Goal: Complete application form

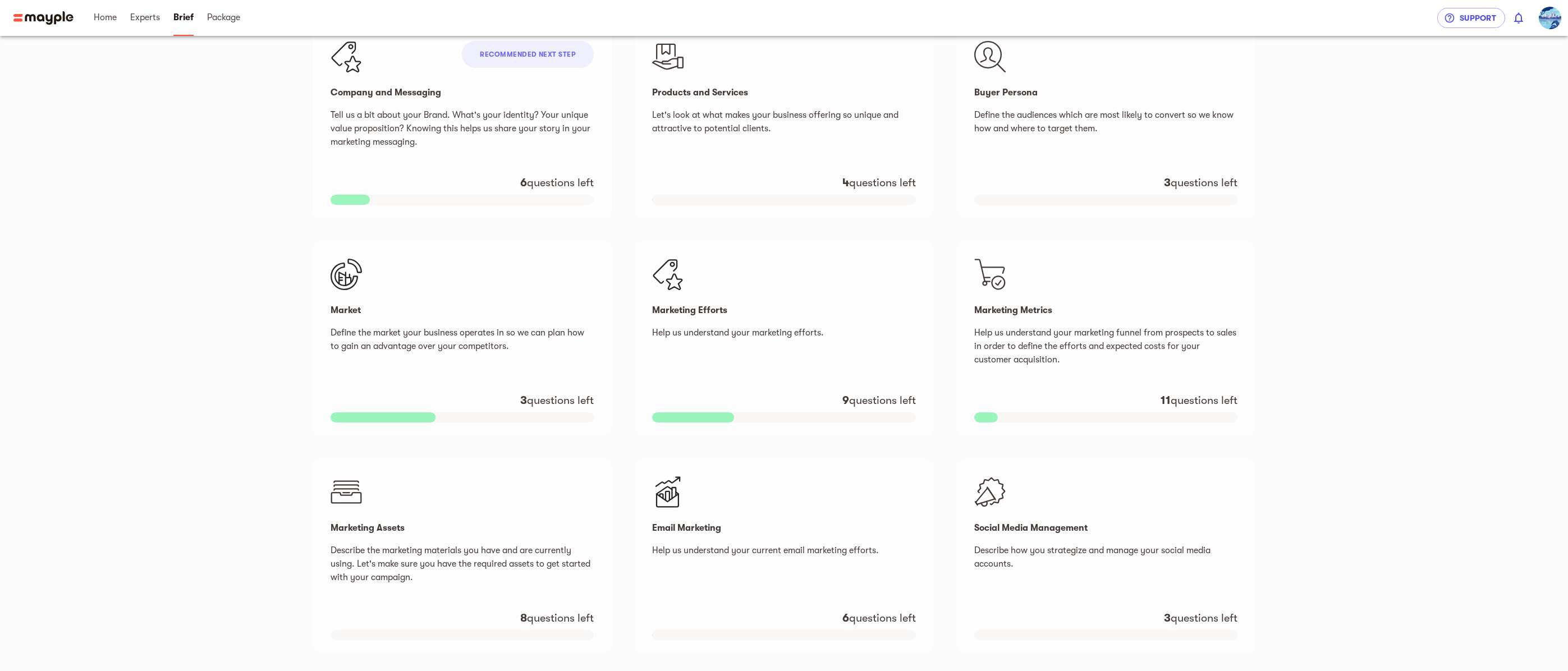
scroll to position [280, 0]
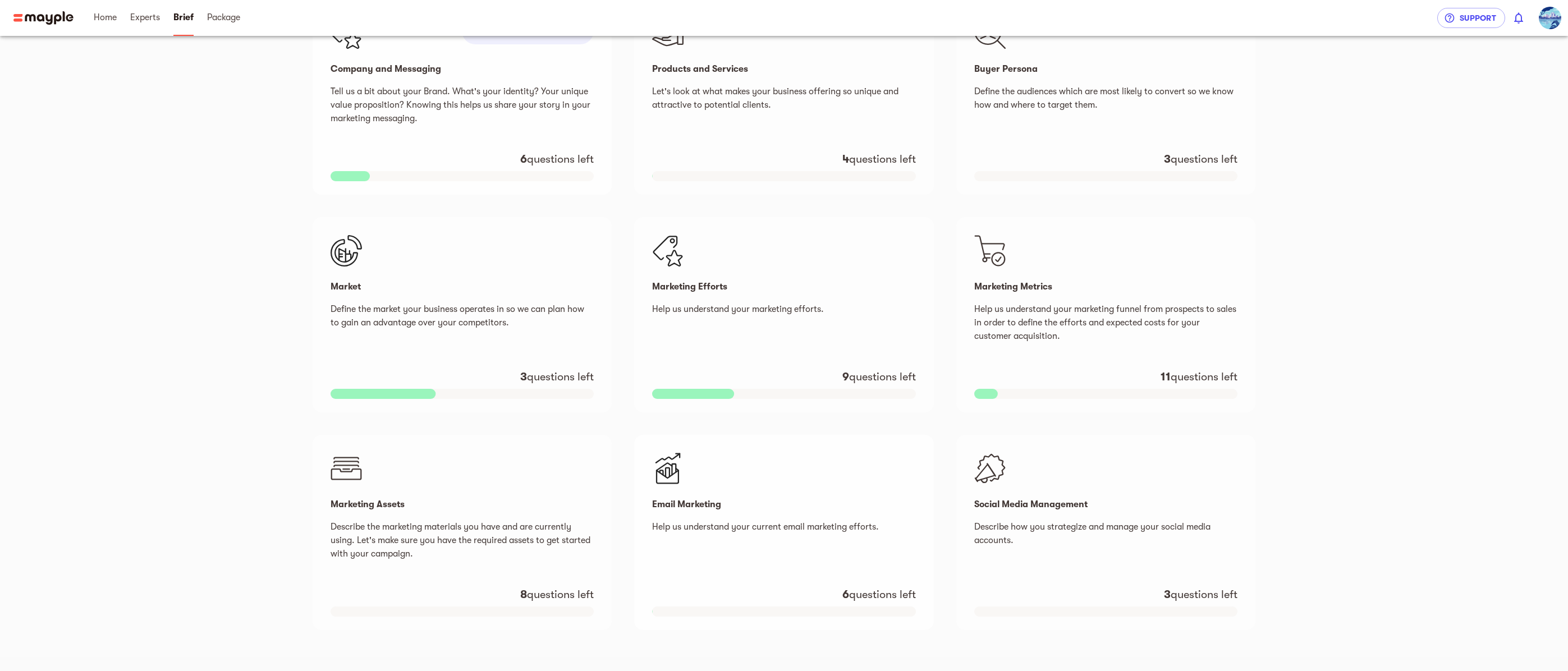
click at [709, 505] on p "Email Marketing" at bounding box center [784, 505] width 263 height 14
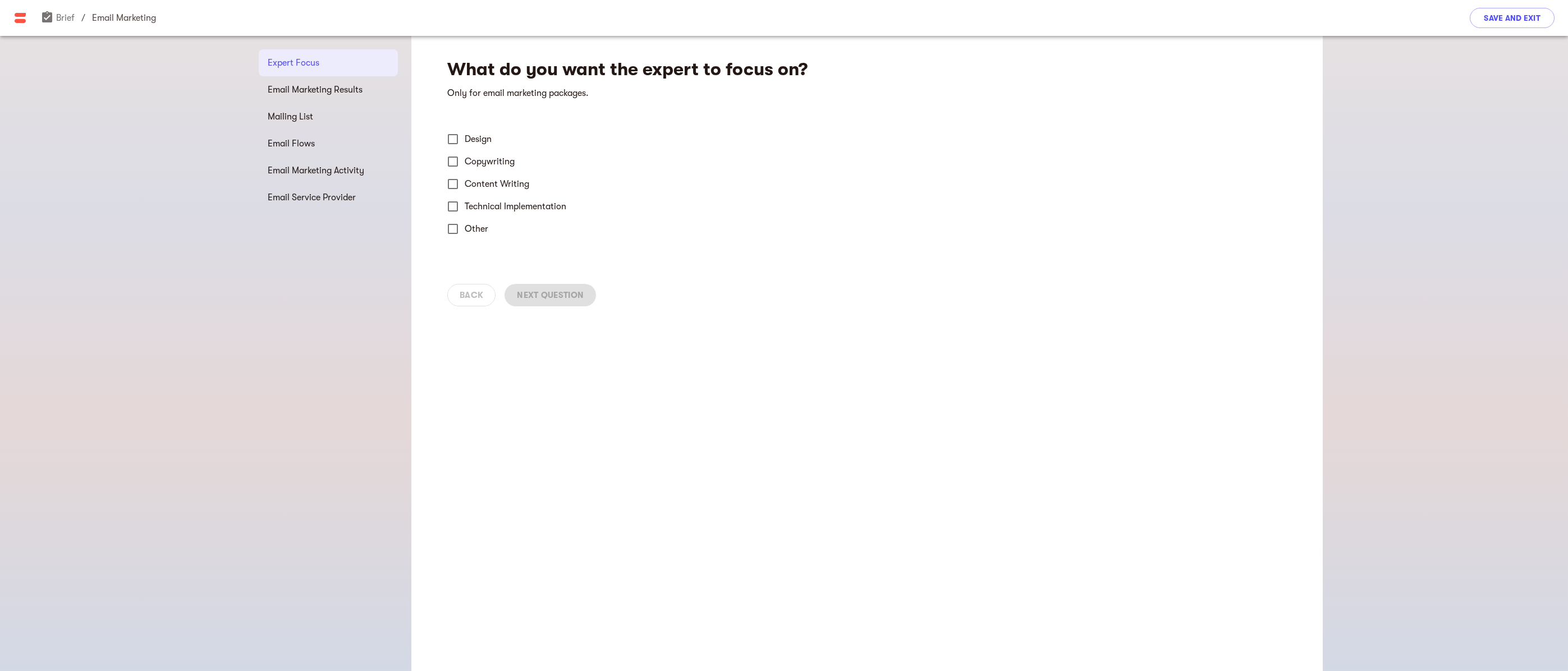
click at [451, 138] on input "Design" at bounding box center [453, 139] width 24 height 24
checkbox input "true"
click at [451, 207] on input "Technical Implementation" at bounding box center [453, 206] width 24 height 24
checkbox input "true"
click at [558, 294] on span "Next Question" at bounding box center [550, 295] width 67 height 14
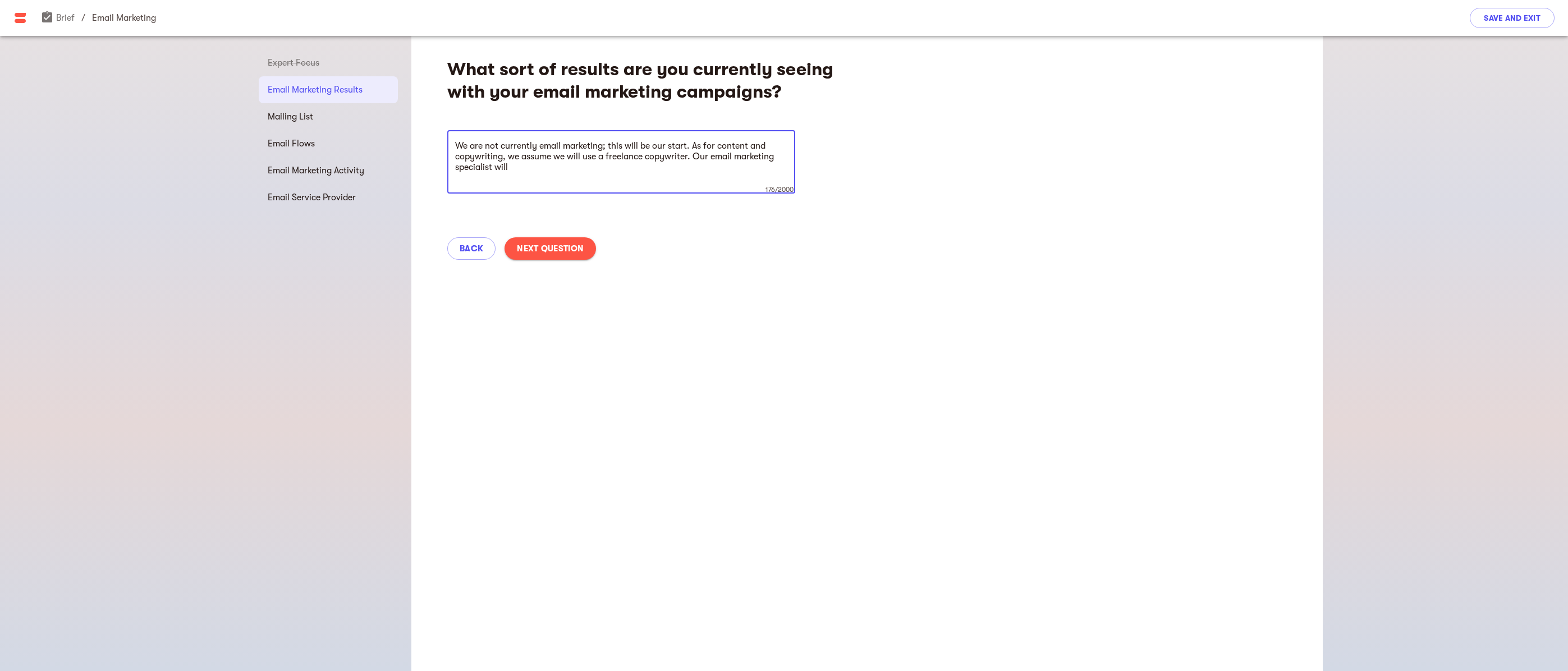
click at [526, 171] on textarea "We are not currently email marketing; this will be our start. As for content an…" at bounding box center [621, 161] width 332 height 42
drag, startPoint x: 644, startPoint y: 178, endPoint x: 445, endPoint y: 148, distance: 201.2
click at [445, 148] on div "What sort of results are you currently seeing with your email marketing campaig…" at bounding box center [867, 155] width 911 height 238
type textarea "We are not currently email marketing; this will be our start. As for content an…"
click at [829, 365] on div "What sort of results are you currently seeing with your email marketing campaig…" at bounding box center [867, 353] width 911 height 635
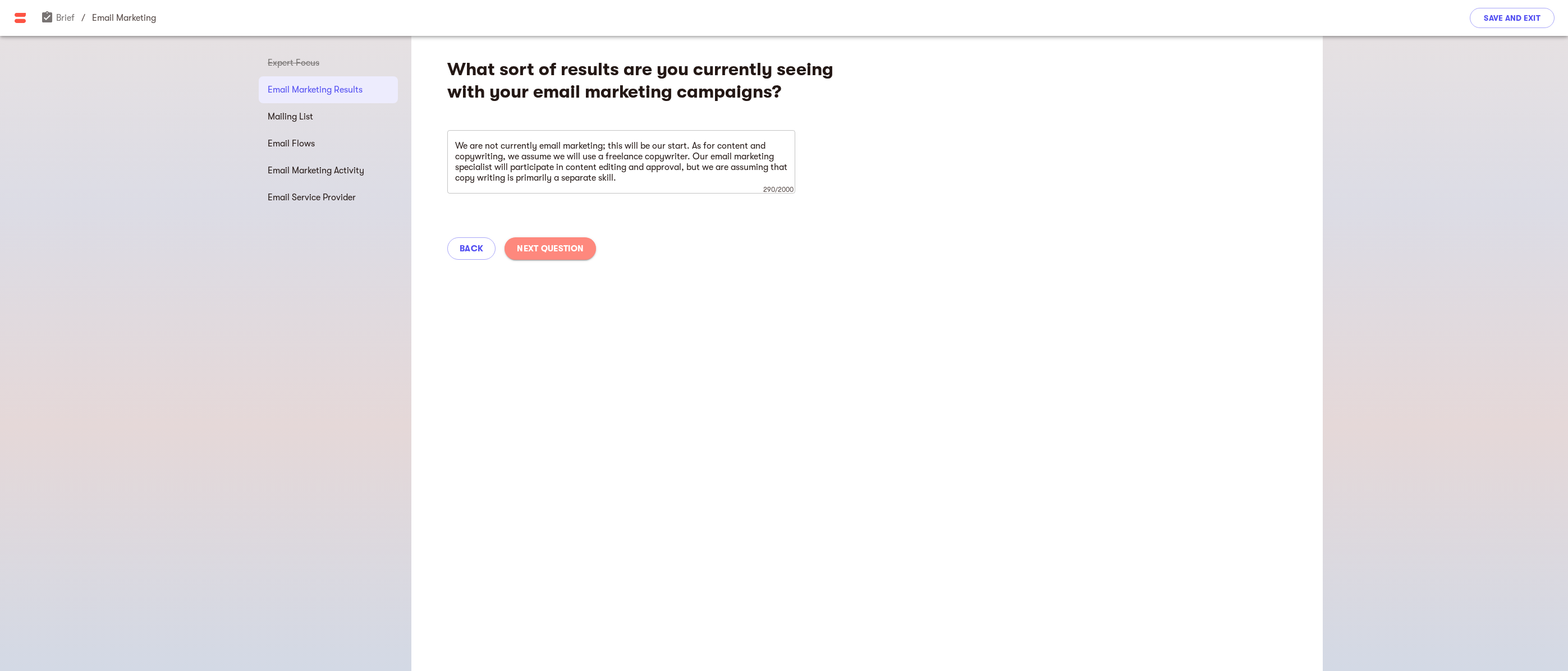
click at [563, 248] on span "Next Question" at bounding box center [550, 248] width 67 height 14
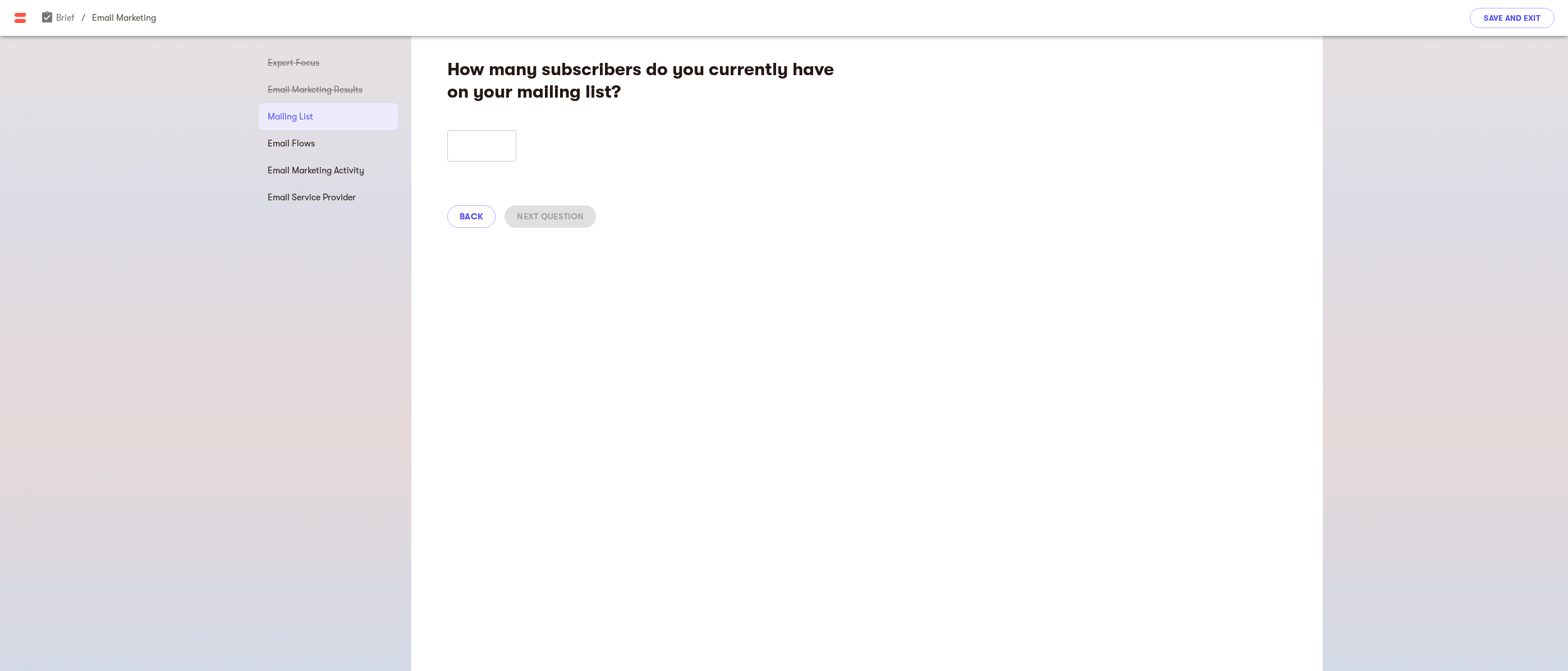
click at [485, 159] on input "number" at bounding box center [482, 146] width 69 height 32
type input "100"
click at [558, 215] on span "Next Question" at bounding box center [550, 216] width 67 height 14
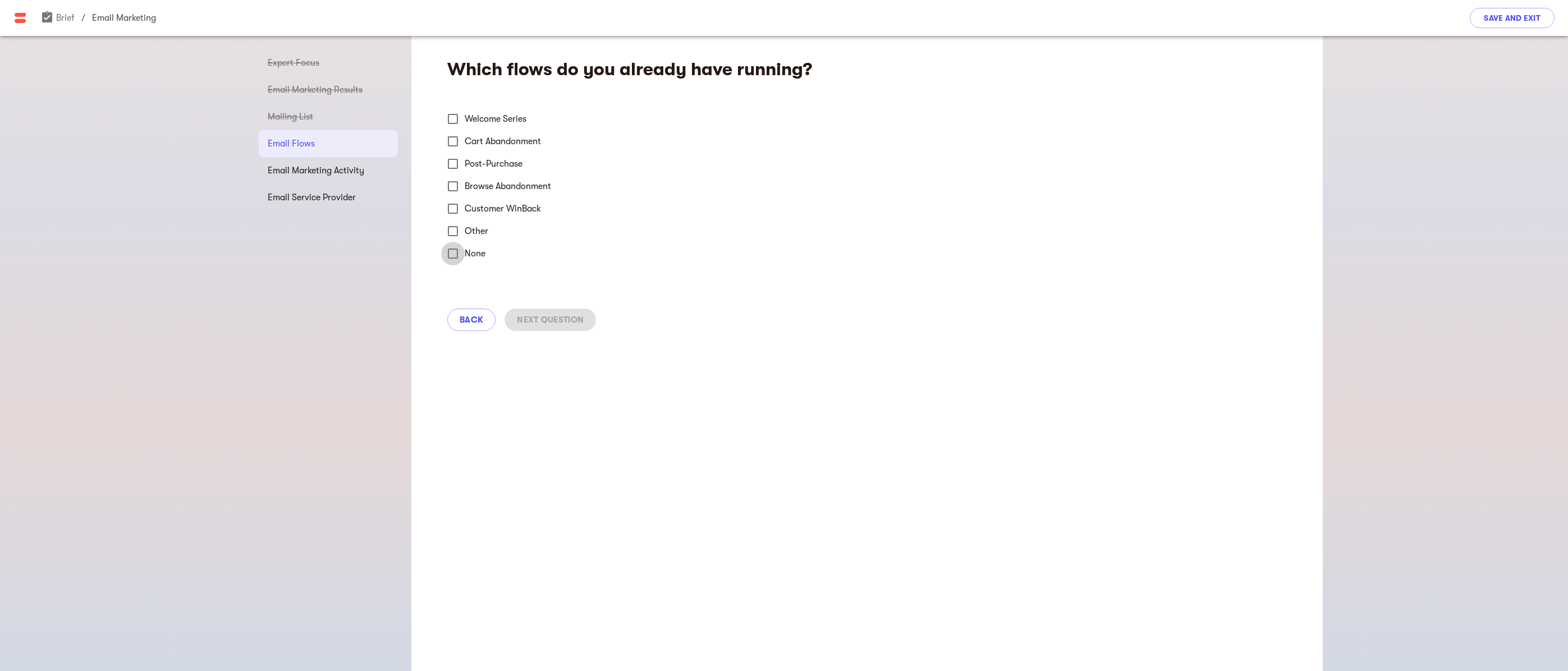
click at [458, 253] on input "None" at bounding box center [453, 253] width 24 height 24
checkbox input "true"
click at [549, 318] on span "Next Question" at bounding box center [550, 319] width 67 height 14
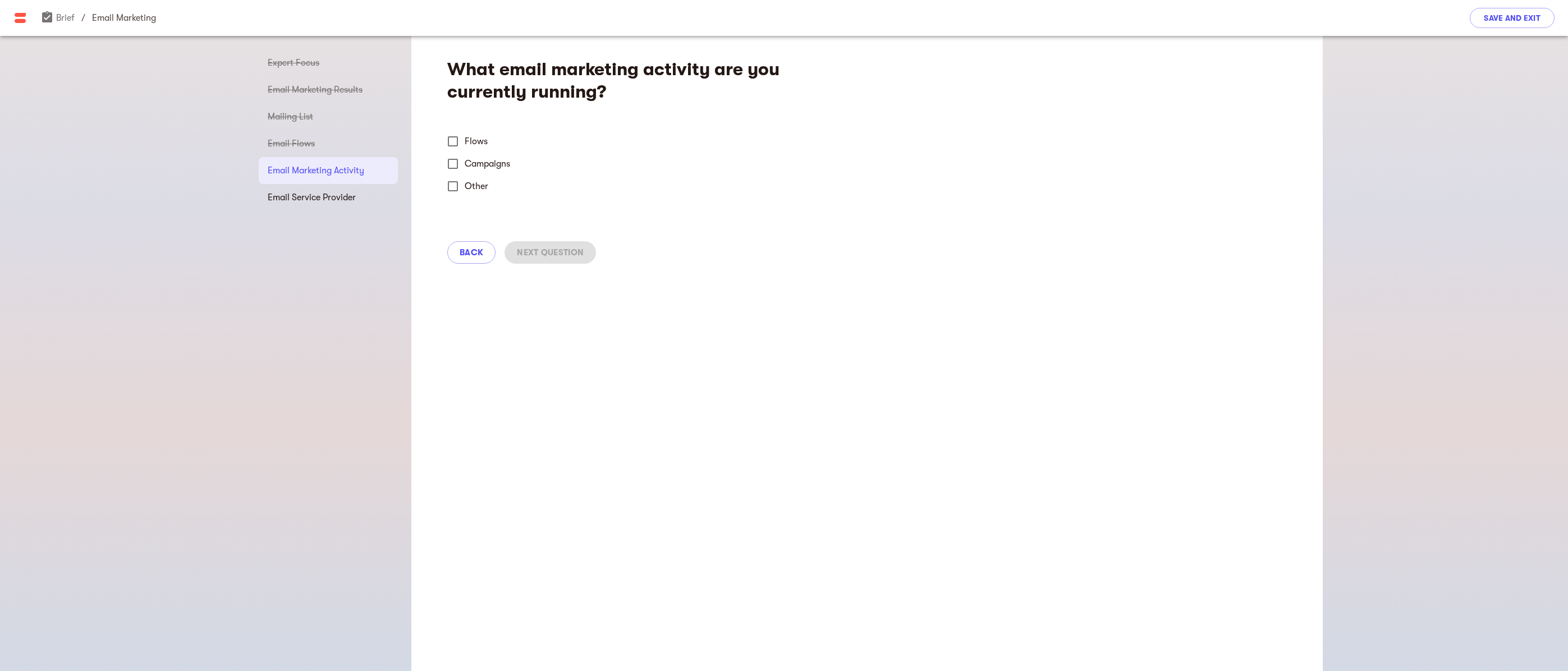
click at [454, 187] on input "Other" at bounding box center [453, 186] width 24 height 24
checkbox input "true"
click at [475, 212] on div "x 0/2000 ​" at bounding box center [621, 236] width 348 height 63
click at [539, 227] on textarea at bounding box center [621, 235] width 332 height 42
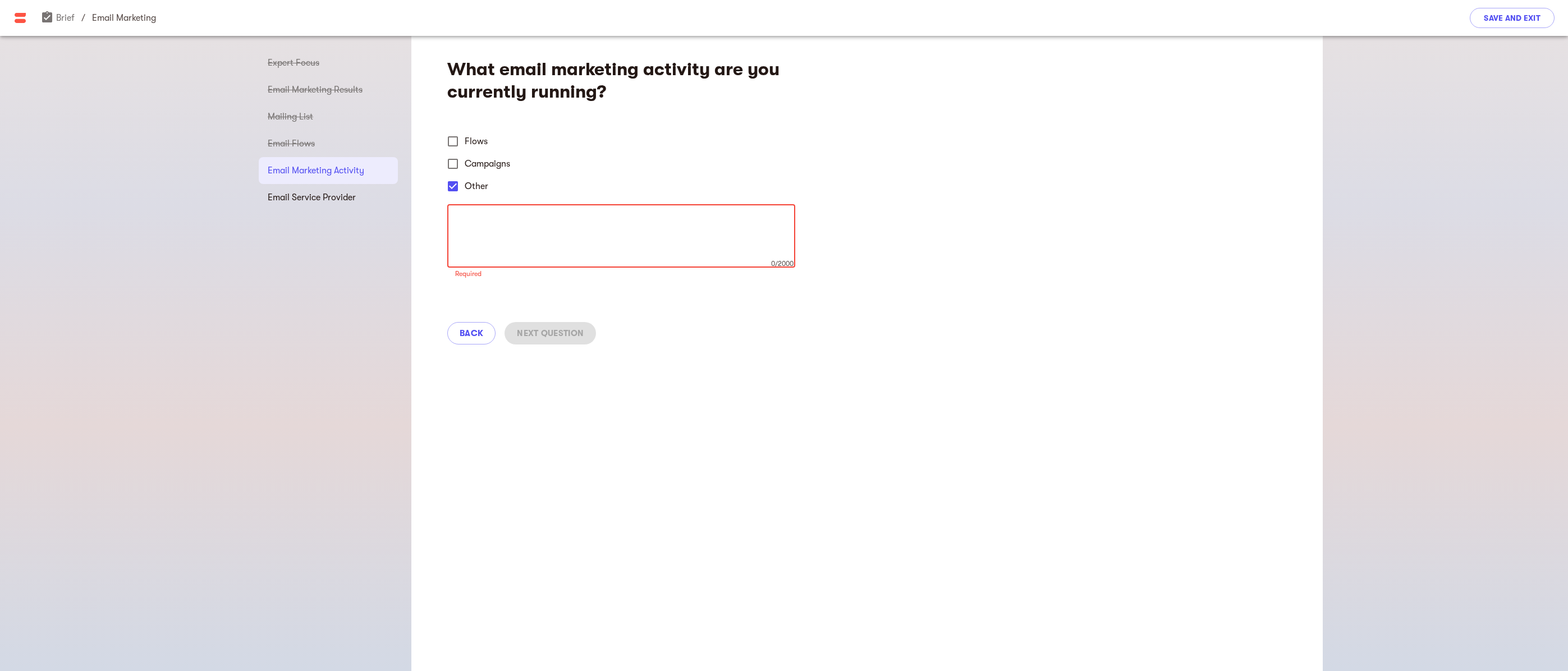
paste textarea "We are not currently email marketing; this will be our start."
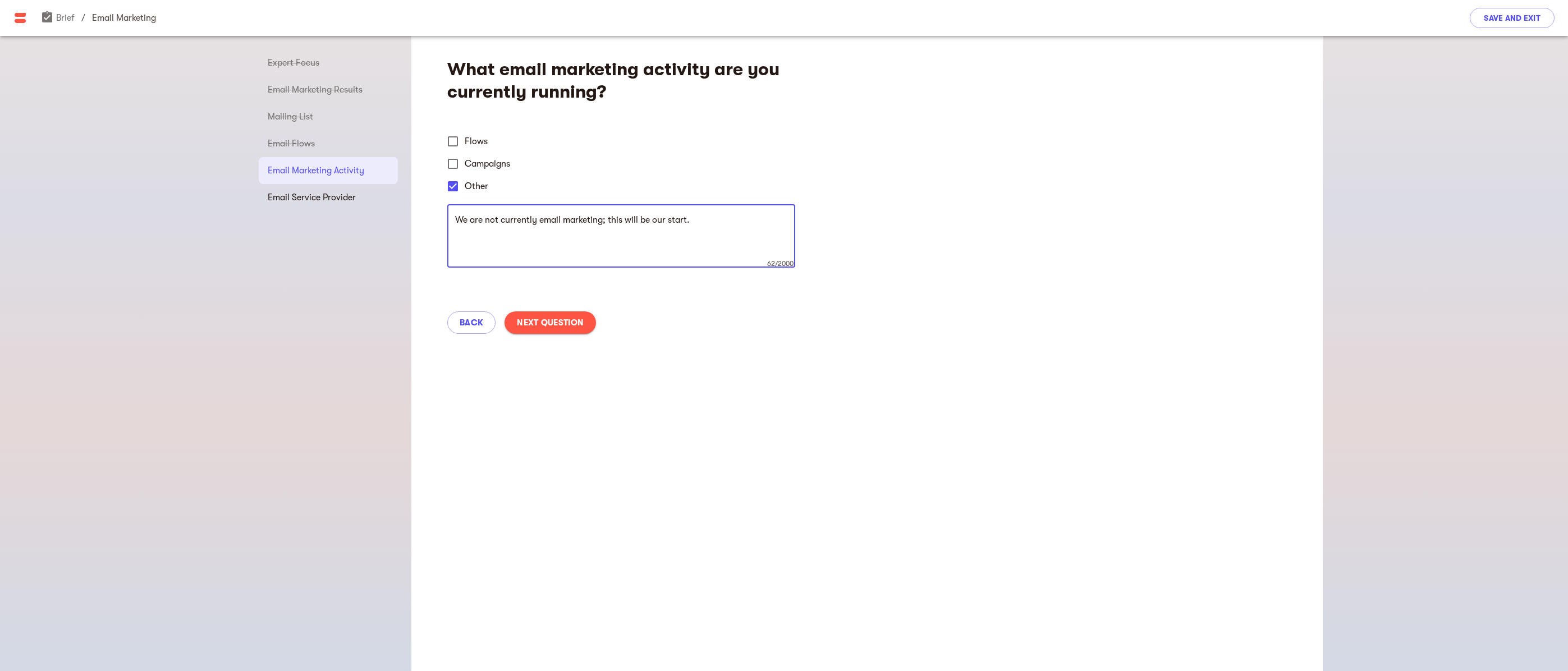
type textarea "We are not currently email marketing; this will be our start."
click at [704, 418] on div "What email marketing activity are you currently running? Flows Campaigns Other …" at bounding box center [867, 353] width 911 height 635
click at [546, 318] on span "Next Question" at bounding box center [550, 322] width 67 height 14
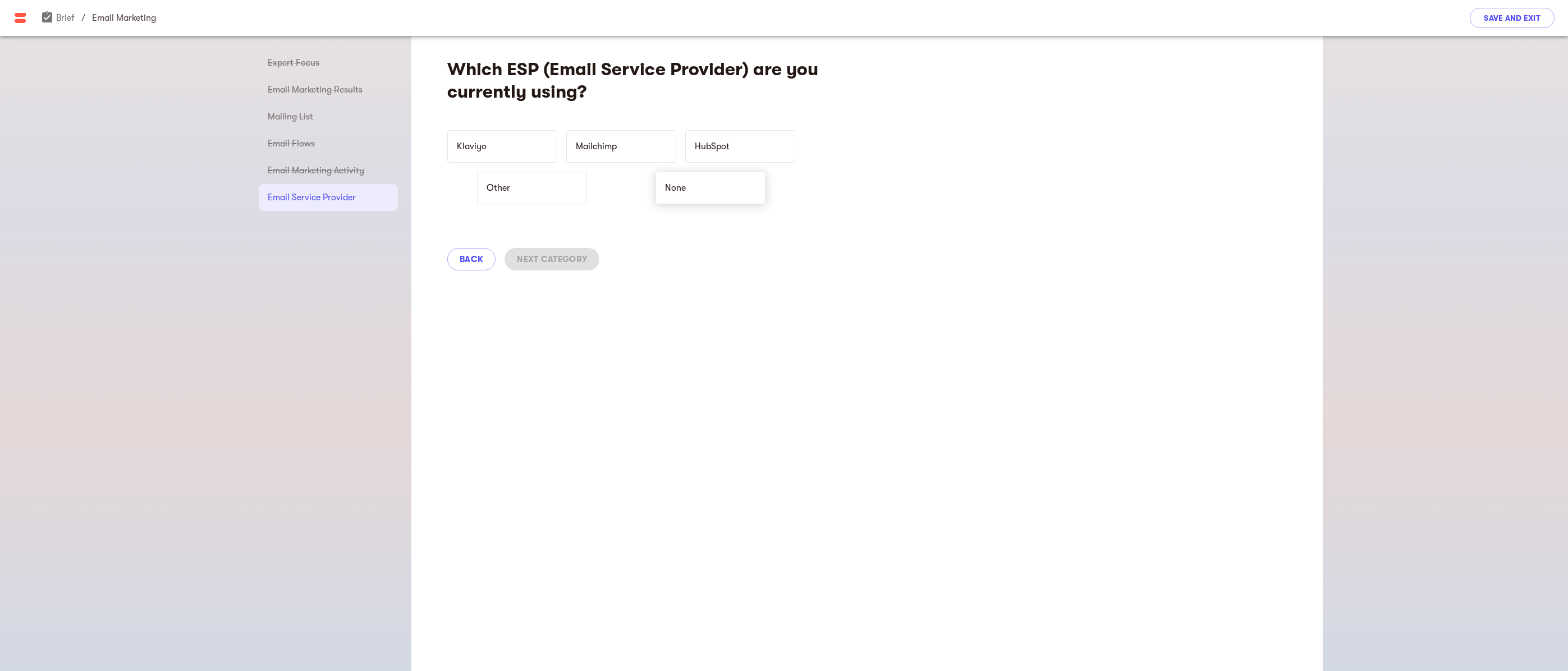
click at [683, 189] on p "None" at bounding box center [704, 188] width 78 height 14
click at [558, 259] on span "Next Category" at bounding box center [552, 259] width 70 height 14
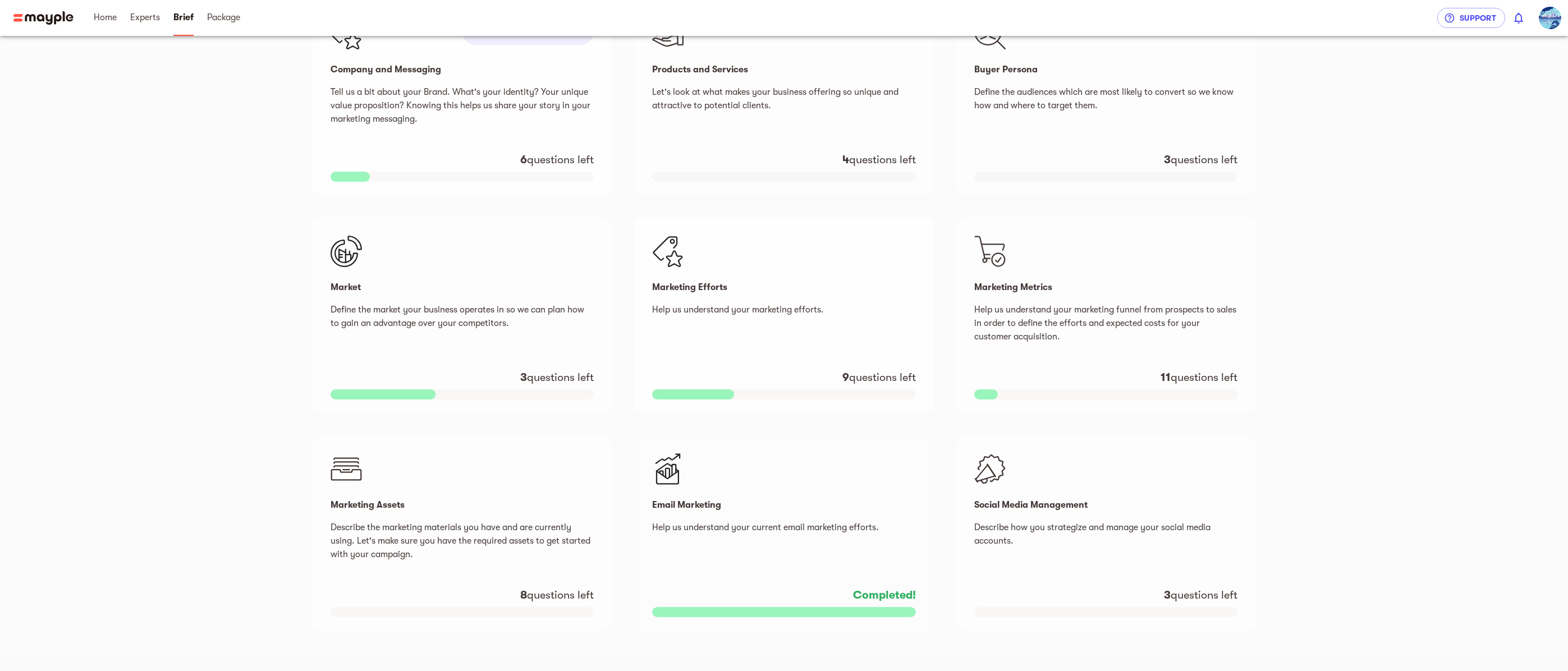
scroll to position [280, 0]
click at [1100, 540] on p "Describe how you strategize and manage your social media accounts." at bounding box center [1105, 540] width 263 height 40
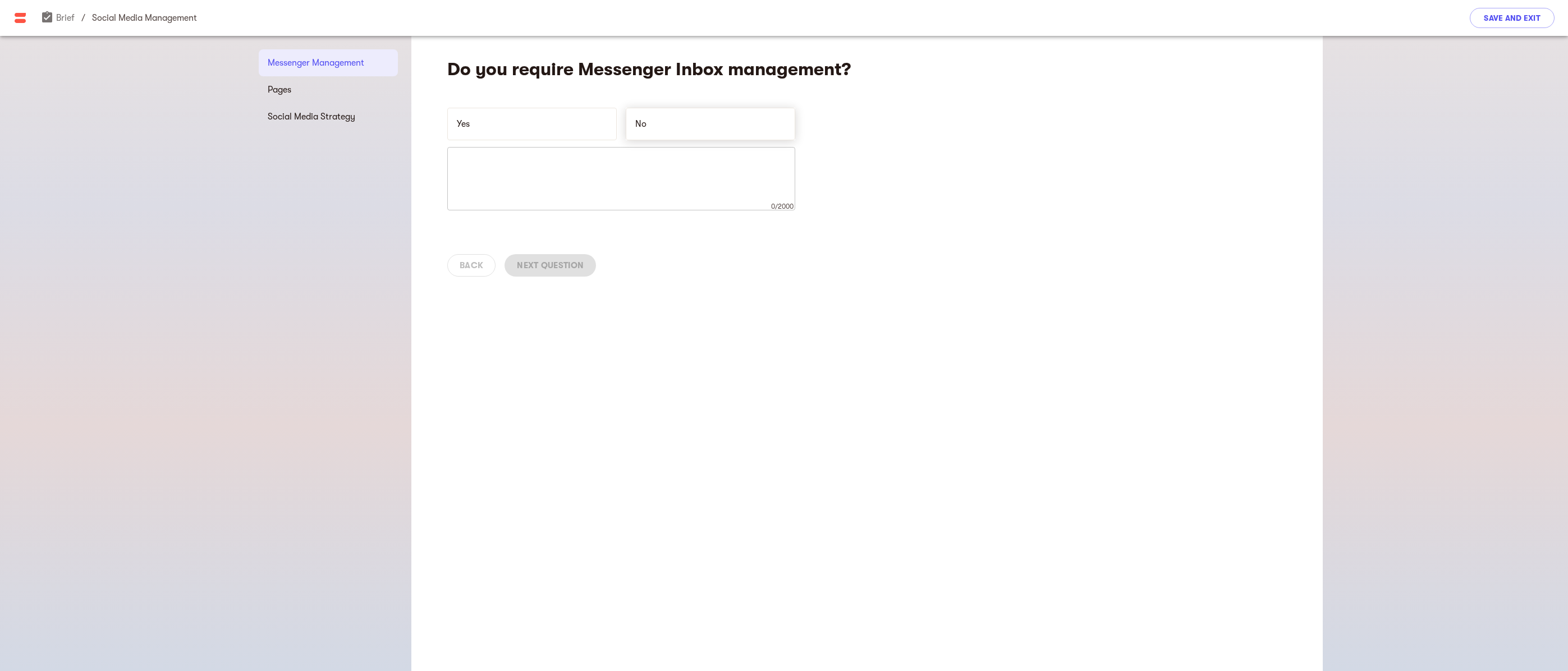
click at [640, 121] on p "No" at bounding box center [703, 123] width 137 height 14
click at [568, 263] on span "Next Question" at bounding box center [550, 265] width 67 height 14
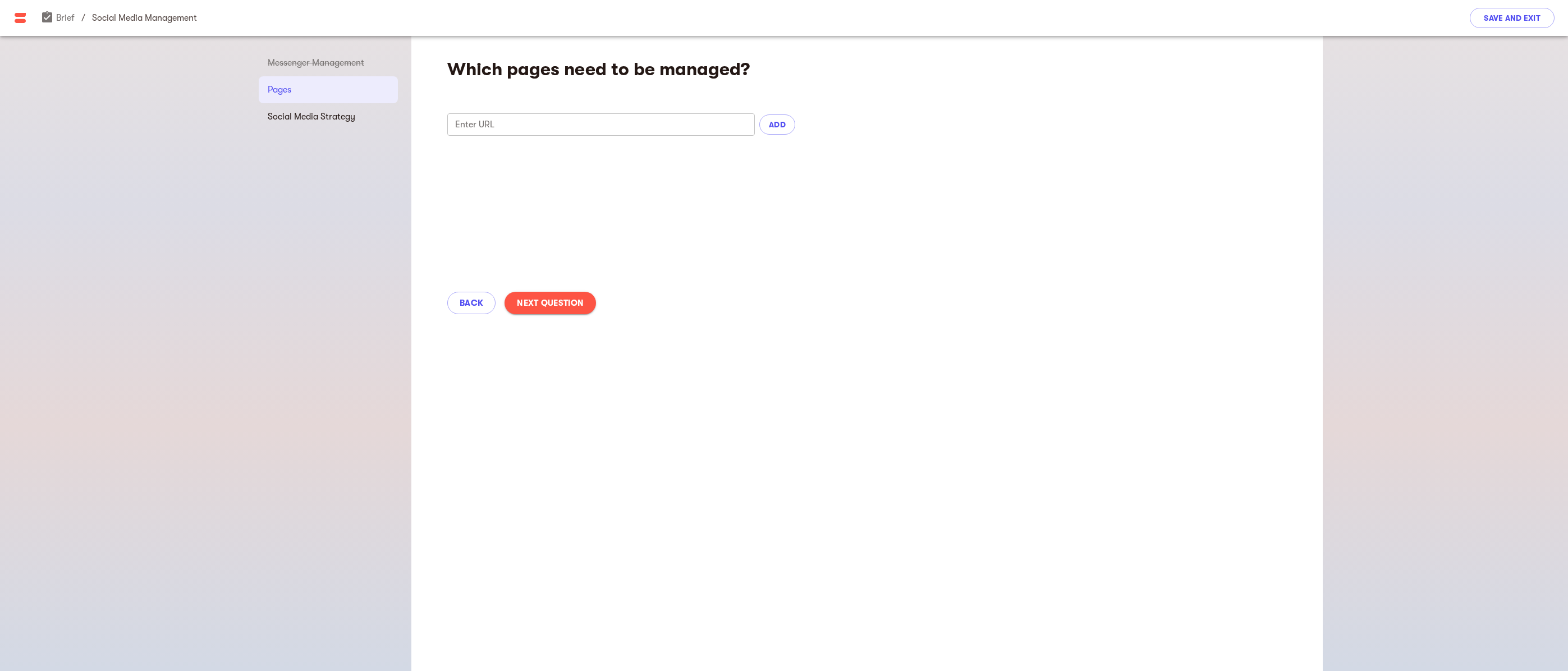
click at [545, 301] on span "Next Question" at bounding box center [550, 303] width 67 height 14
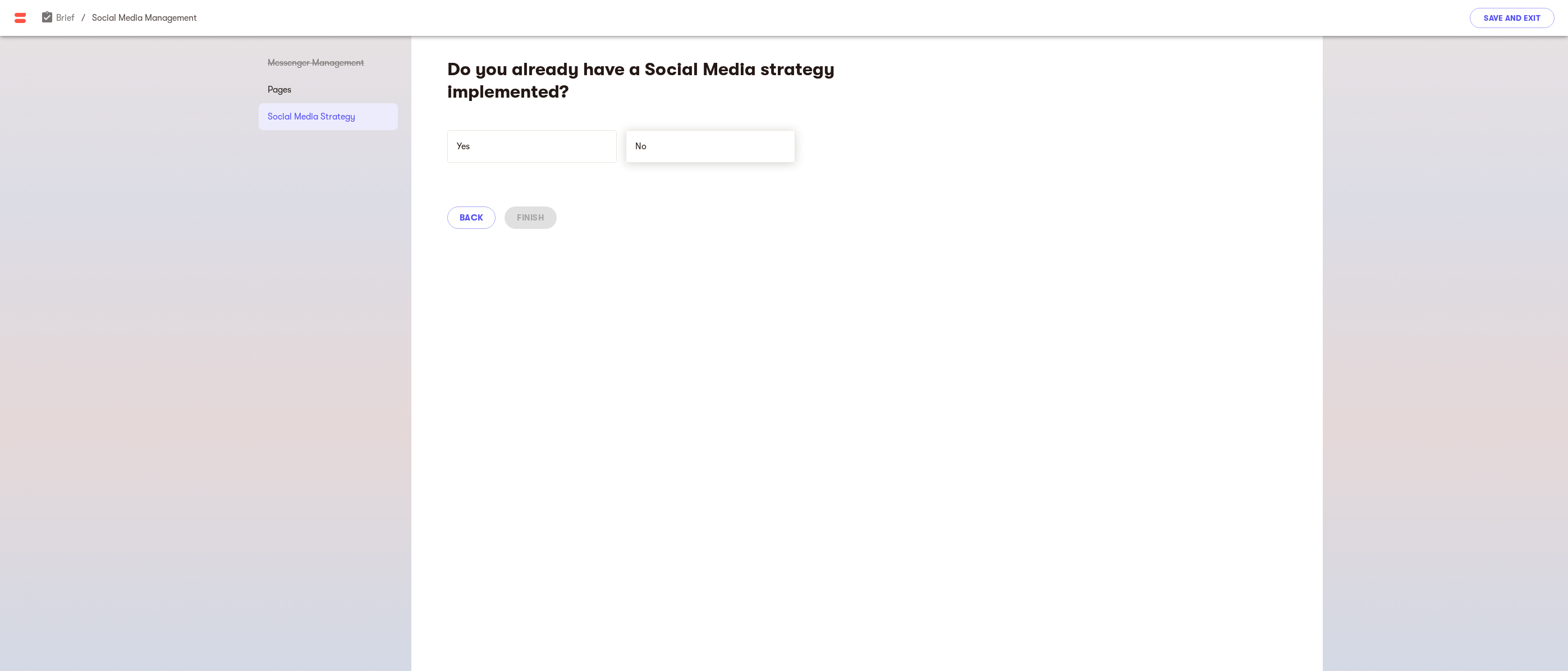
click at [652, 141] on p "No" at bounding box center [703, 146] width 137 height 14
click at [534, 219] on span "Finish" at bounding box center [530, 217] width 27 height 14
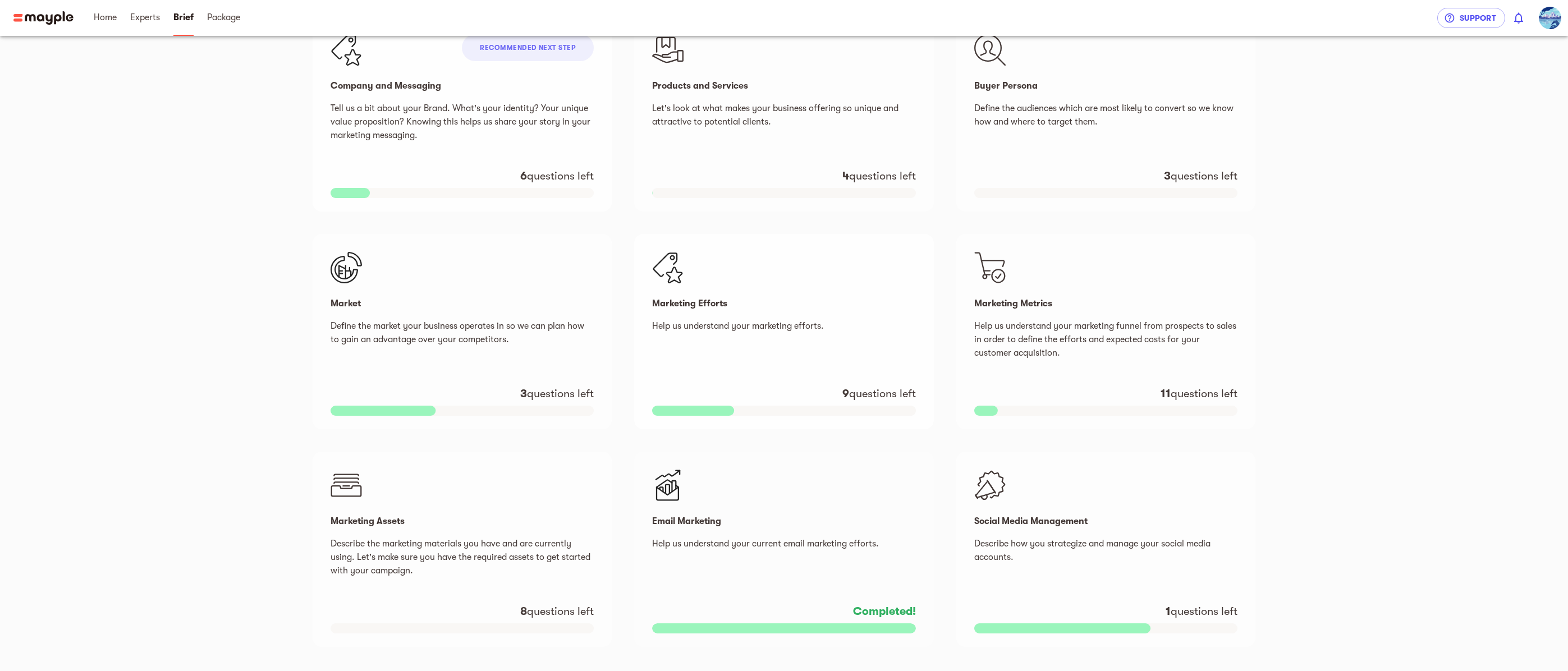
scroll to position [280, 0]
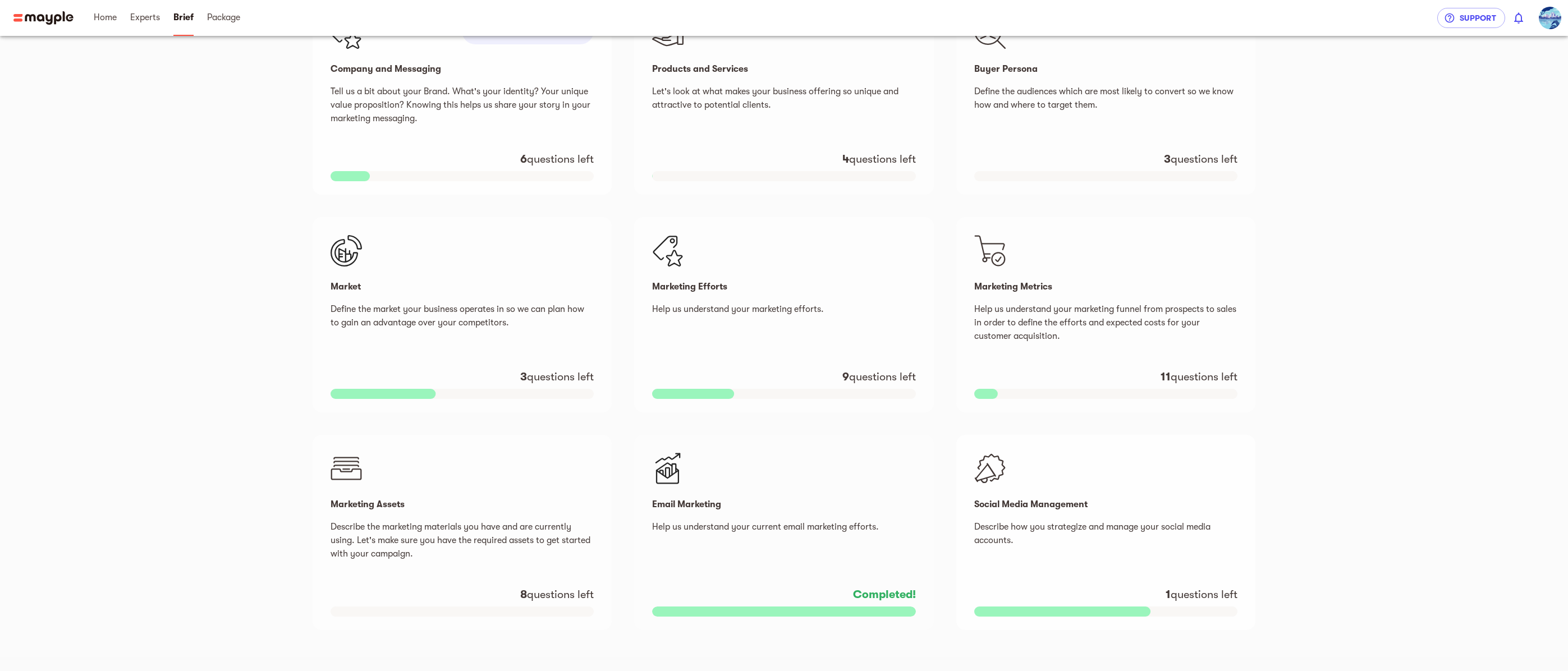
click at [1061, 517] on div "Social Media Management Describe how you strategize and manage your social medi…" at bounding box center [1105, 532] width 299 height 195
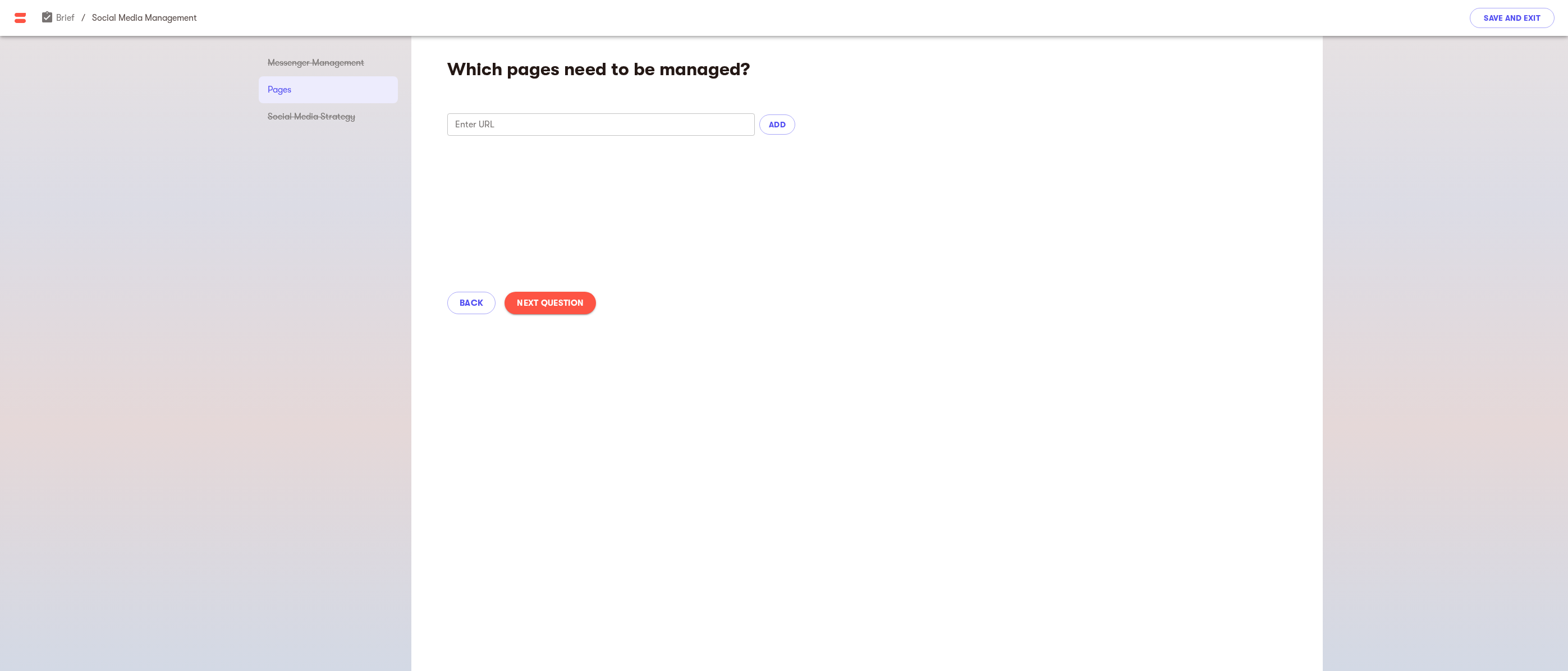
click at [525, 128] on input "text" at bounding box center [601, 124] width 308 height 22
type input "NONE"
click at [776, 122] on span "ADD" at bounding box center [777, 124] width 18 height 14
click at [471, 308] on span "Back" at bounding box center [471, 314] width 24 height 14
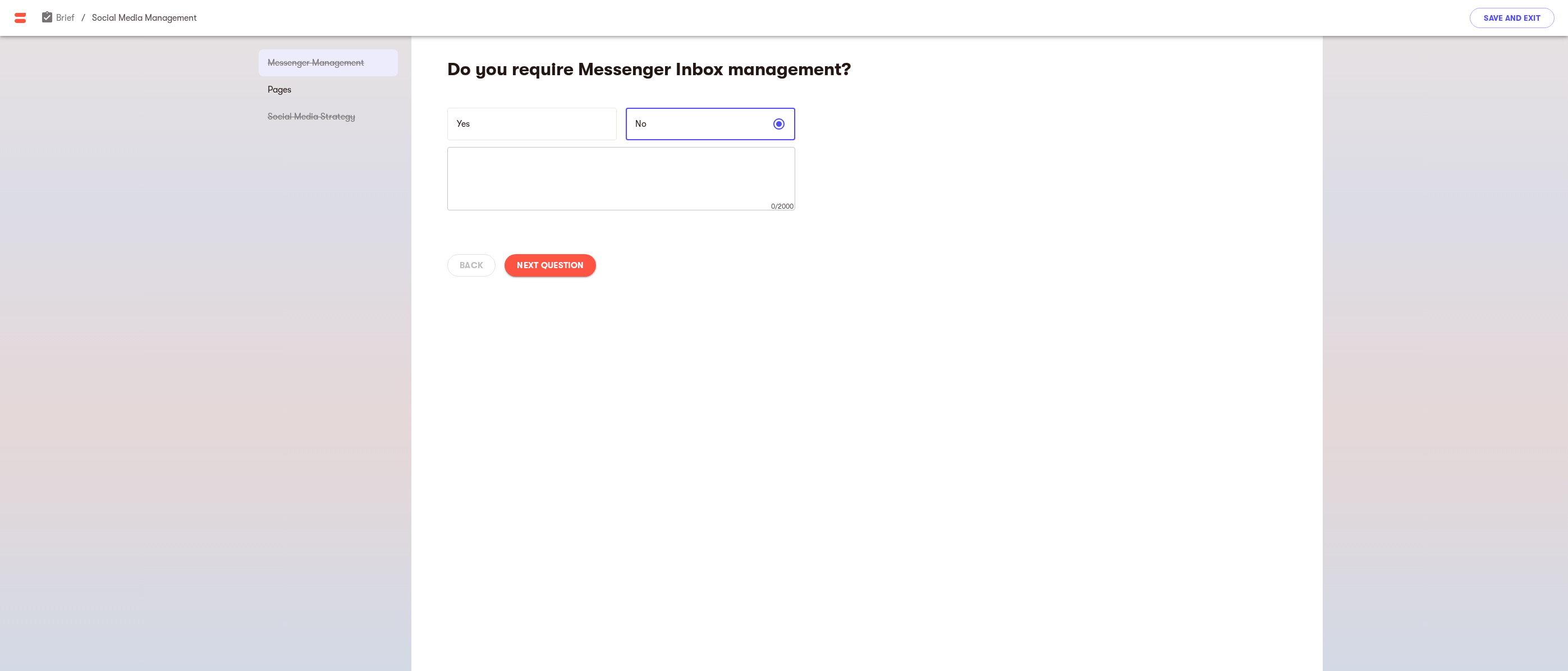
click at [667, 337] on div "Do you require Messenger Inbox management? Yes No x 0/2000 ​ Back Next Question" at bounding box center [867, 353] width 911 height 635
click at [562, 263] on span "Next Question" at bounding box center [550, 265] width 67 height 14
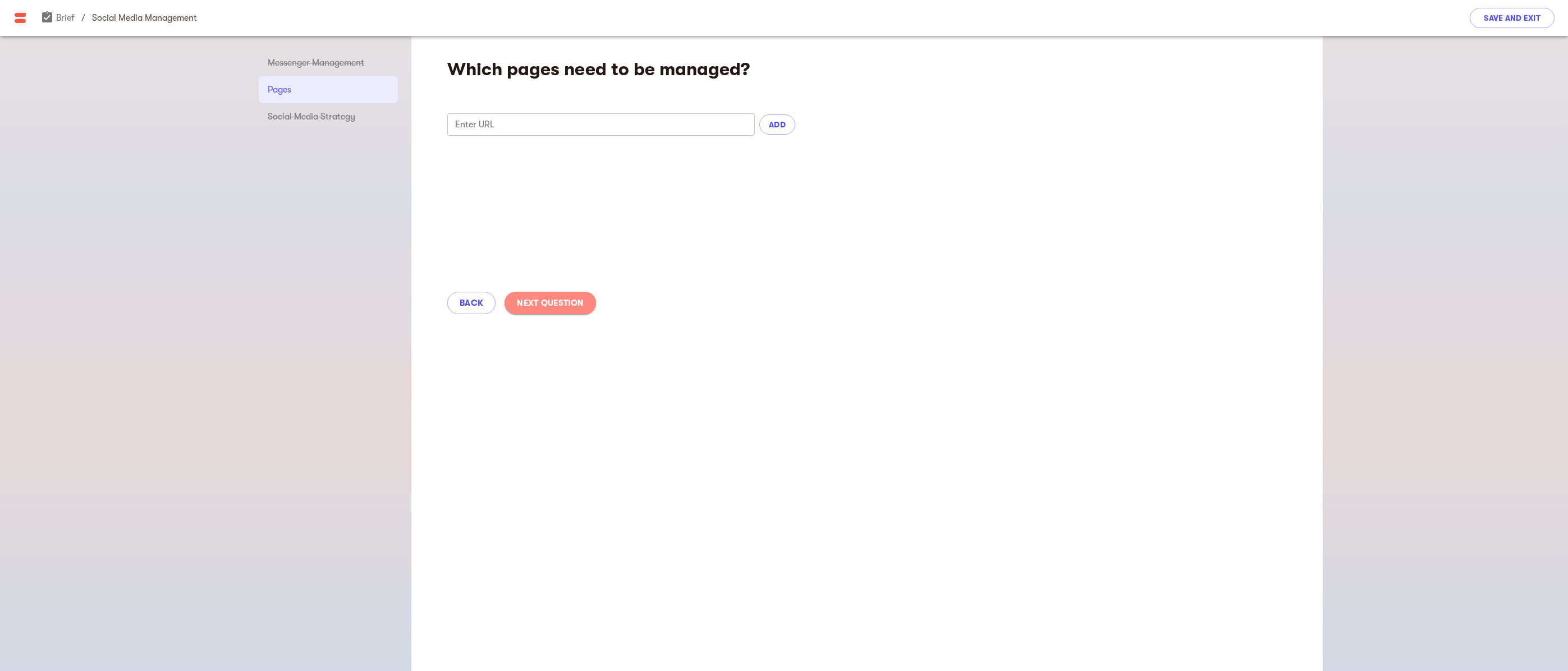
click at [563, 300] on span "Next Question" at bounding box center [550, 303] width 67 height 14
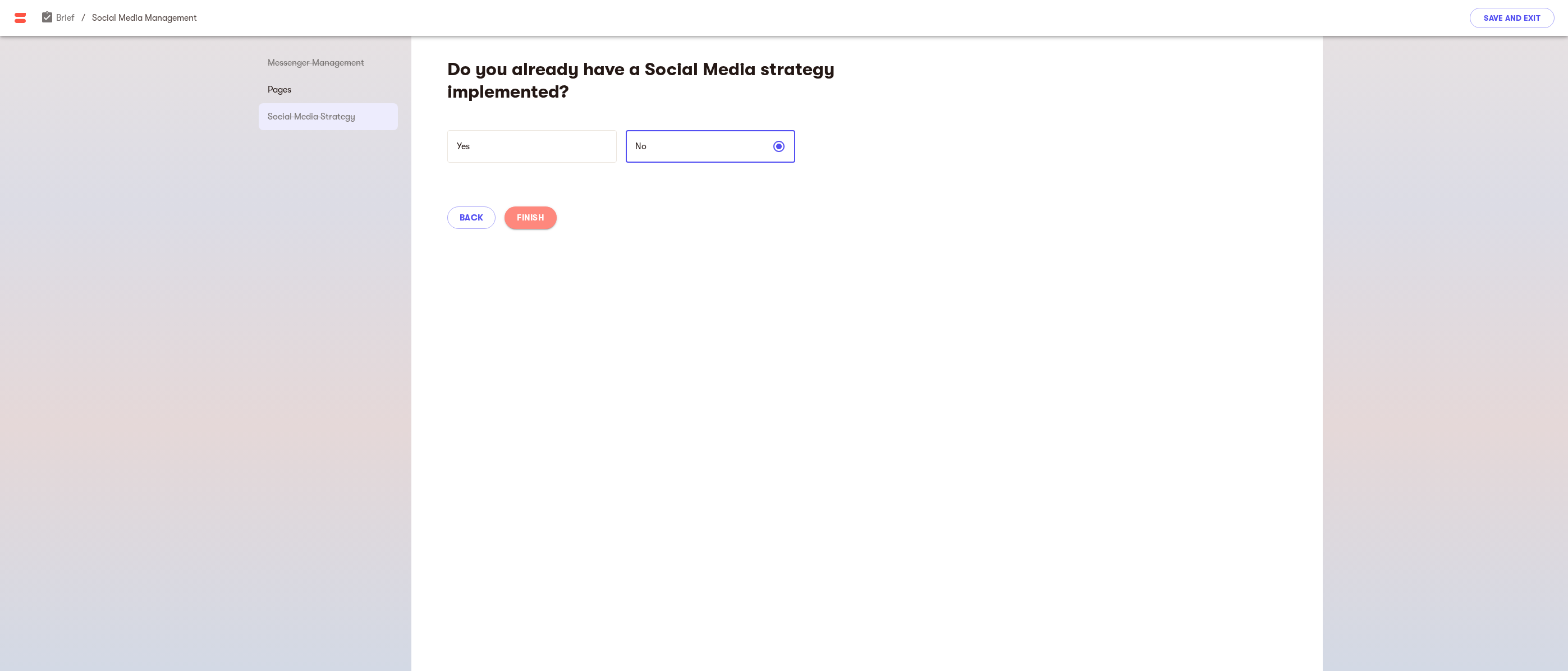
click at [537, 212] on span "Finish" at bounding box center [530, 217] width 27 height 14
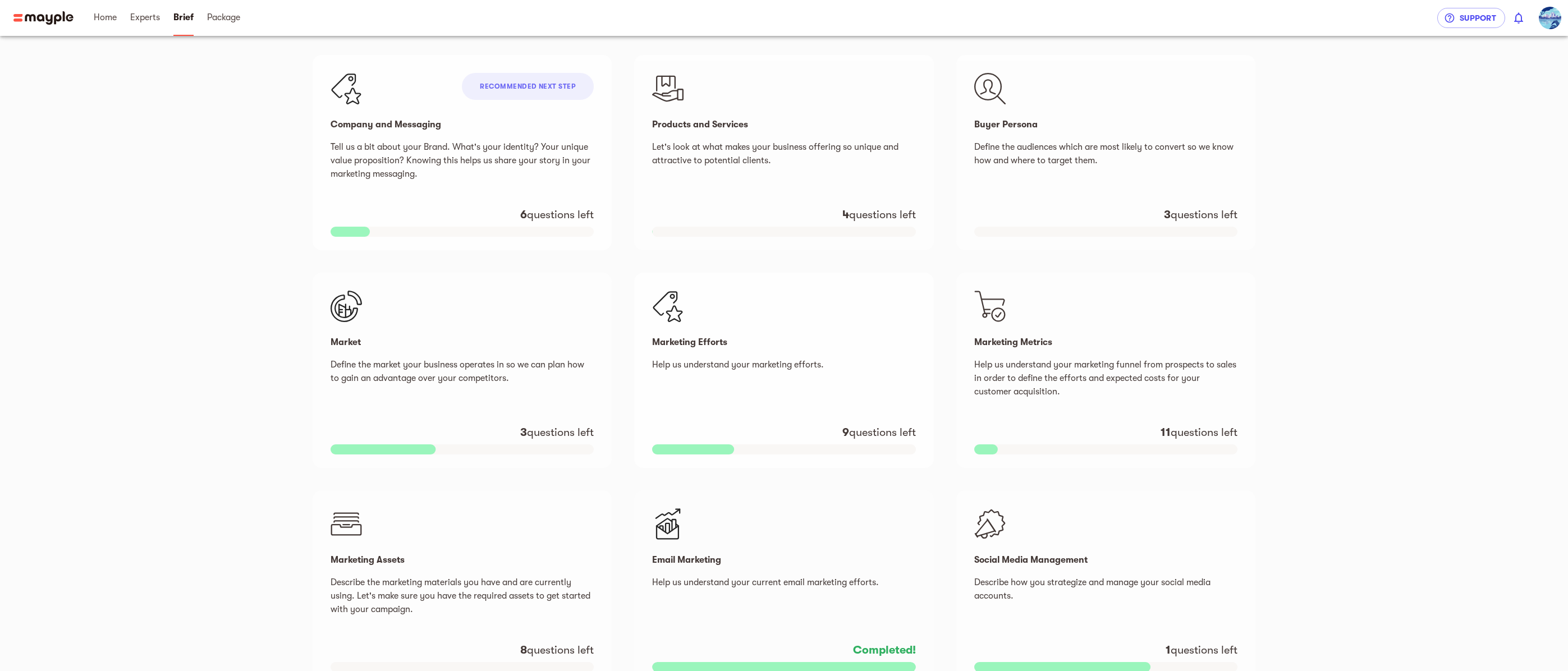
scroll to position [280, 0]
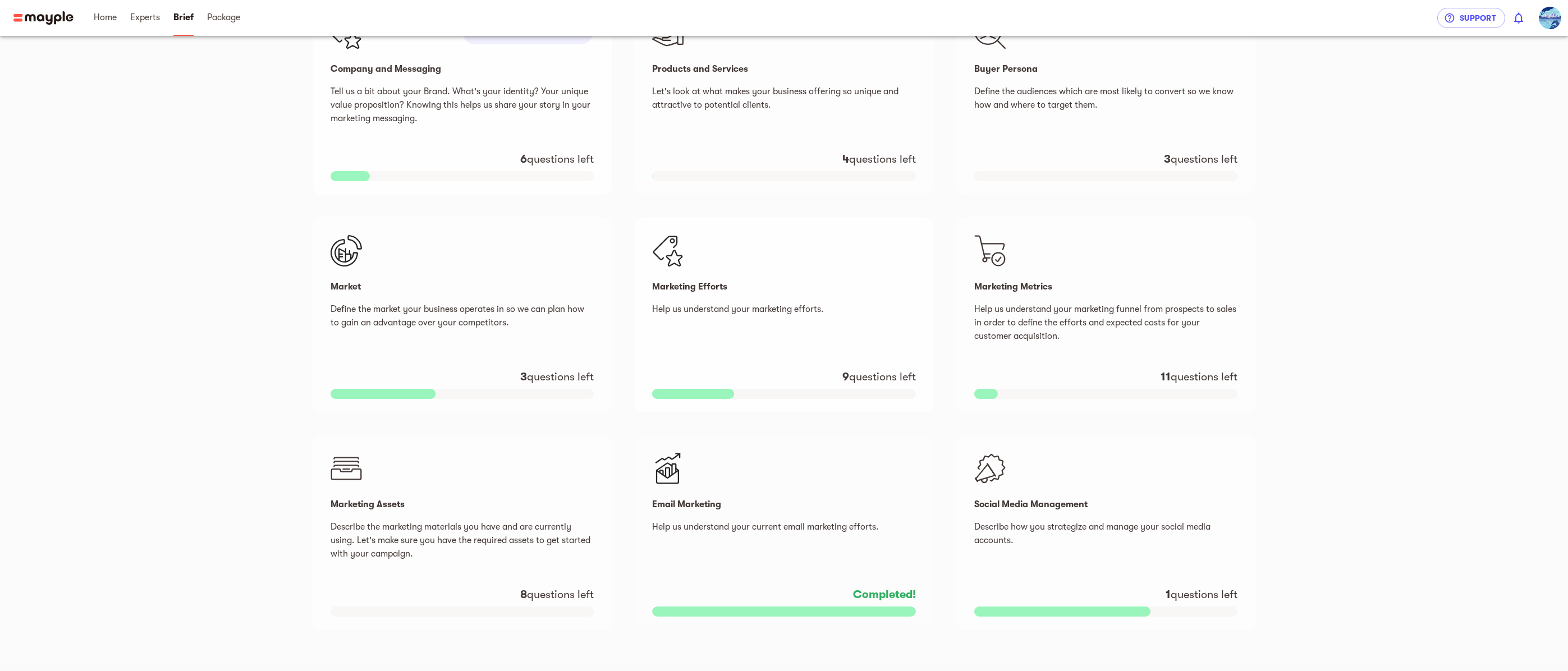
click at [735, 309] on p "Help us understand your marketing efforts." at bounding box center [784, 322] width 263 height 40
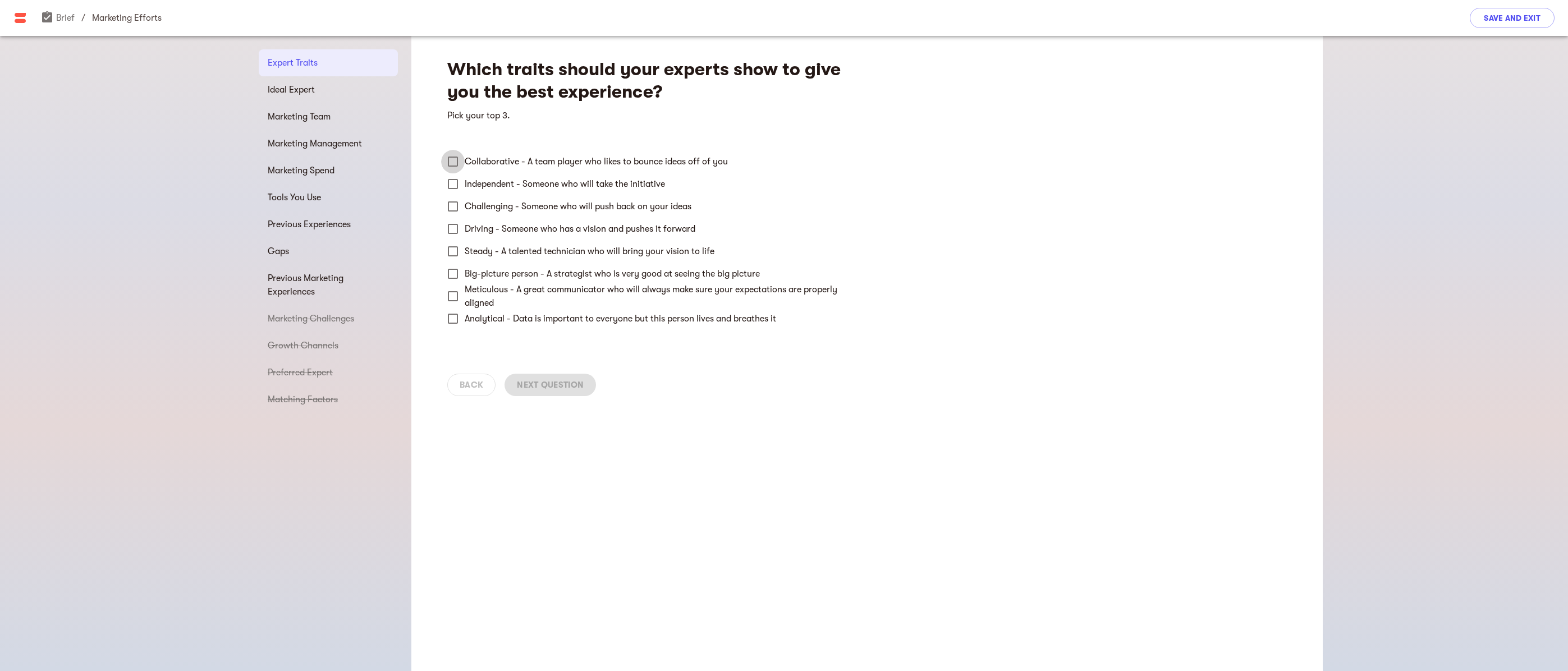
click at [456, 159] on input "Collaborative - A team player who likes to bounce ideas off of you" at bounding box center [453, 161] width 24 height 24
checkbox input "true"
click at [450, 227] on input "Driving - Someone who has a vision and pushes it forward" at bounding box center [453, 229] width 24 height 24
checkbox input "true"
click at [455, 253] on input "Steady - A talented technician who will bring your vision to life" at bounding box center [453, 251] width 24 height 24
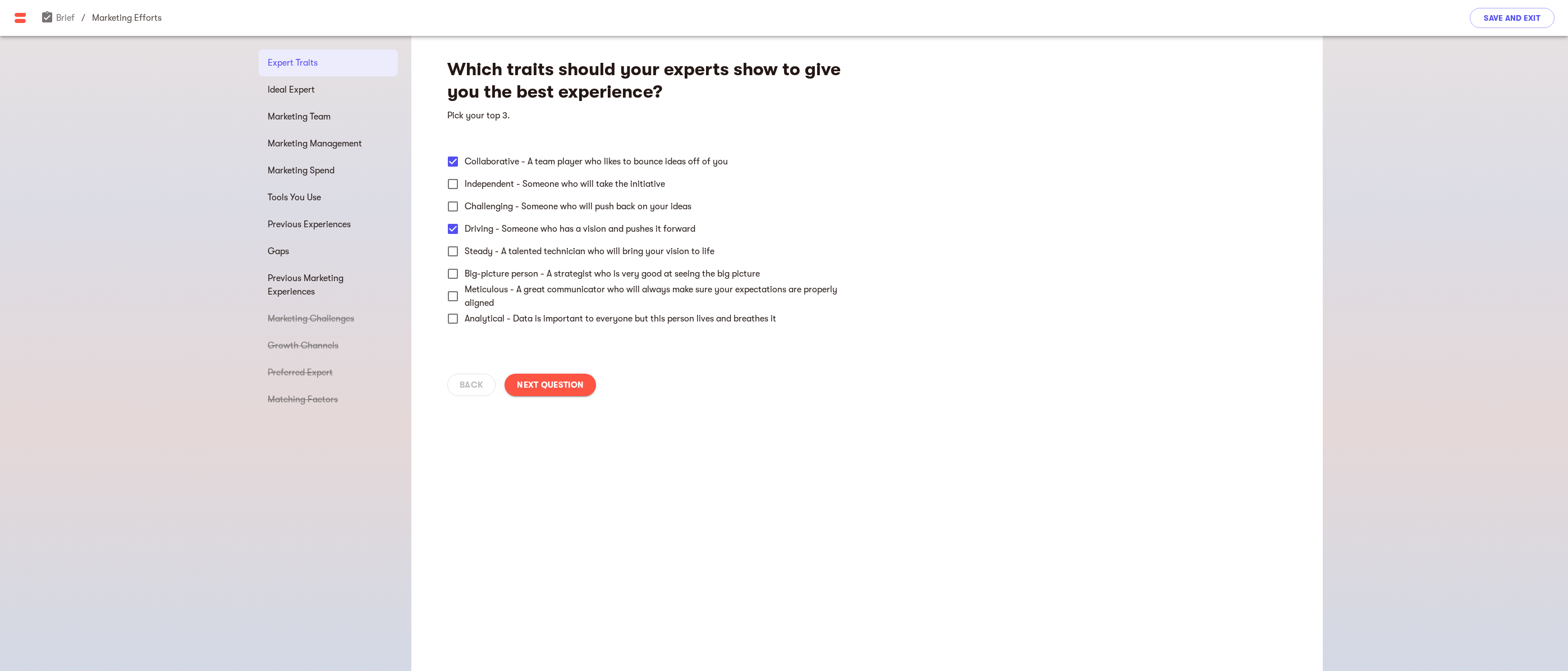
checkbox input "true"
click at [568, 385] on span "Next Question" at bounding box center [550, 385] width 67 height 14
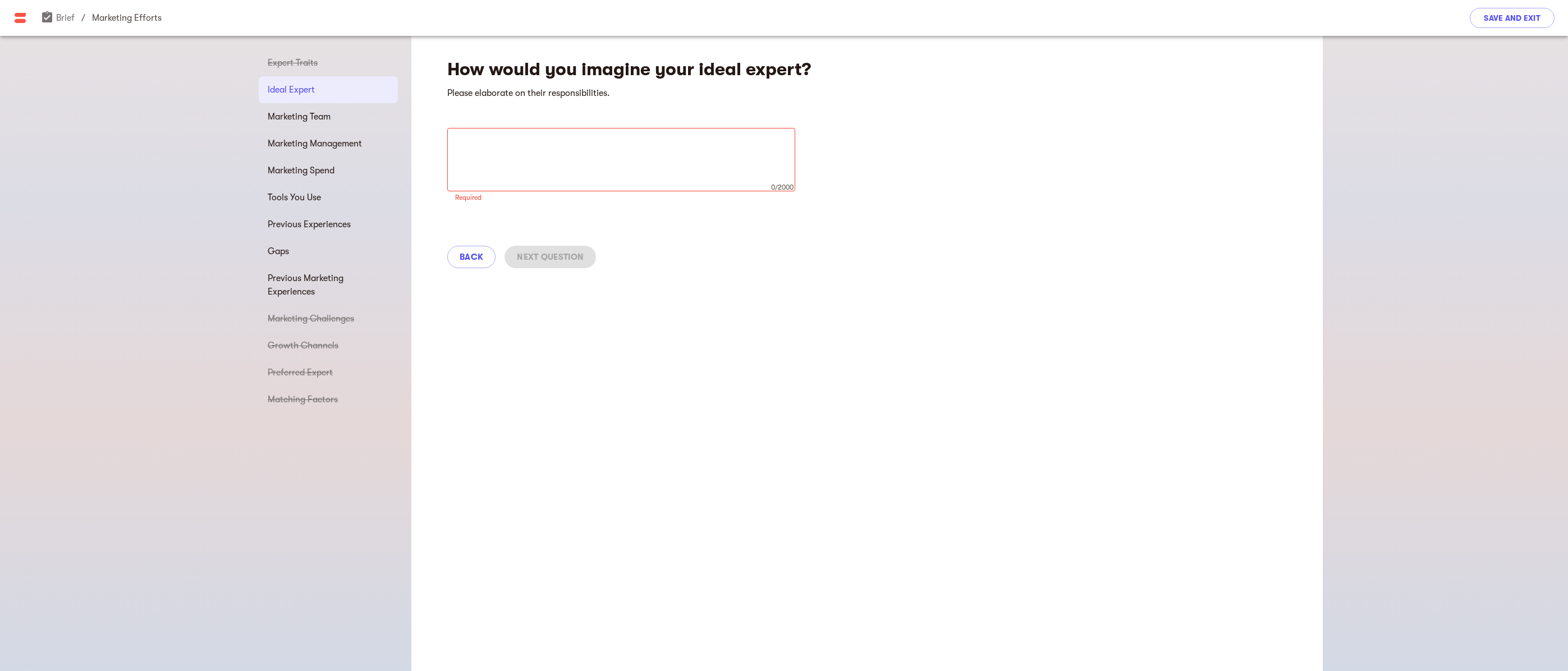
click at [467, 245] on div "Back Next Question" at bounding box center [867, 257] width 911 height 50
click at [467, 254] on span "Back" at bounding box center [471, 257] width 24 height 14
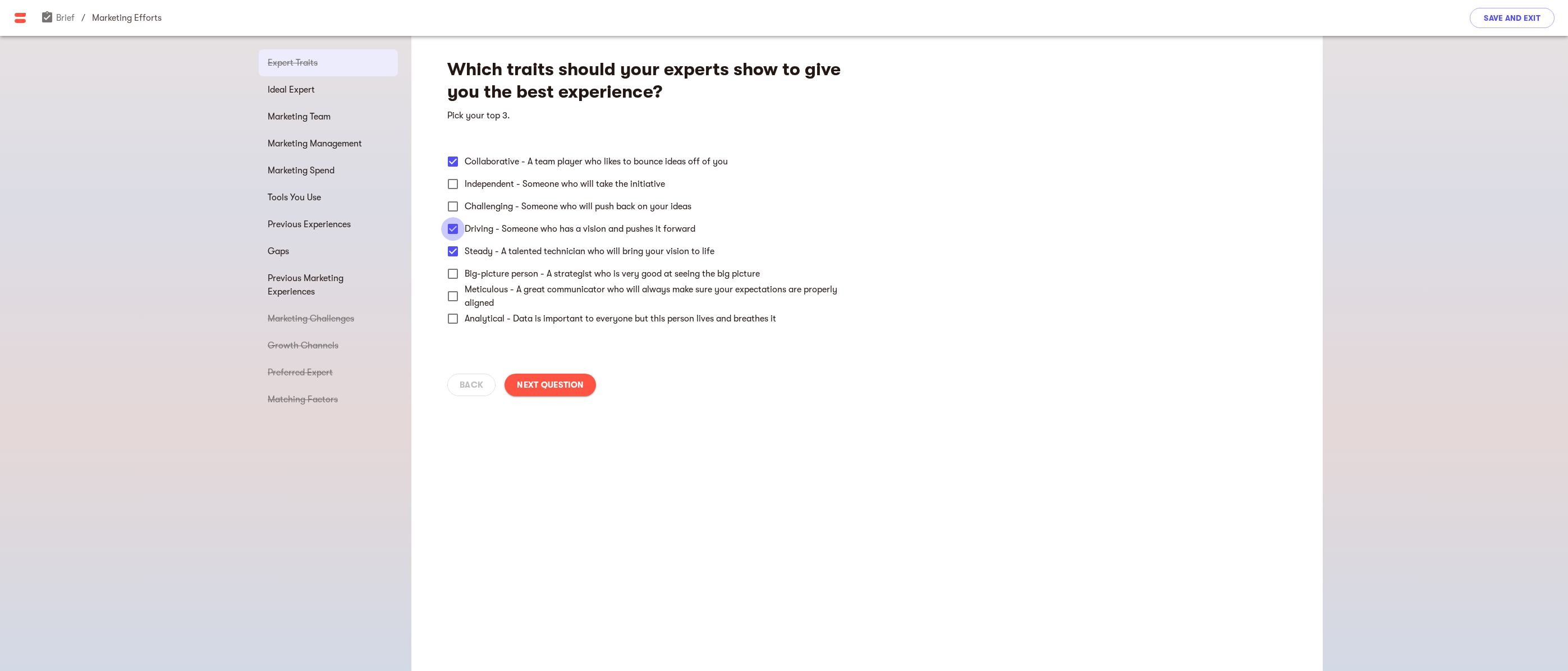
click at [458, 228] on input "Driving - Someone who has a vision and pushes it forward" at bounding box center [453, 229] width 24 height 24
checkbox input "false"
click at [454, 184] on input "Independent - Someone who will take the initiative" at bounding box center [453, 184] width 24 height 24
click at [451, 182] on input "Independent - Someone who will take the initiative" at bounding box center [453, 184] width 24 height 24
checkbox input "false"
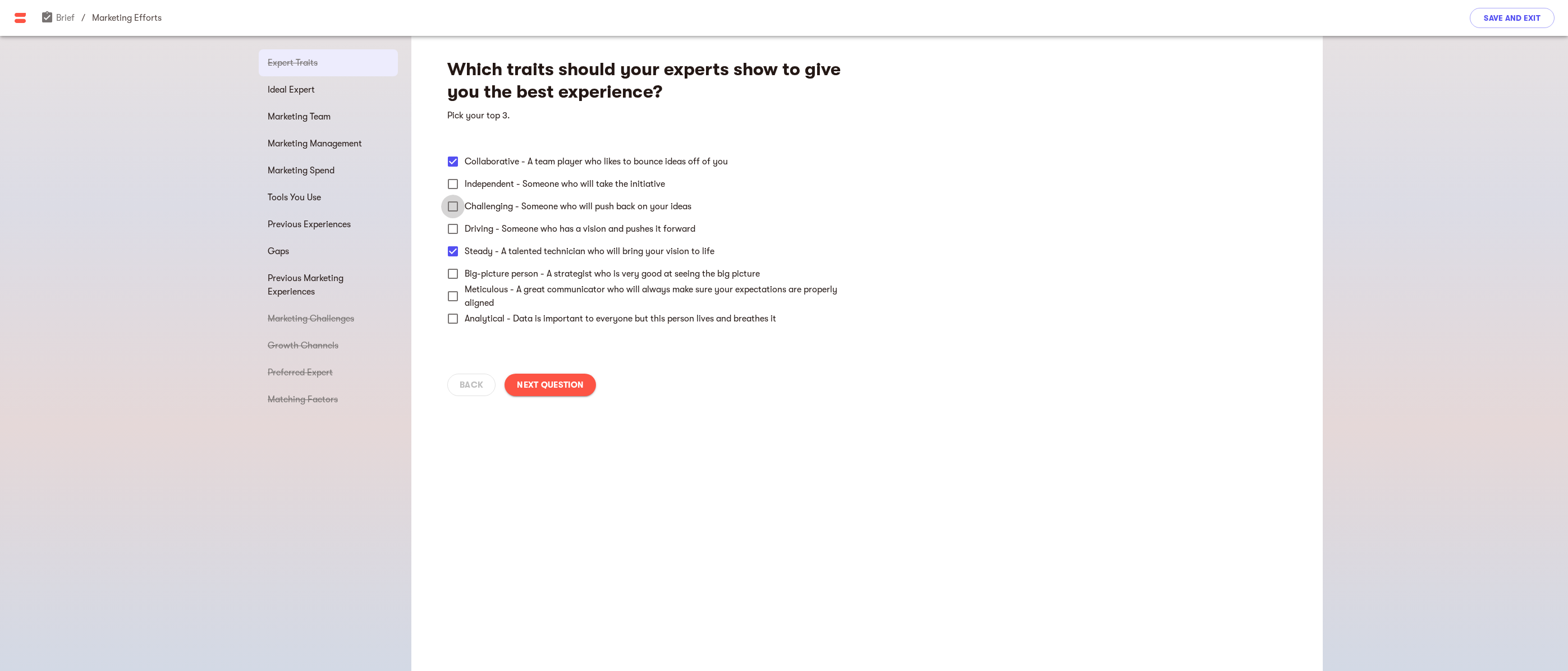
click at [454, 207] on input "Challenging - Someone who will push back on your ideas" at bounding box center [453, 206] width 24 height 24
click at [451, 202] on input "Challenging - Someone who will push back on your ideas" at bounding box center [453, 206] width 24 height 24
checkbox input "false"
click at [451, 226] on input "Driving - Someone who has a vision and pushes it forward" at bounding box center [453, 229] width 24 height 24
click at [452, 224] on input "Driving - Someone who has a vision and pushes it forward" at bounding box center [453, 229] width 24 height 24
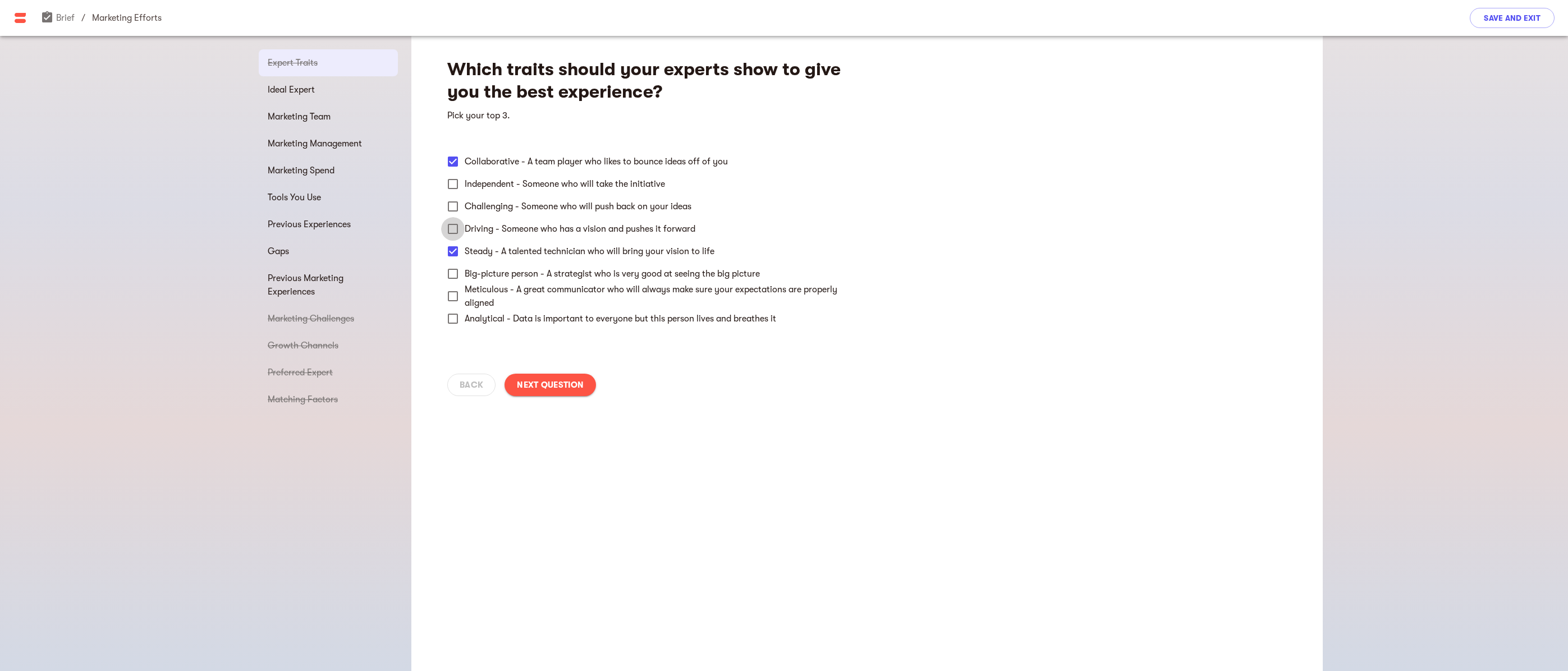
click at [449, 225] on input "Driving - Someone who has a vision and pushes it forward" at bounding box center [453, 229] width 24 height 24
checkbox input "true"
click at [548, 386] on span "Next Question" at bounding box center [550, 385] width 67 height 14
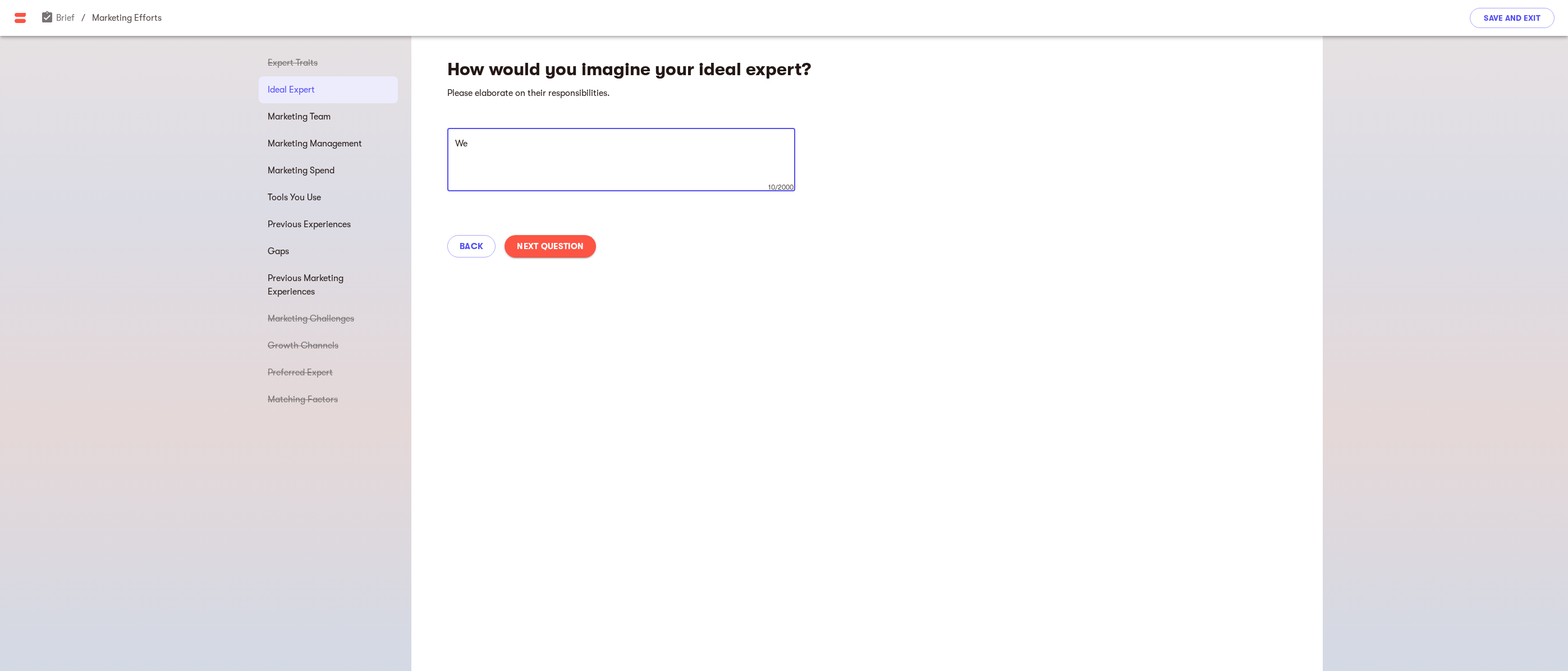
type textarea "W"
click at [711, 146] on textarea "We are not currently email marketing; this will be our start. So we want to wor…" at bounding box center [621, 159] width 332 height 42
click at [517, 159] on textarea "We are not currently email marketing; this will be our start. We want to work w…" at bounding box center [621, 159] width 332 height 42
click at [672, 166] on textarea "We are not currently email marketing; this will be our start. We want to work w…" at bounding box center [621, 159] width 332 height 42
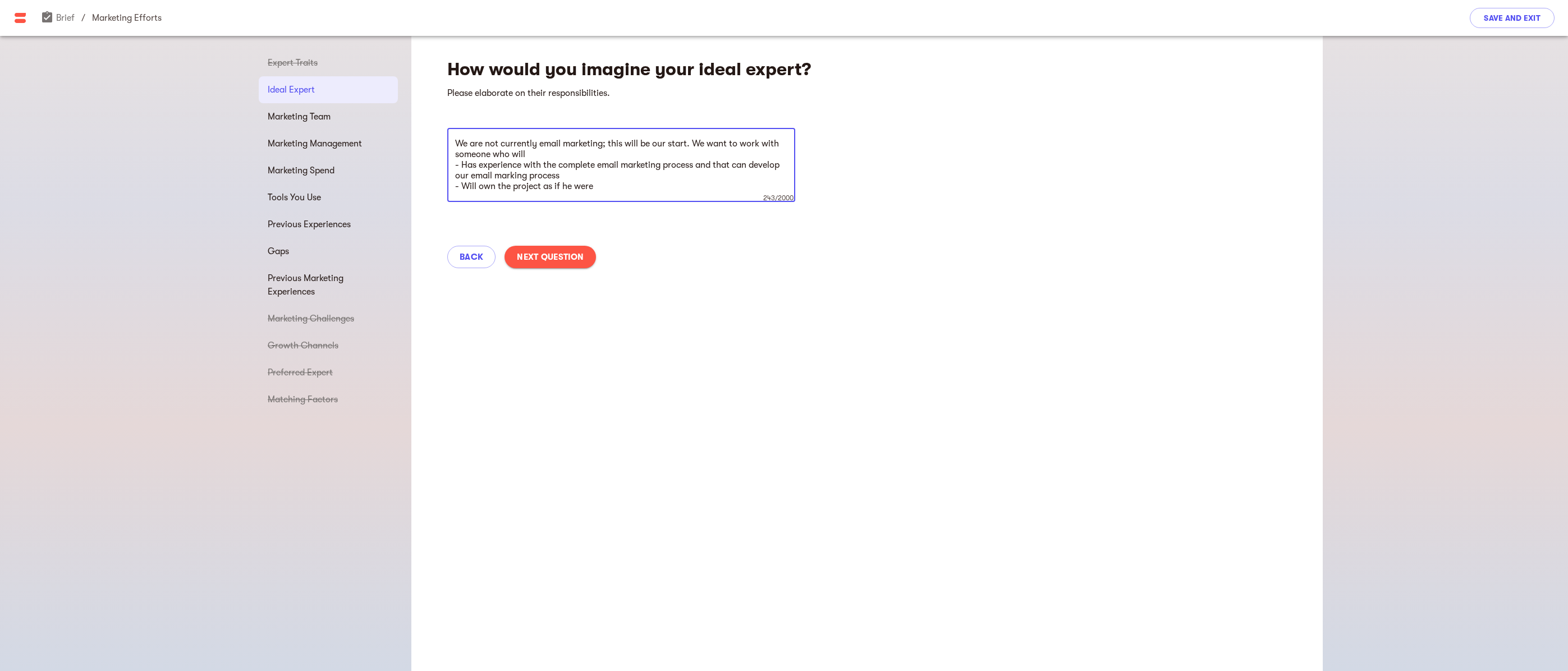
click at [555, 153] on textarea "We are not currently email marketing; this will be our start. We want to work w…" at bounding box center [621, 165] width 332 height 53
click at [512, 153] on textarea "We are not currently email marketing; this will be our start. We want to work w…" at bounding box center [621, 165] width 332 height 53
click at [462, 166] on textarea "We are not currently email marketing; this will be our start. We want to work w…" at bounding box center [621, 170] width 332 height 64
click at [480, 175] on textarea "We are not currently email marketing; this will be our start. We want to work w…" at bounding box center [621, 170] width 332 height 64
click at [566, 186] on textarea "We are not currently email marketing; this will be our start. We want to work w…" at bounding box center [621, 170] width 332 height 64
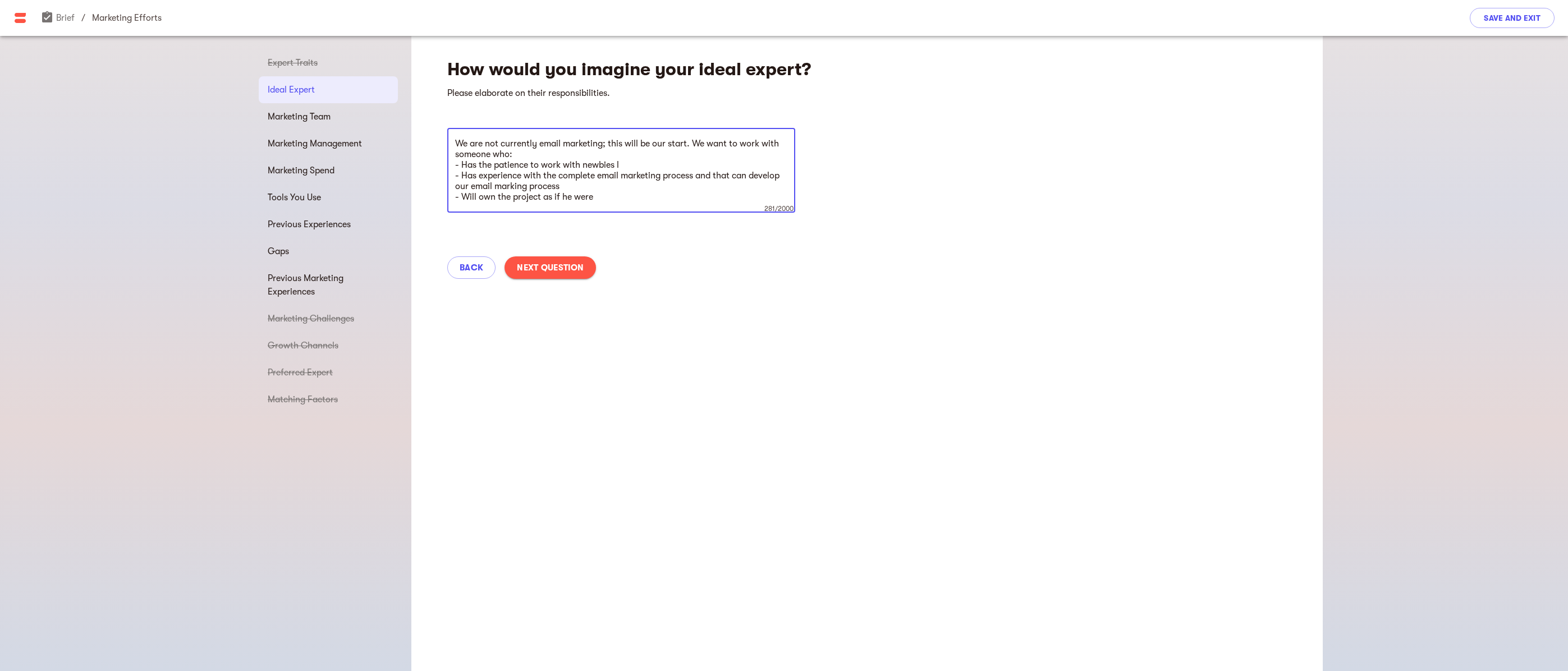
click at [753, 177] on textarea "We are not currently email marketing; this will be our start. We want to work w…" at bounding box center [621, 170] width 332 height 64
click at [626, 188] on textarea "We are not currently email marketing; this will be our start. We want to work w…" at bounding box center [621, 170] width 332 height 64
click at [566, 200] on textarea "We are not currently email marketing; this will be our start. We want to work w…" at bounding box center [621, 170] width 332 height 64
click at [626, 201] on textarea "We are not currently email marketing; this will be our start. We want to work w…" at bounding box center [621, 170] width 332 height 64
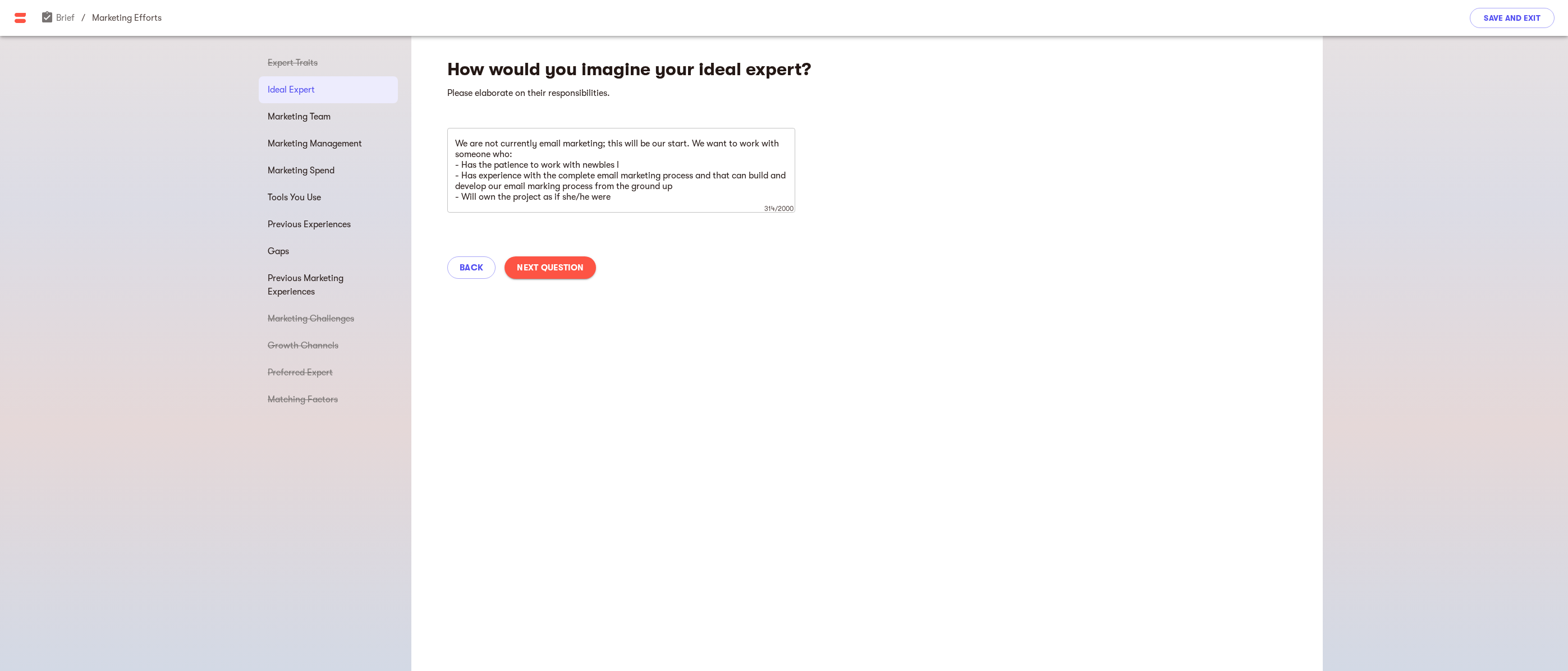
click at [621, 197] on textarea "We are not currently email marketing; this will be our start. We want to work w…" at bounding box center [621, 170] width 332 height 64
drag, startPoint x: 607, startPoint y: 202, endPoint x: 451, endPoint y: 136, distance: 169.4
click at [451, 136] on div "We are not currently email marketing; this will be our start. We want to work w…" at bounding box center [621, 170] width 348 height 85
type textarea "We are not currently email marketing; this will be our start. We want to work w…"
click at [760, 311] on div "How would you imagine your ideal expert? Please elaborate on their responsibili…" at bounding box center [867, 353] width 911 height 635
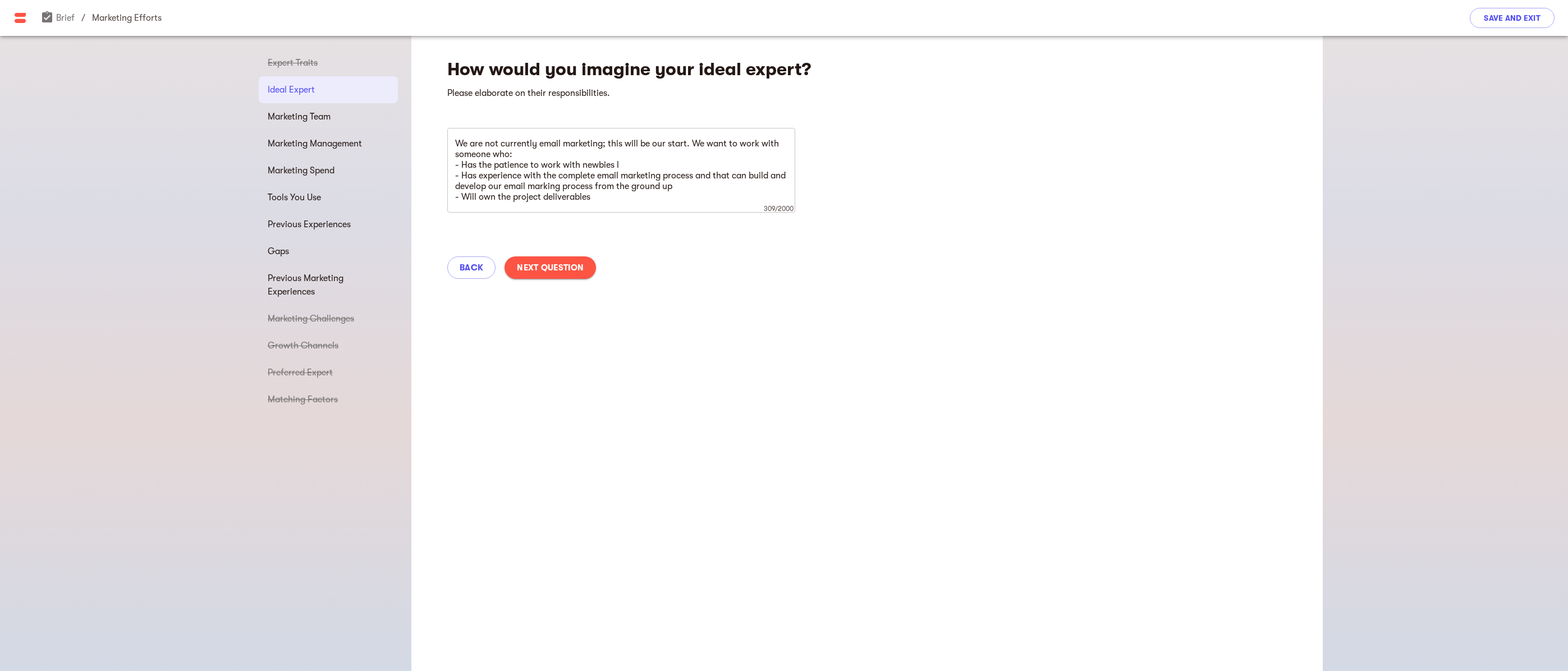
click at [576, 266] on span "Next Question" at bounding box center [550, 268] width 67 height 14
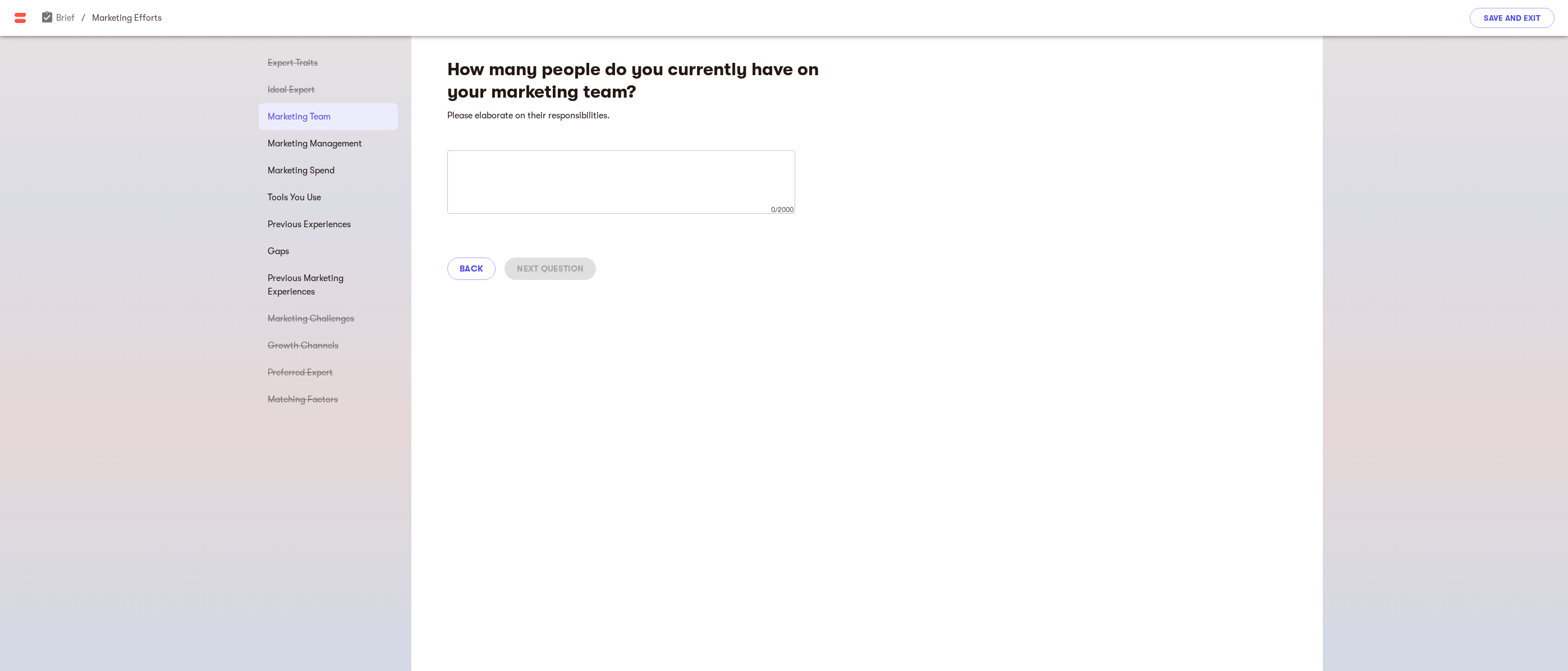
click at [564, 178] on textarea at bounding box center [621, 182] width 332 height 42
type textarea "None."
click at [566, 271] on span "Next Question" at bounding box center [550, 268] width 67 height 14
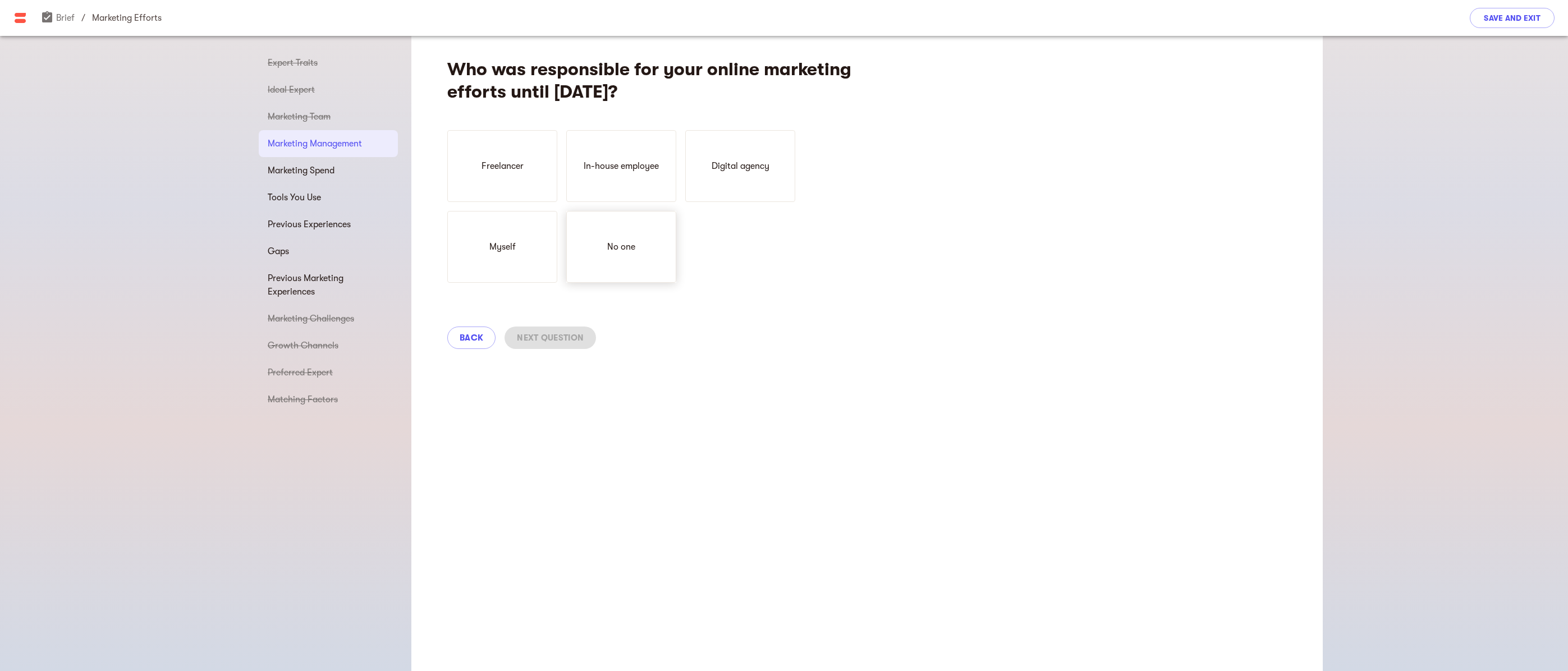
click at [628, 248] on p "No one" at bounding box center [621, 247] width 28 height 14
click at [563, 336] on span "Next Question" at bounding box center [550, 337] width 67 height 14
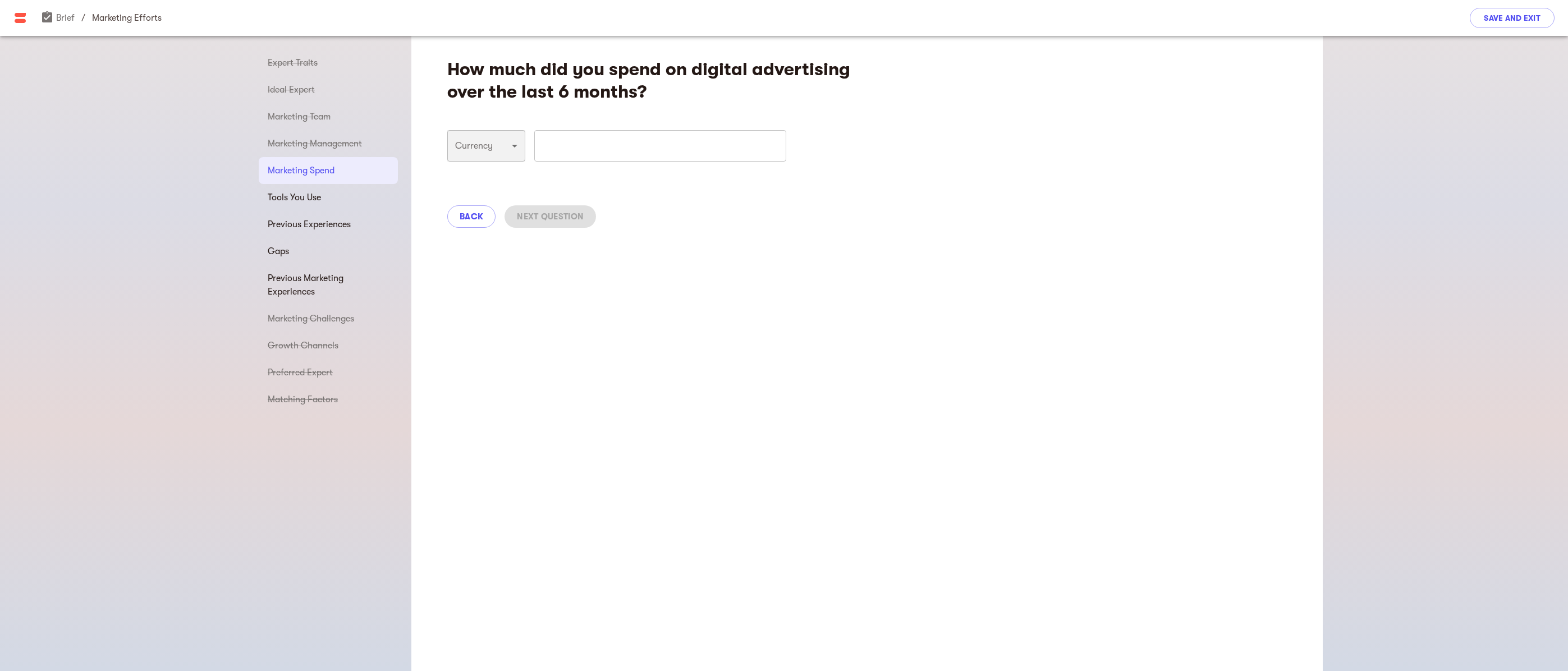
click at [517, 148] on select "USD GBP EUR ILS AUD CAD" at bounding box center [486, 146] width 78 height 32
select select "USD"
click at [447, 130] on select "USD GBP EUR ILS AUD CAD" at bounding box center [486, 146] width 78 height 32
click at [563, 148] on input "number" at bounding box center [669, 146] width 235 height 32
type input "0.00"
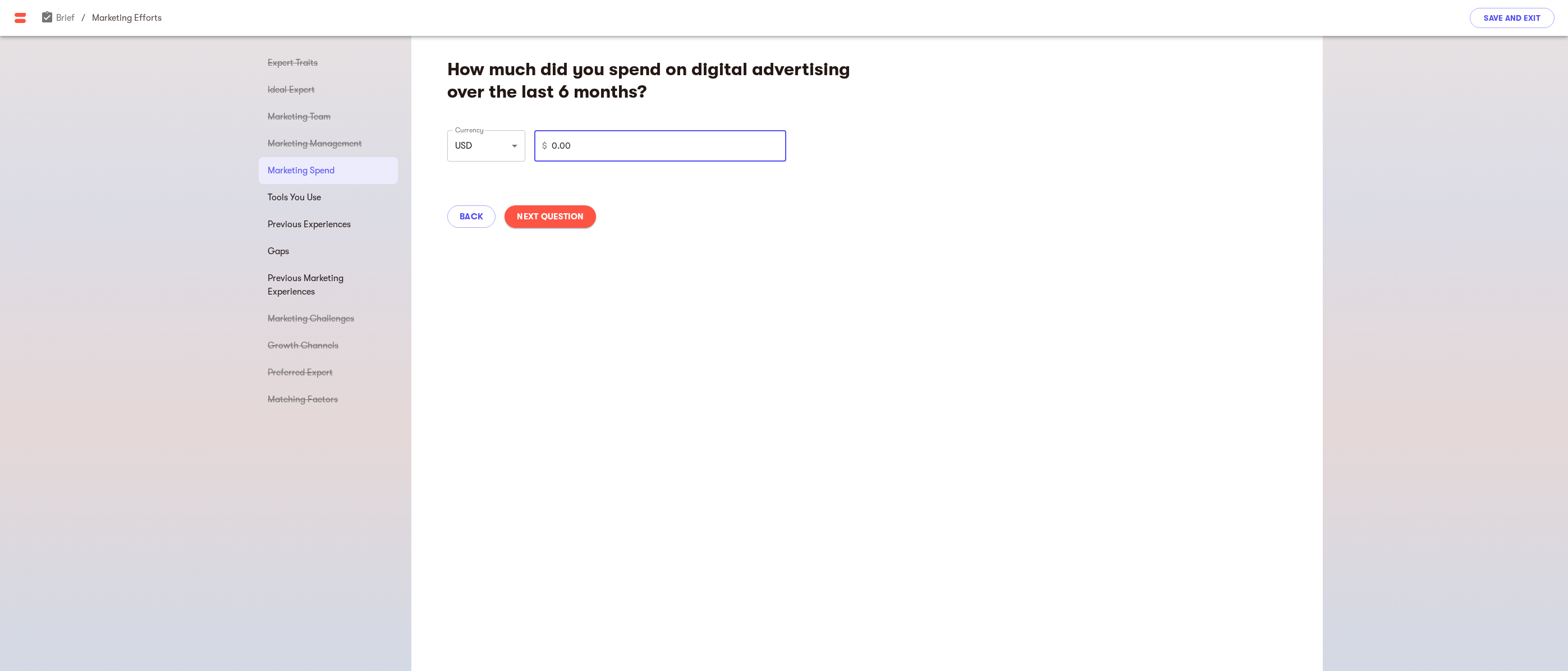
click at [568, 212] on span "Next Question" at bounding box center [550, 216] width 67 height 14
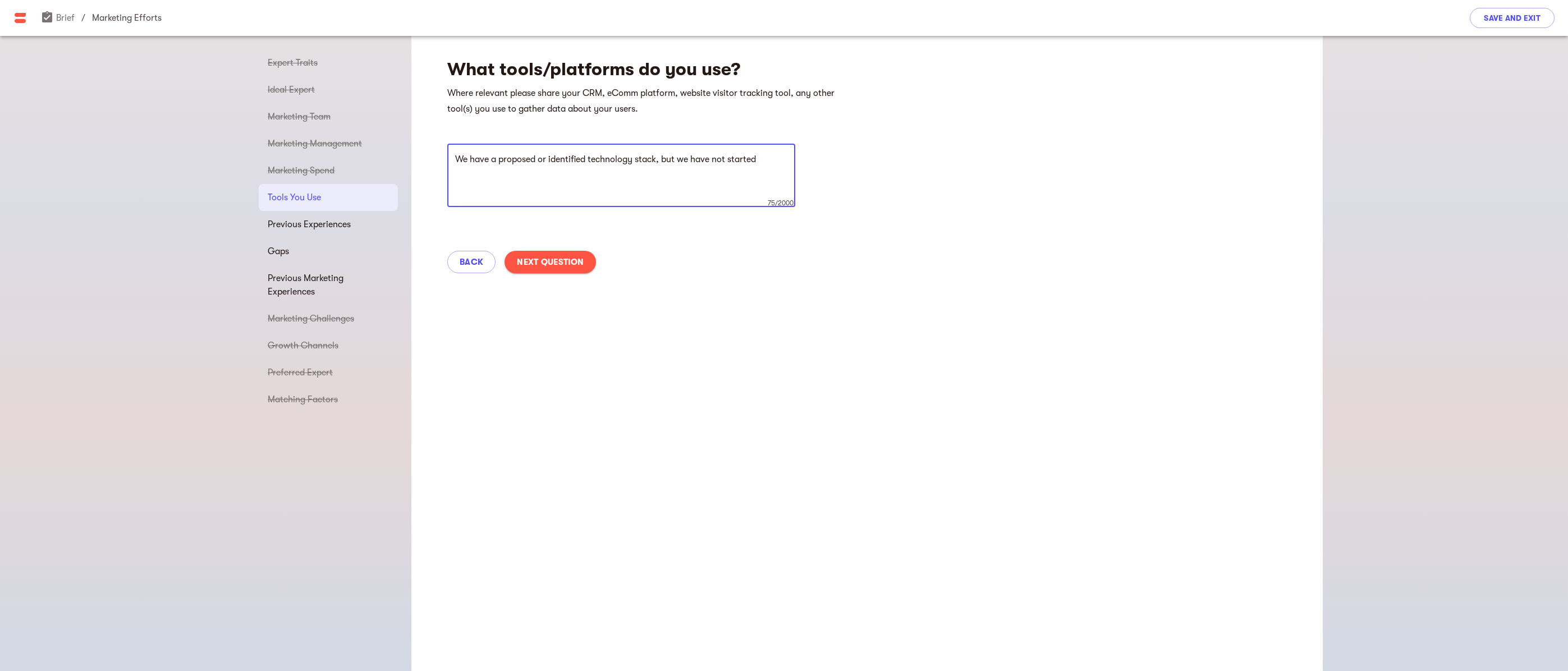
click at [591, 161] on textarea "We have a proposed or identified technology stack, but we have not started" at bounding box center [621, 175] width 332 height 42
click at [538, 177] on textarea "We have a proposed or identified email marketing technology stack, but we have …" at bounding box center [621, 175] width 332 height 42
type textarea "We have a proposed or identified email marketing technology stack, but we have …"
click at [580, 260] on span "Next Question" at bounding box center [550, 262] width 67 height 14
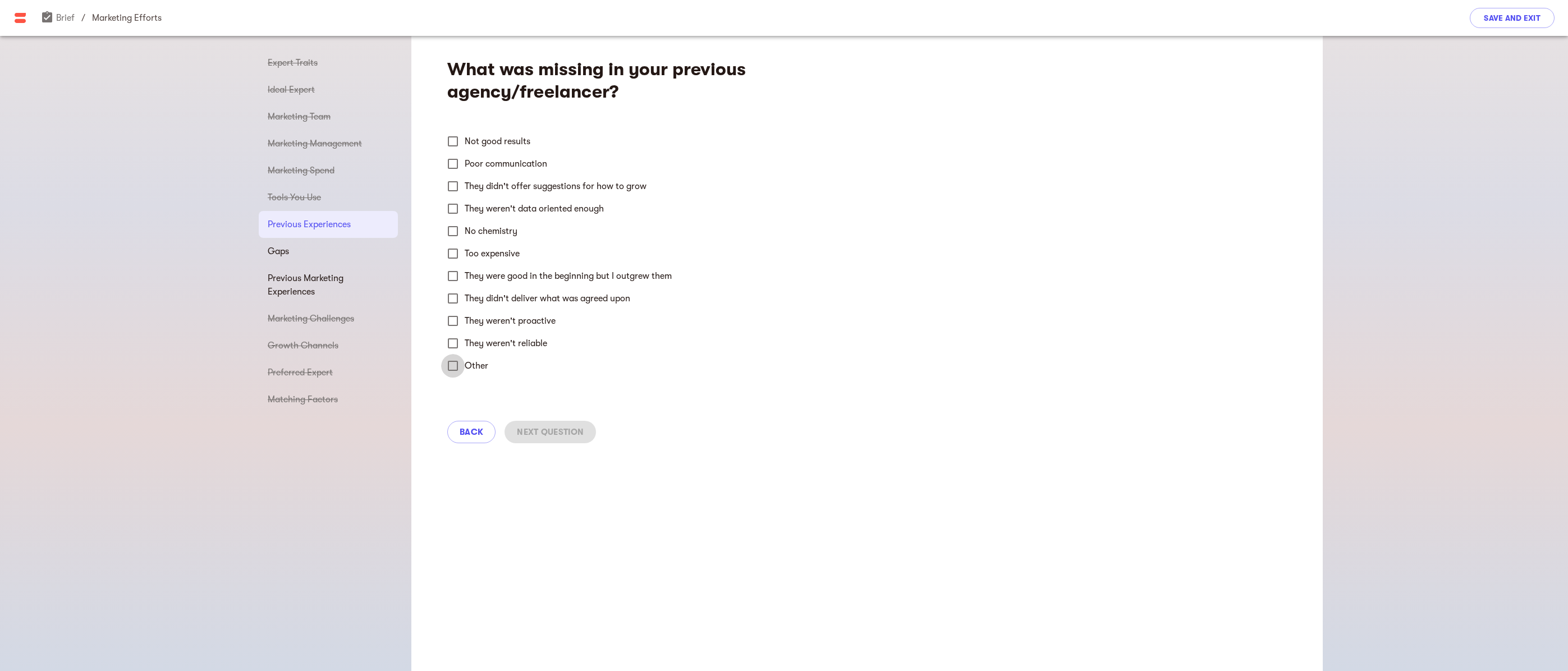
click at [452, 369] on input "Other" at bounding box center [453, 365] width 24 height 24
checkbox input "true"
click at [476, 400] on input "text" at bounding box center [621, 400] width 348 height 32
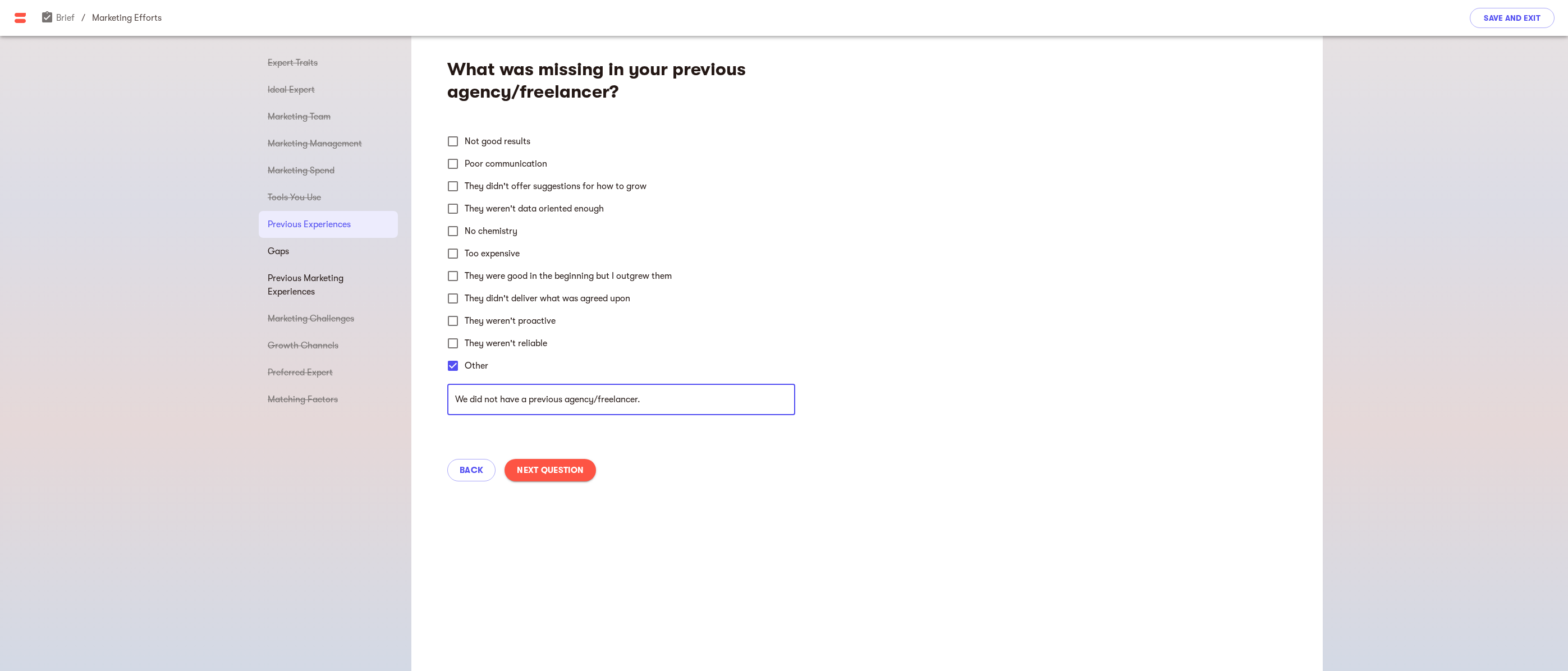
type input "We did not have a previous agency/freelancer."
click at [568, 475] on span "Next Question" at bounding box center [550, 470] width 67 height 14
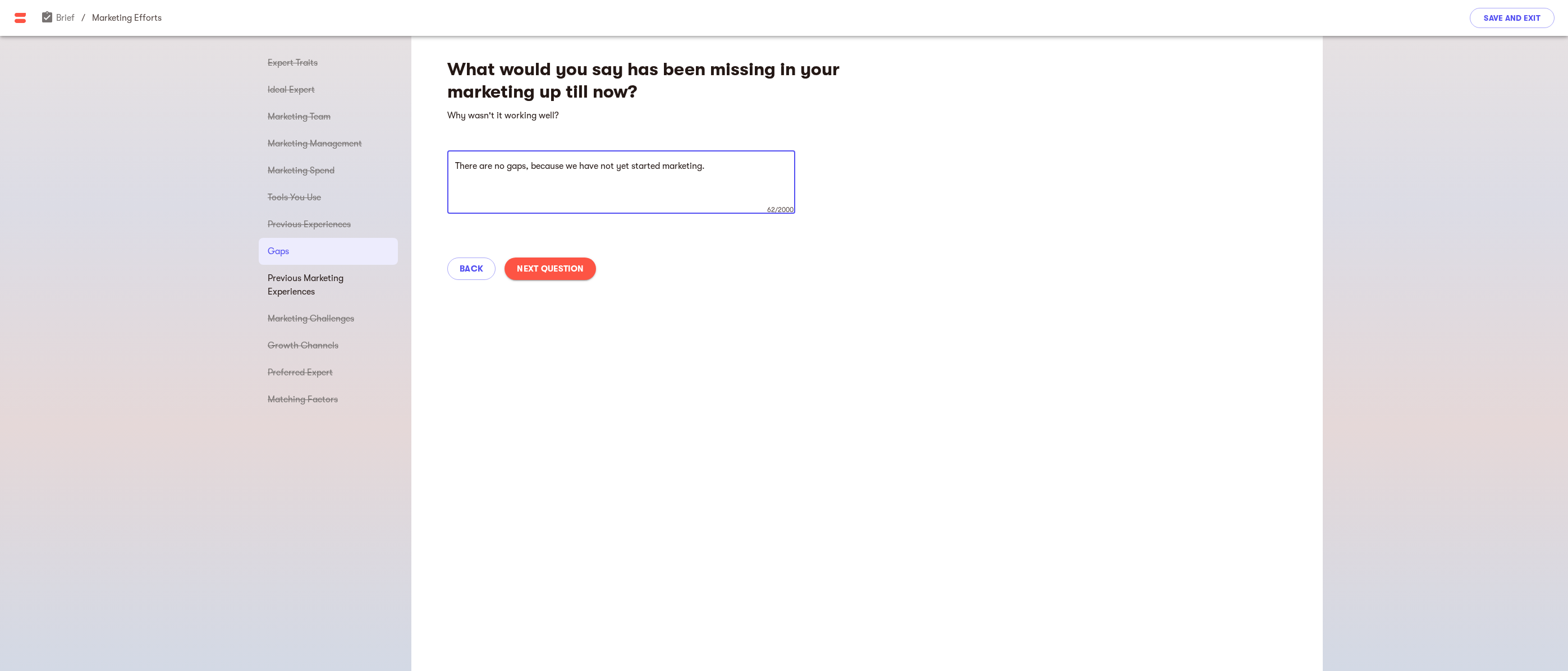
type textarea "There are no gaps, because we have not yet started marketing."
click at [552, 269] on span "Next Question" at bounding box center [550, 268] width 67 height 14
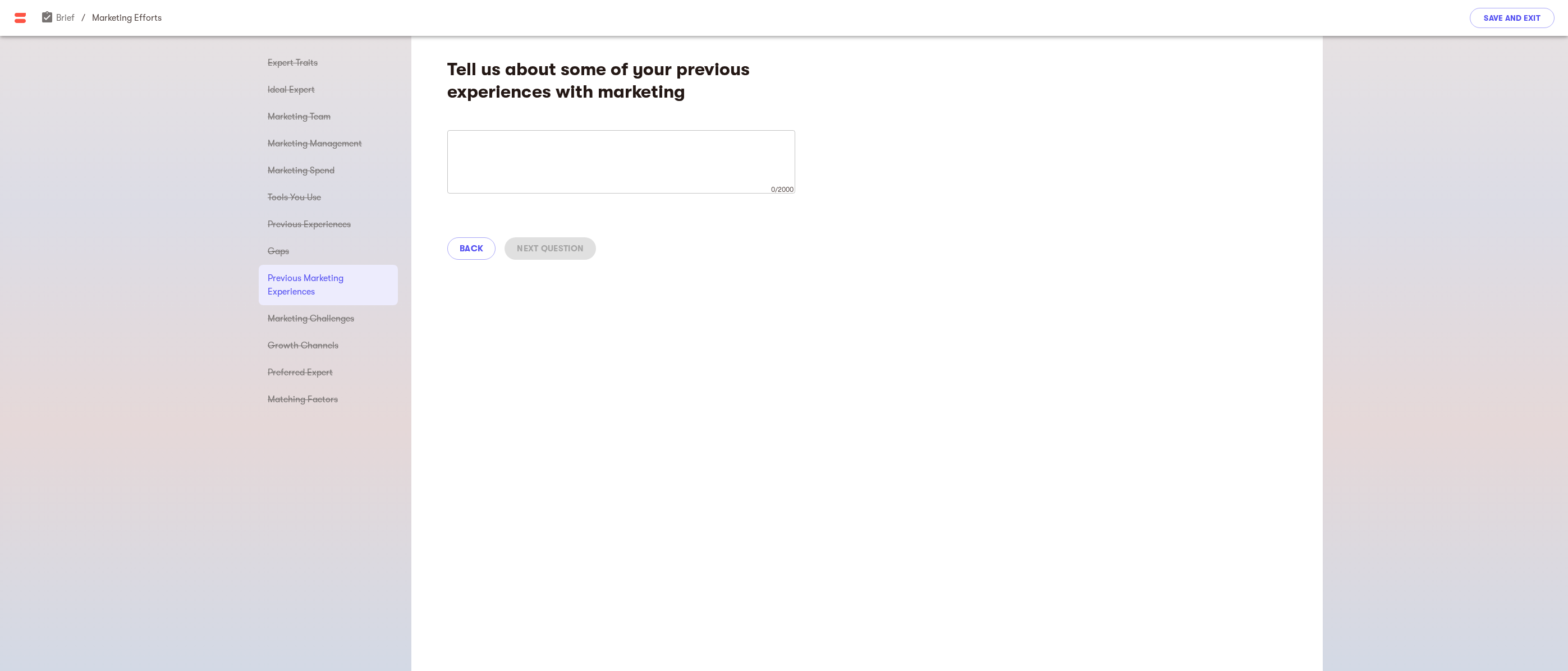
click at [593, 167] on textarea at bounding box center [621, 161] width 332 height 42
type textarea "W"
click at [552, 149] on textarea "I come from the tech stsrt-up world," at bounding box center [621, 161] width 332 height 42
click at [621, 143] on textarea "I come from the tech start-up world," at bounding box center [621, 161] width 332 height 42
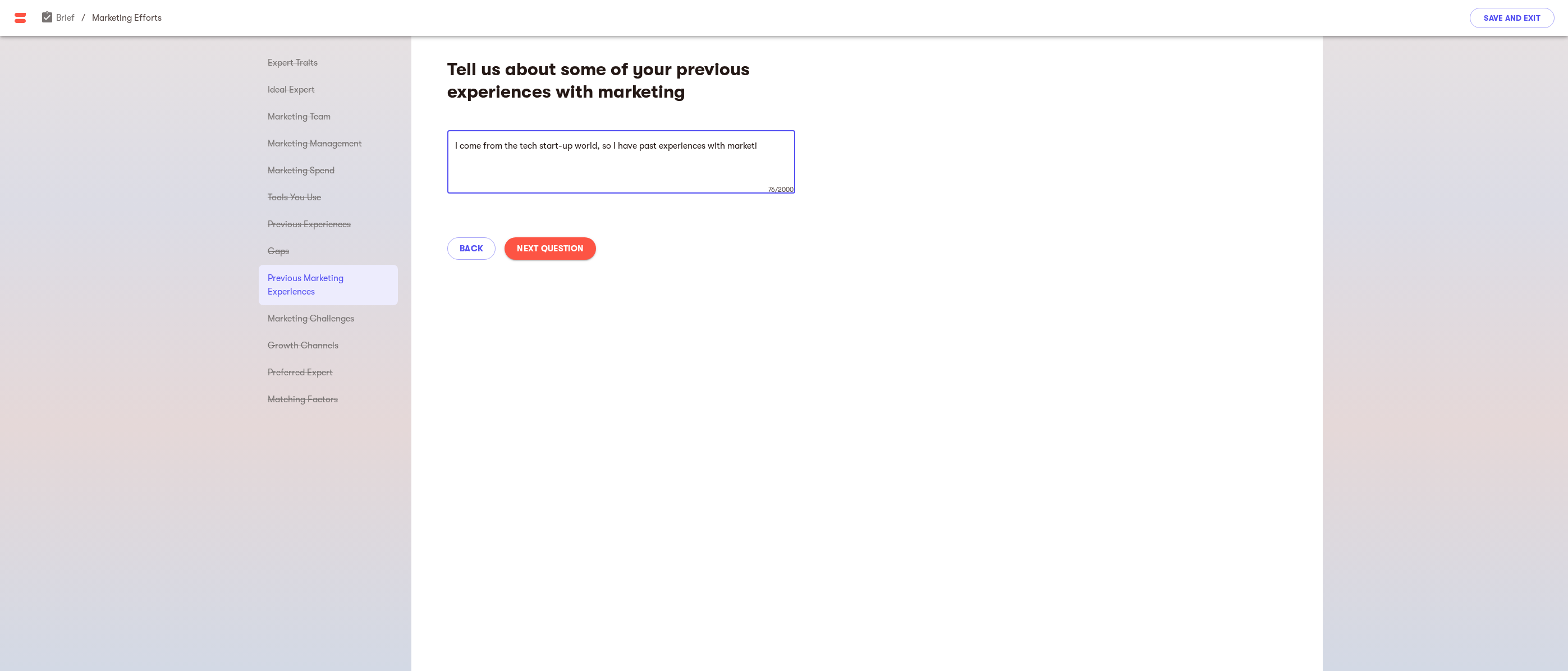
click at [747, 148] on textarea "I come from the tech start-up world, so I have past experiences with marketi" at bounding box center [621, 161] width 332 height 42
click at [776, 148] on textarea "I come from the tech start-up world, so I have past experiences with marketing,…" at bounding box center [621, 161] width 332 height 42
click at [572, 172] on textarea "I come from the tech start-up world, so I have past experiences with marketing.…" at bounding box center [621, 161] width 332 height 42
click at [782, 179] on textarea "I come from the tech start-up world, so I have past experiences with marketing.…" at bounding box center [621, 161] width 332 height 42
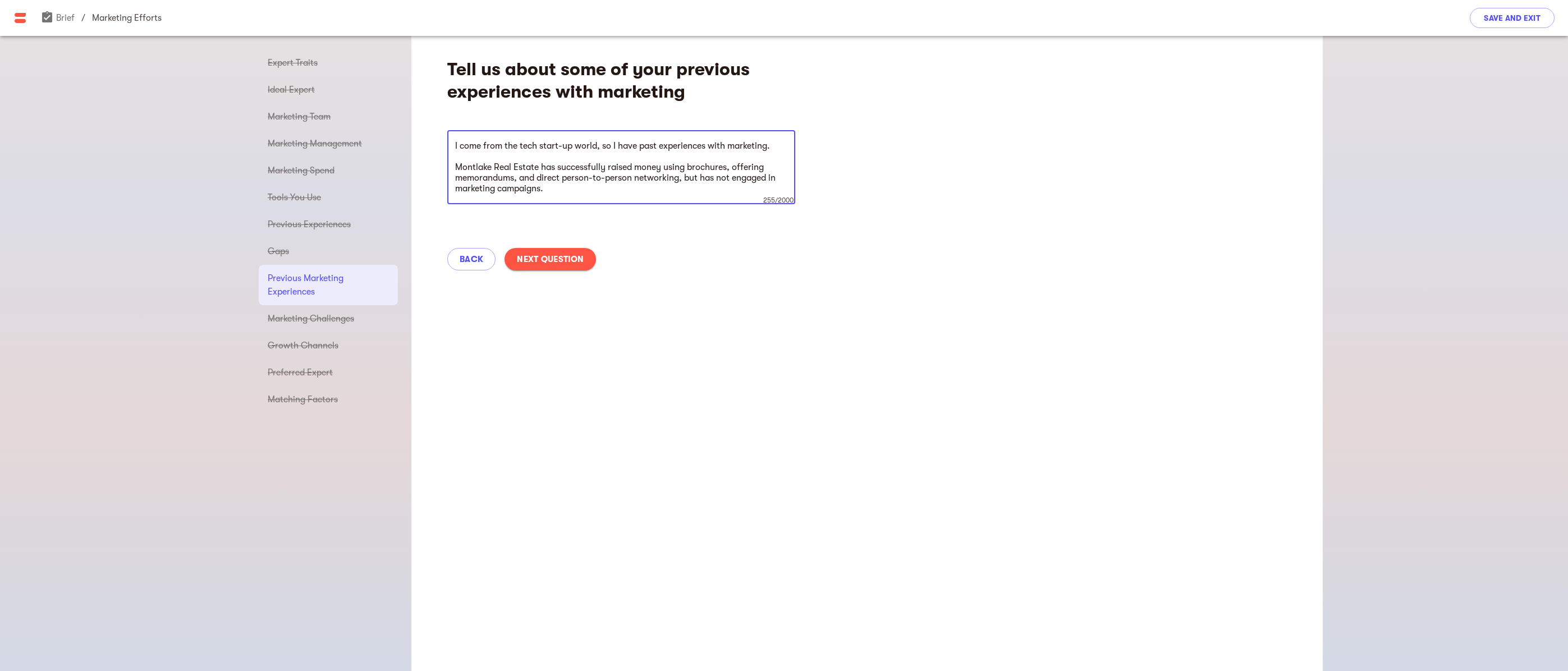
type textarea "I come from the tech start-up world, so I have past experiences with marketing.…"
click at [579, 261] on span "Next Question" at bounding box center [550, 259] width 67 height 14
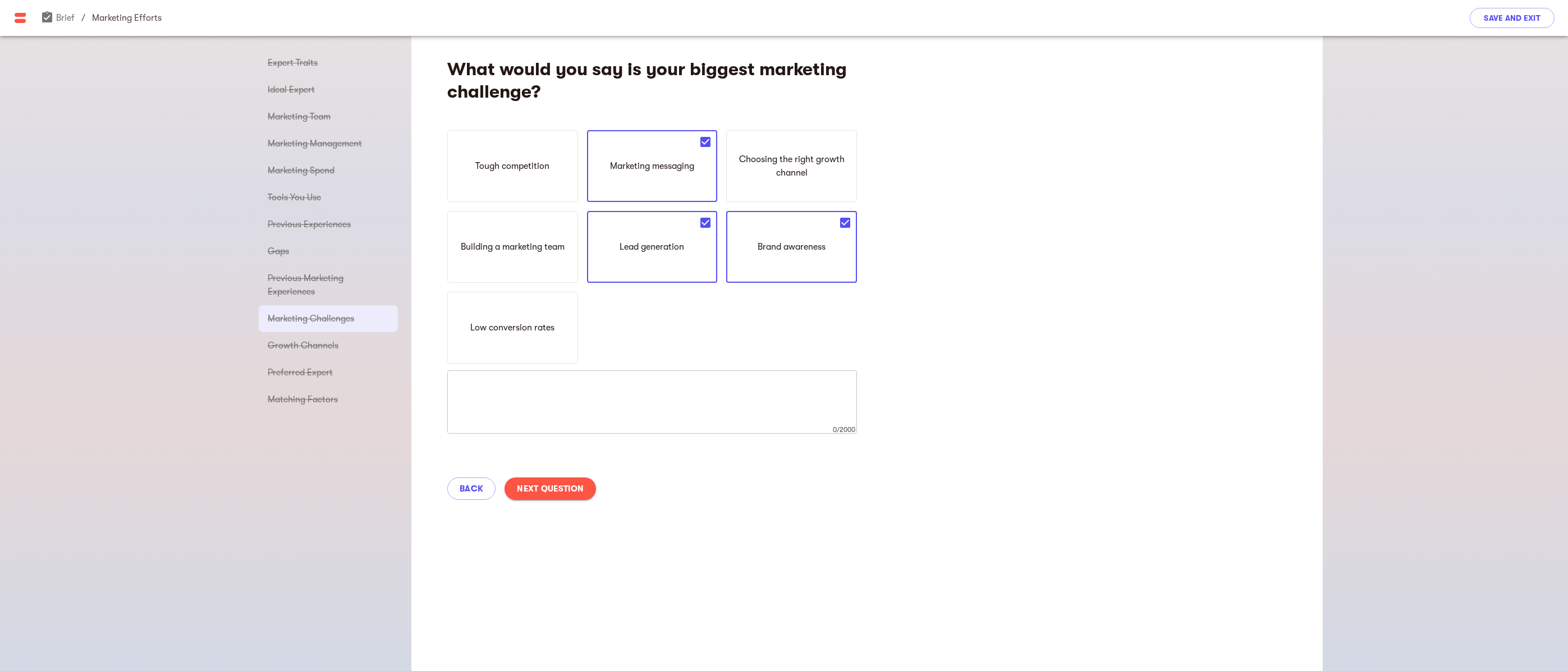
click at [576, 486] on span "Next Question" at bounding box center [550, 489] width 67 height 14
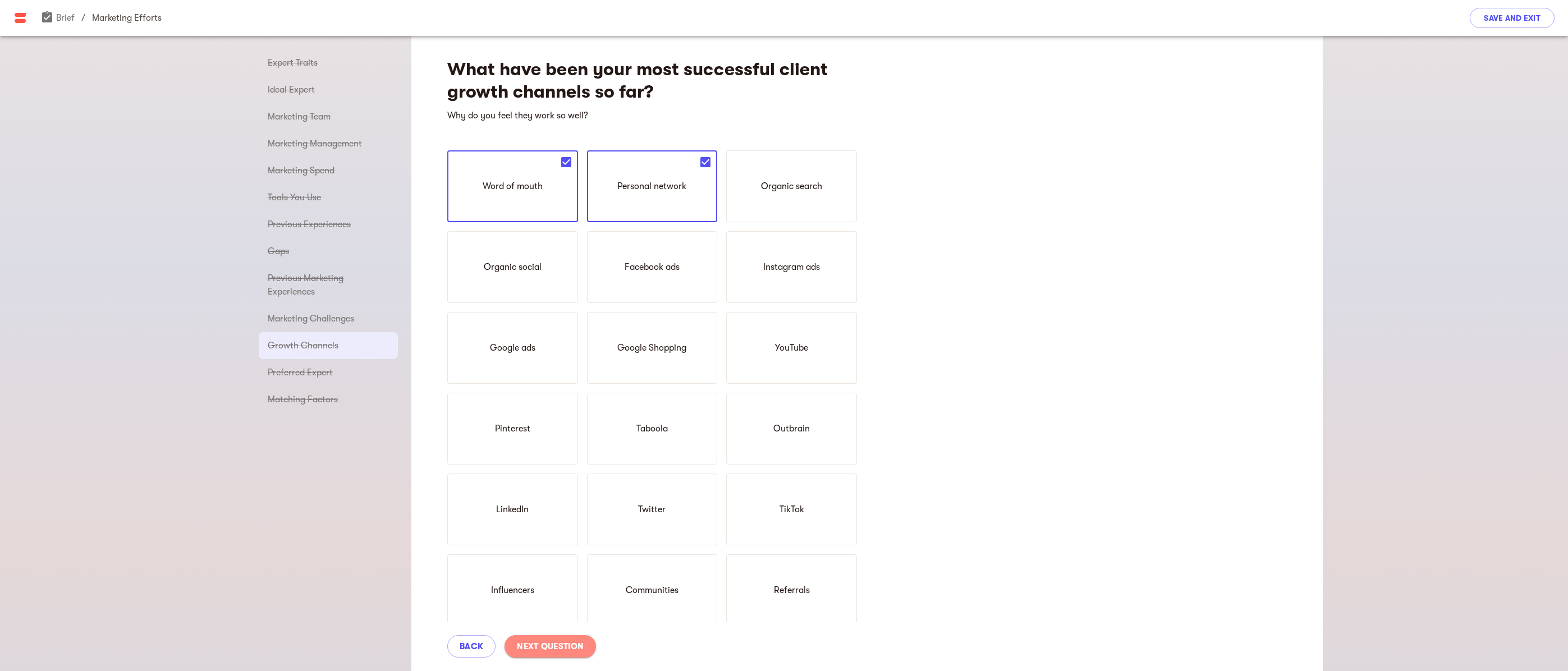
click at [568, 647] on span "Next Question" at bounding box center [550, 646] width 67 height 14
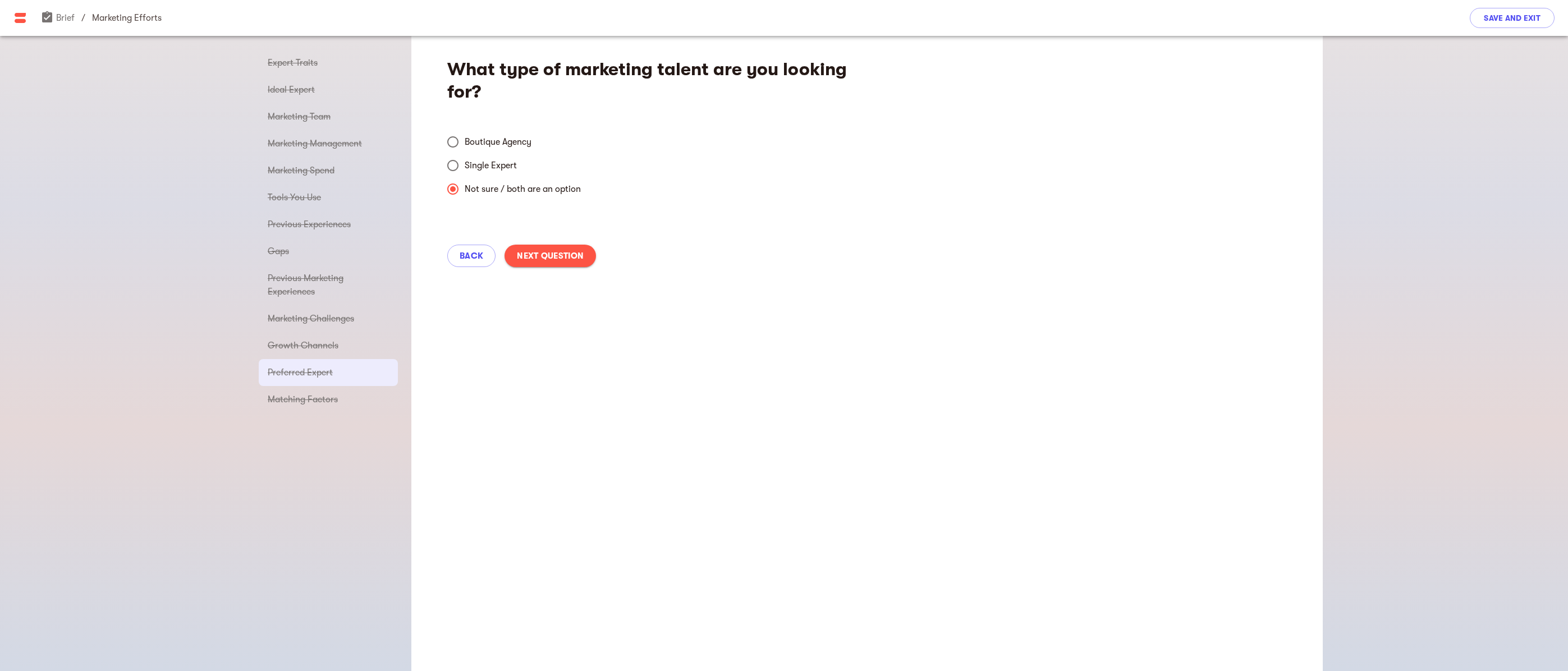
click at [566, 254] on span "Next Question" at bounding box center [550, 255] width 67 height 14
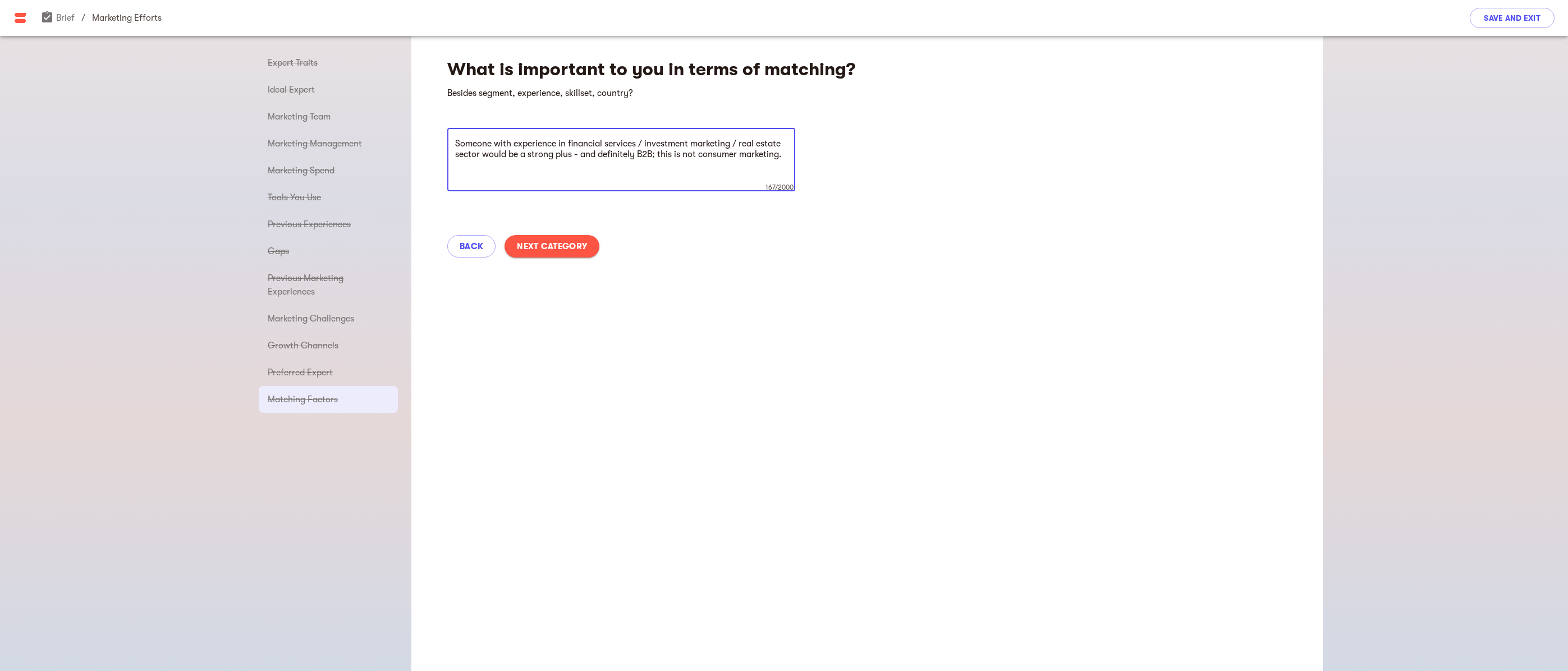
click at [540, 245] on span "Next Category" at bounding box center [552, 246] width 70 height 14
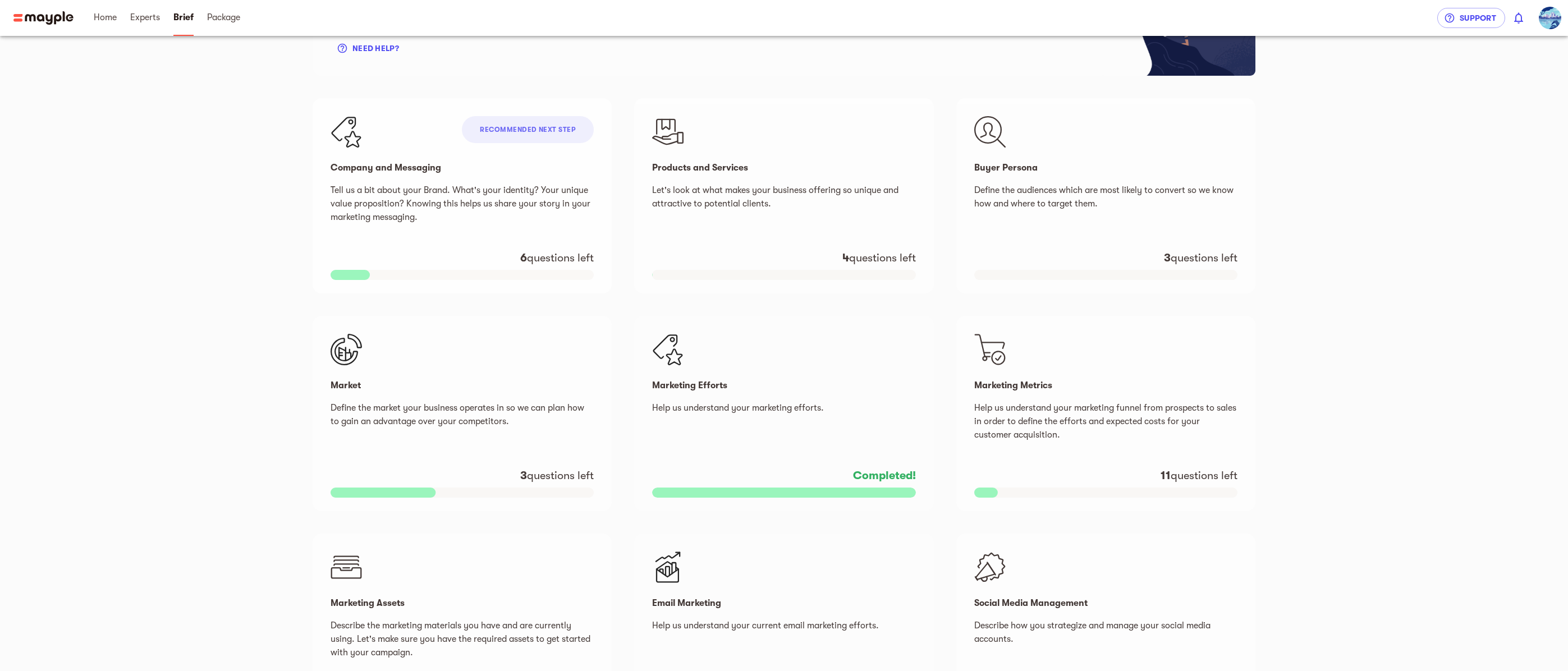
scroll to position [168, 0]
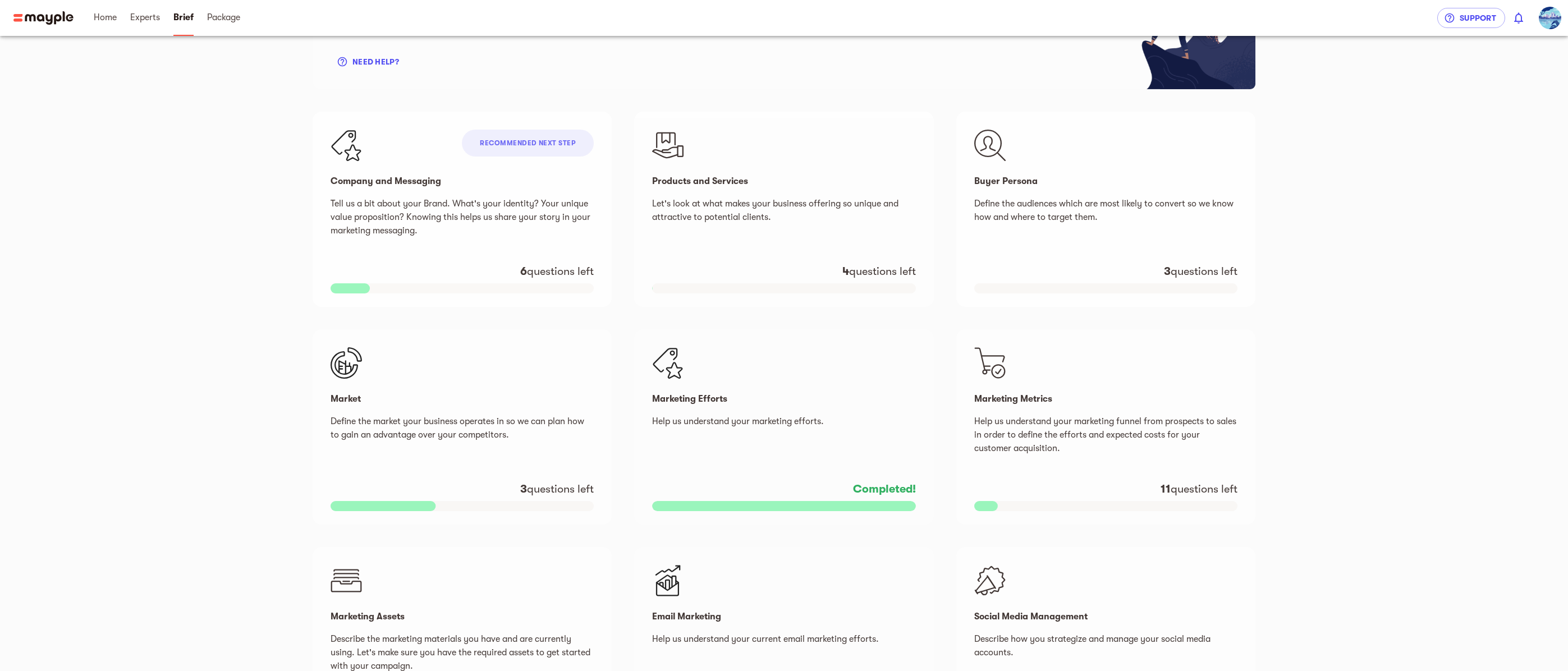
click at [1061, 240] on div "Buyer Persona Define the audiences which are most likely to convert so we know …" at bounding box center [1105, 210] width 299 height 195
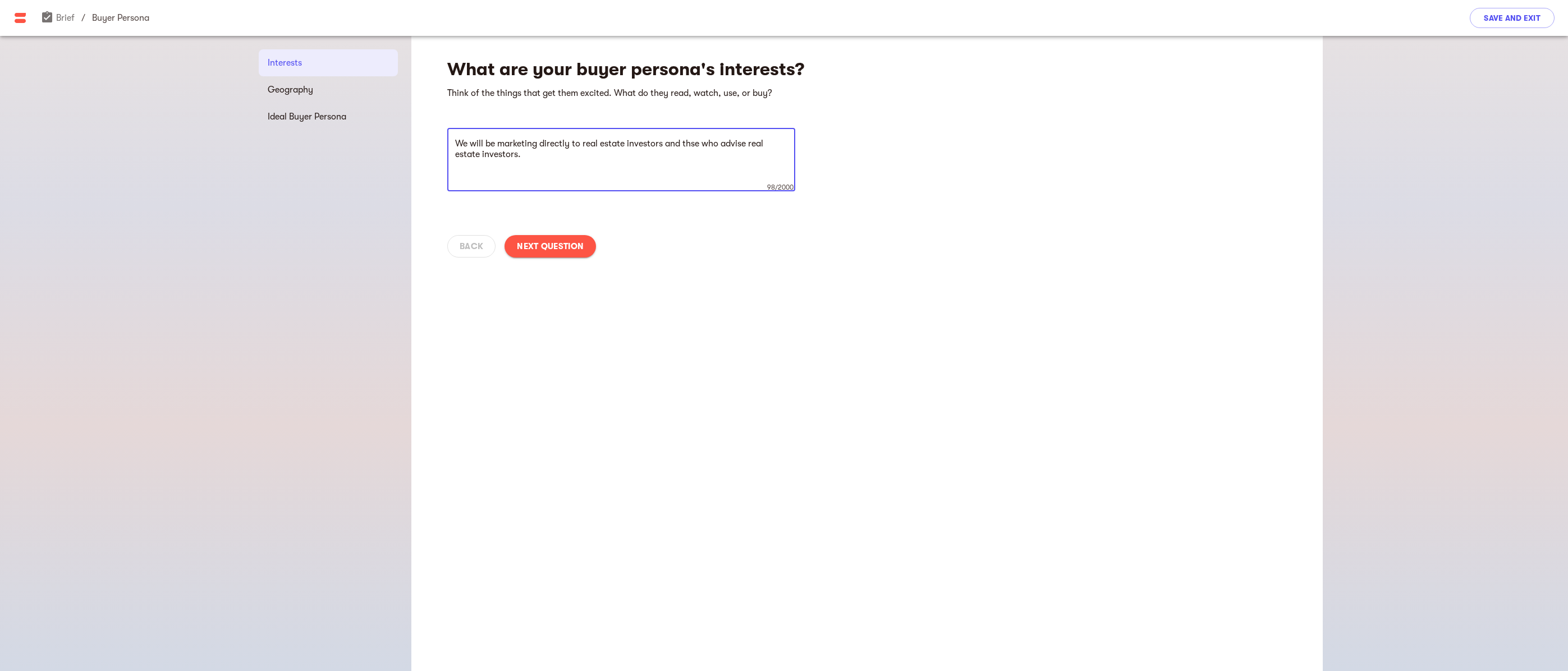
click at [694, 144] on textarea "We will be marketing directly to real estate investors and thse who advise real…" at bounding box center [621, 159] width 332 height 42
click at [693, 144] on textarea "We will be marketing directly to real estate investors and thse who advise real…" at bounding box center [621, 159] width 332 height 42
click at [530, 156] on textarea "We will be marketing directly to real estate investors and those who advise rea…" at bounding box center [621, 159] width 332 height 42
type textarea "We will be marketing directly to real estate investors and those who advise rea…"
click at [563, 248] on span "Next Question" at bounding box center [550, 246] width 67 height 14
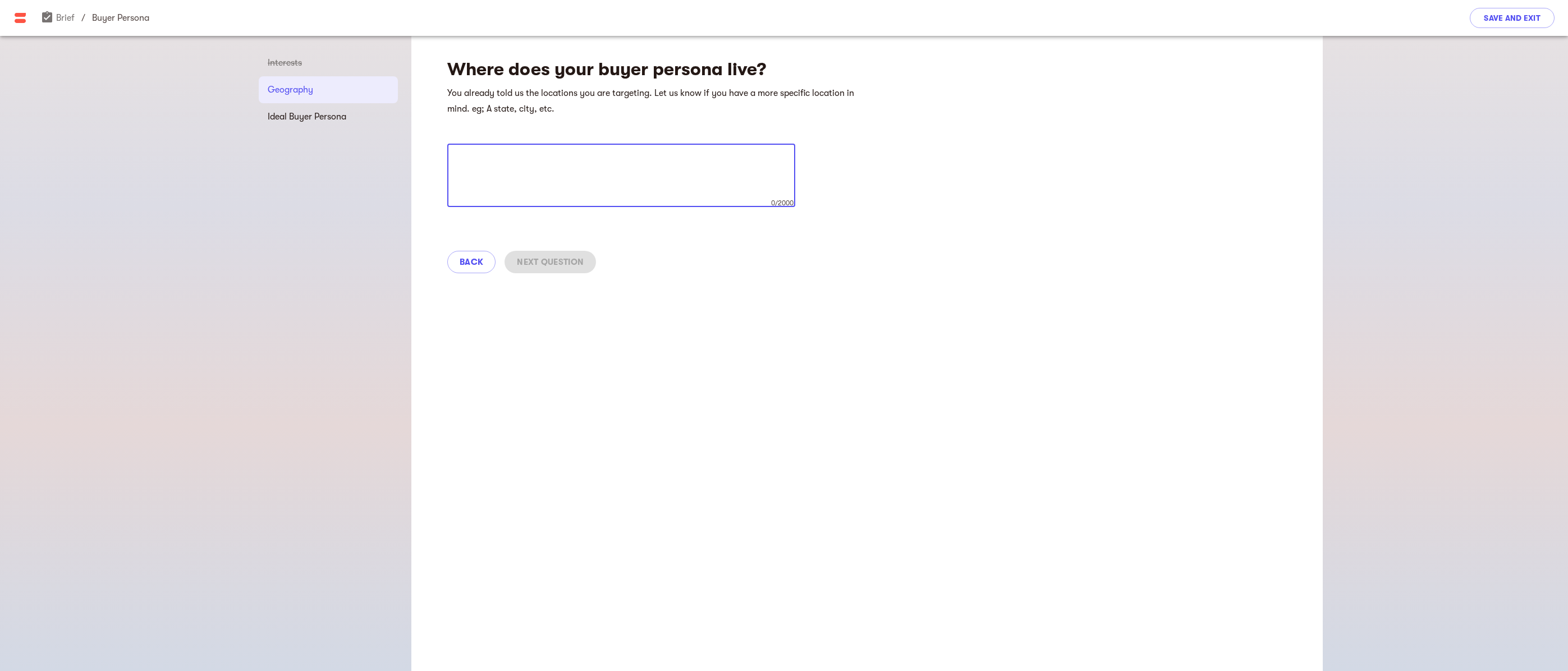
click at [614, 166] on textarea at bounding box center [621, 175] width 332 height 42
type textarea "W"
click at [684, 157] on textarea "Our real estate development activities take place in [GEOGRAPHIC_DATA]" at bounding box center [621, 175] width 332 height 42
click at [683, 157] on textarea "Our real estate development activities take place in [GEOGRAPHIC_DATA]" at bounding box center [621, 175] width 332 height 42
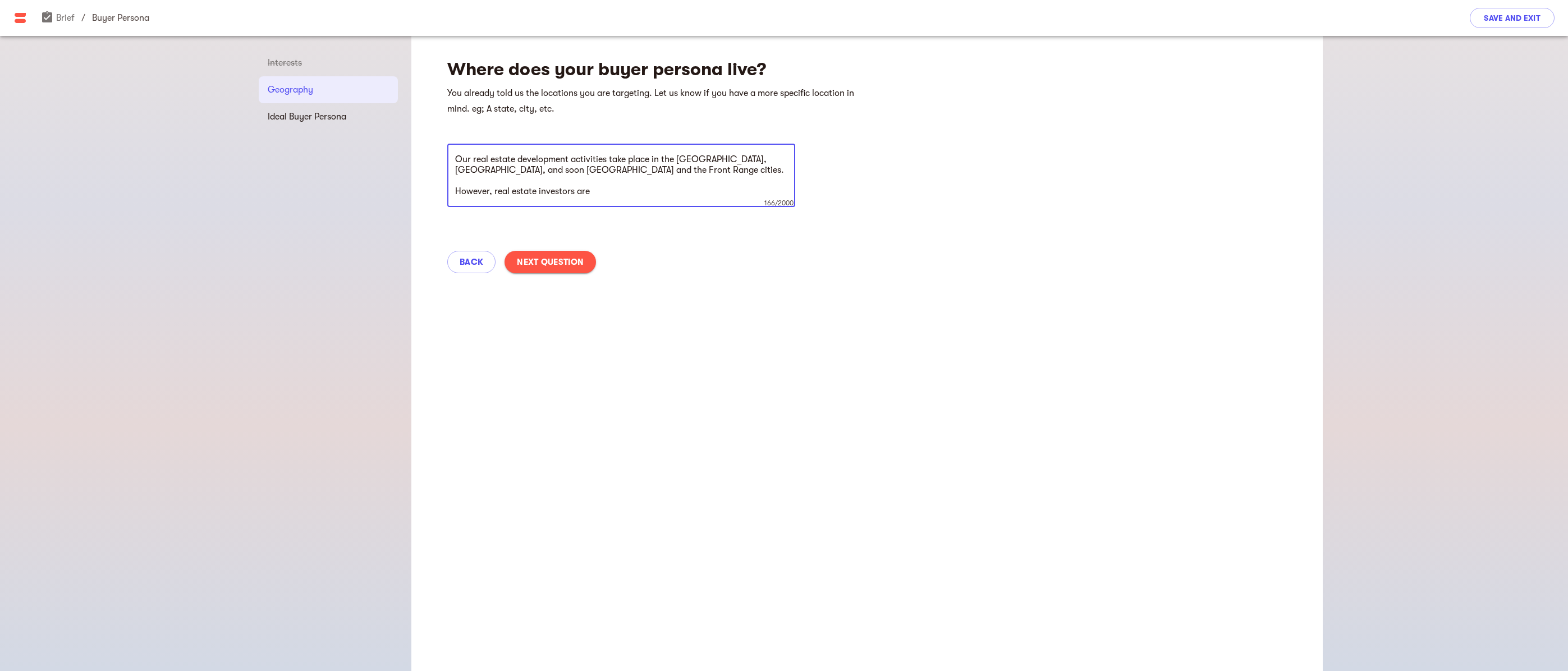
click at [595, 192] on textarea "Our real estate development activities take place in the [GEOGRAPHIC_DATA], [GE…" at bounding box center [621, 175] width 332 height 42
click at [476, 192] on textarea "Our real estate development activities take place in the [GEOGRAPHIC_DATA], [GE…" at bounding box center [621, 175] width 332 height 42
drag, startPoint x: 598, startPoint y: 191, endPoint x: 437, endPoint y: 190, distance: 161.0
click at [439, 189] on div "Where does your buyer persona live? You already told us the locations you are t…" at bounding box center [867, 161] width 911 height 252
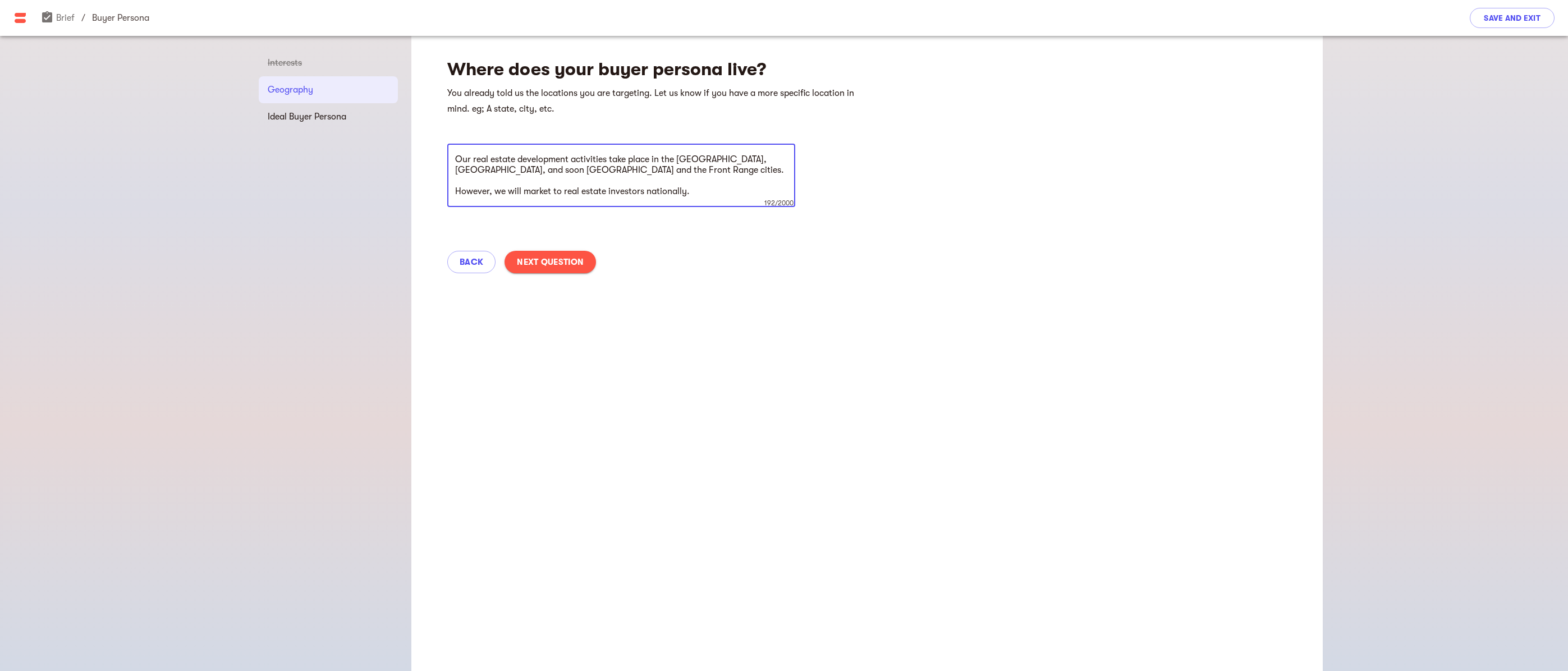
type textarea "Our real estate development activities take place in the [GEOGRAPHIC_DATA], [GE…"
click at [568, 261] on span "Next Question" at bounding box center [550, 262] width 67 height 14
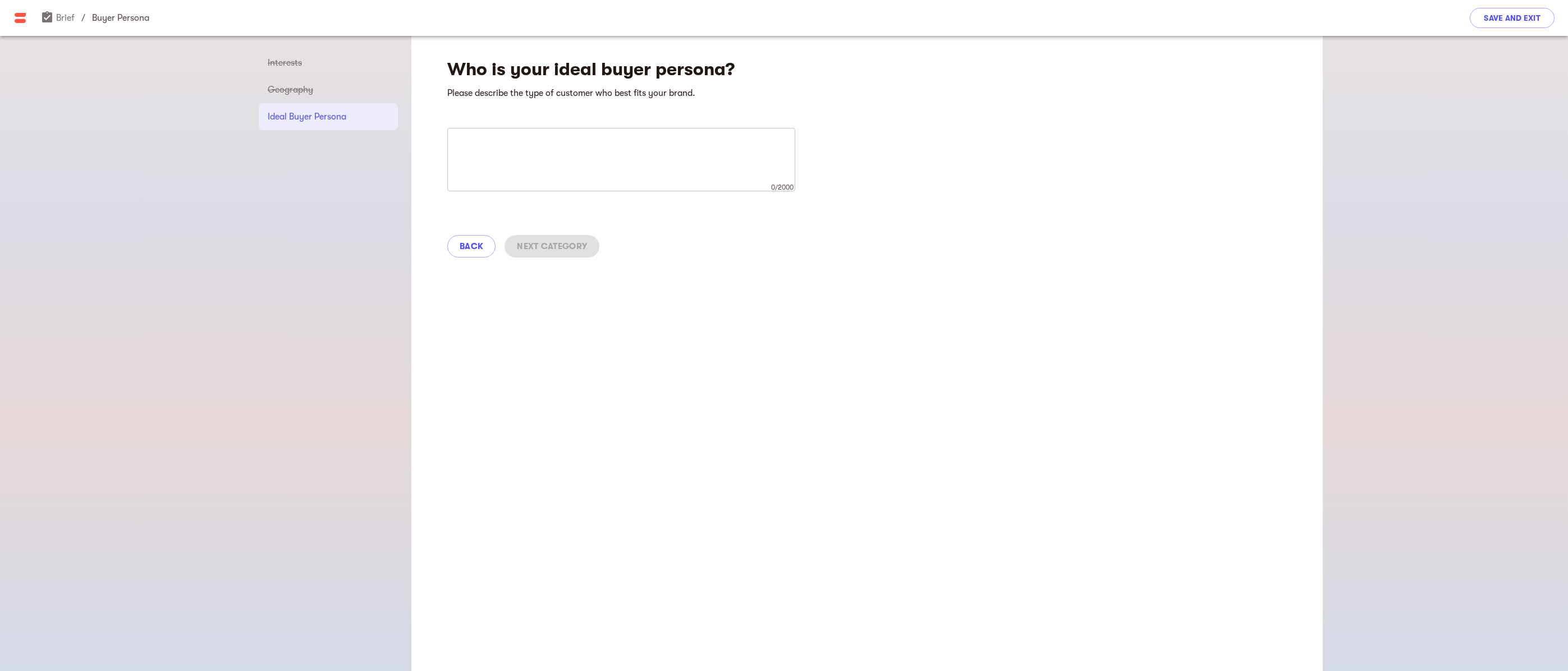
click at [576, 151] on textarea at bounding box center [621, 159] width 332 height 42
drag, startPoint x: 510, startPoint y: 144, endPoint x: 423, endPoint y: 145, distance: 87.0
click at [423, 145] on div "Who is your ideal buyer persona? Please describe the type of customer who best …" at bounding box center [867, 154] width 911 height 236
click at [520, 146] on textarea "We are seeking real estate investors. Our ideal" at bounding box center [621, 159] width 332 height 42
click at [694, 148] on textarea "We are seeking commercial real estate investors. Our ideal" at bounding box center [621, 159] width 332 height 42
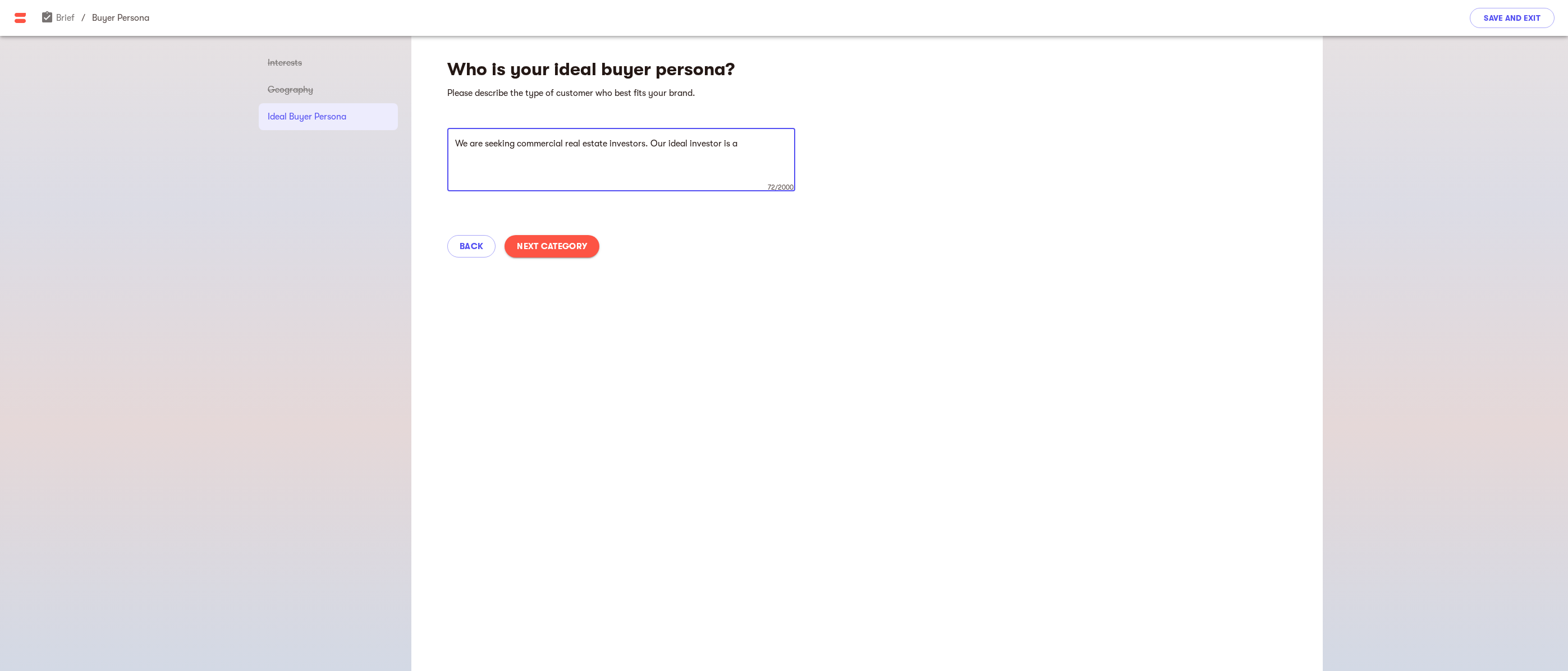
click at [537, 144] on textarea "We are seeking commercial real estate investors. Our ideal investor is a" at bounding box center [621, 159] width 332 height 42
click at [645, 143] on textarea "We are seeking multifamily real estate investors. Our ideal investor is a" at bounding box center [621, 159] width 332 height 42
click at [568, 145] on textarea "We are seeking multifamily real estate investors. Our ideal investor is a" at bounding box center [621, 159] width 332 height 42
click at [563, 144] on textarea "We are seeking multifamily real estate investors. Our ideal investor is a" at bounding box center [621, 159] width 332 height 42
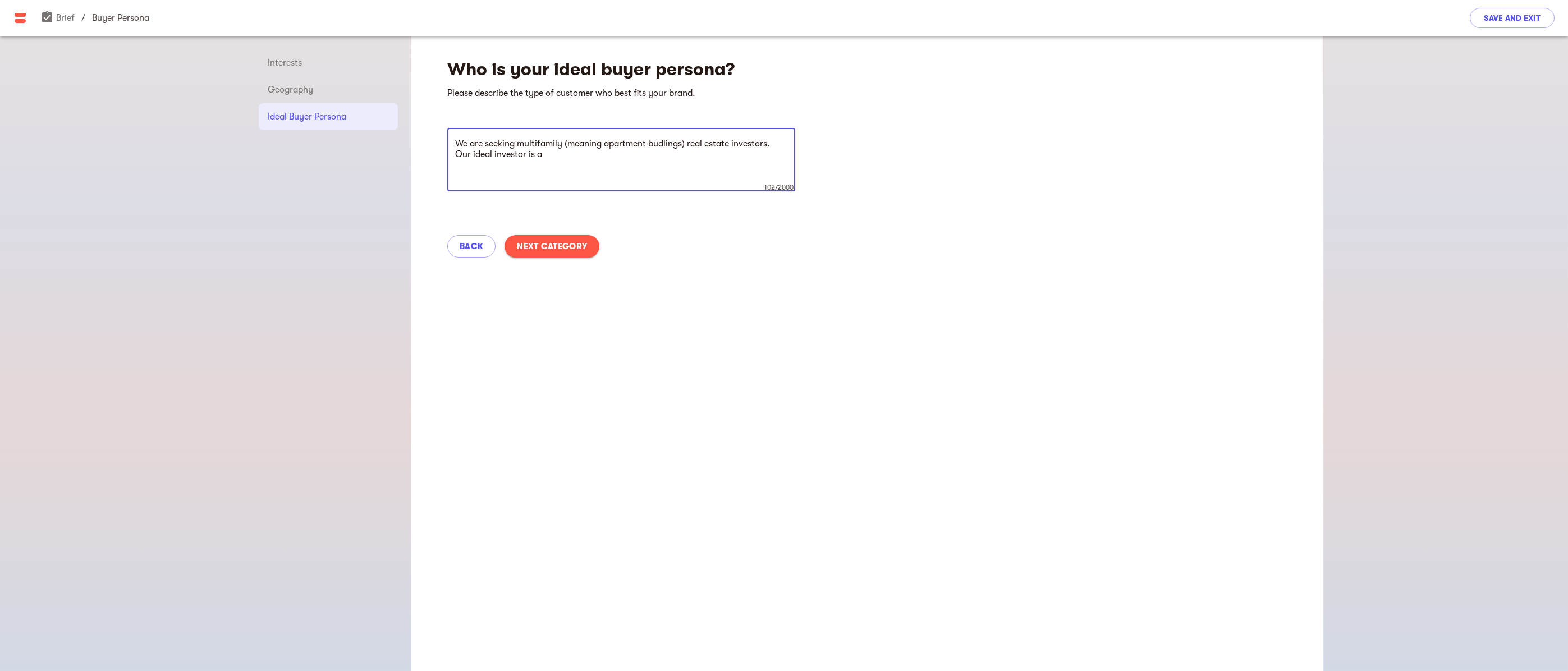
click at [662, 146] on textarea "We are seeking multifamily (meaning apartment budlings) real estate investors. …" at bounding box center [621, 159] width 332 height 42
click at [550, 156] on textarea "We are seeking multifamily (meaning apartment buildings) real estate investors.…" at bounding box center [621, 159] width 332 height 42
type textarea "We are seeking multifamily (meaning apartment buildings) real estate investors.…"
click at [576, 240] on span "Next Category" at bounding box center [552, 246] width 70 height 14
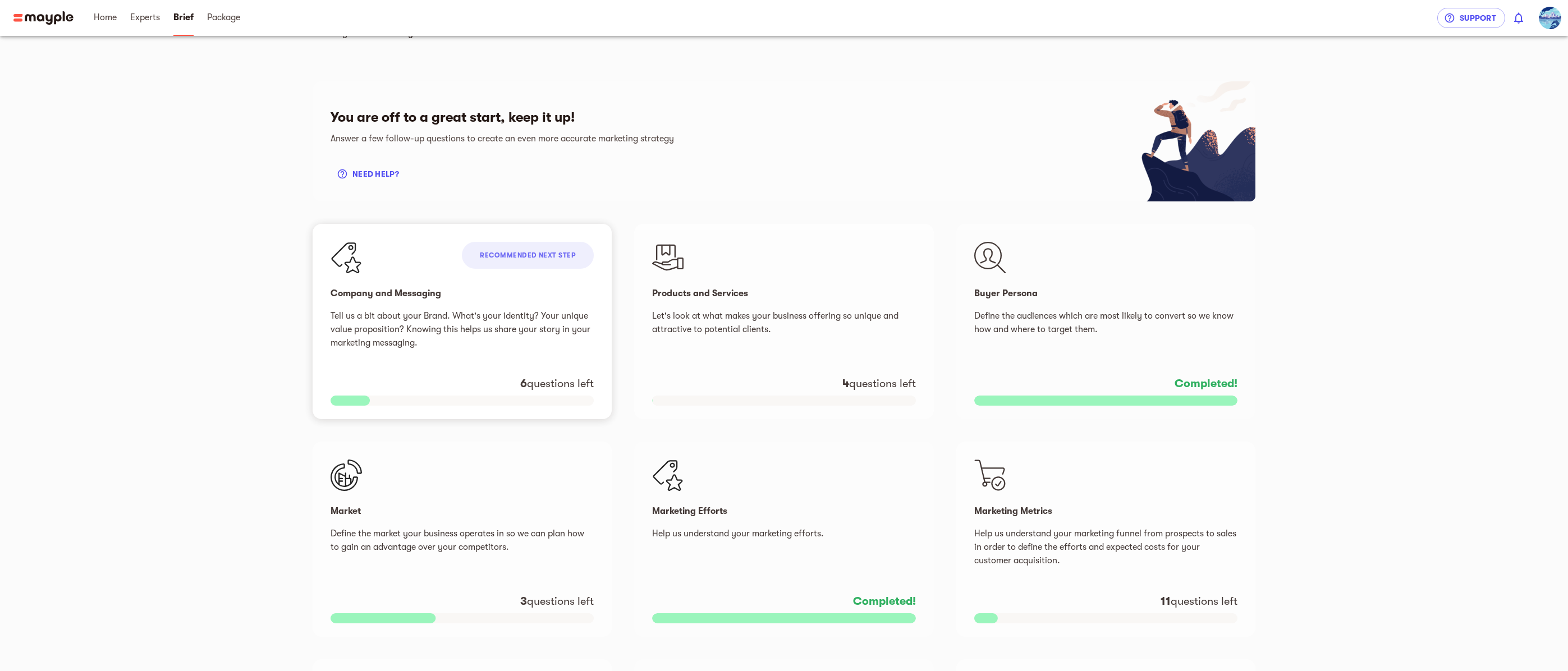
scroll to position [56, 0]
click at [738, 323] on p "Let's look at what makes your business offering so unique and attractive to pot…" at bounding box center [784, 329] width 263 height 40
select select "USD"
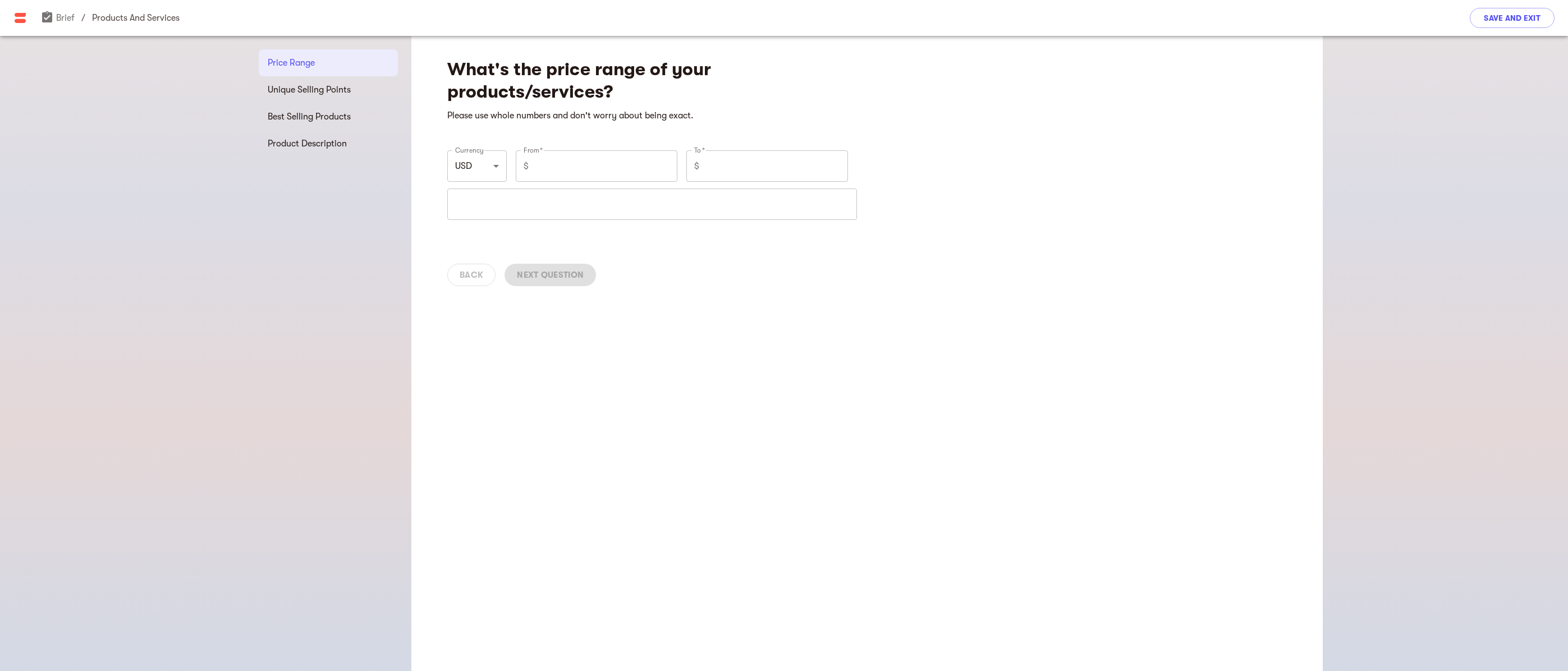
click at [547, 207] on input "text" at bounding box center [652, 205] width 410 height 32
type input "Not relevant"
click at [550, 169] on input "number" at bounding box center [605, 166] width 144 height 32
type input "0.00"
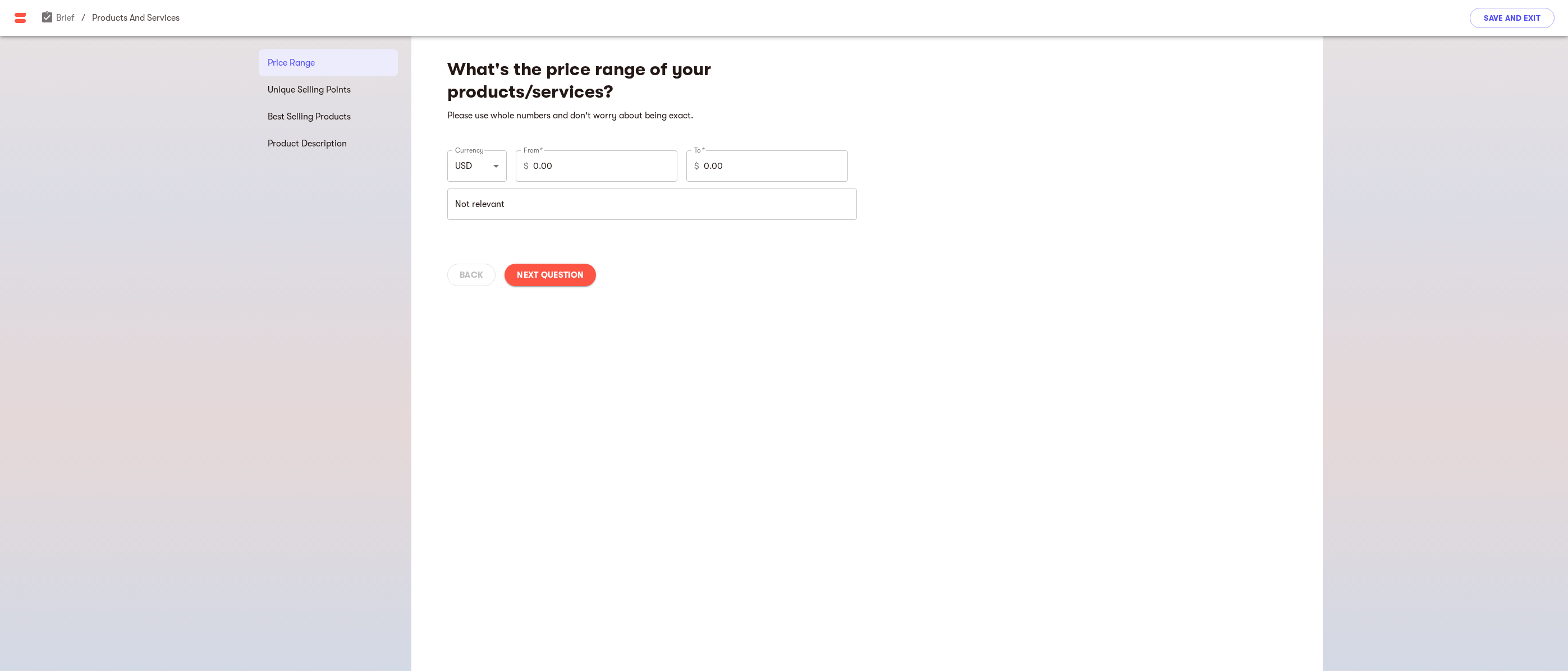
click at [619, 416] on div "What's the price range of your products/services? Please use whole numbers and …" at bounding box center [867, 353] width 911 height 635
click at [557, 273] on span "Next Question" at bounding box center [550, 275] width 67 height 14
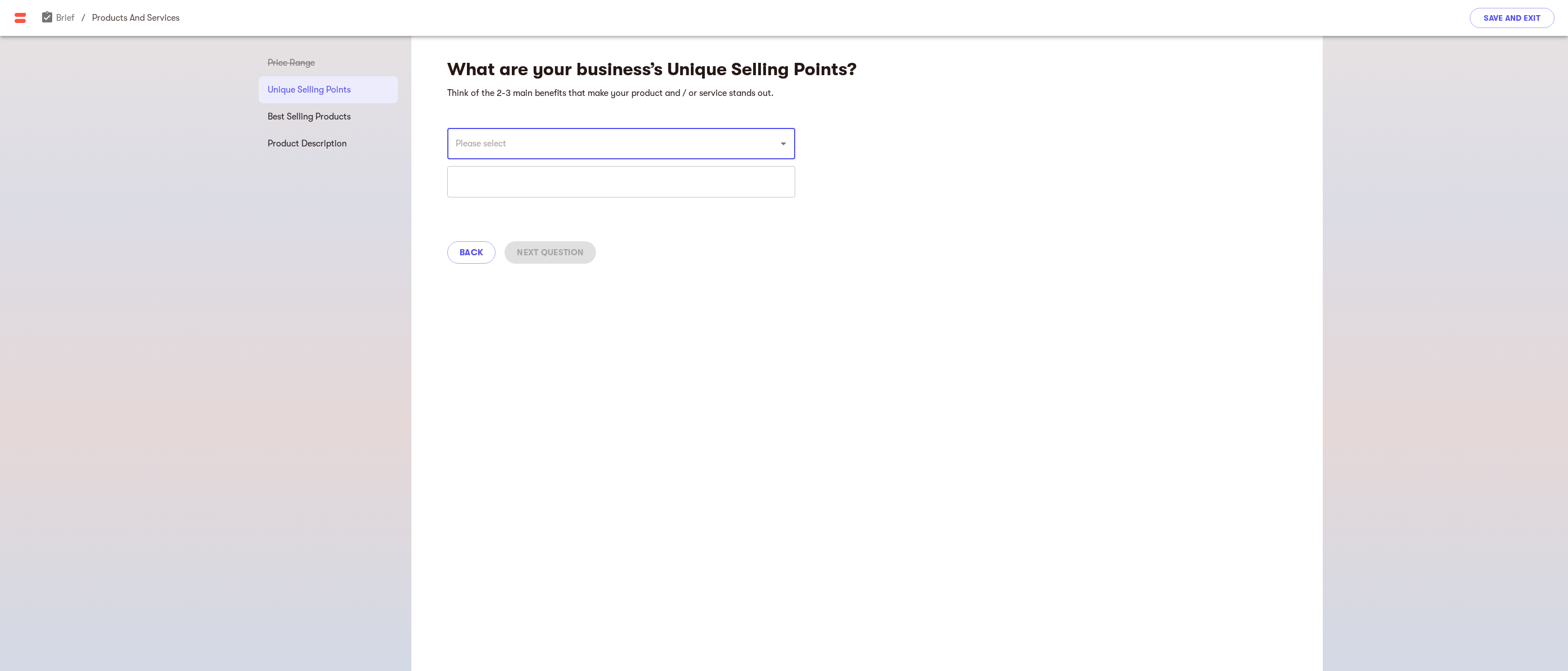
click at [784, 143] on icon "Open" at bounding box center [784, 144] width 6 height 3
click at [895, 222] on div "What are your business’s Unique Selling Points? Think of the 2-3 main benefits …" at bounding box center [867, 157] width 911 height 243
click at [521, 187] on input "text" at bounding box center [621, 182] width 348 height 32
click at [655, 188] on input "Real estate investors are seeking experience," at bounding box center [621, 182] width 348 height 32
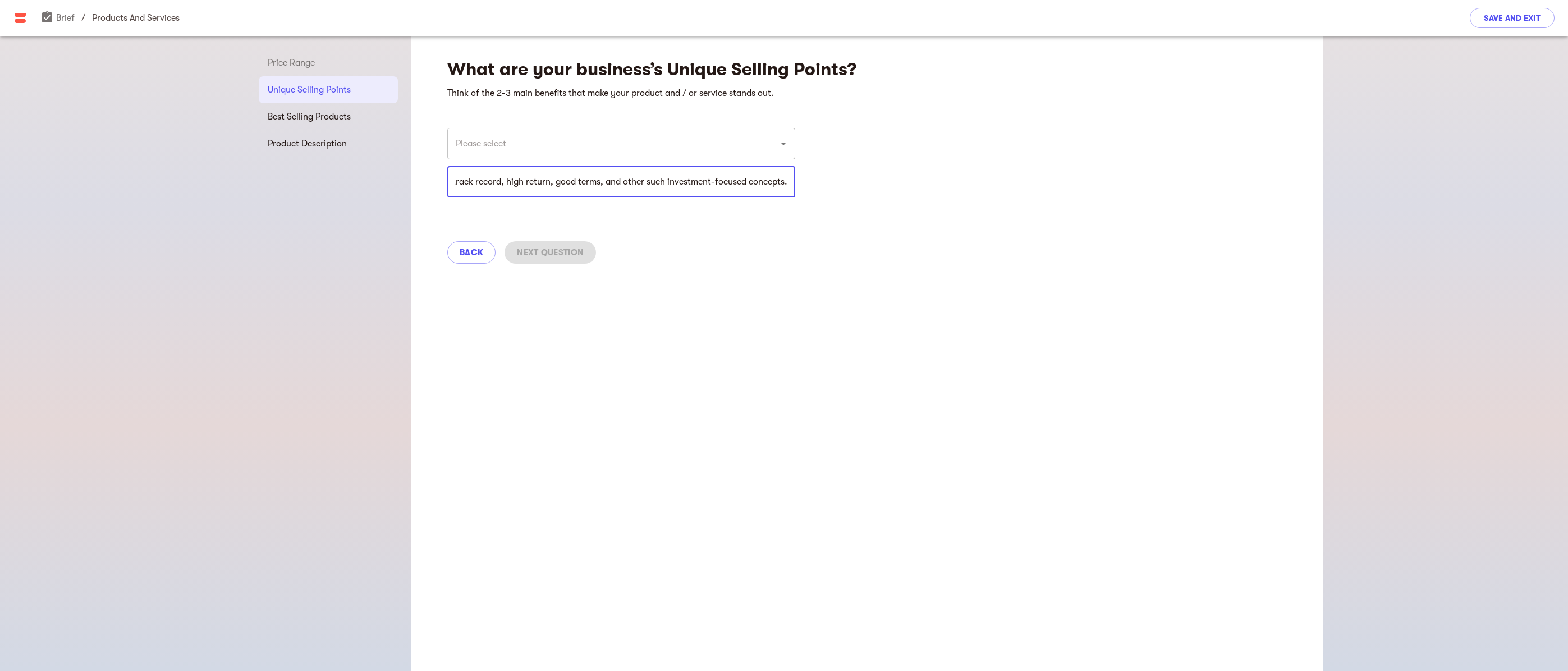
click at [495, 346] on div "What are your business’s Unique Selling Points? Think of the 2-3 main benefits …" at bounding box center [867, 353] width 911 height 635
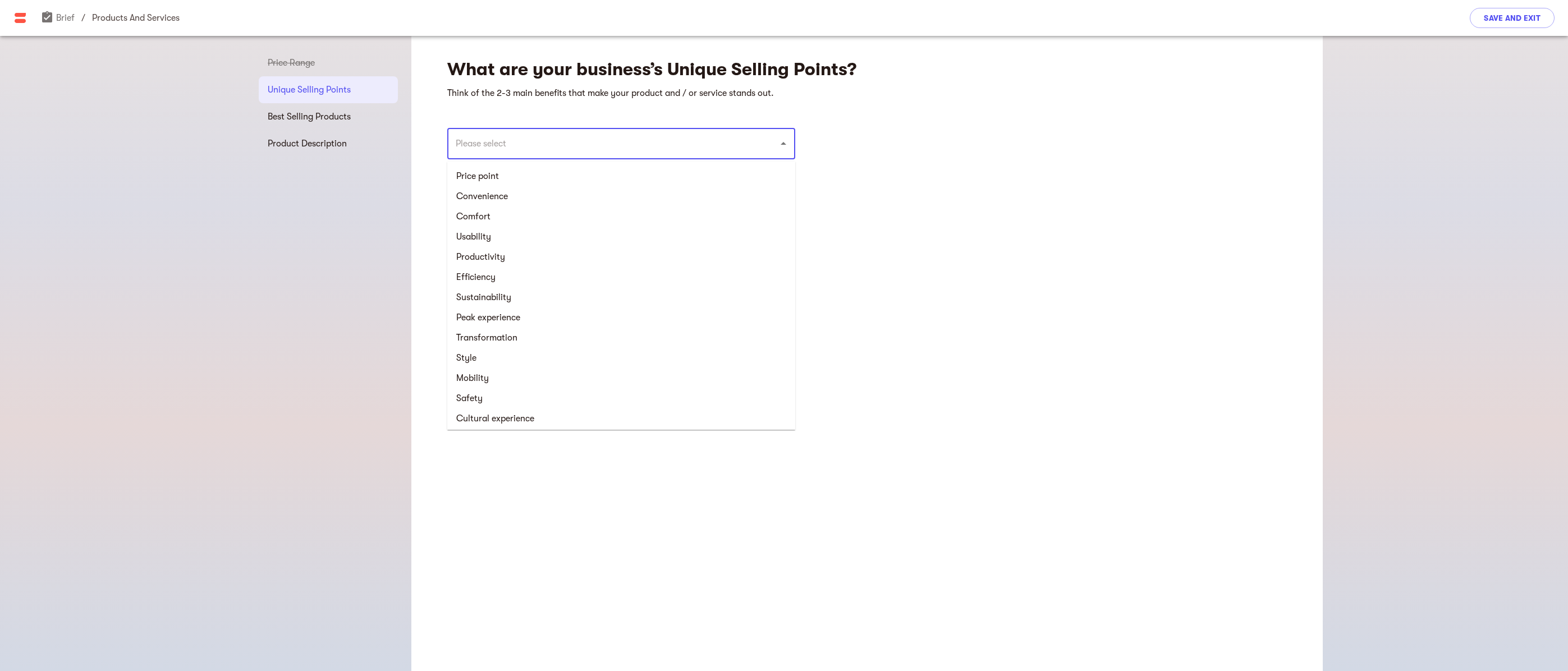
click at [557, 146] on input "text" at bounding box center [605, 144] width 306 height 22
click at [498, 275] on li "Performance" at bounding box center [621, 274] width 348 height 20
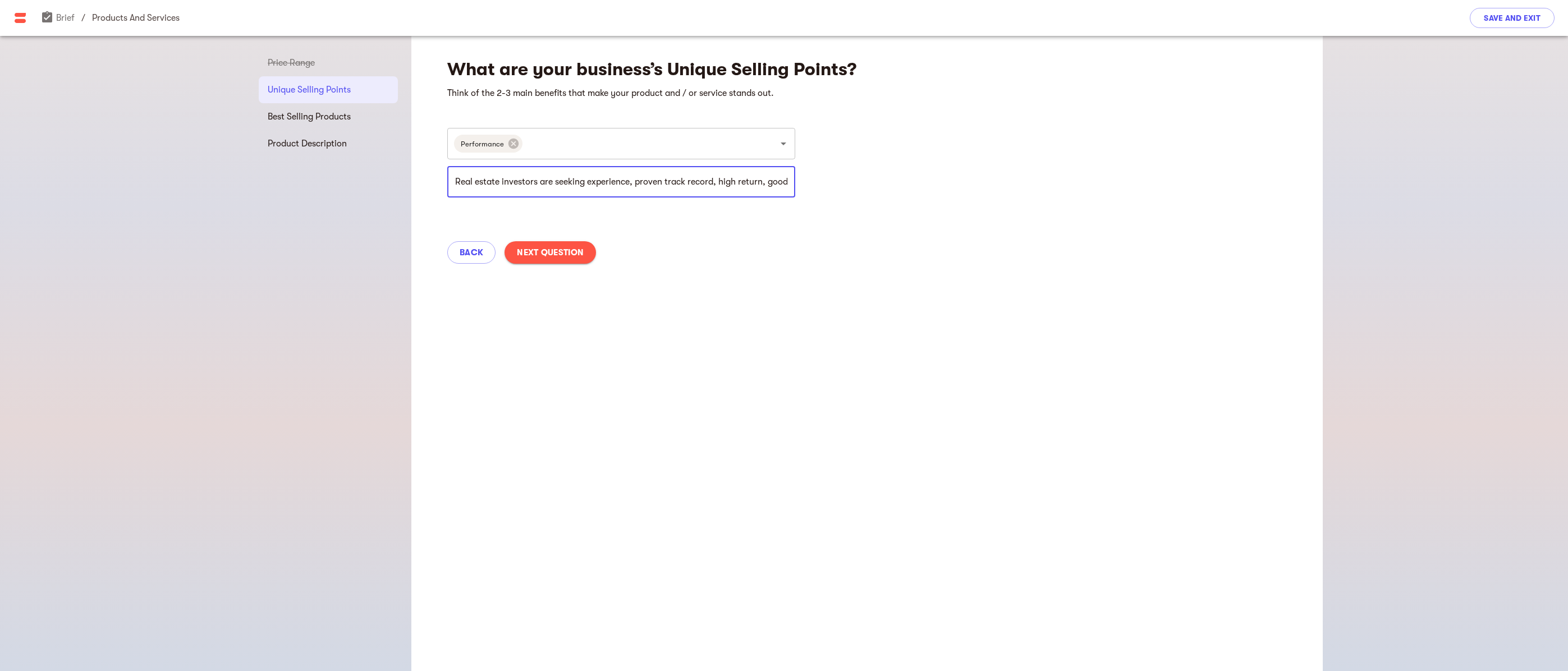
click at [456, 179] on input "Real estate investors are seeking experience, proven track record, high return,…" at bounding box center [621, 182] width 348 height 32
click at [609, 183] on input "The choices are mostly not relevant.Real estate investors are seeking experienc…" at bounding box center [621, 182] width 348 height 32
click at [601, 183] on input "The choices are mostly not relevant.Real estate investors are seeking experienc…" at bounding box center [621, 182] width 348 height 32
click at [598, 183] on input "The choices are mostly not relevant.Real estate investors are seeking experienc…" at bounding box center [621, 182] width 348 height 32
type input "The choices are mostly not relevant. Real estate investors are seeking experien…"
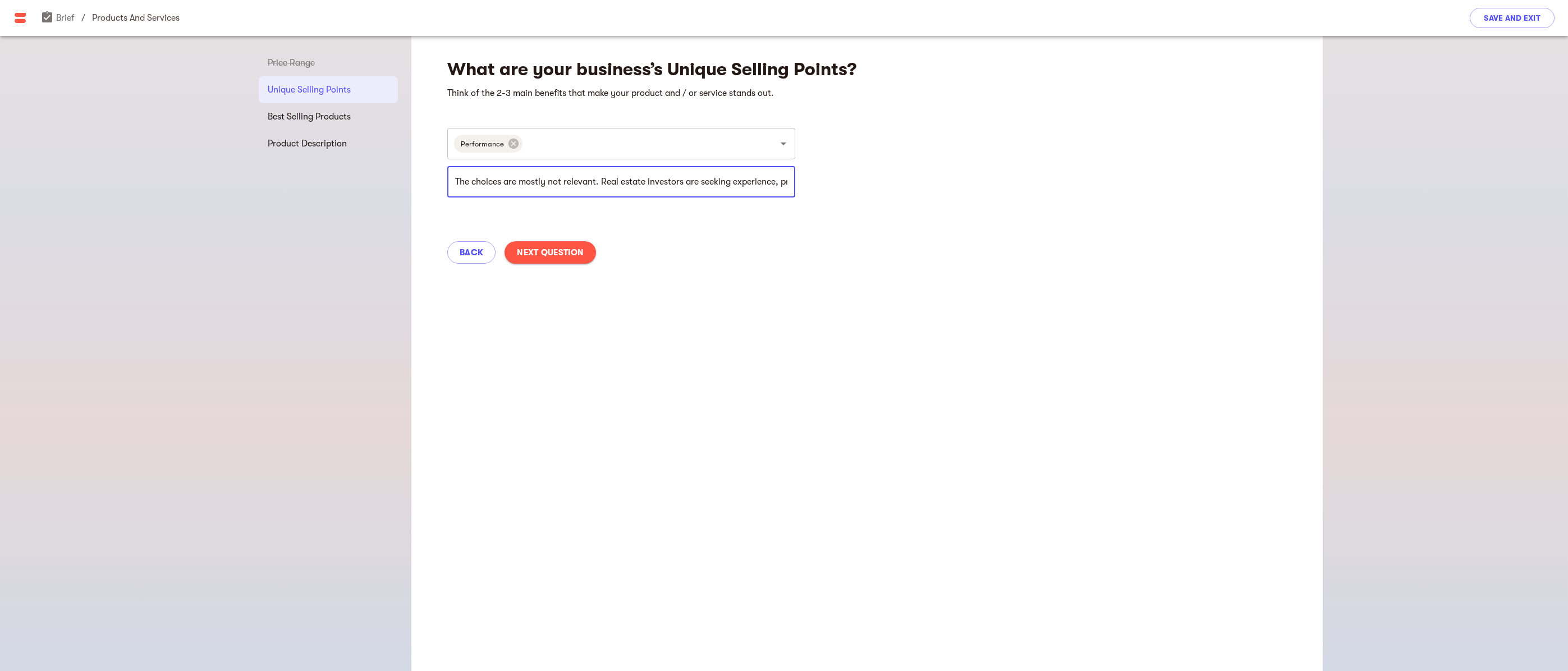
click at [626, 261] on div "Back Next Question" at bounding box center [867, 252] width 911 height 50
click at [569, 254] on span "Next Question" at bounding box center [550, 253] width 67 height 14
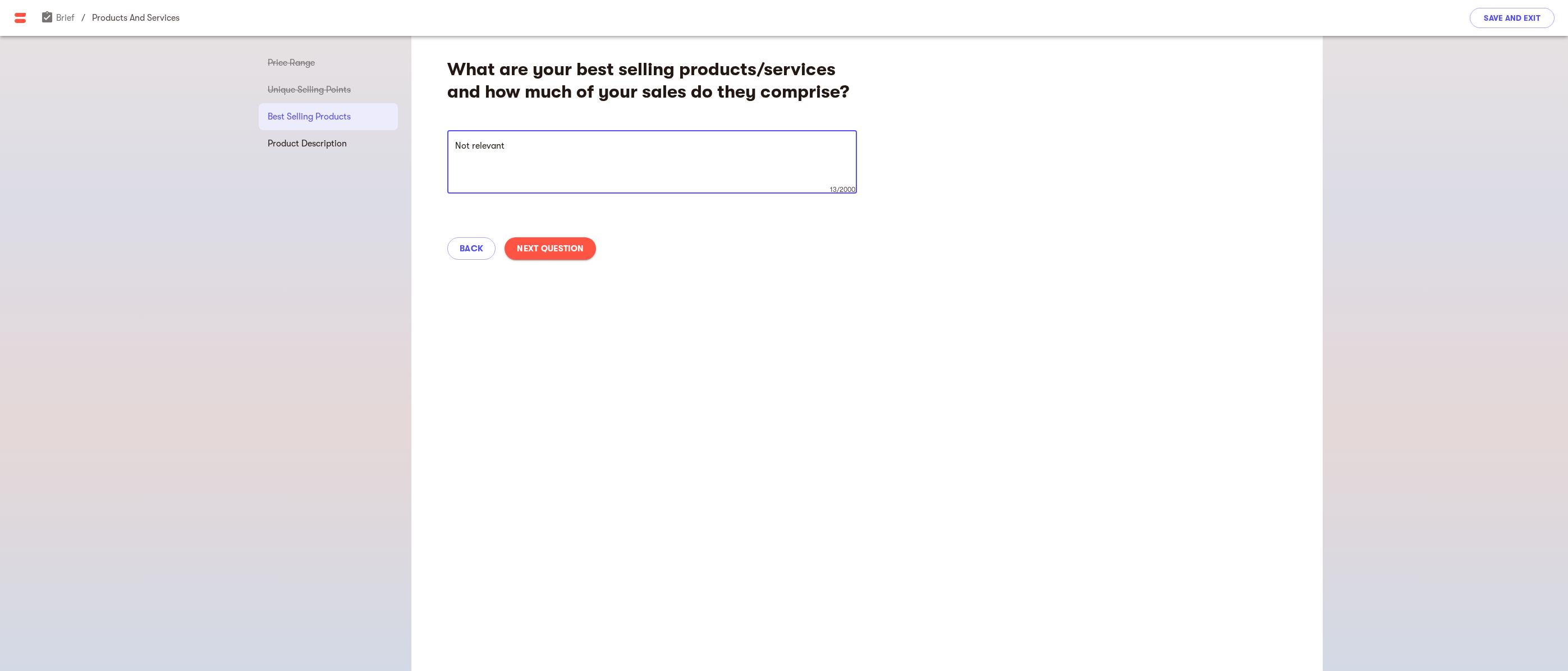
type textarea "Not relevant"
click at [551, 247] on span "Next Question" at bounding box center [550, 248] width 67 height 14
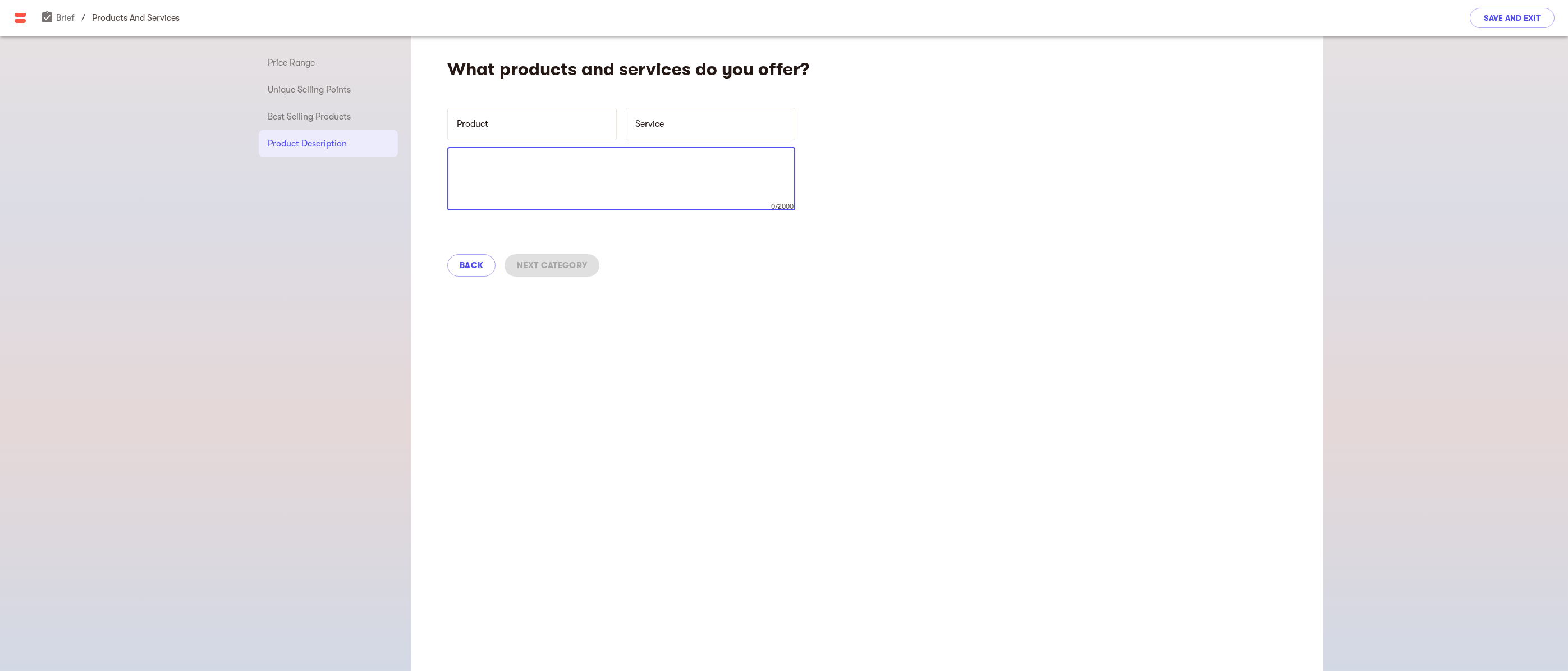
click at [565, 172] on textarea at bounding box center [621, 179] width 332 height 42
click at [498, 123] on p "Product" at bounding box center [525, 123] width 137 height 14
click at [507, 154] on div "x 0/2000 ​" at bounding box center [621, 179] width 348 height 63
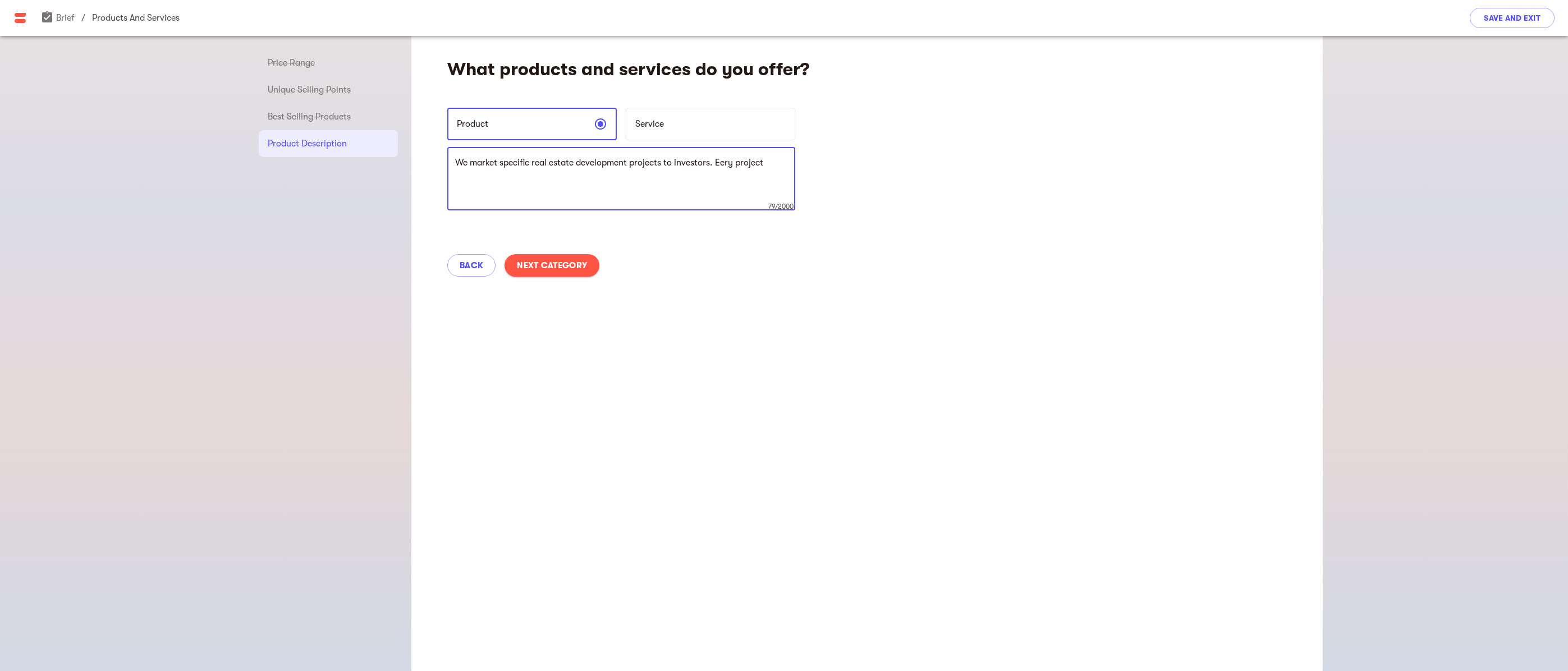
click at [726, 166] on textarea "We market specific real estate development projects to investors. Eery project" at bounding box center [621, 179] width 332 height 42
click at [728, 164] on textarea "We market specific real estate development projects to investors. Eery project" at bounding box center [621, 179] width 332 height 42
click at [779, 162] on textarea "We market specific real estate development projects to investors. Every project" at bounding box center [621, 179] width 332 height 42
click at [717, 160] on textarea "We market specific real estate development projects to investors. Every project…" at bounding box center [621, 179] width 332 height 42
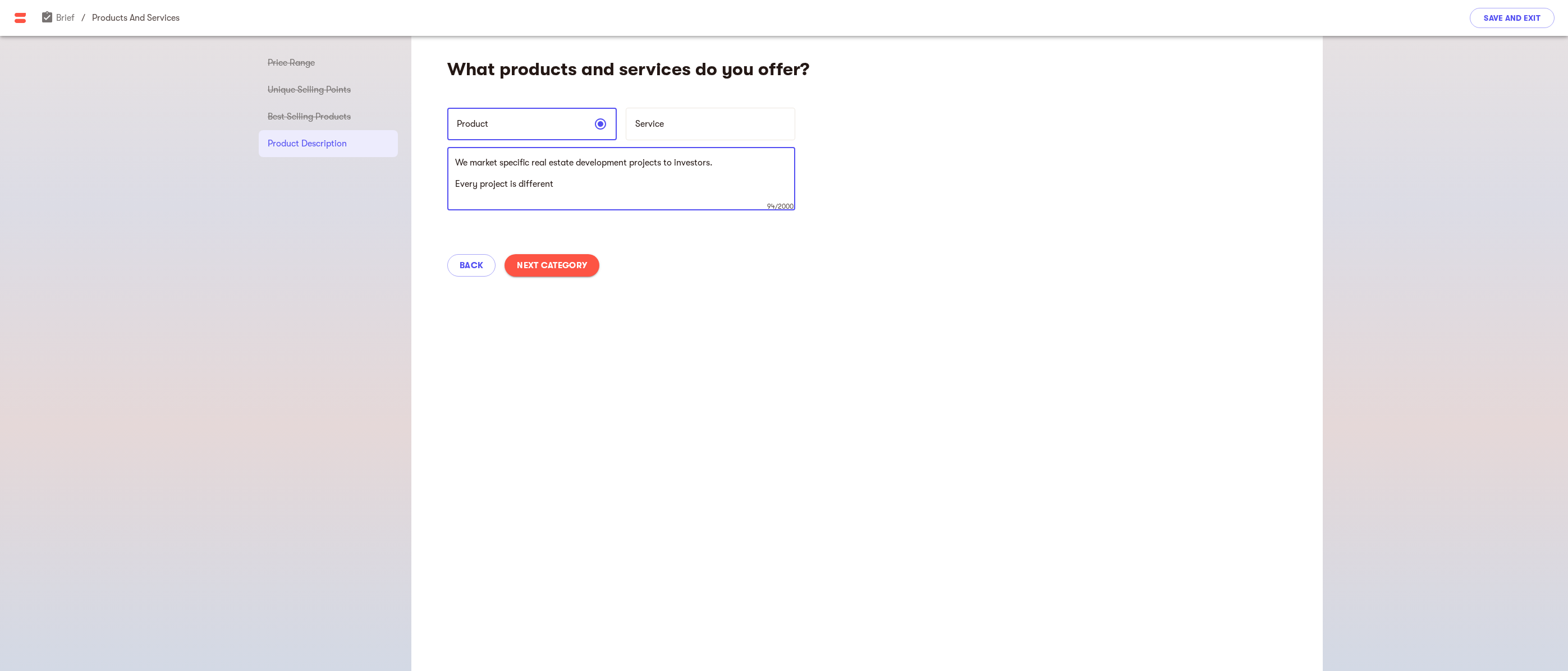
click at [731, 168] on textarea "We market specific real estate development projects to investors. Every project…" at bounding box center [621, 179] width 332 height 42
drag, startPoint x: 543, startPoint y: 194, endPoint x: 444, endPoint y: 196, distance: 99.0
click at [444, 196] on div "What products and services do you offer? Product Service We market specific rea…" at bounding box center [867, 164] width 911 height 255
click at [783, 195] on textarea "We market specific real estate development projects to investors. The projects …" at bounding box center [621, 179] width 332 height 42
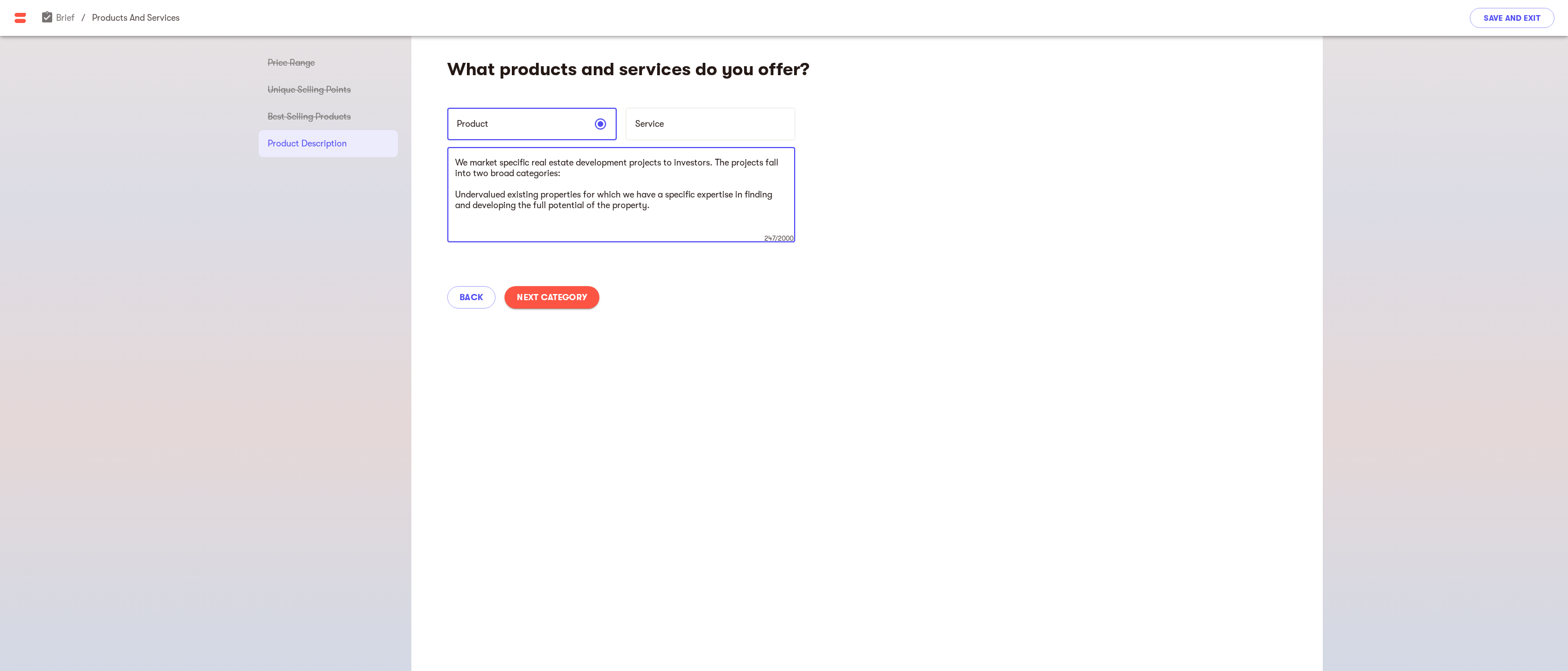
click at [542, 197] on textarea "We market specific real estate development projects to investors. The projects …" at bounding box center [621, 195] width 332 height 75
click at [495, 230] on textarea "We market specific real estate development projects to investors. The projects …" at bounding box center [621, 195] width 332 height 75
type textarea "We market specific real estate development projects to investors. The projects …"
click at [576, 297] on span "Next Category" at bounding box center [552, 297] width 70 height 14
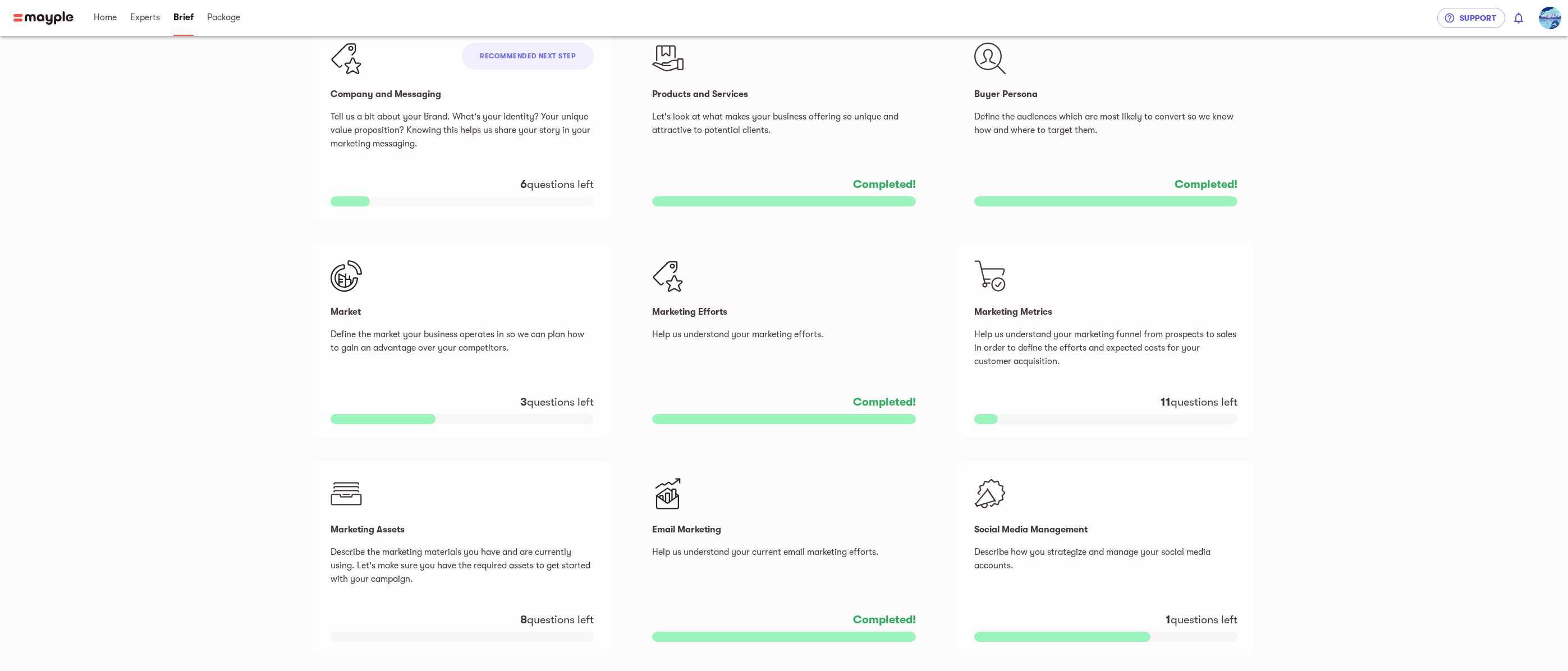
scroll to position [280, 0]
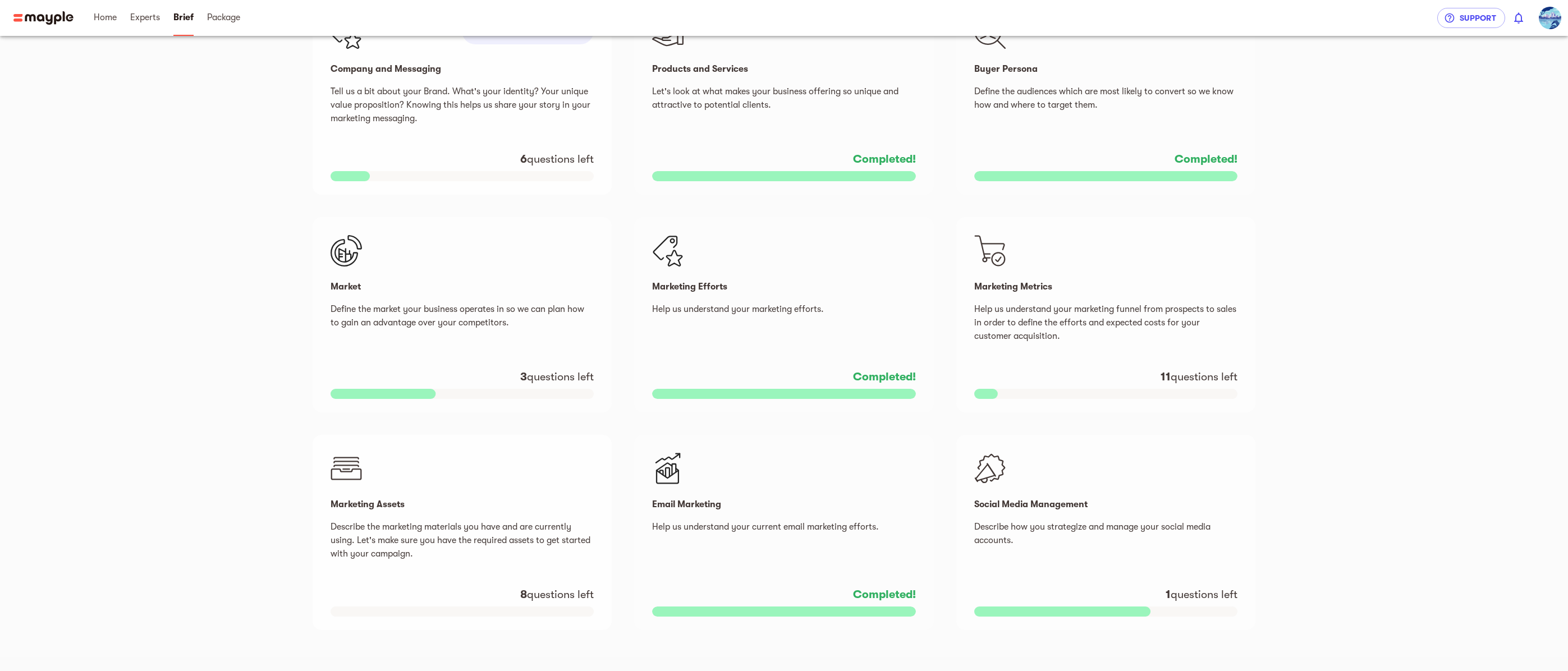
click at [516, 545] on p "Describe the marketing materials you have and are currently using. Let's make s…" at bounding box center [462, 540] width 263 height 40
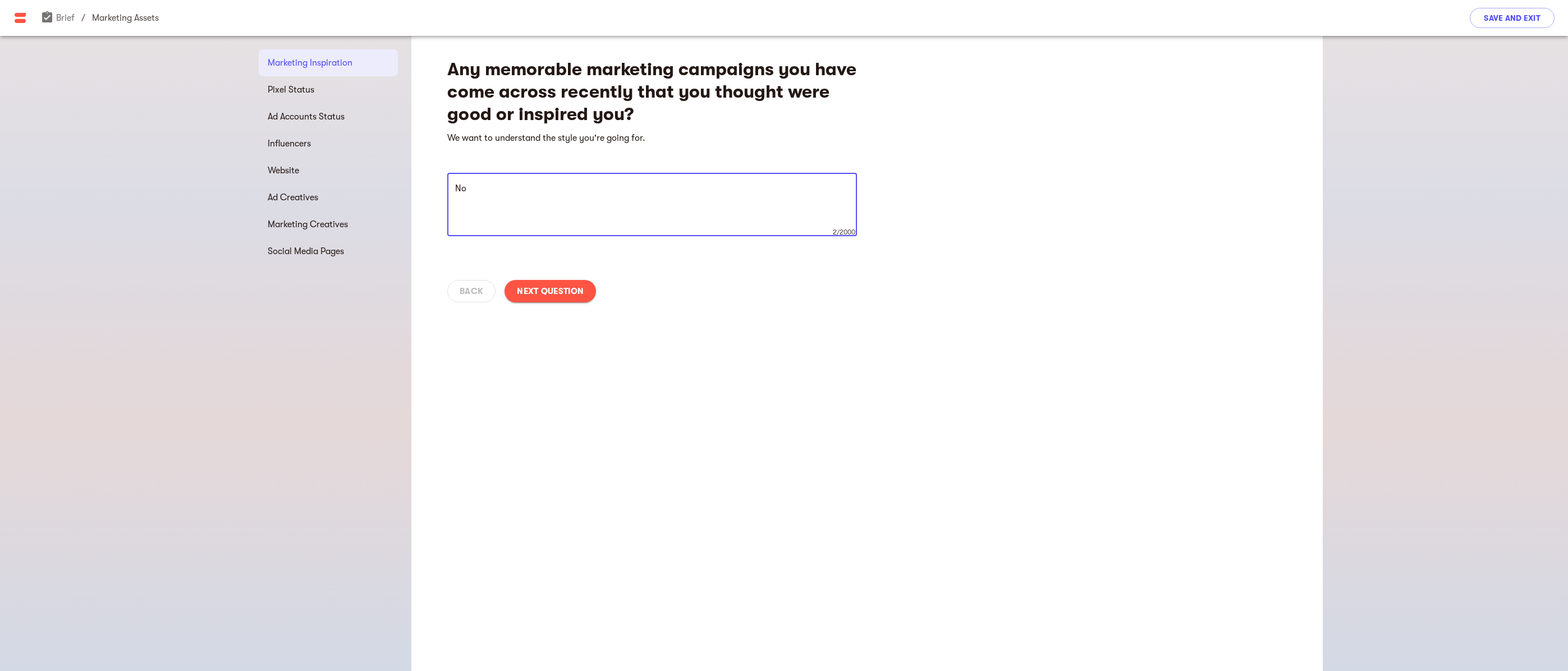
drag, startPoint x: 474, startPoint y: 188, endPoint x: 441, endPoint y: 192, distance: 33.2
click at [441, 192] on div "Any memorable marketing campaigns you have come across recently that you though…" at bounding box center [867, 177] width 911 height 281
click at [738, 192] on textarea "Not in the sense you mean in this question. We are the recipients of" at bounding box center [652, 205] width 394 height 42
click at [572, 200] on textarea "Not in the sense you mean in this question. We are the recipients of real estat…" at bounding box center [652, 205] width 394 height 42
type textarea "Not in the sense you mean in this question. We are the recipients of real estat…"
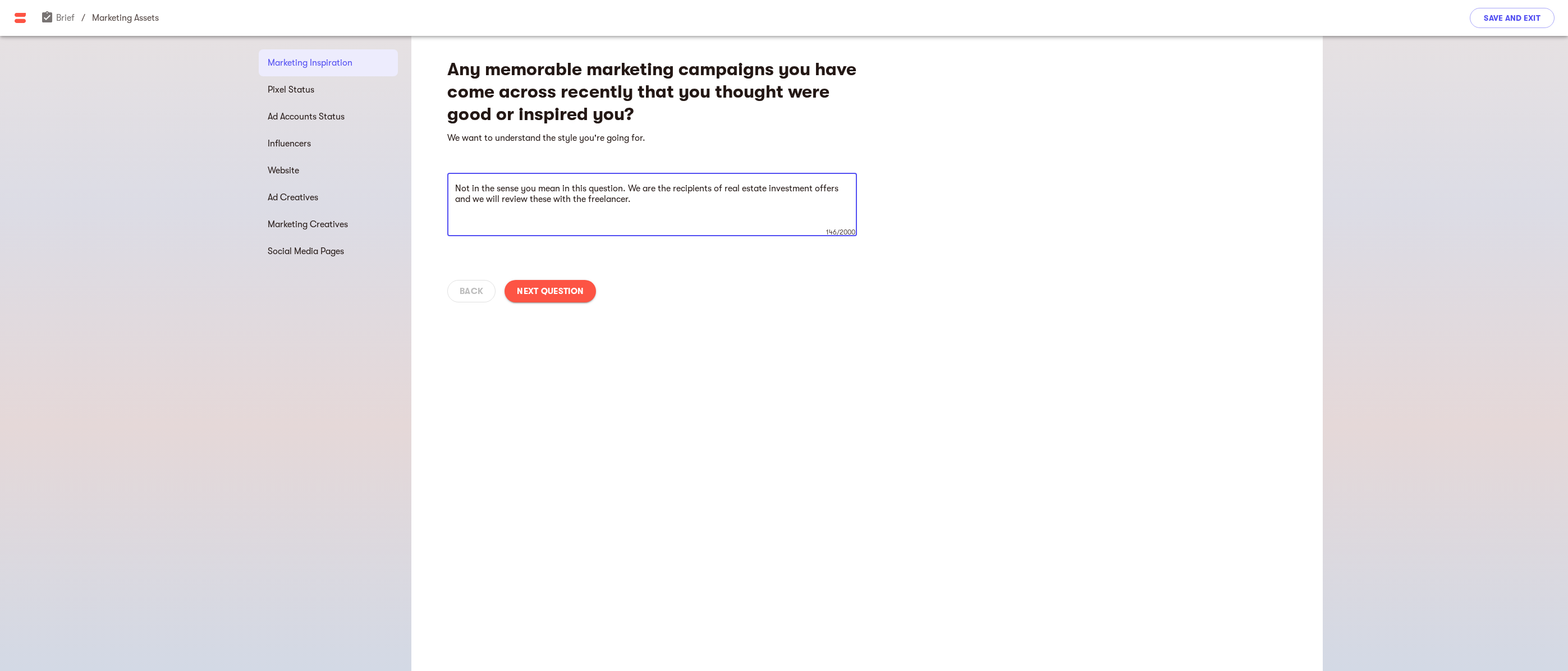
click at [576, 292] on span "Next Question" at bounding box center [550, 291] width 67 height 14
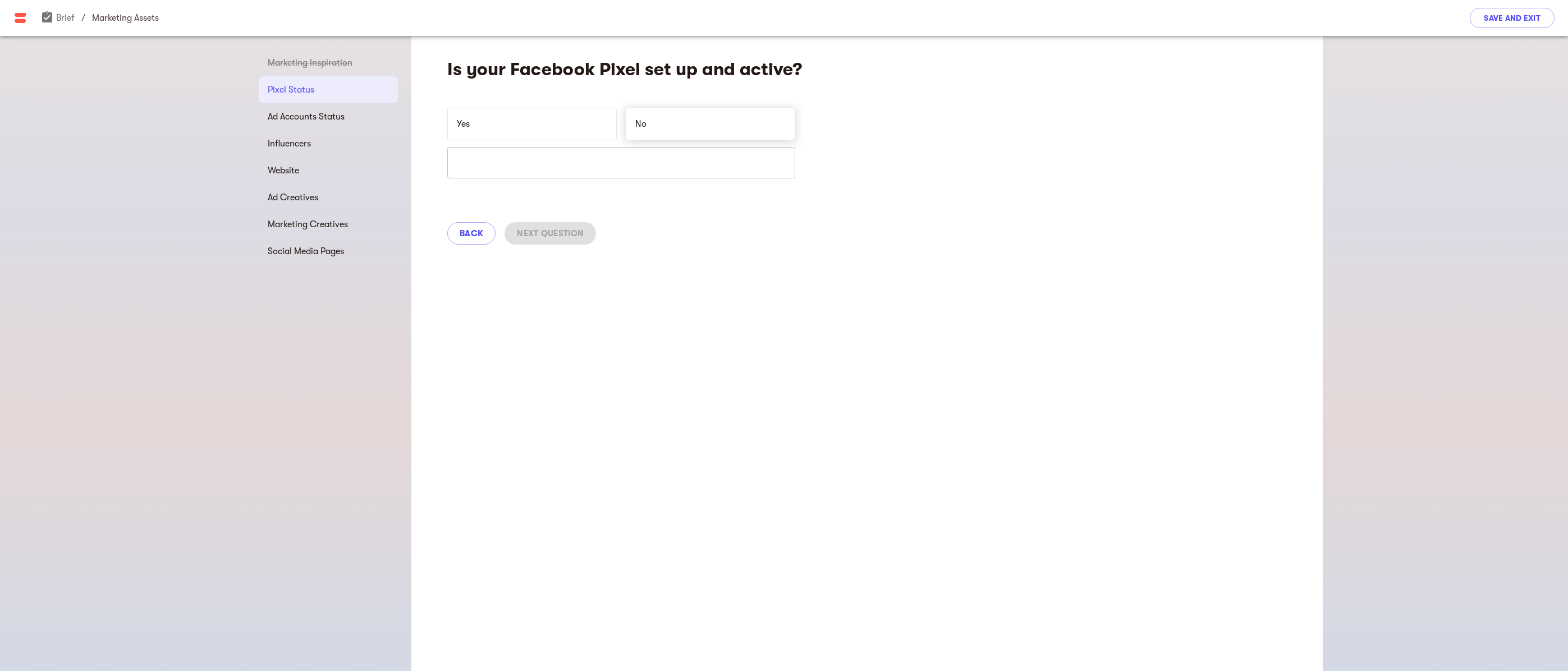
click at [644, 123] on p "No" at bounding box center [703, 123] width 137 height 14
click at [572, 232] on span "Next Question" at bounding box center [550, 233] width 67 height 14
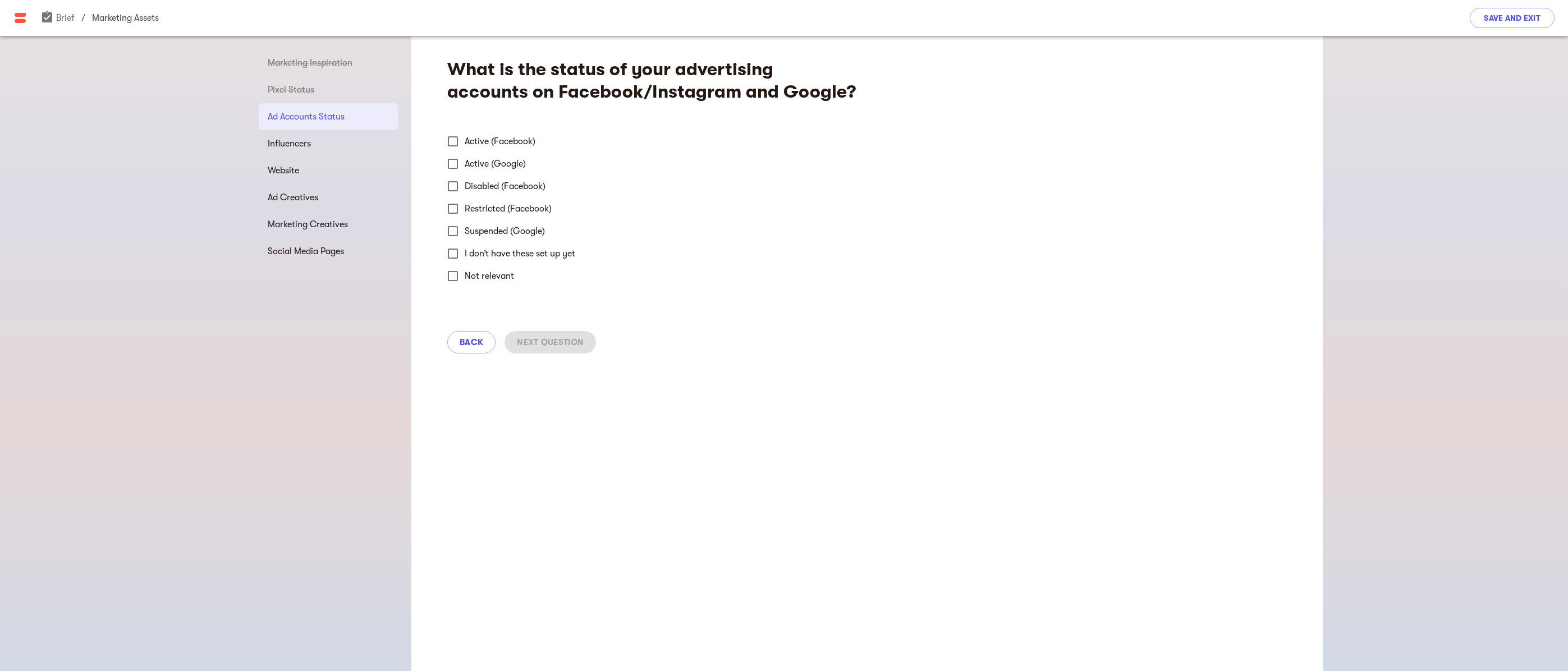
click at [457, 277] on input "Not relevant" at bounding box center [453, 276] width 24 height 24
checkbox input "true"
click at [451, 253] on input "I don’t have these set up yet" at bounding box center [453, 253] width 24 height 24
click at [454, 252] on input "I don’t have these set up yet" at bounding box center [453, 253] width 24 height 24
checkbox input "false"
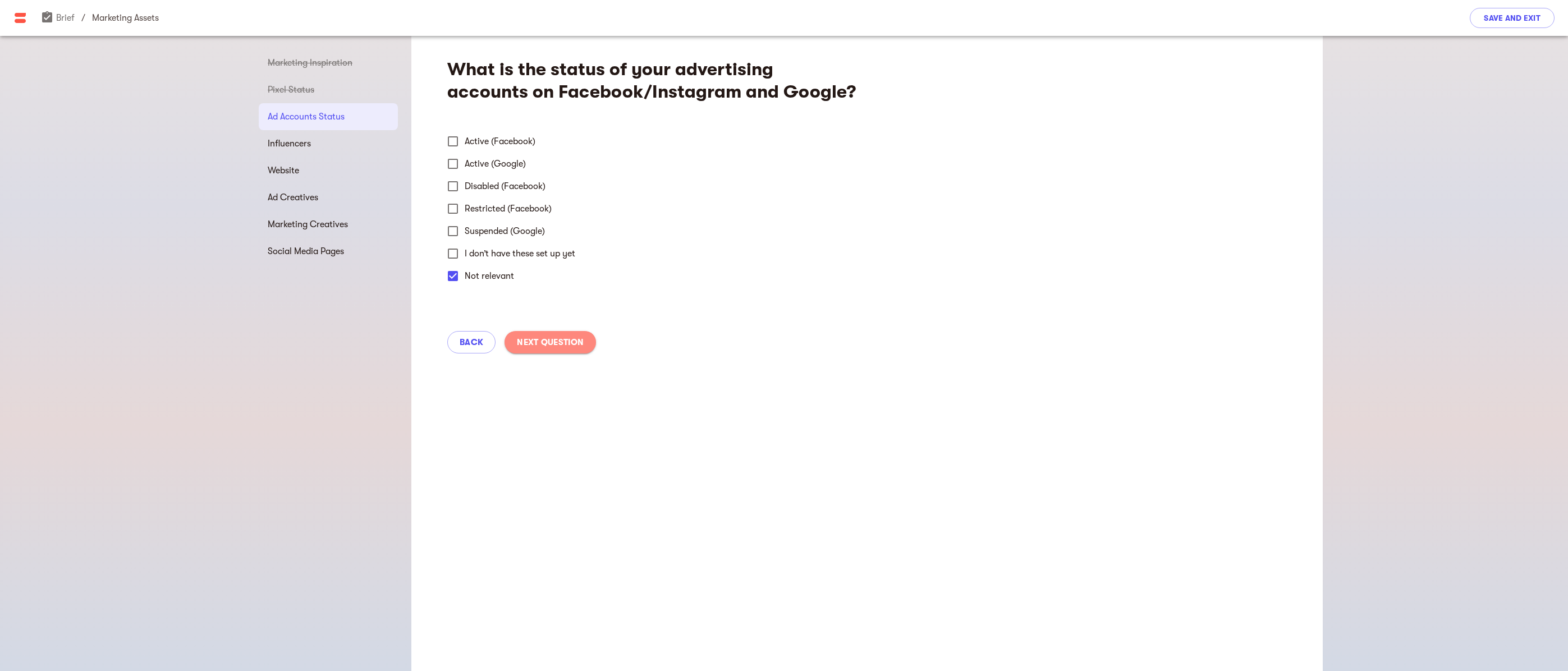
click at [567, 339] on span "Next Question" at bounding box center [550, 342] width 67 height 14
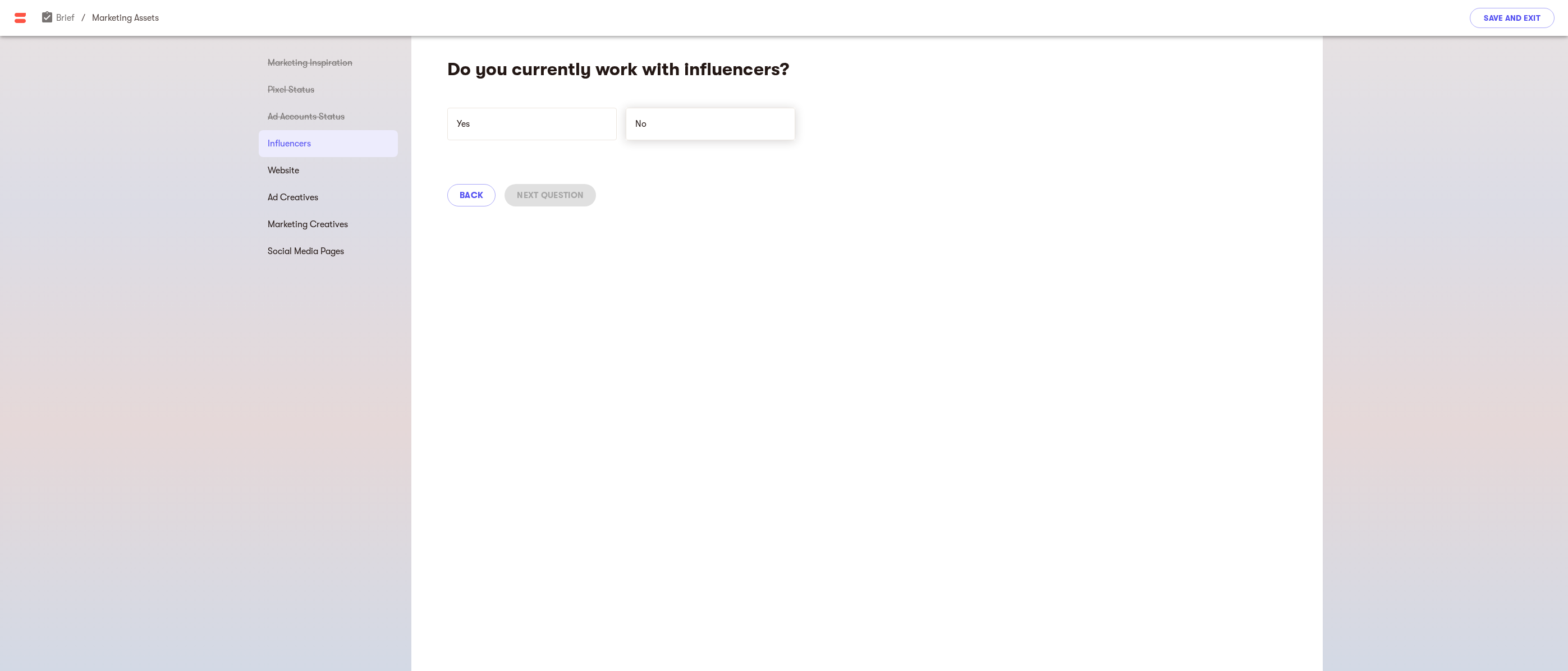
click at [657, 125] on p "No" at bounding box center [703, 123] width 137 height 14
click at [565, 196] on span "Next Question" at bounding box center [550, 195] width 67 height 14
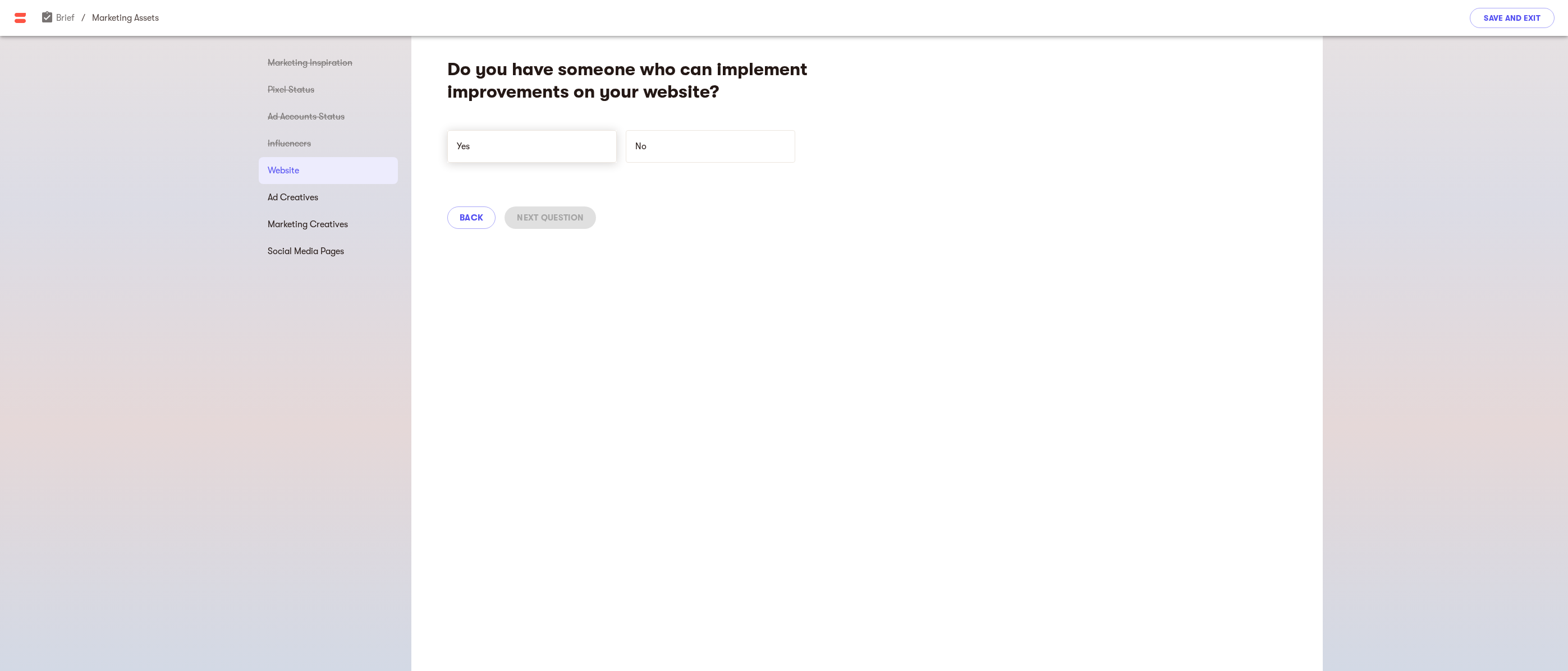
click at [503, 144] on p "Yes" at bounding box center [525, 146] width 137 height 14
click at [553, 214] on span "Next Question" at bounding box center [550, 217] width 67 height 14
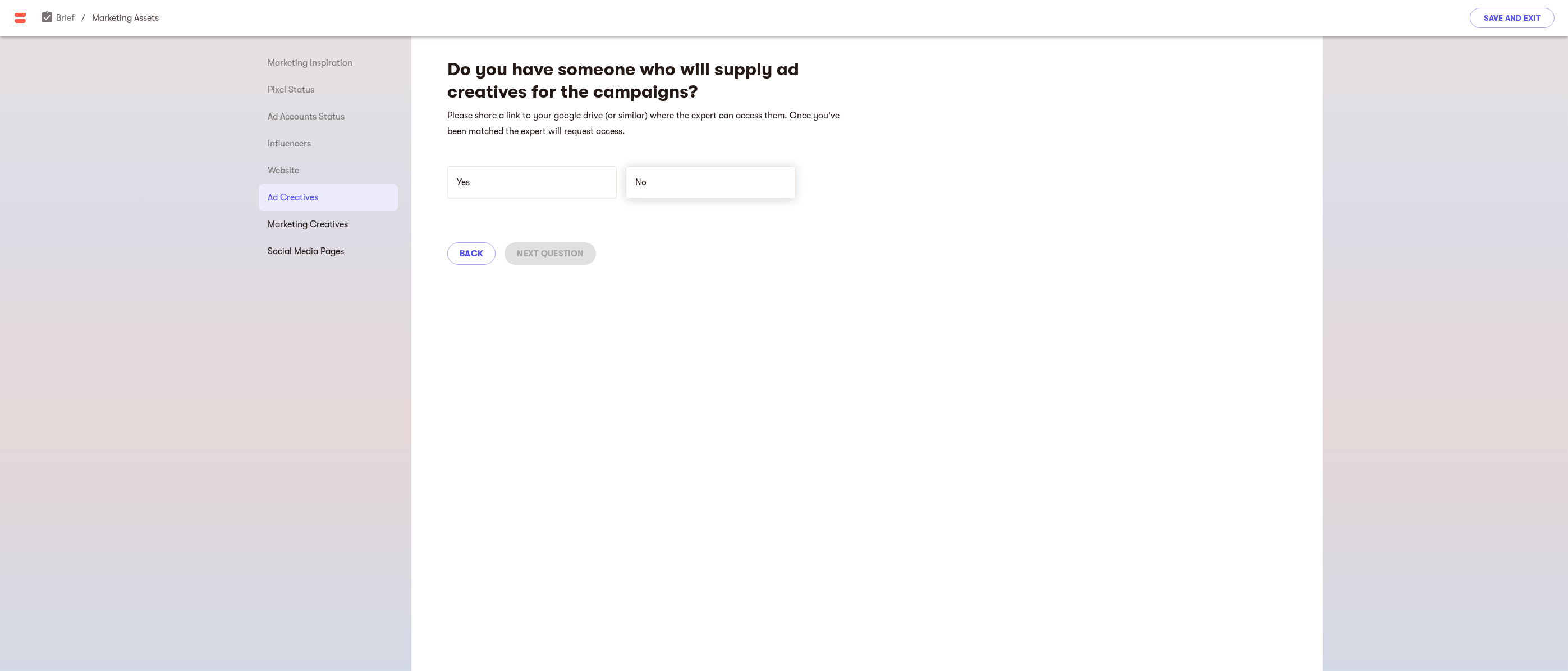
click at [654, 182] on p "No" at bounding box center [703, 182] width 137 height 14
click at [563, 324] on span "Next Question" at bounding box center [550, 324] width 67 height 14
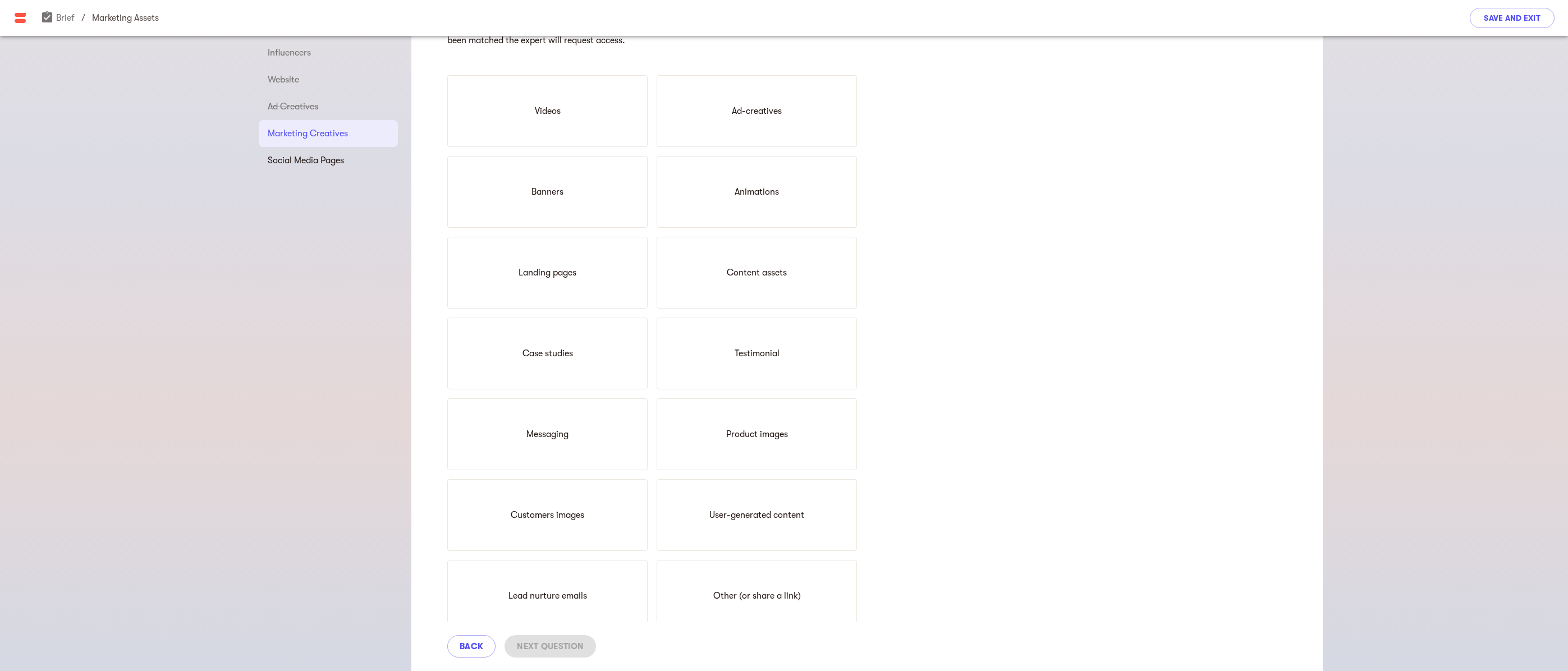
scroll to position [112, 0]
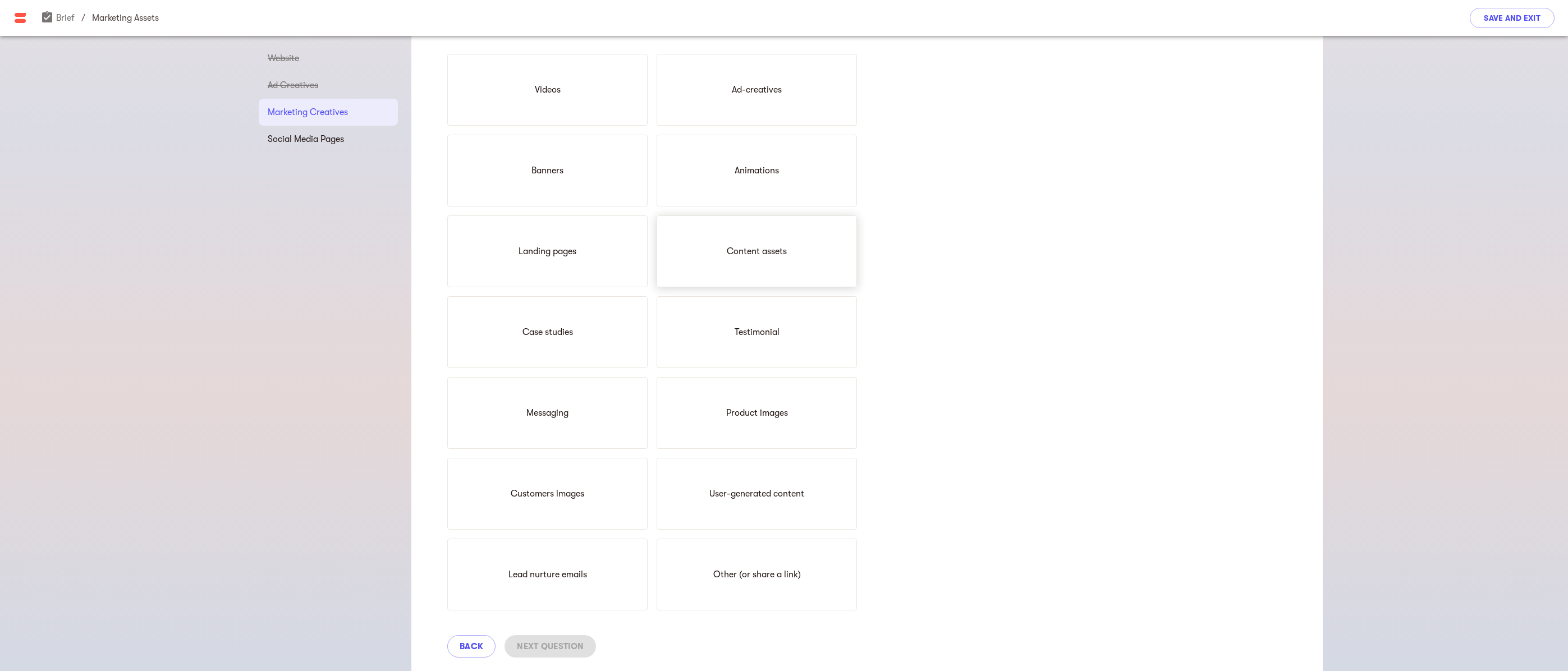
click at [802, 258] on div "Content assets" at bounding box center [756, 251] width 200 height 72
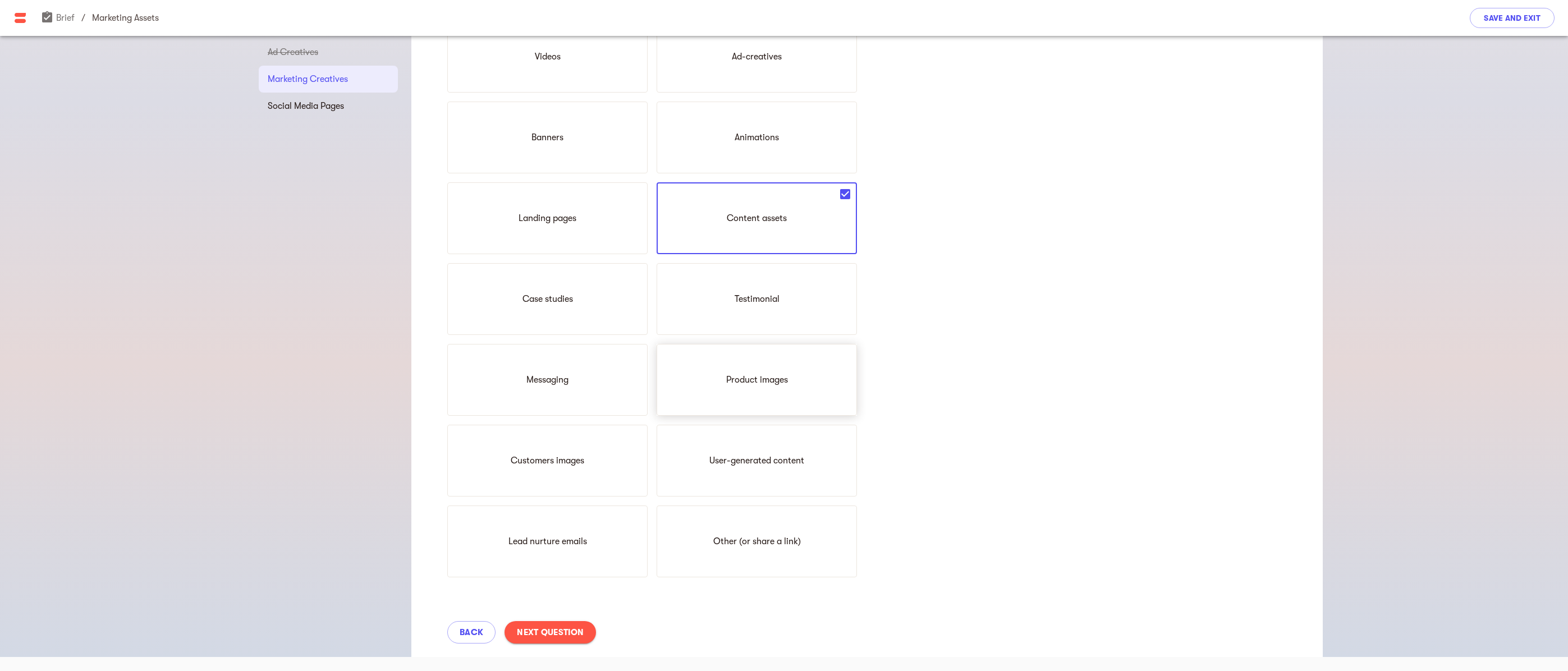
click at [801, 378] on div "Product images" at bounding box center [756, 380] width 200 height 72
click at [581, 291] on div "Case studies" at bounding box center [547, 299] width 200 height 72
click at [582, 376] on div "Messaging" at bounding box center [547, 380] width 200 height 72
click at [565, 637] on span "Next Question" at bounding box center [550, 632] width 67 height 14
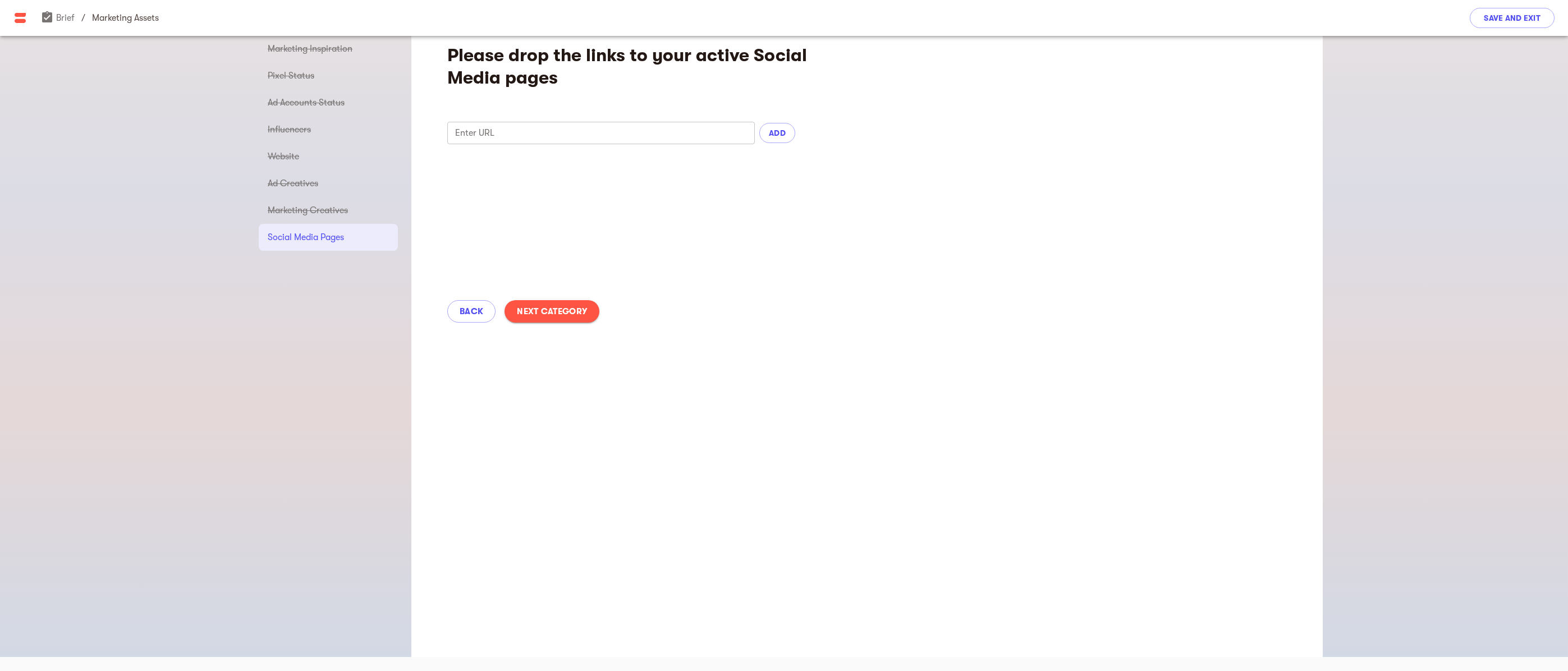
scroll to position [14, 0]
click at [551, 310] on span "Next Category" at bounding box center [552, 311] width 70 height 14
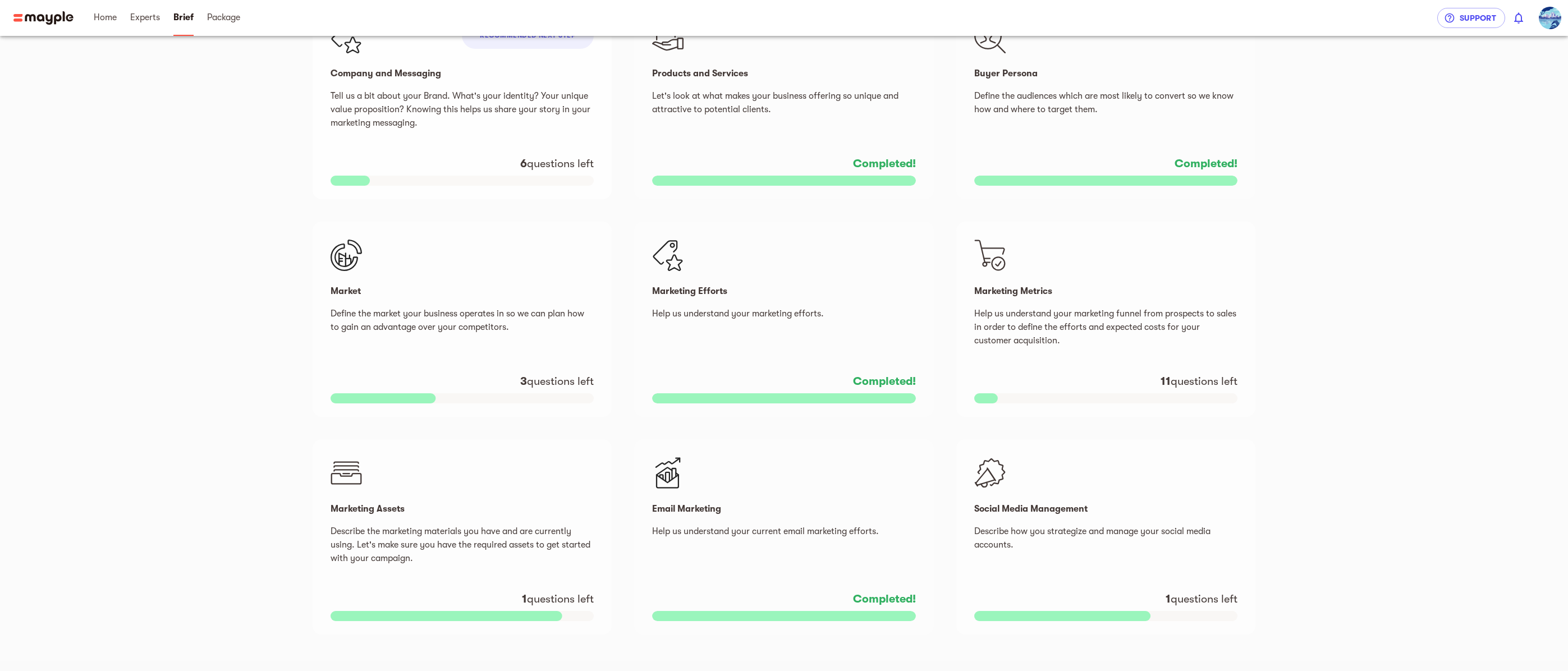
scroll to position [280, 0]
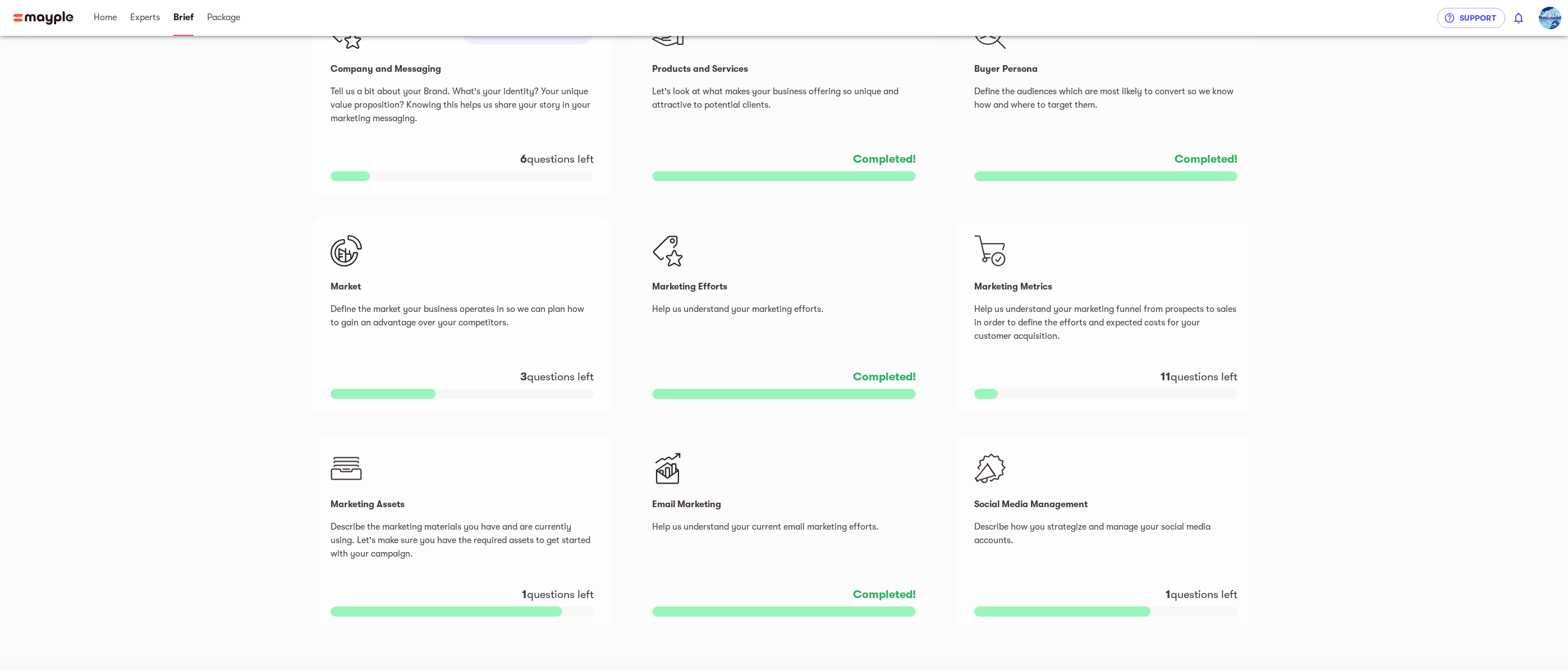
click at [439, 337] on p "Define the market your business operates in so we can plan how to gain an advan…" at bounding box center [462, 322] width 263 height 40
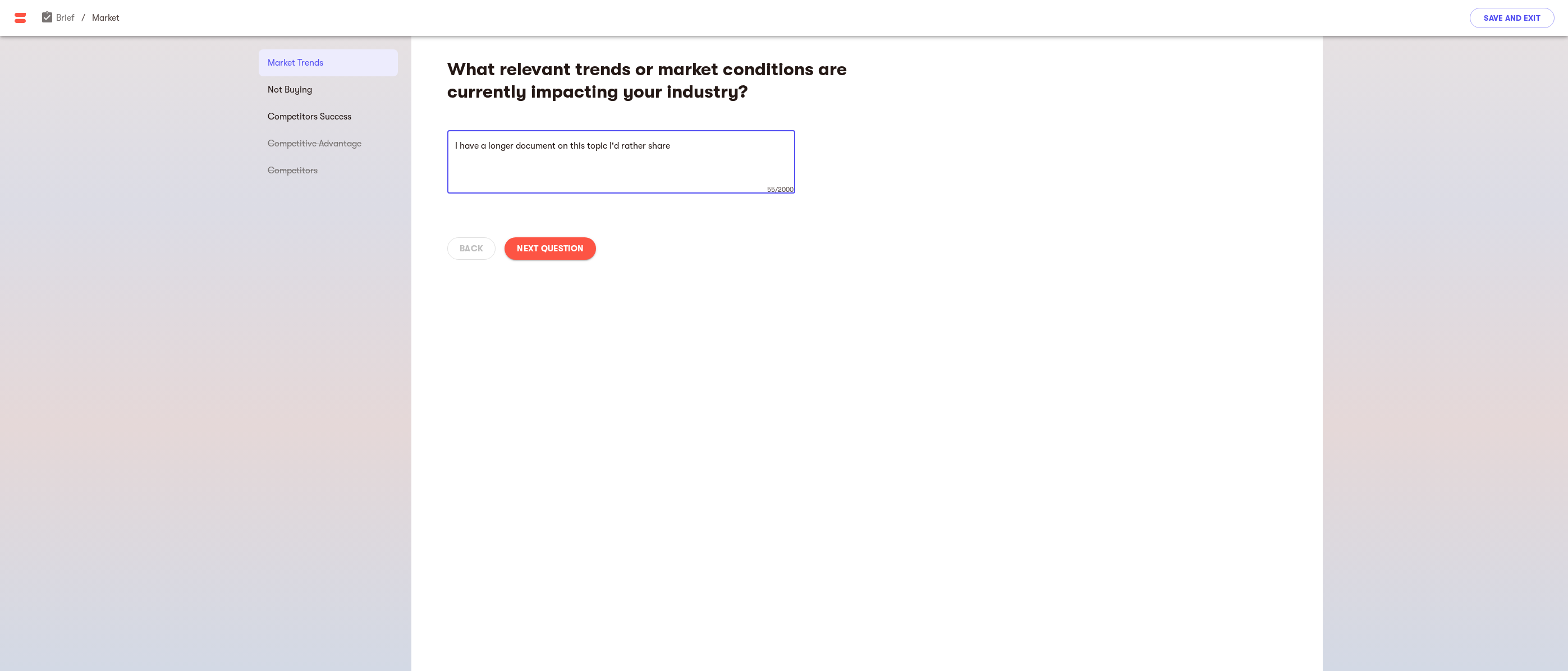
type textarea "I have a longer document on this topic I'd rather share"
click at [555, 251] on span "Next Question" at bounding box center [550, 248] width 67 height 14
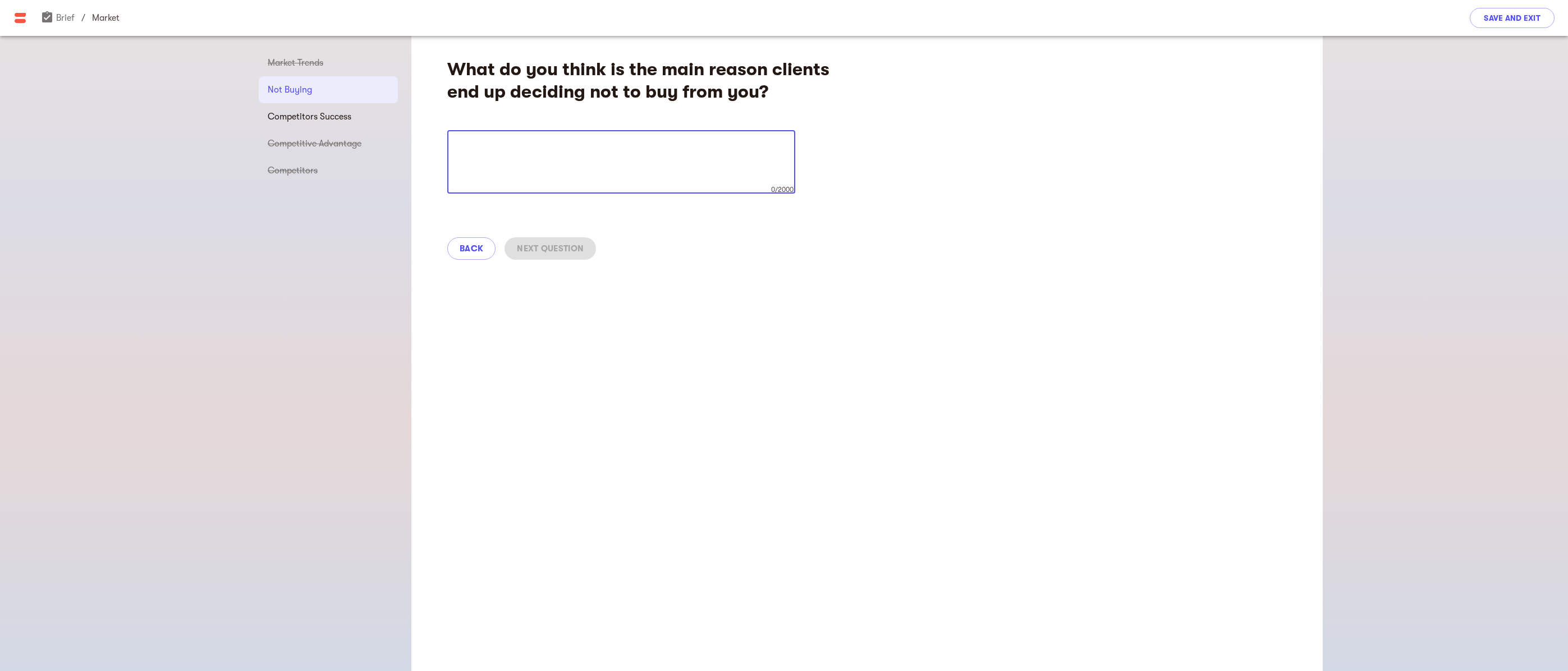
click at [558, 156] on textarea at bounding box center [621, 161] width 332 height 42
type textarea "I"
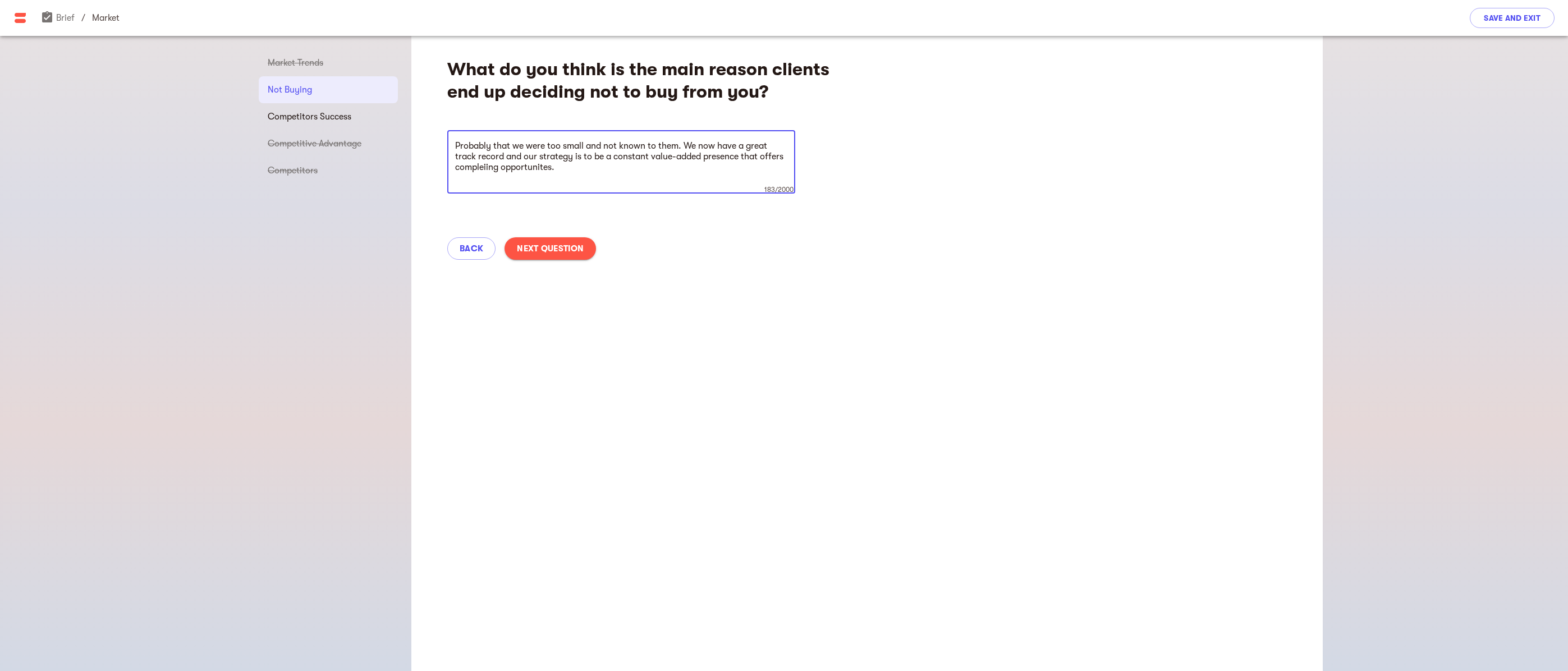
click at [466, 167] on textarea "Probably that we were too small and not known to them. We now have a great trac…" at bounding box center [621, 161] width 332 height 42
click at [466, 166] on textarea "Probably that we were too small and not known to them. We now have a great trac…" at bounding box center [621, 161] width 332 height 42
click at [533, 169] on textarea "Probably that we were too small and not known to them. We now have a great trac…" at bounding box center [621, 161] width 332 height 42
click at [529, 168] on textarea "Probably that we were too small and not known to them. We now have a great trac…" at bounding box center [621, 161] width 332 height 42
click at [613, 169] on textarea "Probably that we were too small and not known to them. We now have a great trac…" at bounding box center [621, 161] width 332 height 42
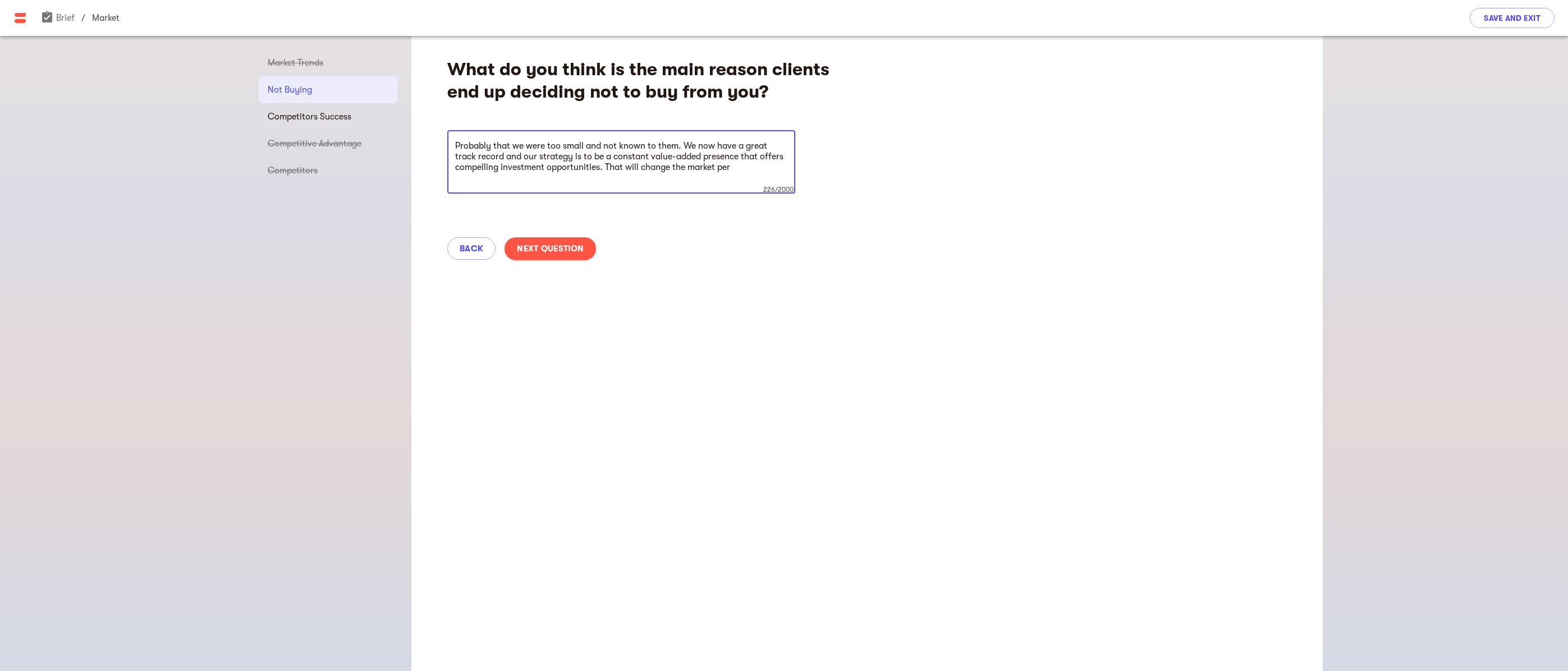
click at [576, 158] on textarea "Probably that we were too small and not known to them. We now have a great trac…" at bounding box center [621, 161] width 332 height 42
click at [596, 156] on textarea "Probably that we were too small and not known to them. We now have a great trac…" at bounding box center [621, 161] width 332 height 42
drag, startPoint x: 602, startPoint y: 183, endPoint x: 454, endPoint y: 180, distance: 148.0
click at [454, 180] on div "Probably that we were too small and not known to them. We now have a great trac…" at bounding box center [621, 161] width 348 height 63
type textarea "Probably that we were too small and not known to them. We now have a great trac…"
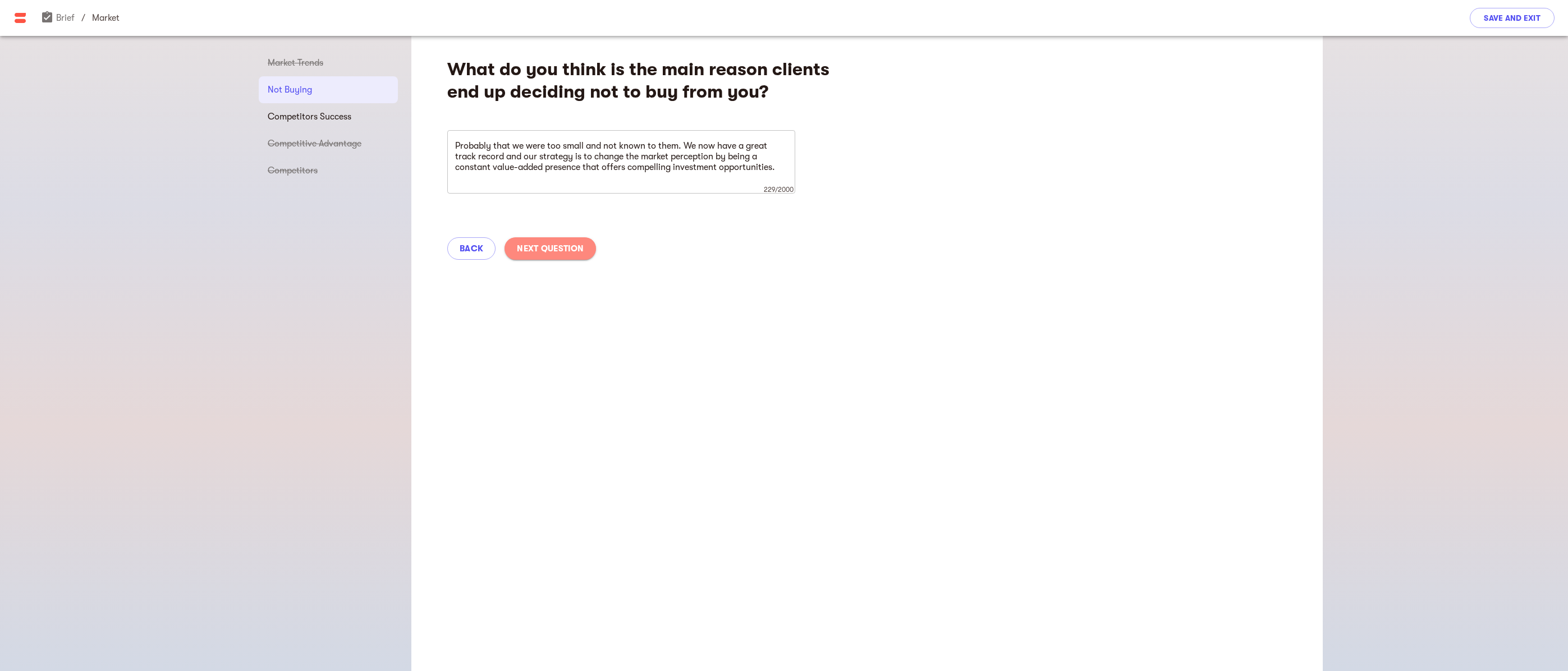
click at [575, 248] on span "Next Question" at bounding box center [550, 248] width 67 height 14
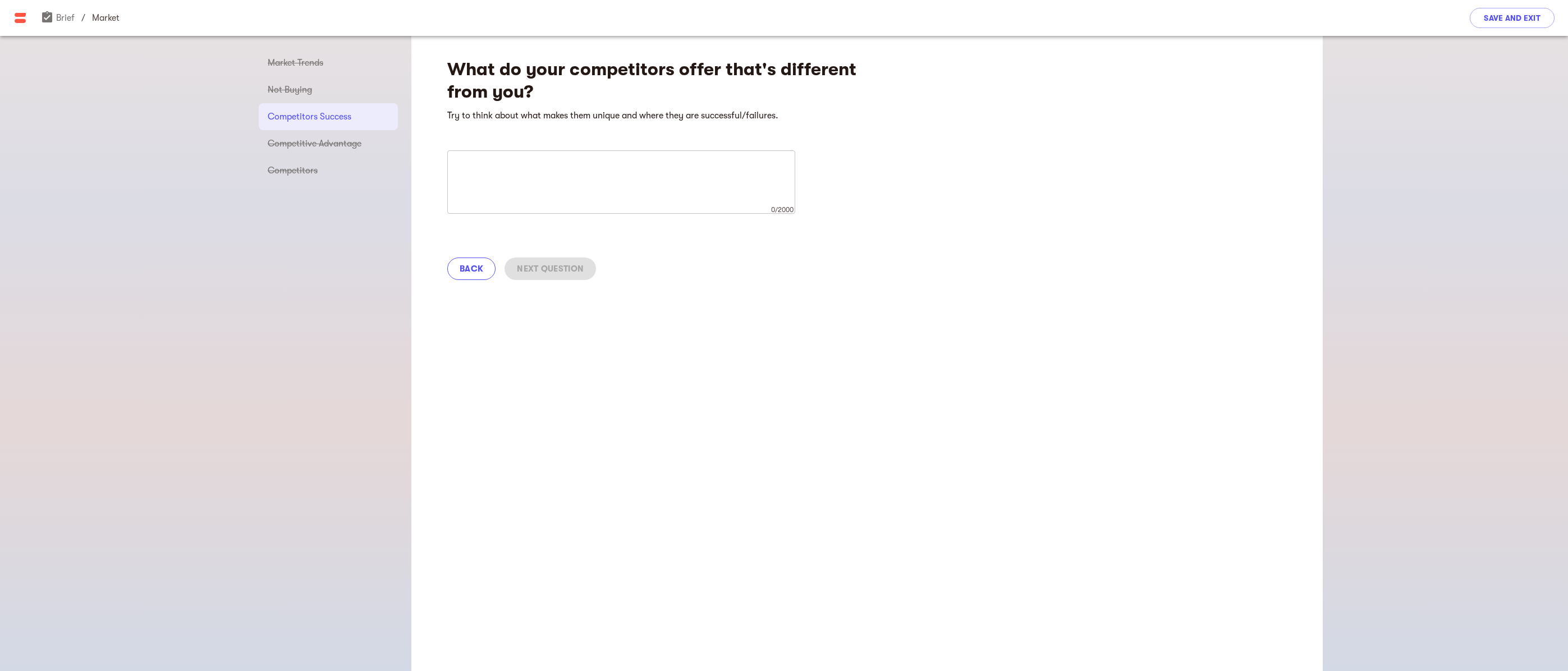
click at [476, 268] on span "Back" at bounding box center [471, 268] width 24 height 14
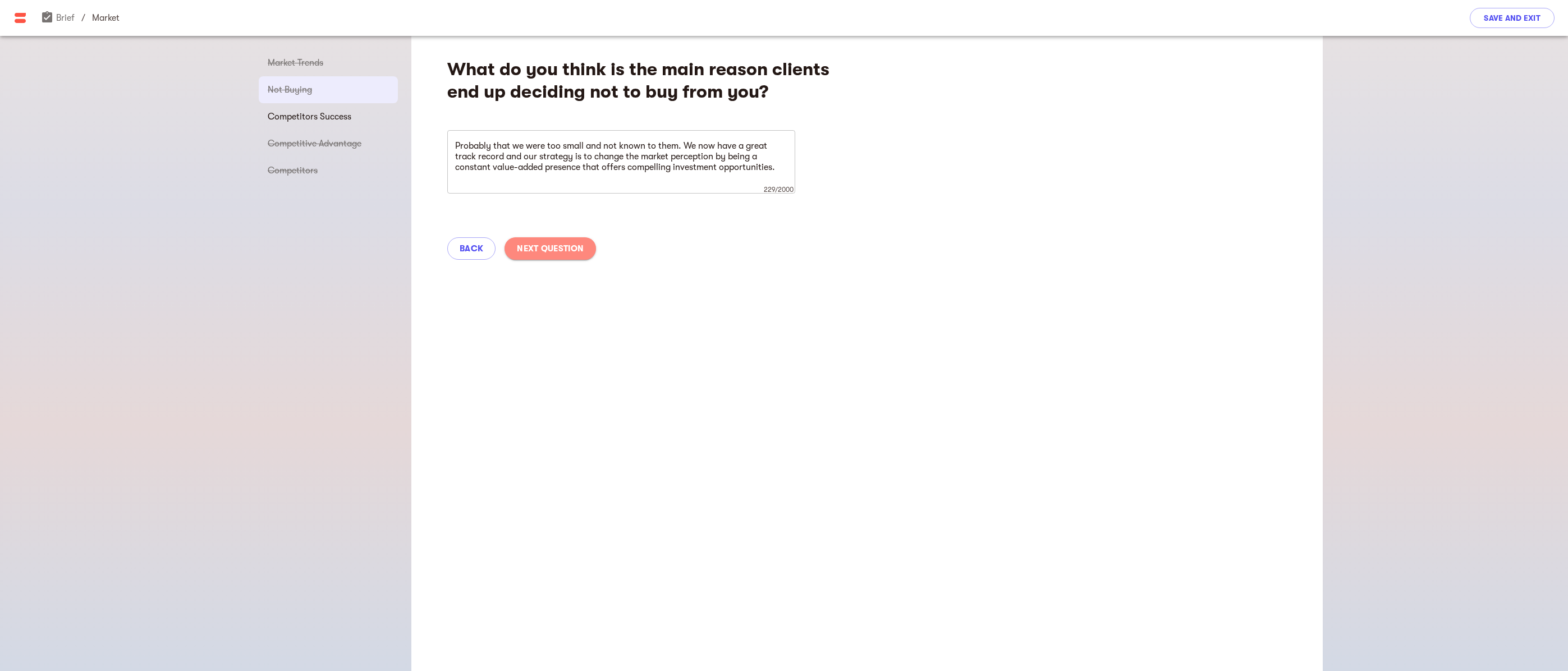
click at [538, 257] on button "Next Question" at bounding box center [550, 248] width 91 height 22
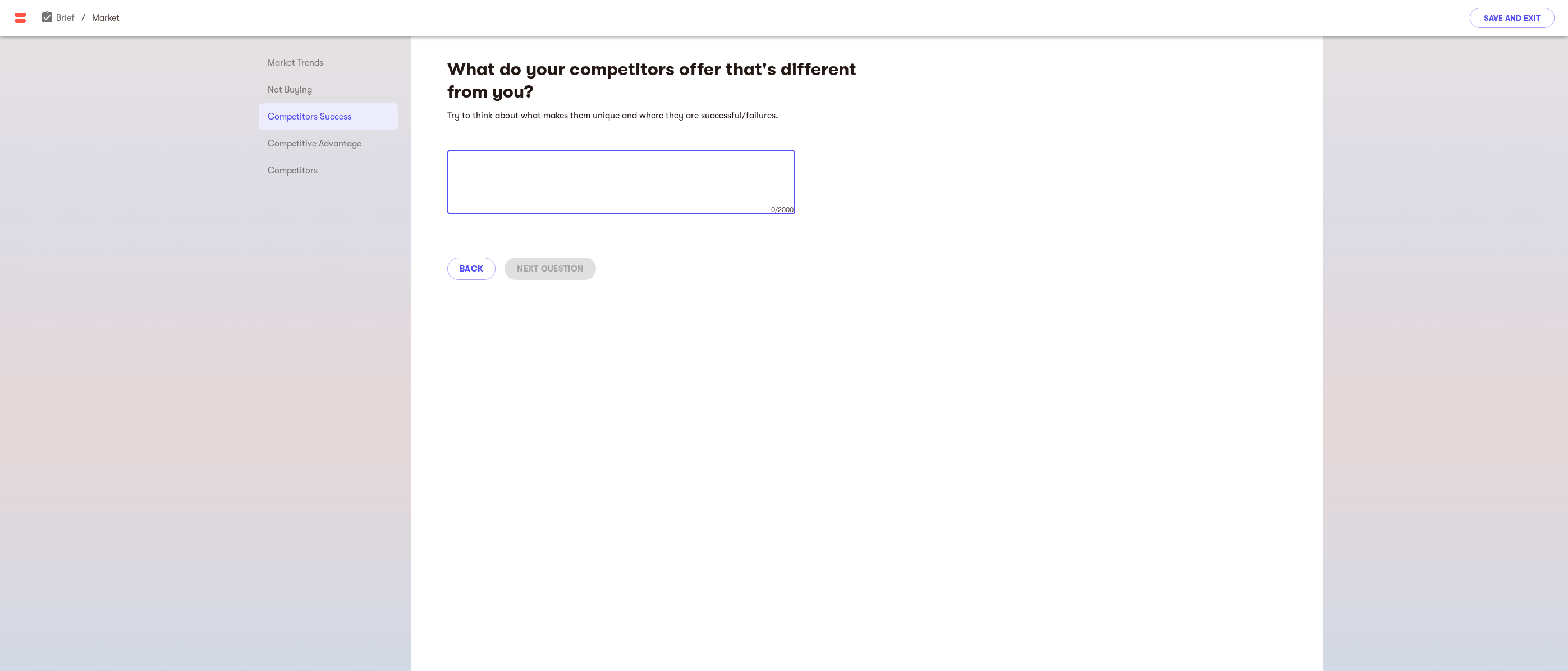
click at [660, 187] on textarea at bounding box center [621, 182] width 332 height 42
type textarea "S"
click at [1508, 17] on span "Save and Exit" at bounding box center [1512, 18] width 57 height 14
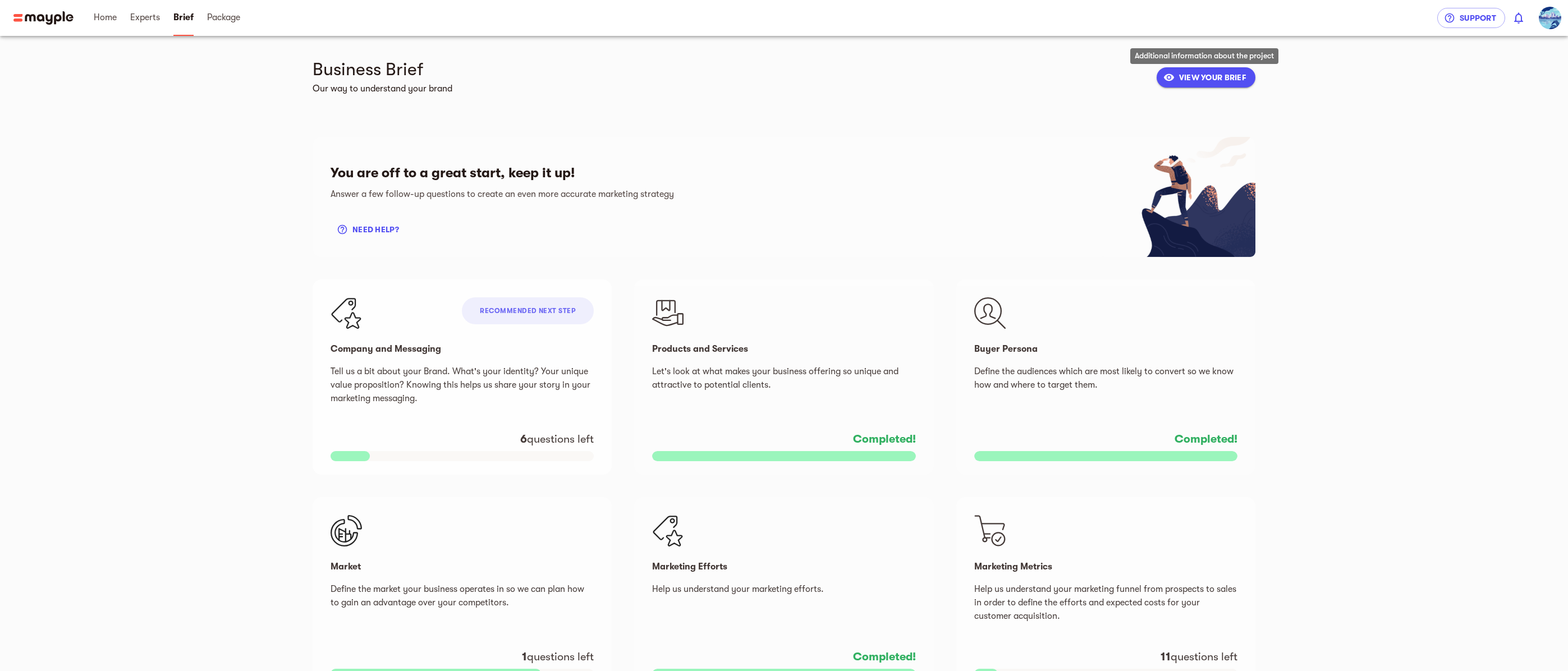
click at [1216, 79] on span "VIEW YOUR BRIEF" at bounding box center [1206, 78] width 81 height 14
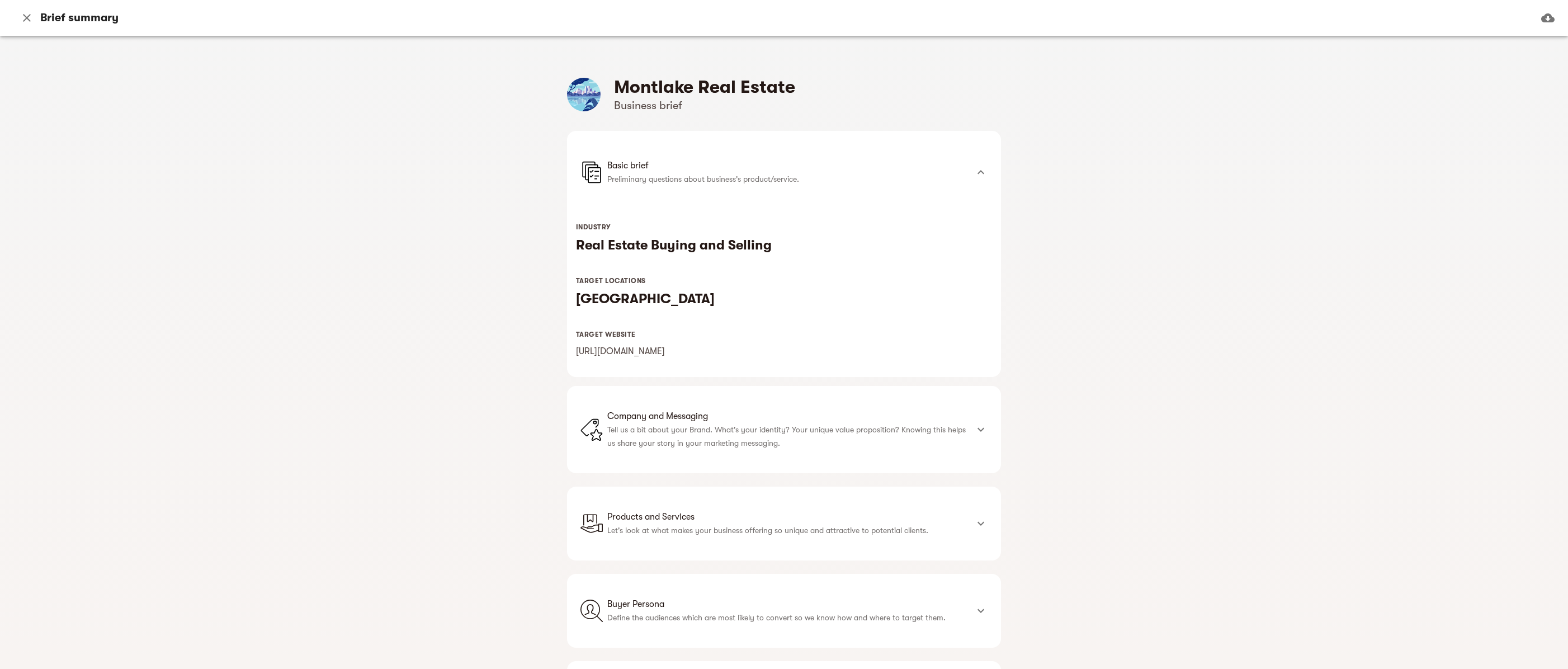
click at [975, 172] on icon at bounding box center [980, 172] width 14 height 14
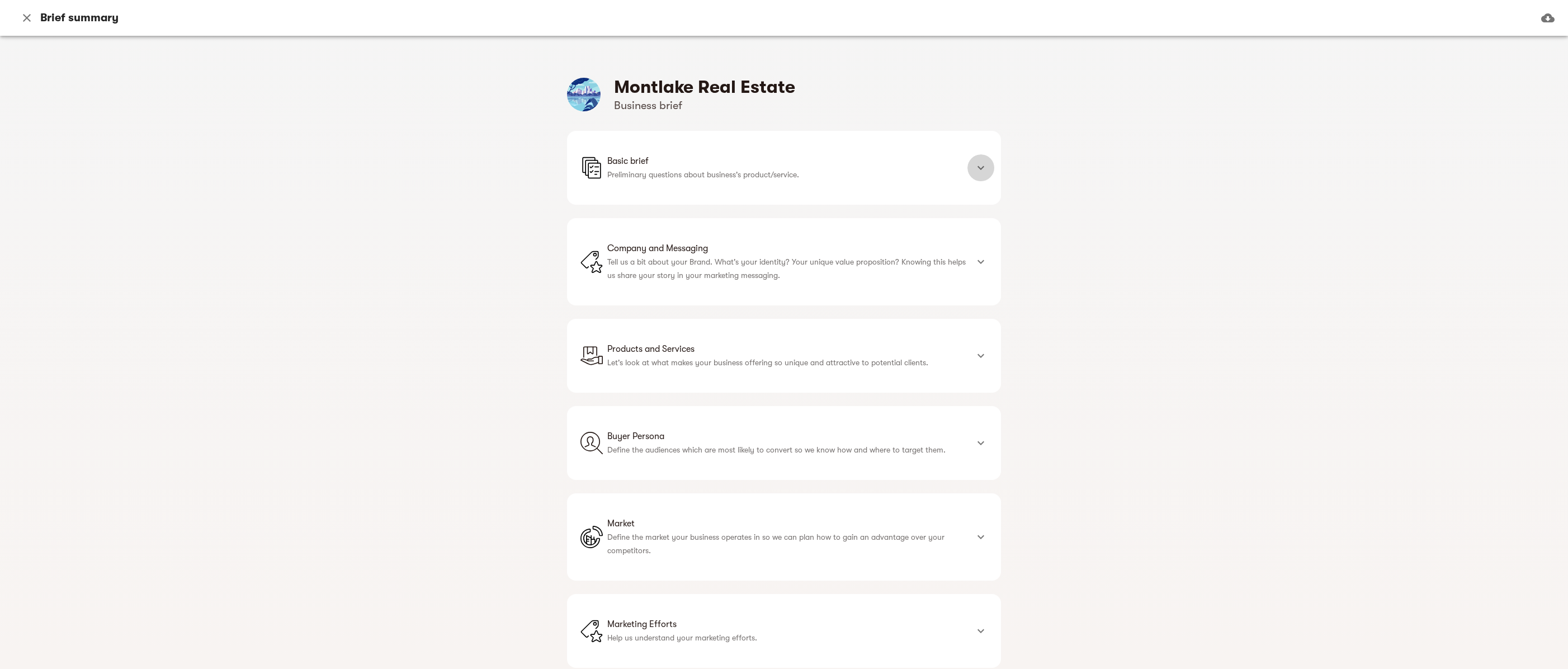
click at [975, 172] on icon at bounding box center [980, 167] width 14 height 14
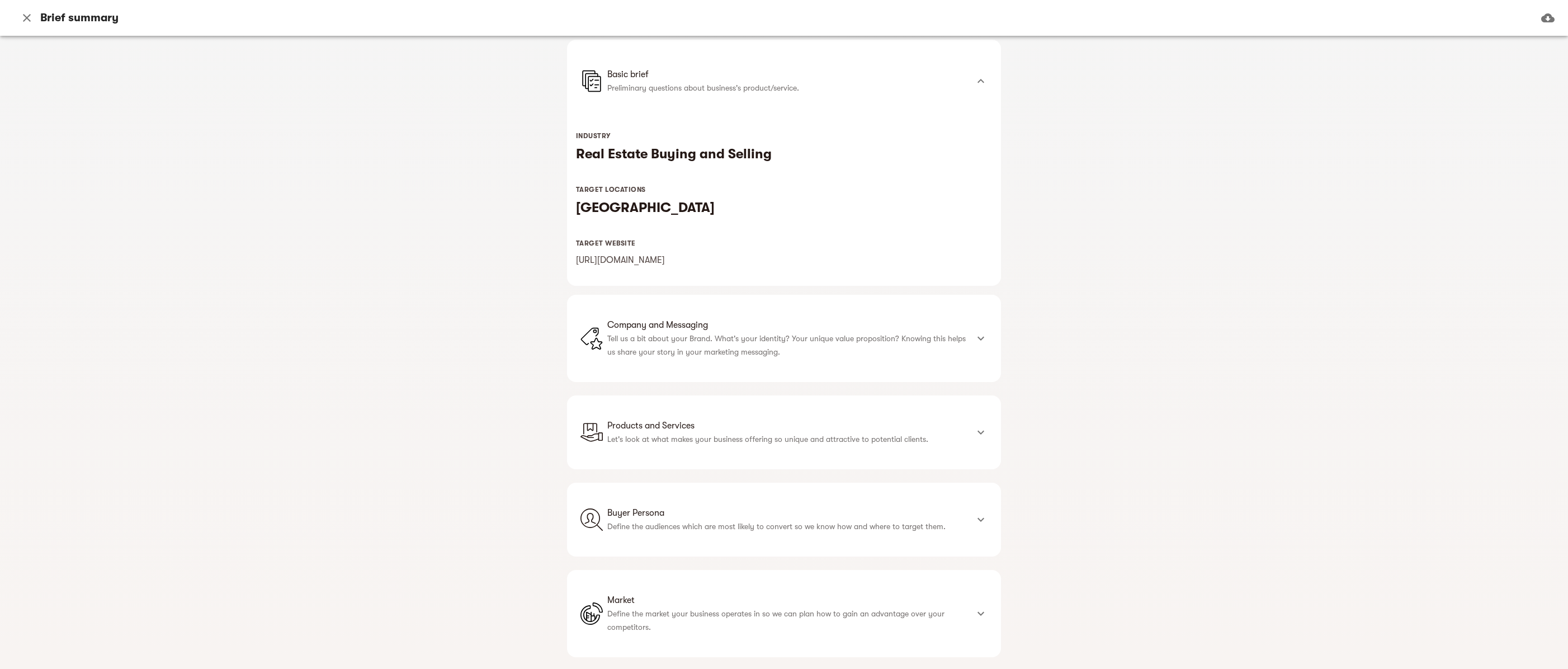
scroll to position [168, 0]
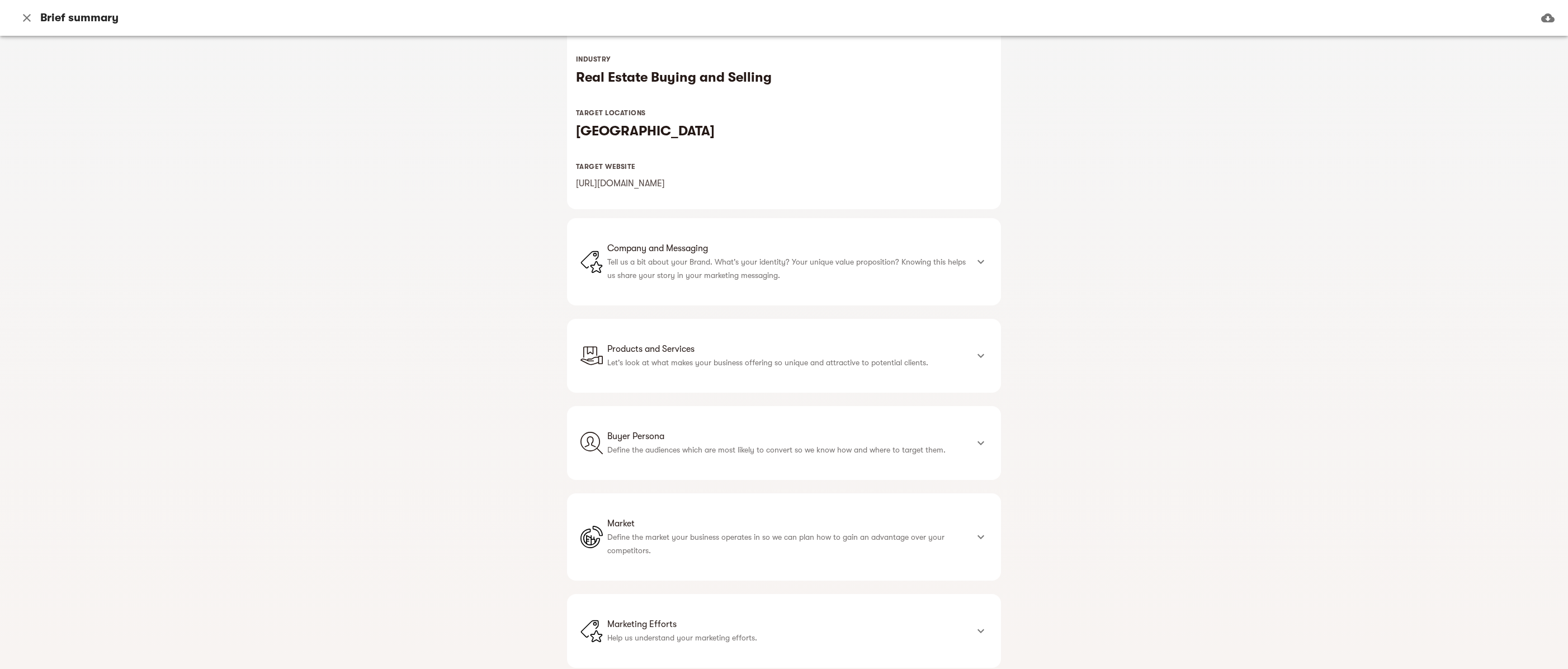
click at [981, 260] on icon at bounding box center [980, 262] width 14 height 14
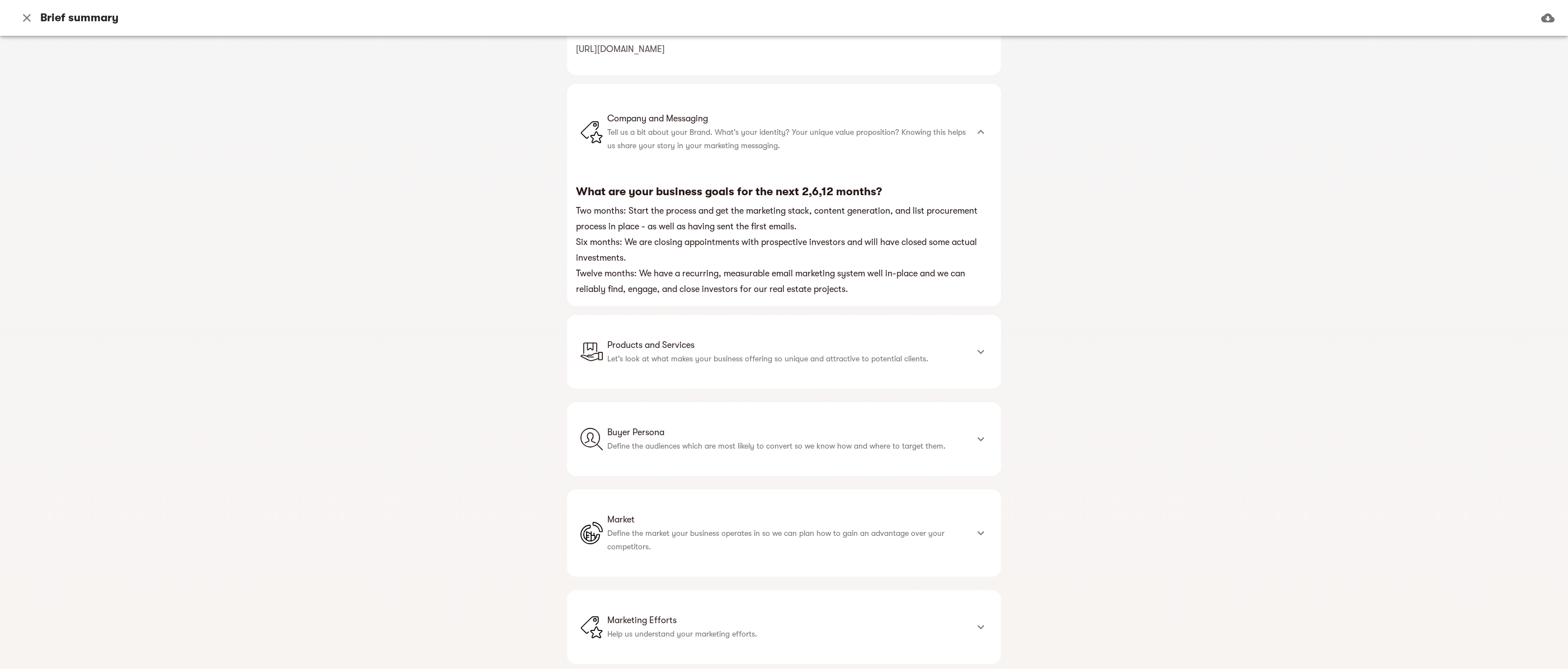
scroll to position [336, 0]
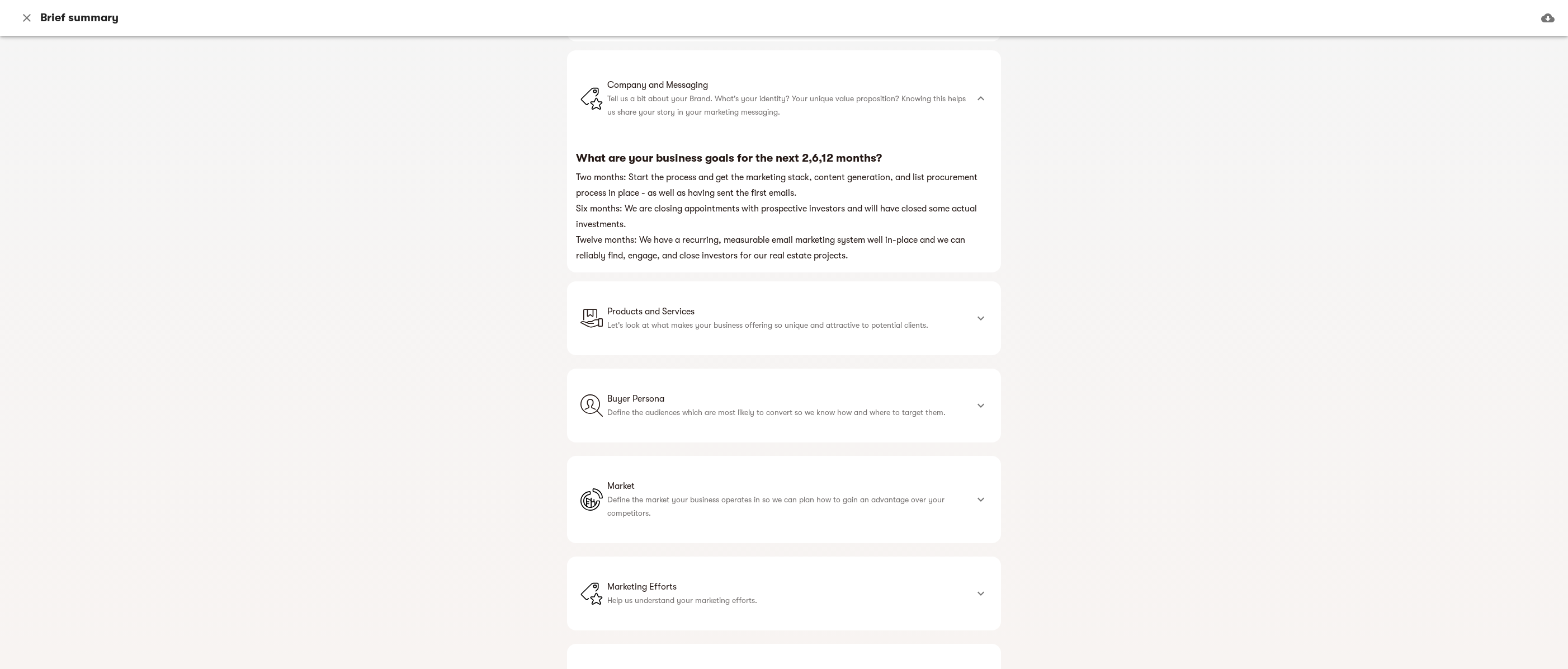
click at [977, 318] on icon at bounding box center [980, 318] width 6 height 4
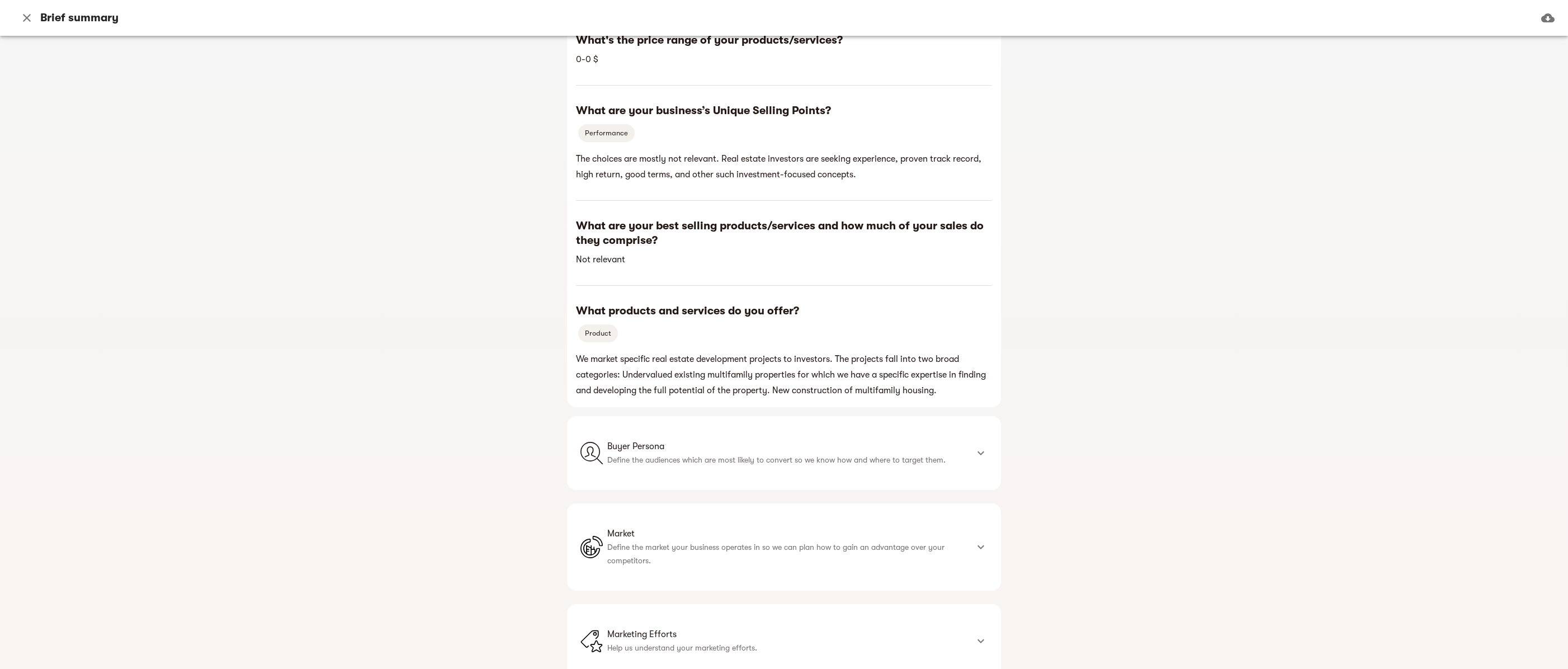
scroll to position [728, 0]
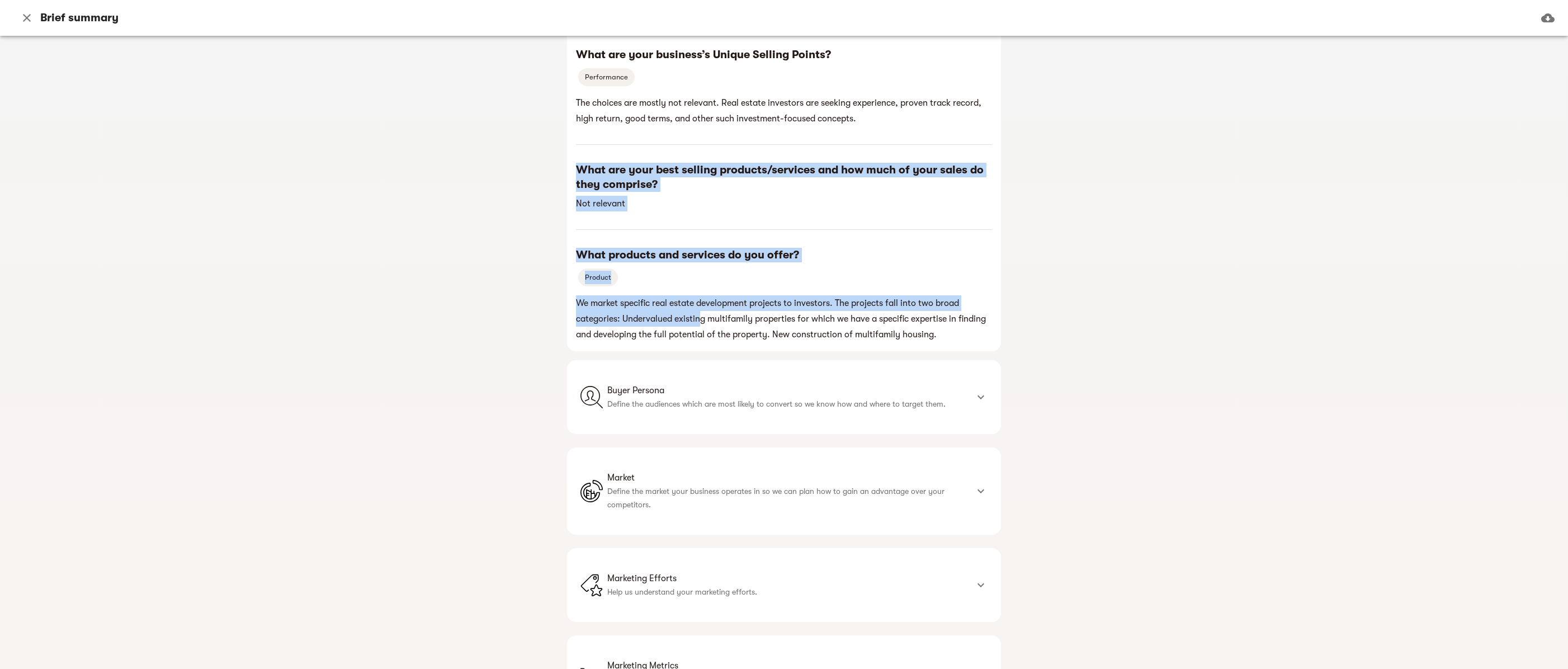
drag, startPoint x: 608, startPoint y: 243, endPoint x: 696, endPoint y: 313, distance: 112.4
click at [696, 313] on div "What's the price range of your products/services? 0 - 0 $ What are your busines…" at bounding box center [784, 160] width 416 height 366
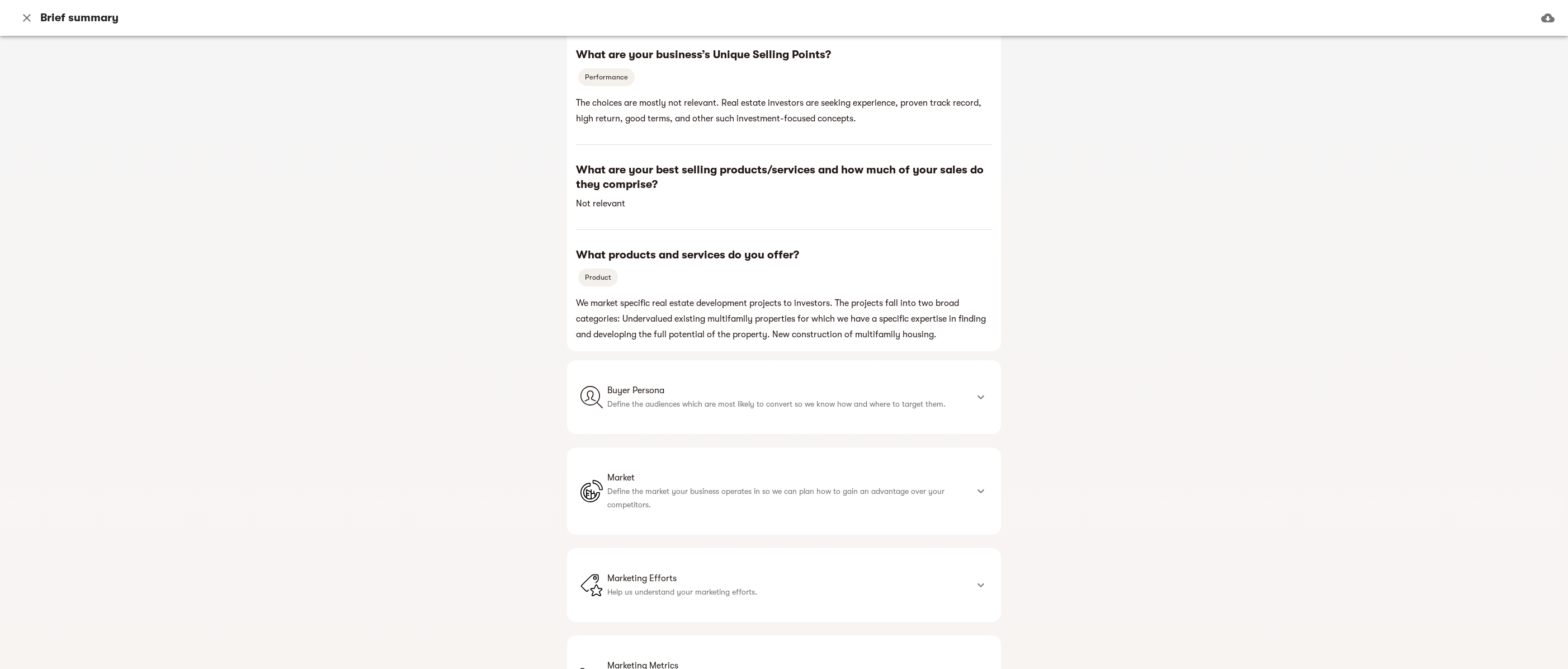
click at [1161, 357] on div "Montlake Real Estate Business brief Basic brief Preliminary questions about bus…" at bounding box center [784, 352] width 1568 height 633
drag, startPoint x: 977, startPoint y: 399, endPoint x: 1034, endPoint y: 401, distance: 57.0
click at [977, 399] on icon at bounding box center [980, 397] width 14 height 14
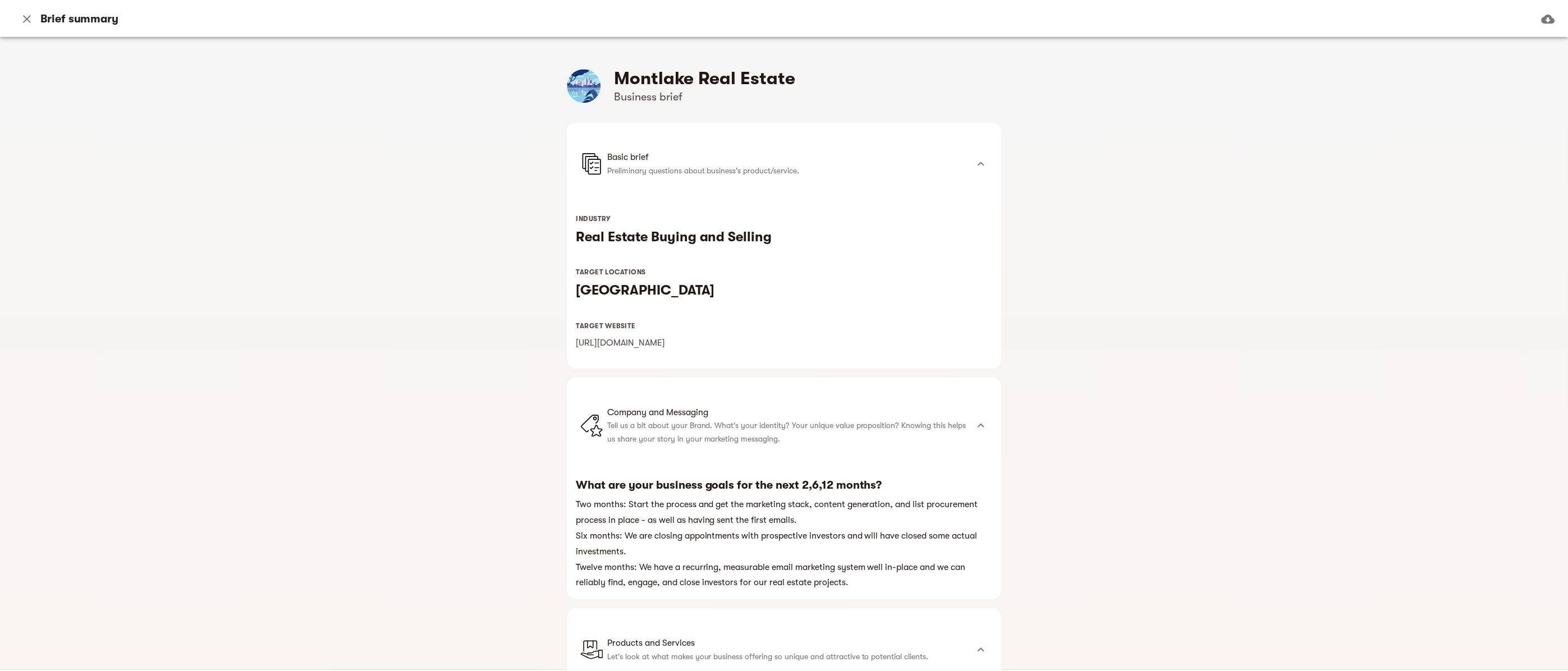
scroll to position [0, 0]
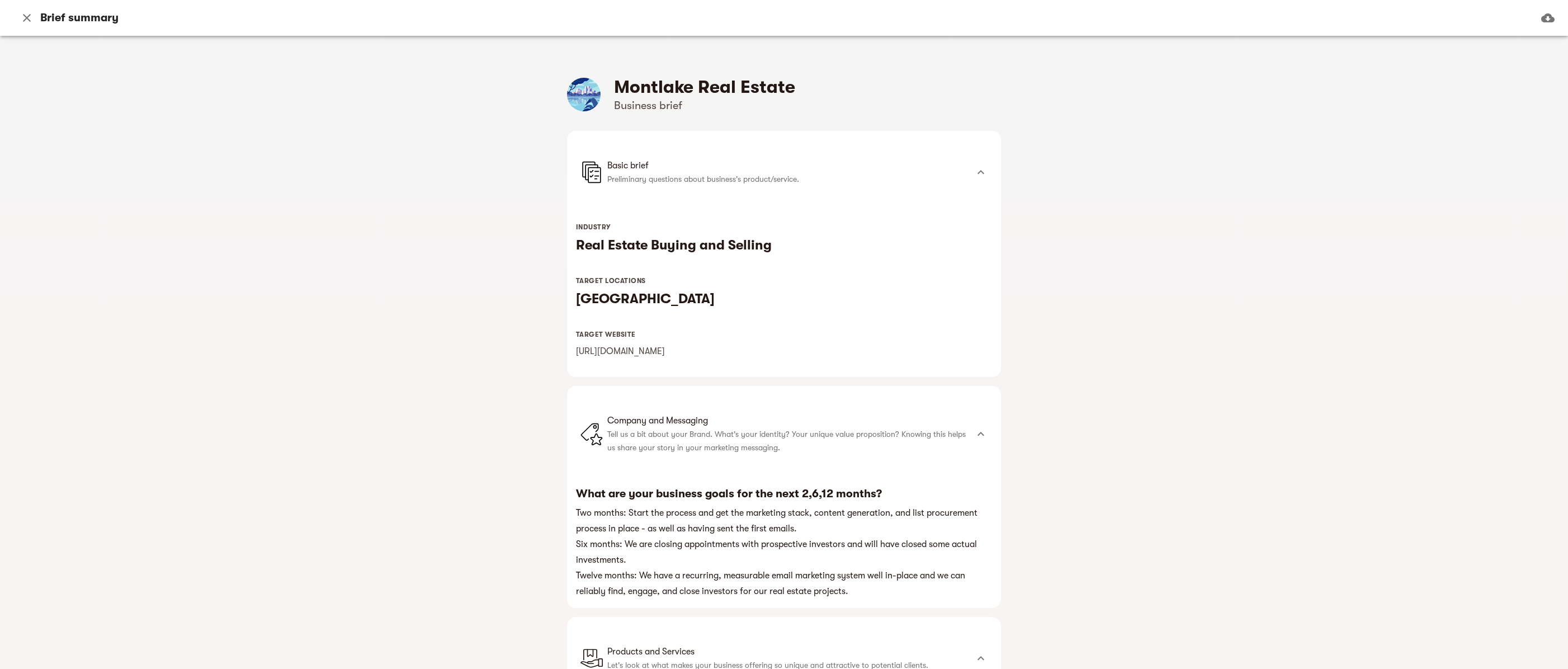
click at [1235, 260] on div "Montlake Real Estate Business brief Basic brief Preliminary questions about bus…" at bounding box center [784, 352] width 1568 height 633
click at [28, 18] on icon "button" at bounding box center [26, 18] width 14 height 14
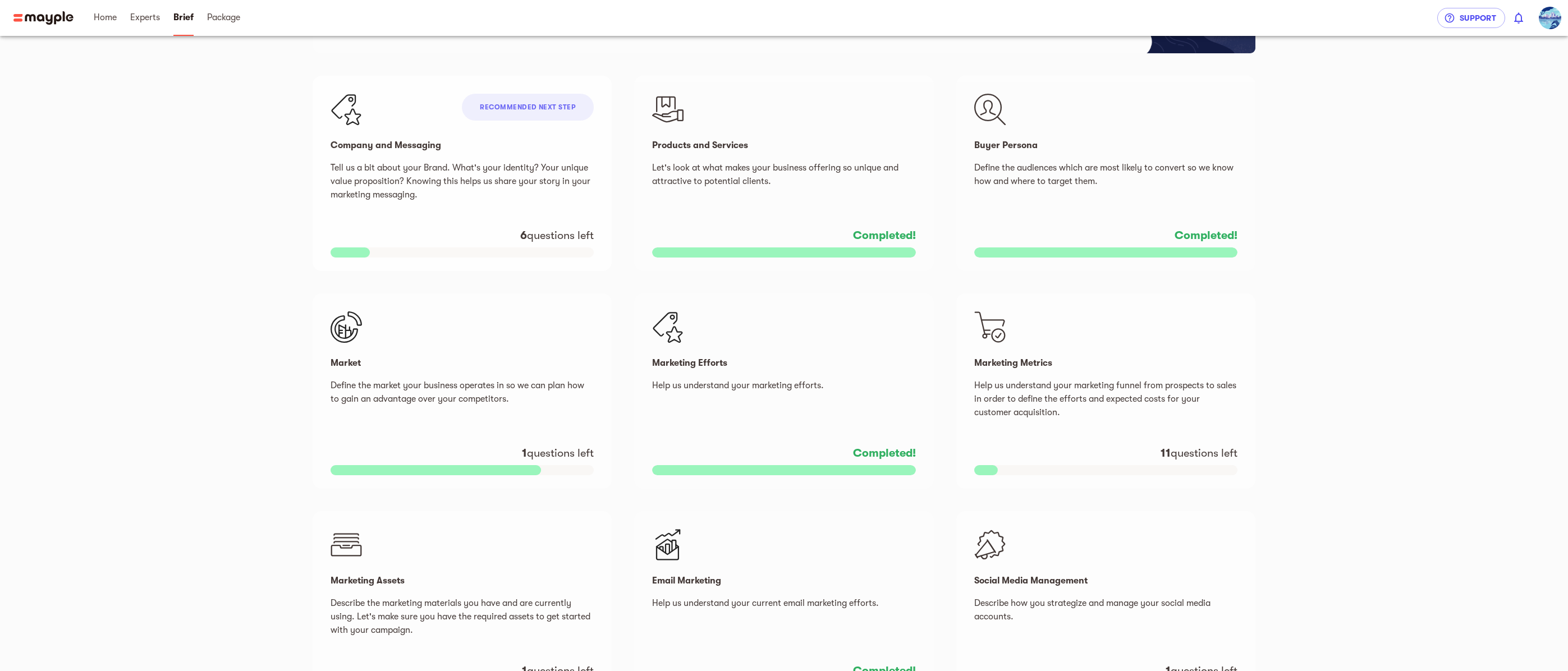
scroll to position [225, 0]
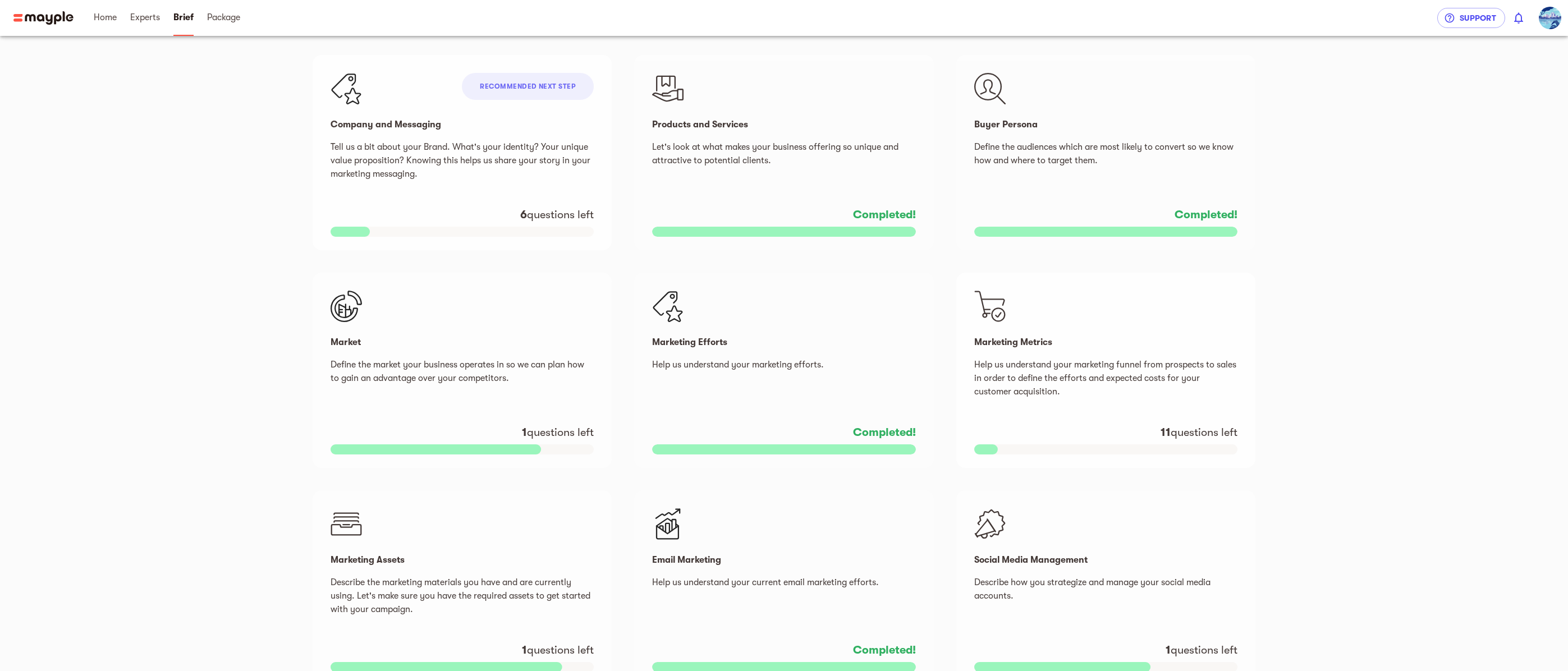
click at [1045, 372] on p "Help us understand your marketing funnel from prospects to sales in order to de…" at bounding box center [1105, 378] width 263 height 40
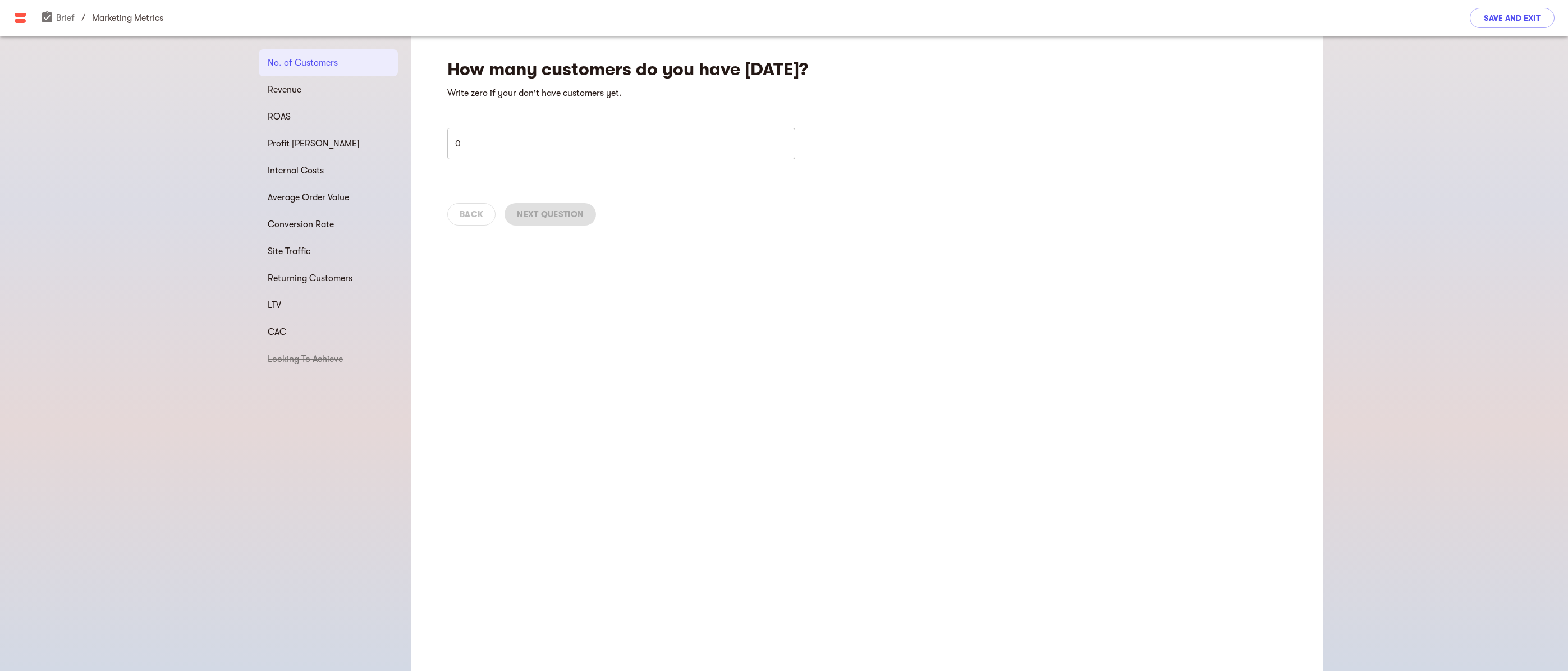
type input "0"
click at [783, 144] on input "0" at bounding box center [621, 144] width 348 height 32
click at [719, 140] on input "0" at bounding box center [621, 144] width 348 height 32
drag, startPoint x: 510, startPoint y: 141, endPoint x: 426, endPoint y: 149, distance: 84.4
click at [426, 149] on div "How many customers do you have [DATE]? Write zero if your don't have customers …" at bounding box center [867, 138] width 911 height 205
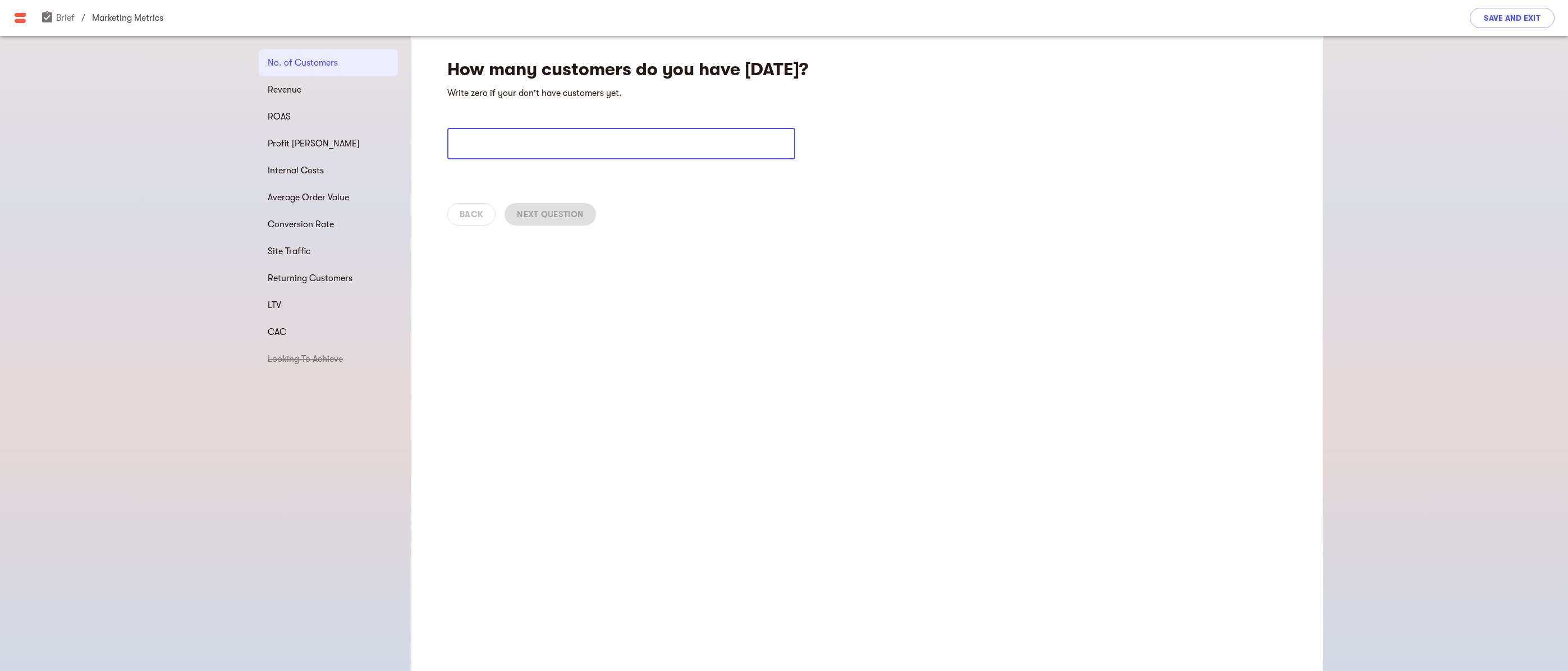
drag, startPoint x: 467, startPoint y: 146, endPoint x: 444, endPoint y: 150, distance: 23.3
click at [444, 150] on div "How many customers do you have [DATE]? Write zero if your don't have customers …" at bounding box center [867, 138] width 911 height 205
click at [618, 220] on div "Back Next Question" at bounding box center [867, 214] width 911 height 50
click at [472, 151] on input "number" at bounding box center [621, 144] width 348 height 32
type input "0"
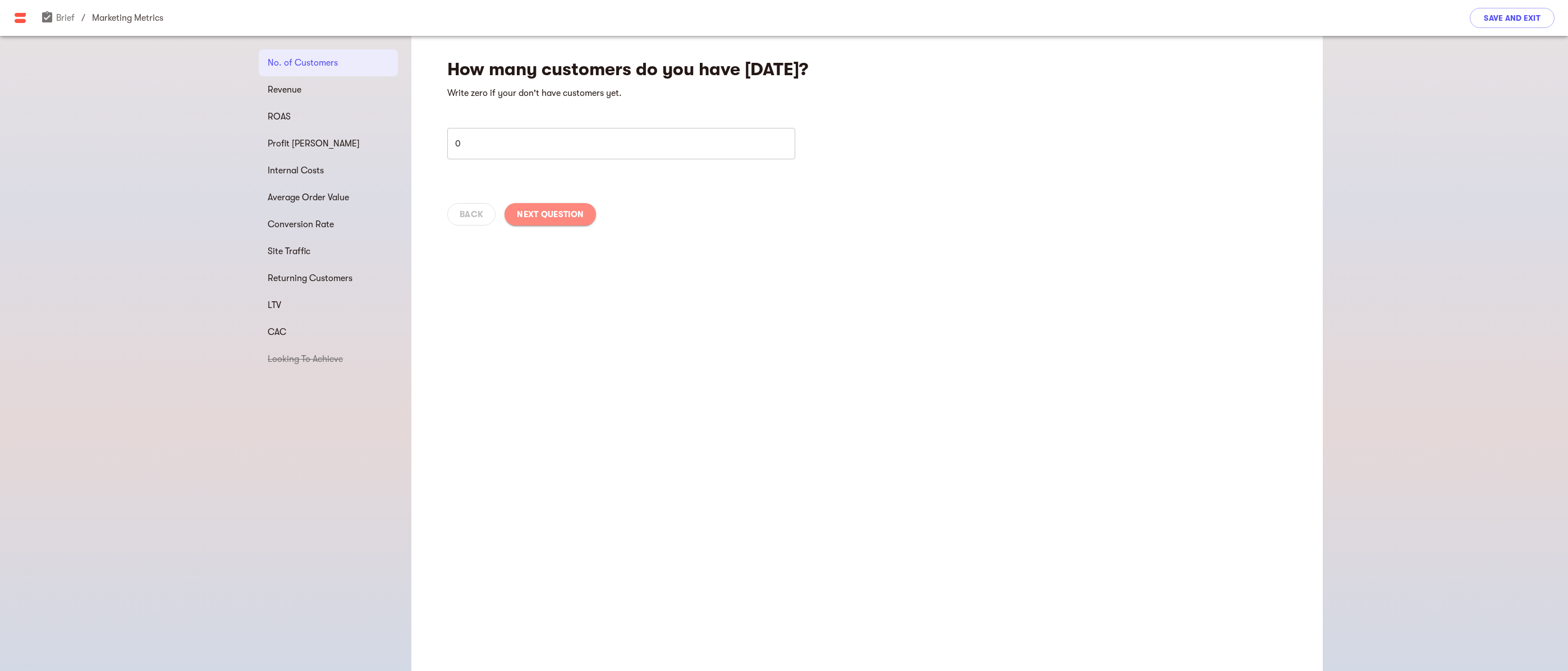
click at [530, 208] on span "Next Question" at bounding box center [550, 214] width 67 height 14
select select "USD"
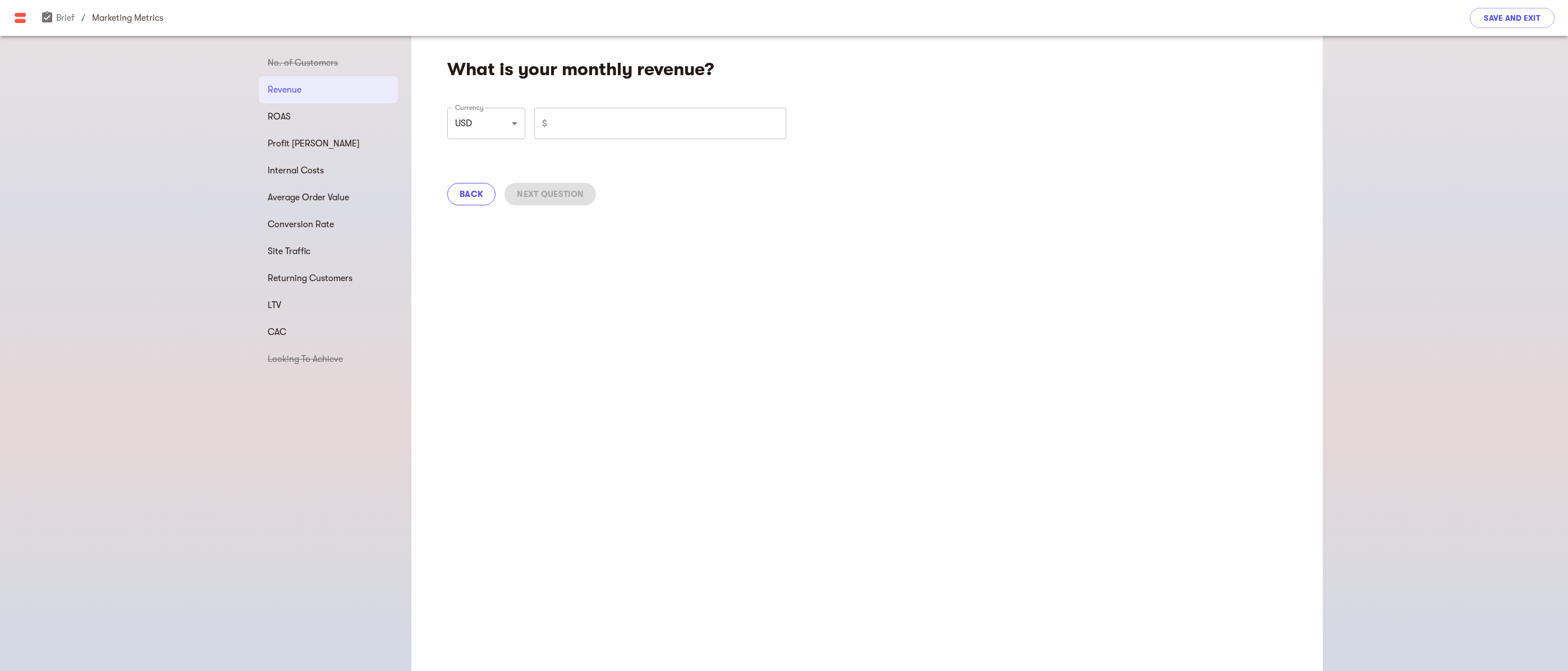
click at [474, 194] on span "Back" at bounding box center [471, 194] width 24 height 14
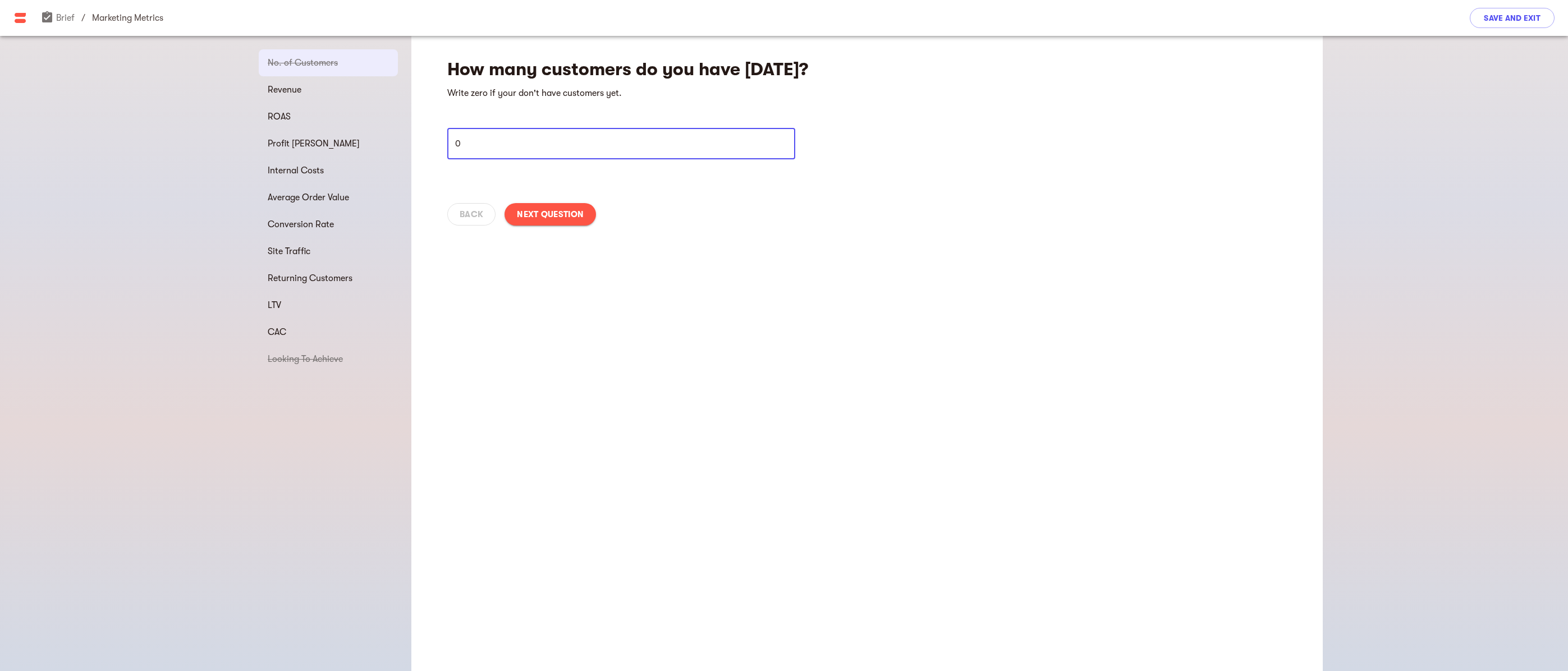
drag, startPoint x: 471, startPoint y: 137, endPoint x: 439, endPoint y: 143, distance: 32.6
click at [439, 143] on div "How many customers do you have [DATE]? Write zero if your don't have customers …" at bounding box center [867, 138] width 911 height 205
click at [1505, 20] on span "Save and Exit" at bounding box center [1512, 18] width 57 height 14
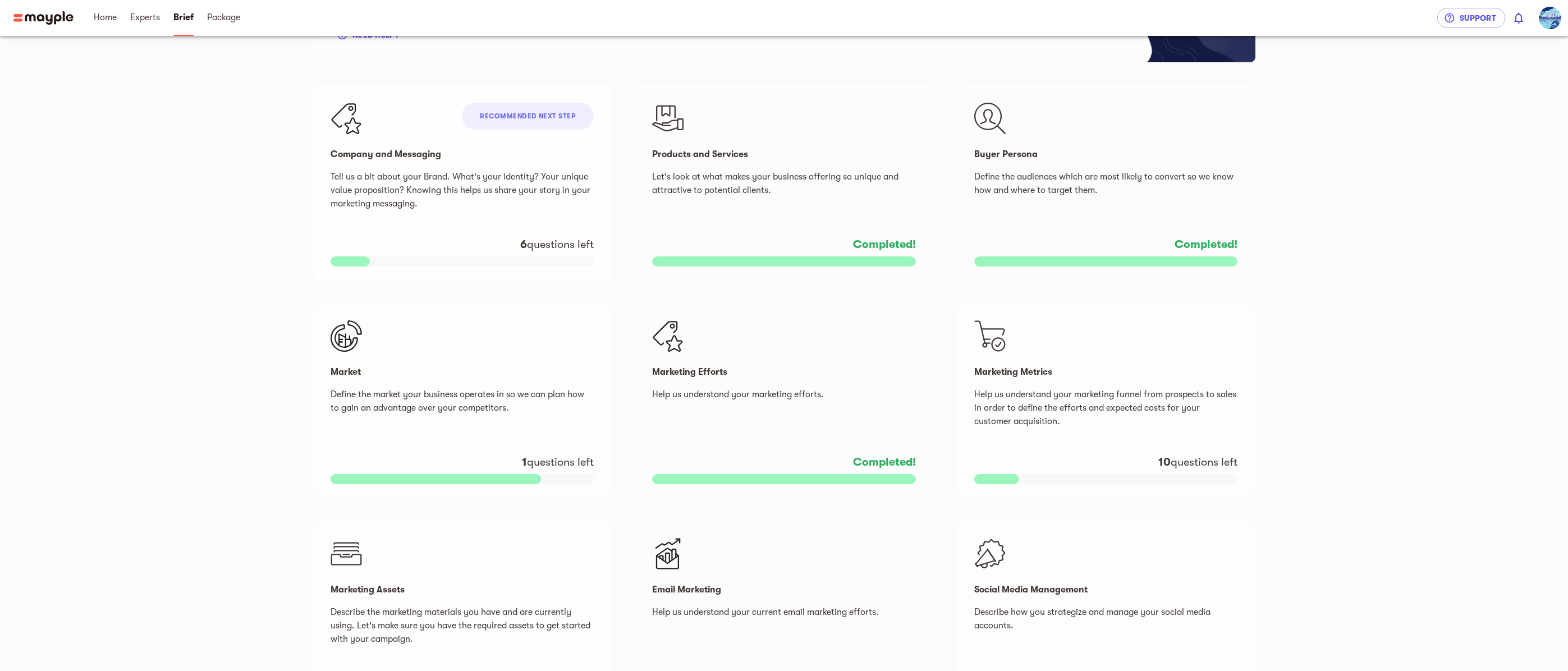
scroll to position [168, 0]
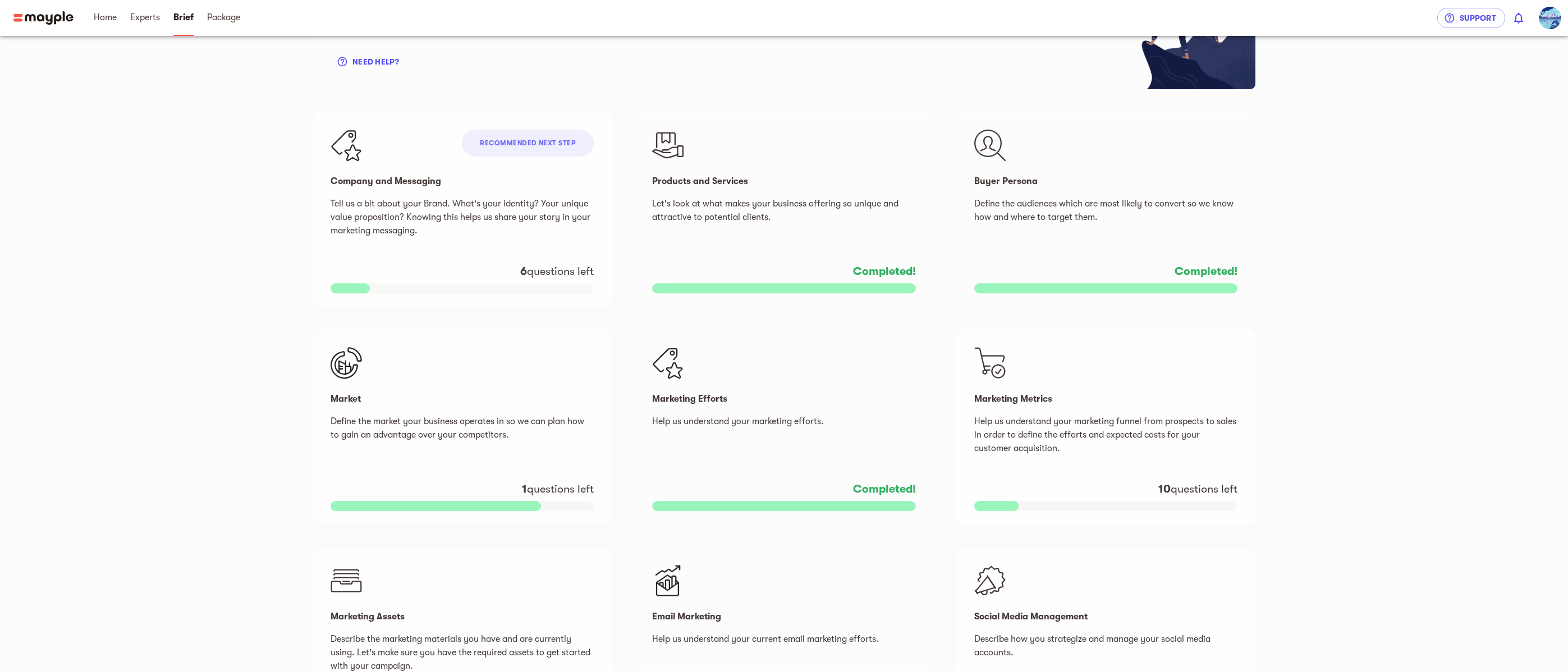
click at [1119, 428] on p "Help us understand your marketing funnel from prospects to sales in order to de…" at bounding box center [1105, 435] width 263 height 40
select select "USD"
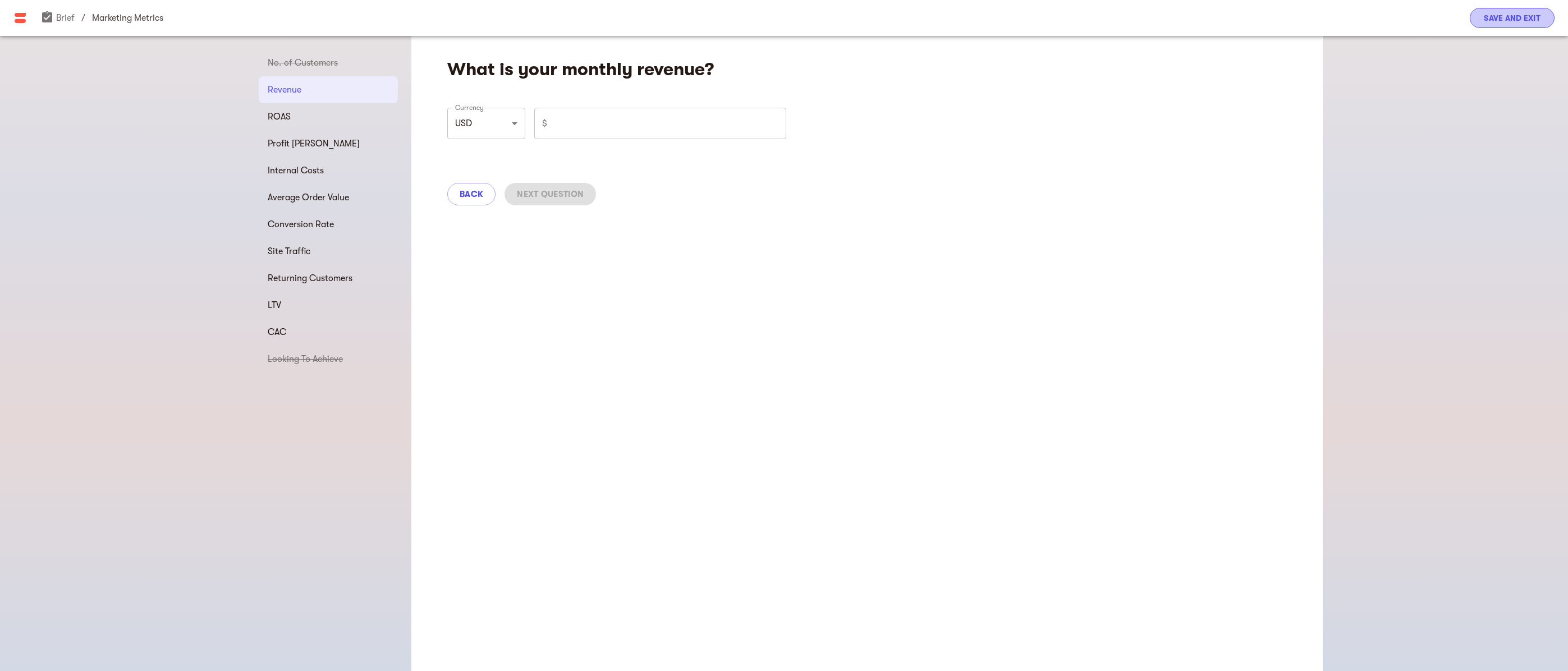
click at [1490, 19] on span "Save and Exit" at bounding box center [1512, 18] width 57 height 14
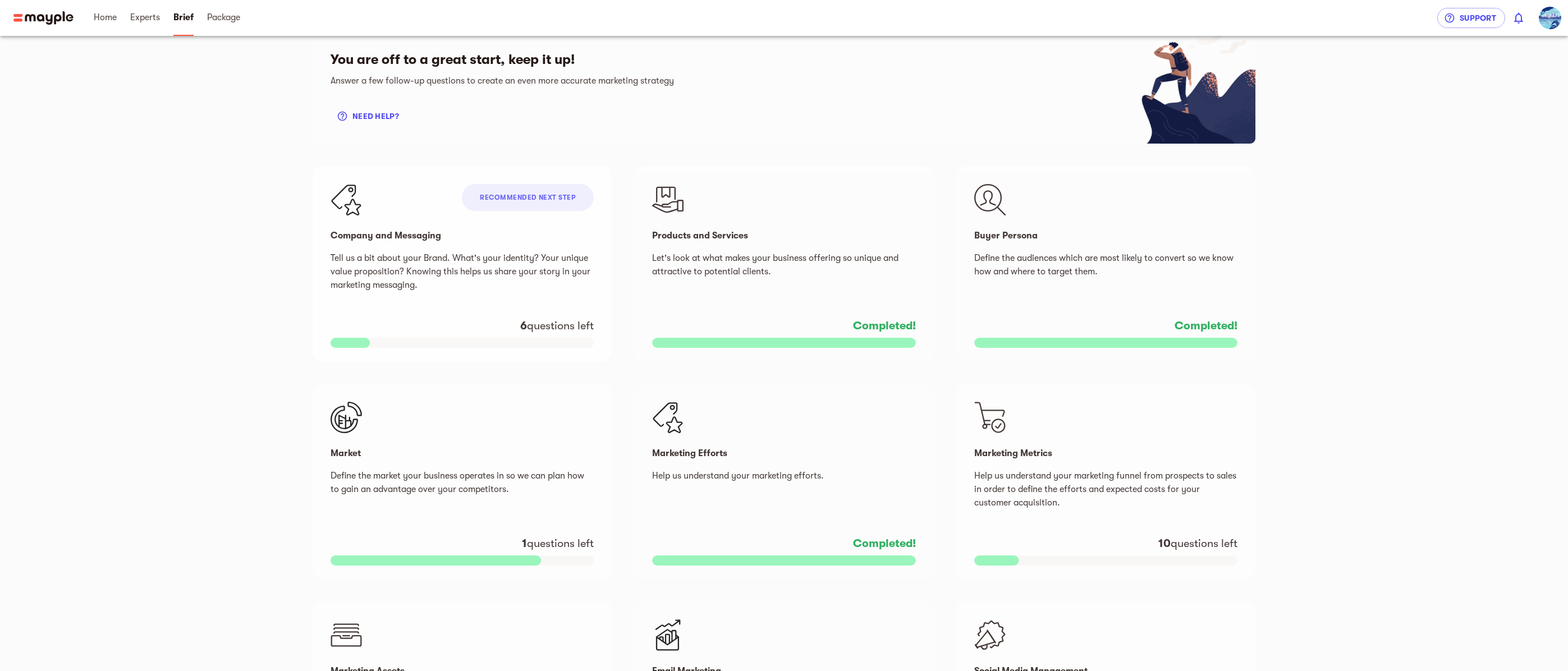
scroll to position [112, 0]
click at [537, 202] on span "Recommended next step" at bounding box center [528, 199] width 96 height 8
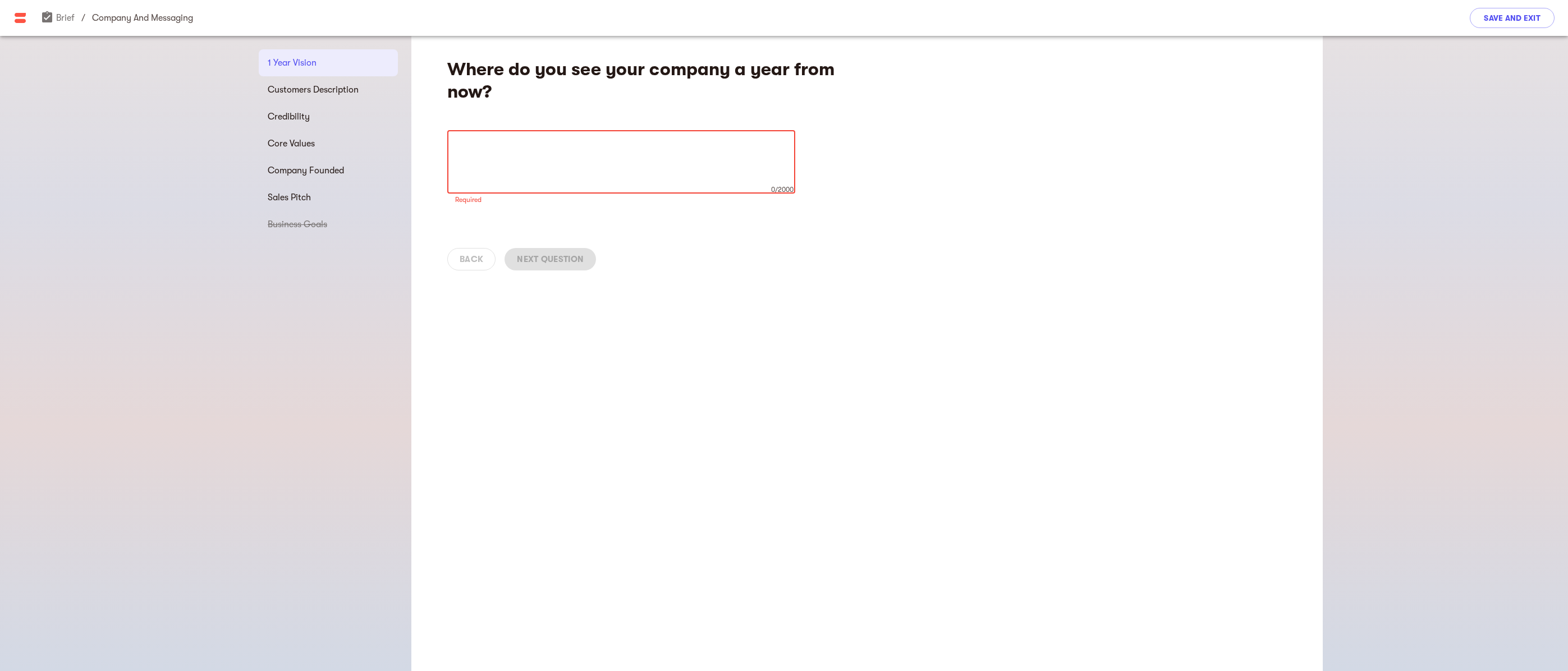
click at [506, 151] on textarea at bounding box center [621, 161] width 332 height 42
drag, startPoint x: 512, startPoint y: 94, endPoint x: 419, endPoint y: 68, distance: 96.6
click at [419, 68] on div "Where do you see your company a year from now? x 0/2000 ​ Required" at bounding box center [867, 160] width 911 height 249
copy h4 "Where do you see your company a year from now?"
click at [500, 156] on textarea at bounding box center [621, 161] width 332 height 42
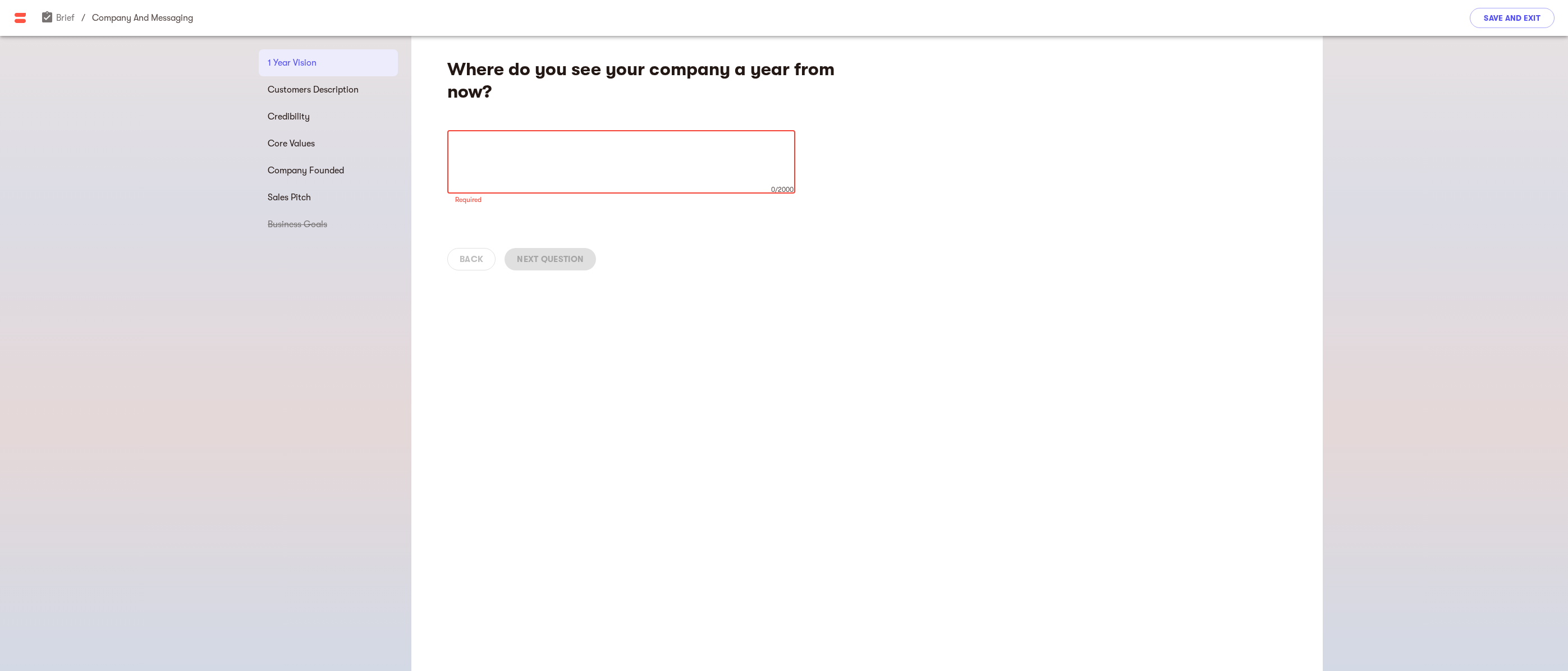
click at [550, 144] on textarea at bounding box center [621, 161] width 332 height 42
paste textarea "- With a pool of active investors (number TBD but small) who have invested in o…"
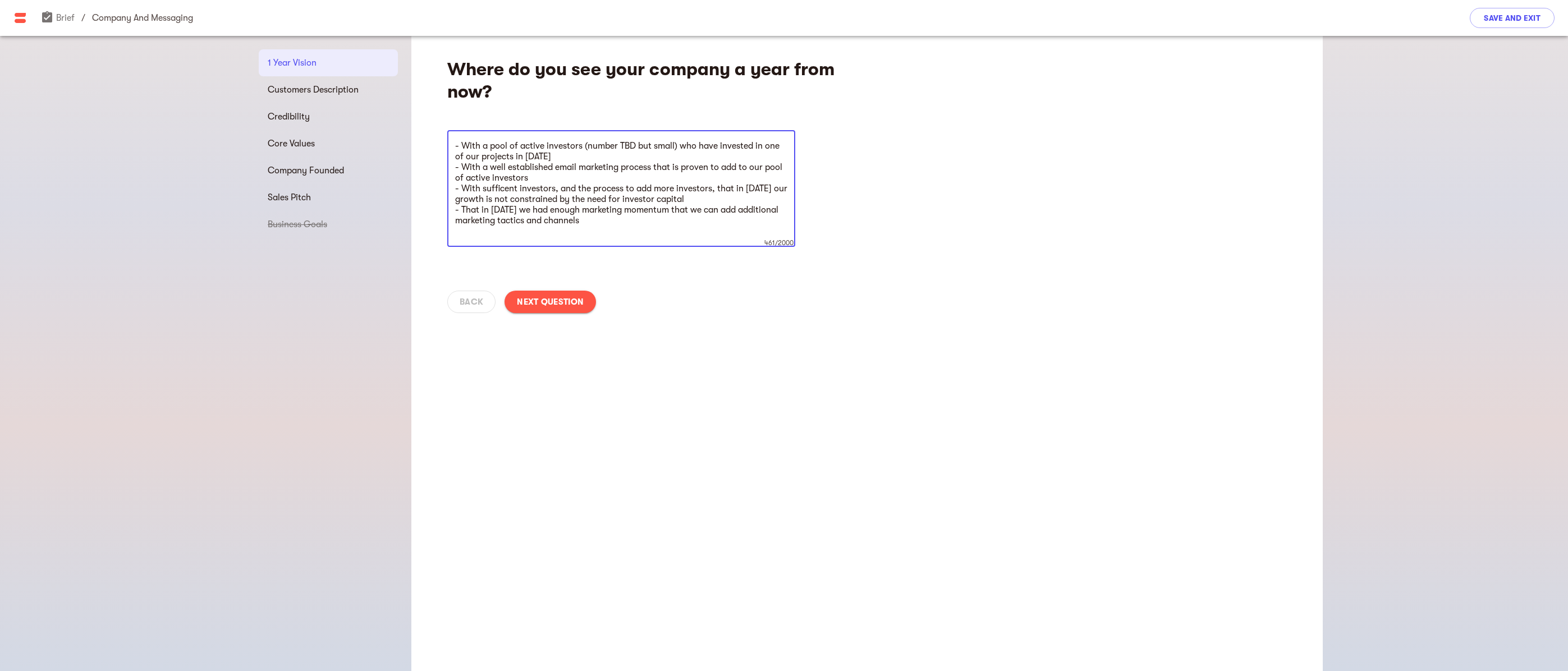
click at [509, 169] on textarea "- With a pool of active investors (number TBD but small) who have invested in o…" at bounding box center [621, 189] width 332 height 96
type textarea "- With a pool of active investors (number TBD but small) who have invested in o…"
click at [560, 300] on span "Next Question" at bounding box center [550, 301] width 67 height 14
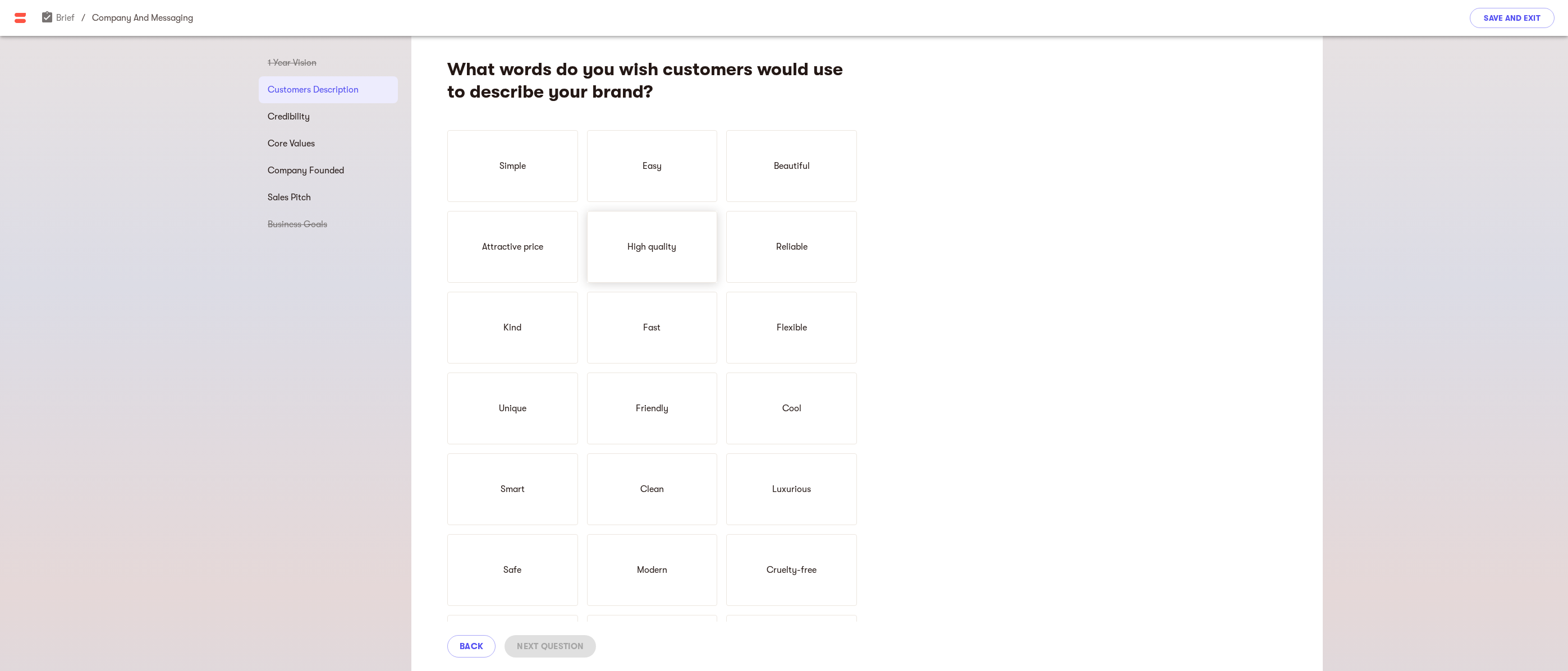
click at [663, 245] on p "High quality" at bounding box center [652, 247] width 49 height 14
click at [799, 255] on div "Reliable" at bounding box center [792, 247] width 131 height 72
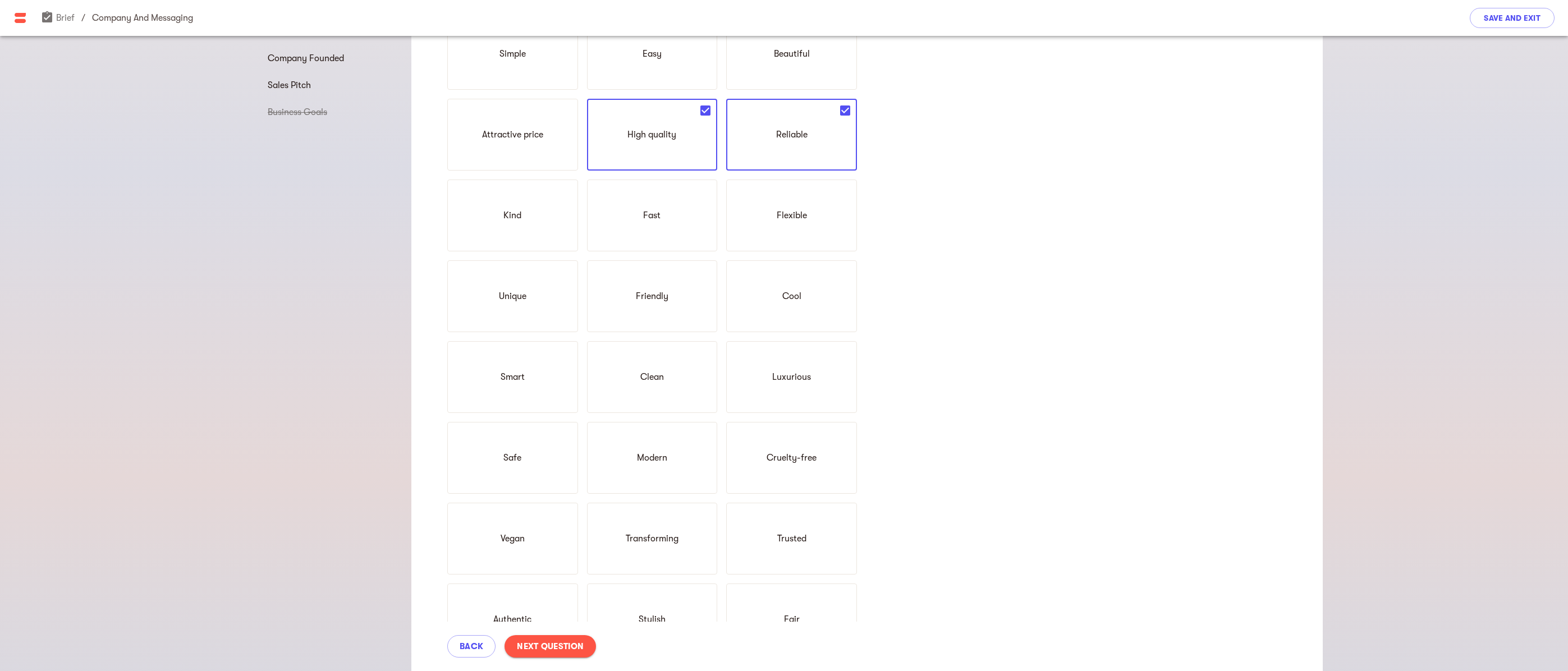
scroll to position [169, 0]
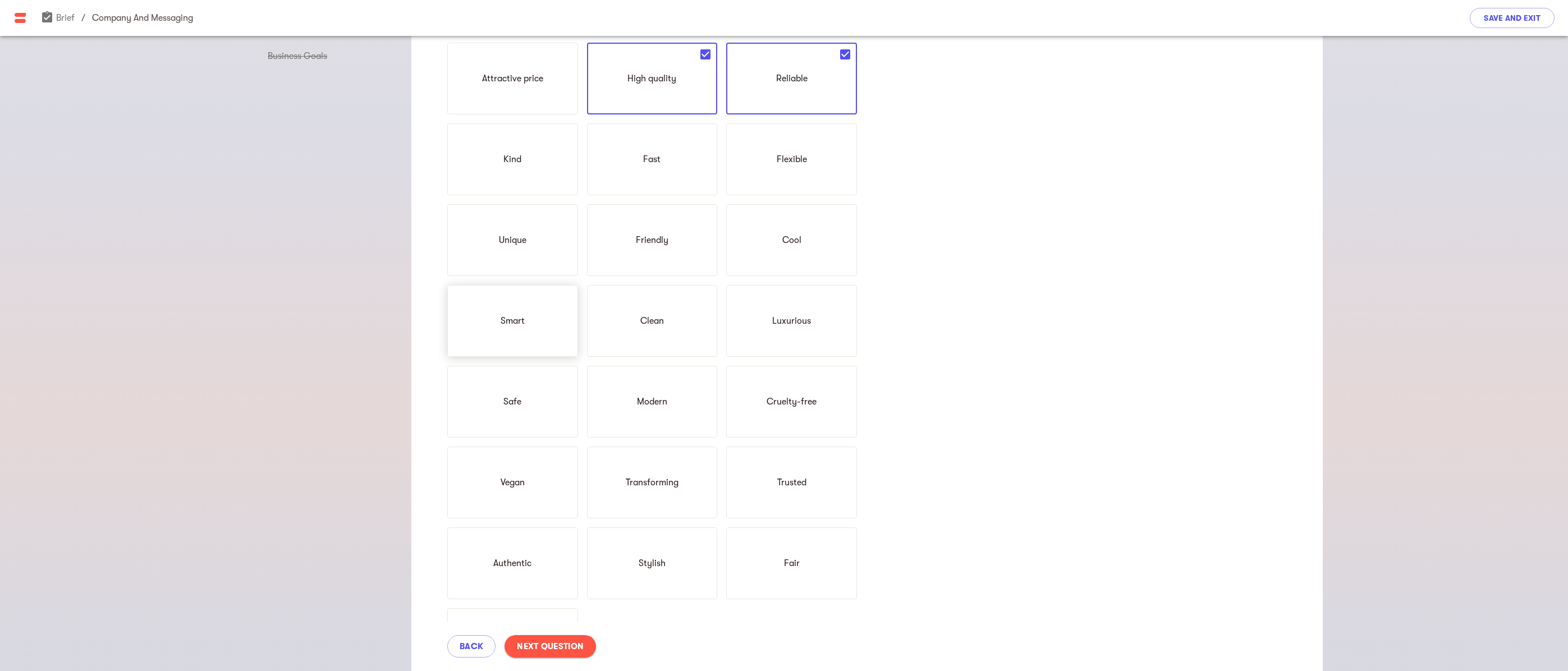
click at [539, 313] on div "Smart" at bounding box center [512, 321] width 131 height 72
click at [514, 398] on p "Safe" at bounding box center [512, 402] width 18 height 14
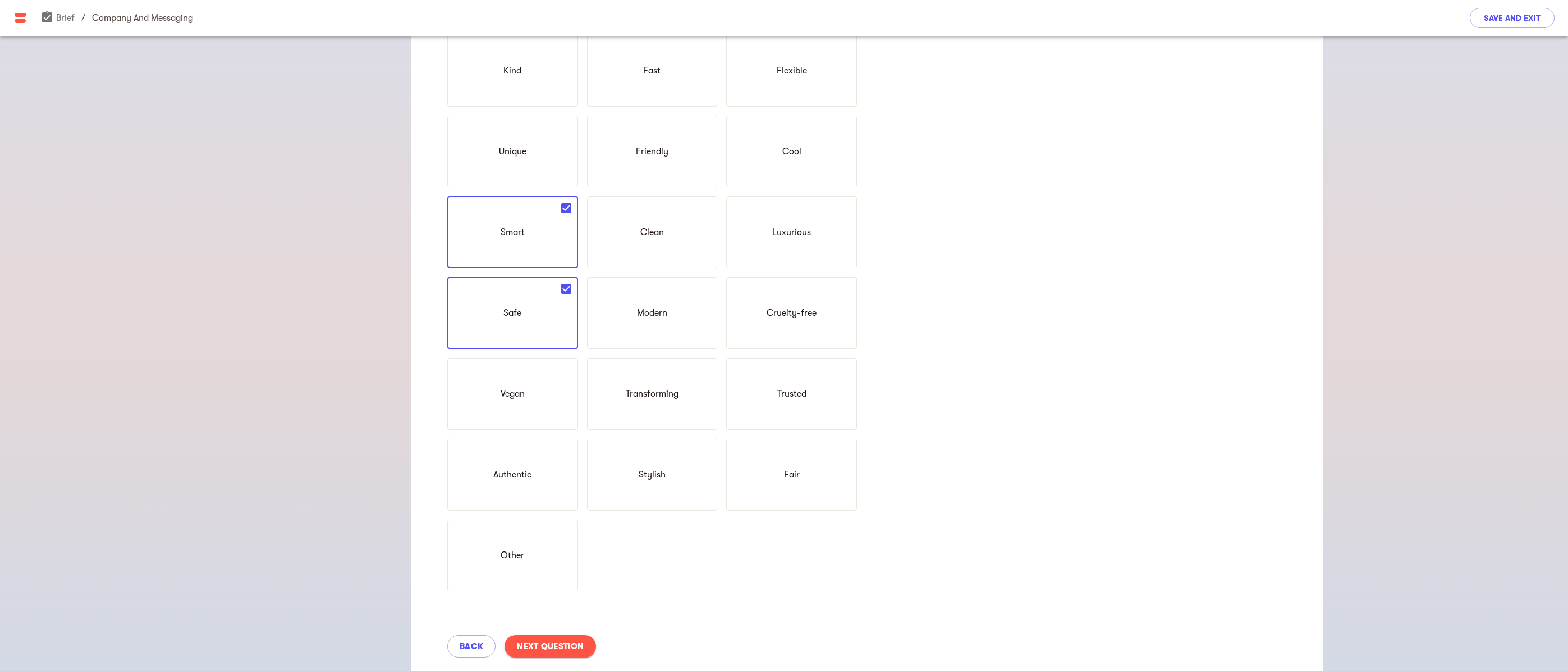
scroll to position [271, 0]
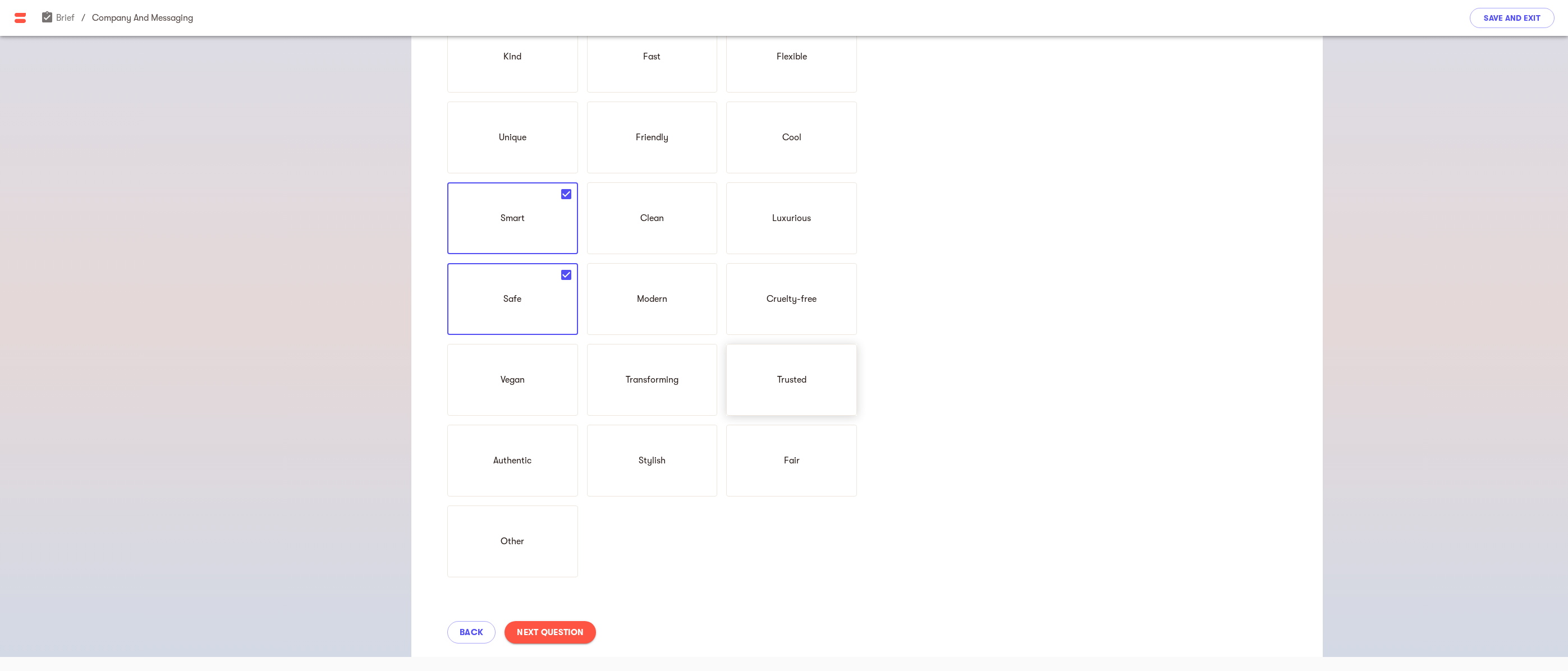
click at [803, 383] on p "Trusted" at bounding box center [792, 380] width 29 height 14
click at [556, 629] on span "Next Question" at bounding box center [550, 632] width 67 height 14
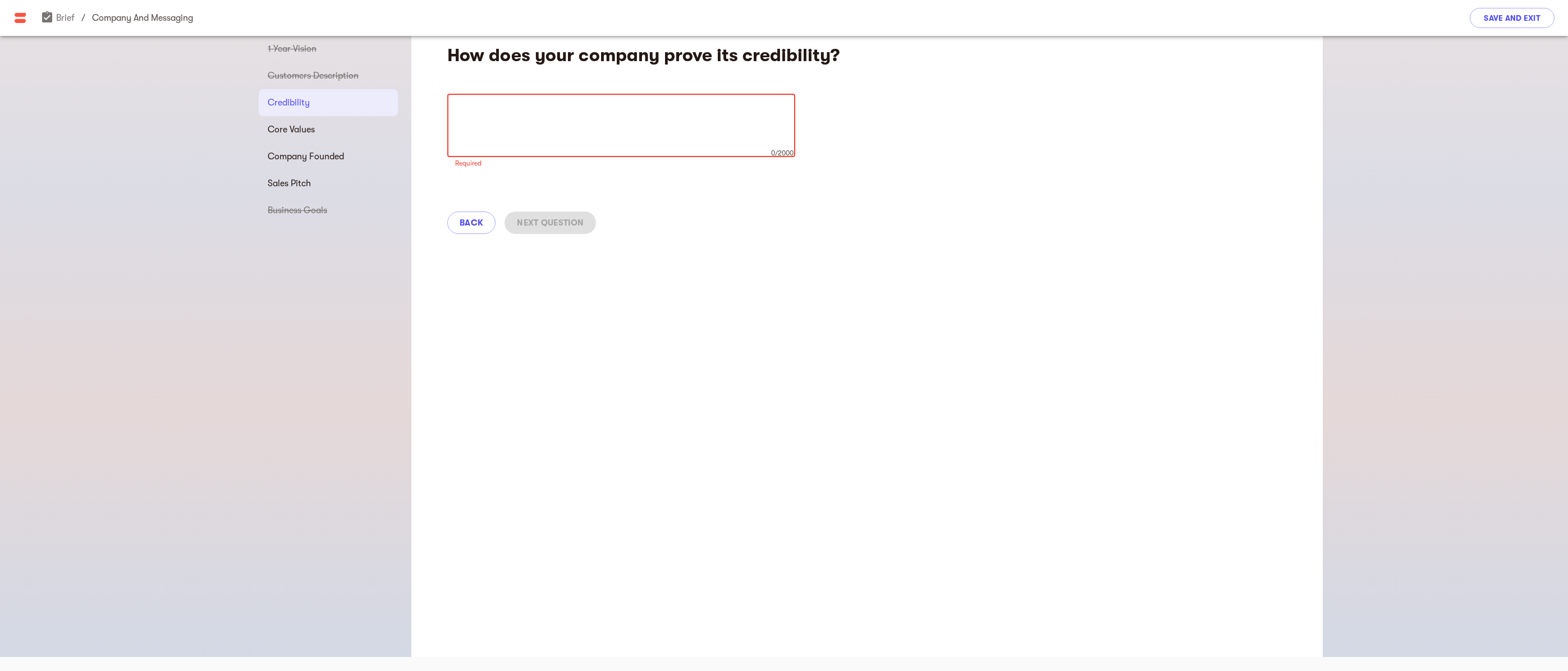
click at [565, 113] on textarea at bounding box center [621, 125] width 332 height 42
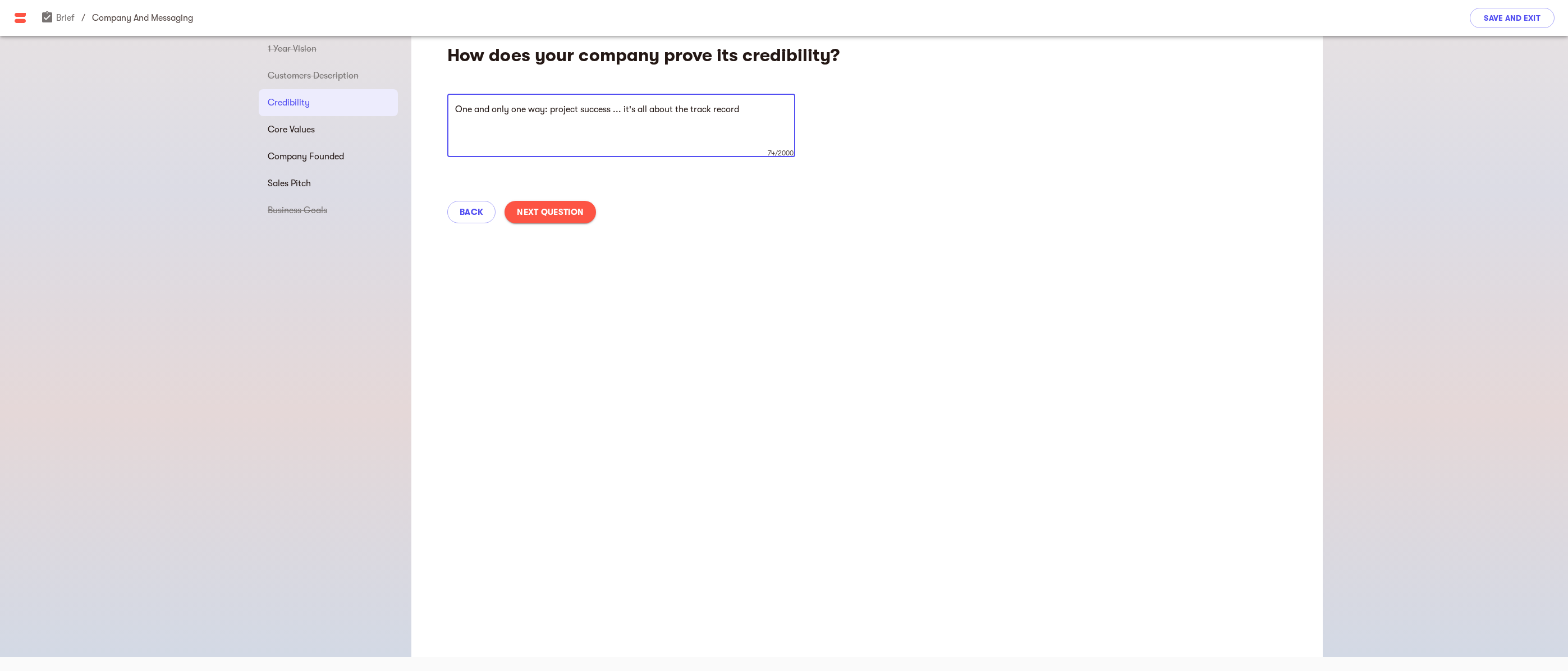
type textarea "One and only one way: project success ... it's all about the track record"
click at [555, 210] on span "Next Question" at bounding box center [550, 212] width 67 height 14
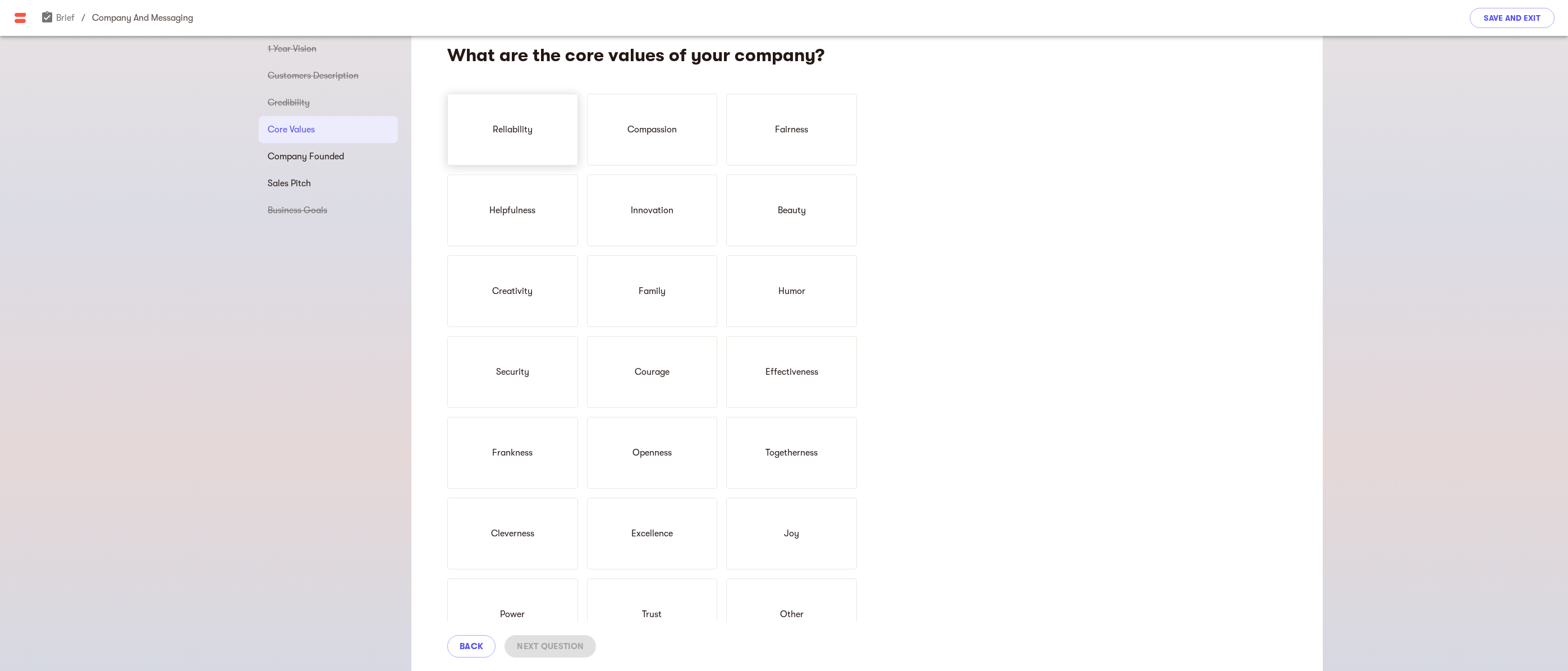
click at [518, 133] on p "Reliability" at bounding box center [513, 129] width 40 height 14
click at [778, 146] on div "Fairness" at bounding box center [792, 130] width 131 height 72
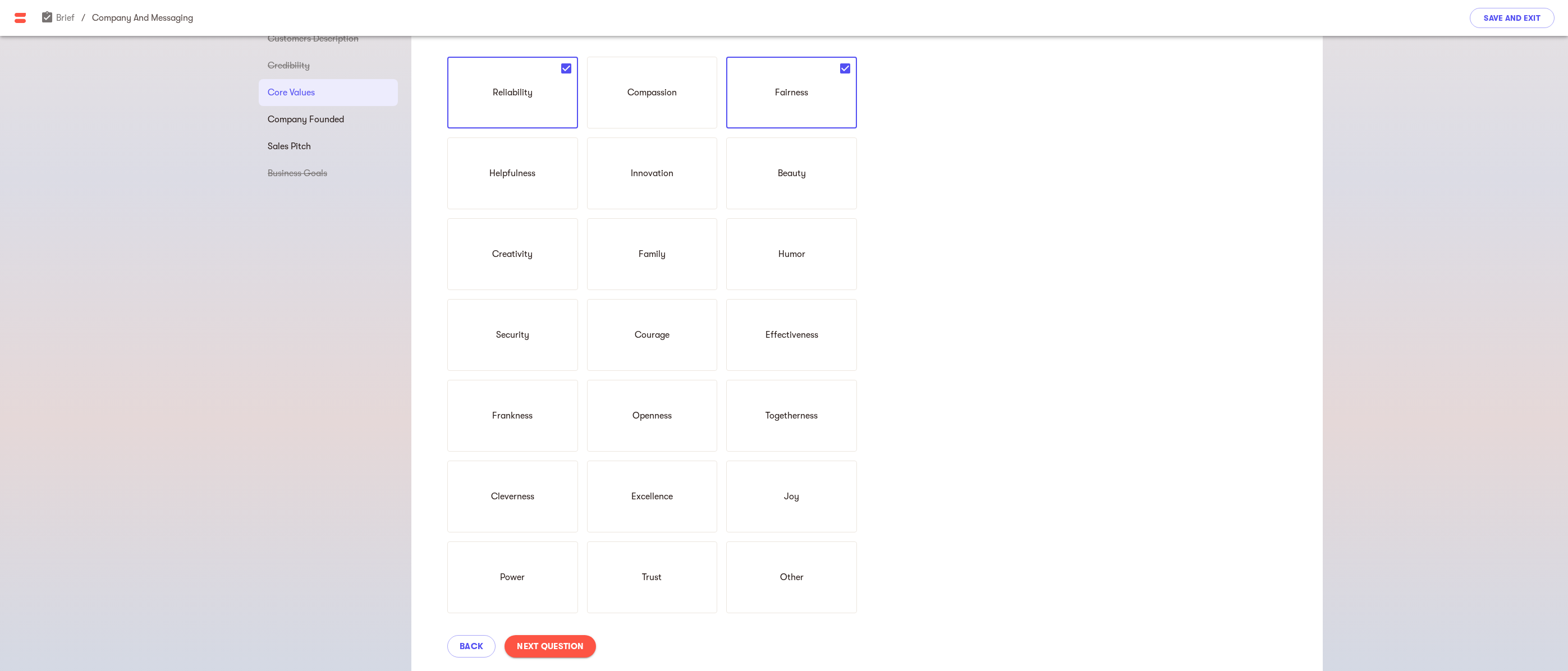
scroll to position [70, 0]
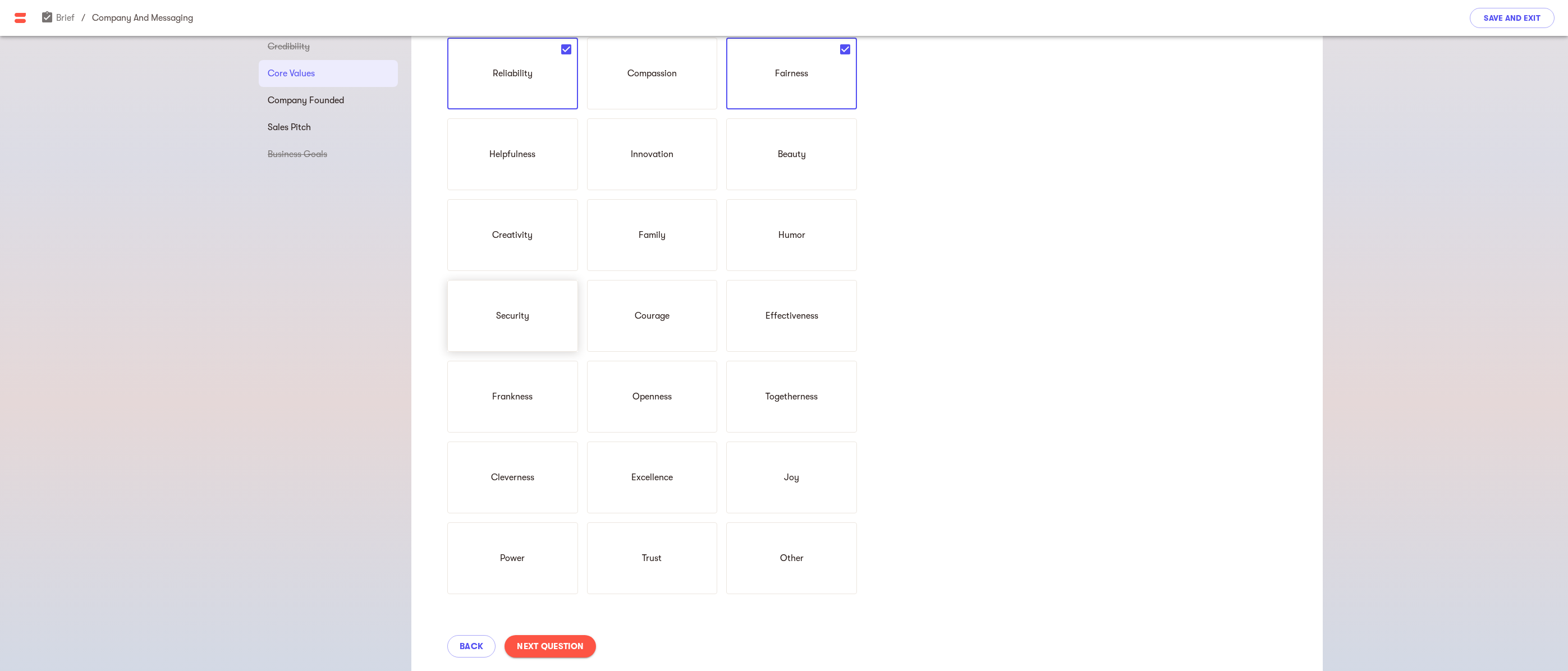
click at [511, 317] on p "Security" at bounding box center [512, 316] width 33 height 14
click at [807, 334] on div "Effectiveness" at bounding box center [792, 316] width 131 height 72
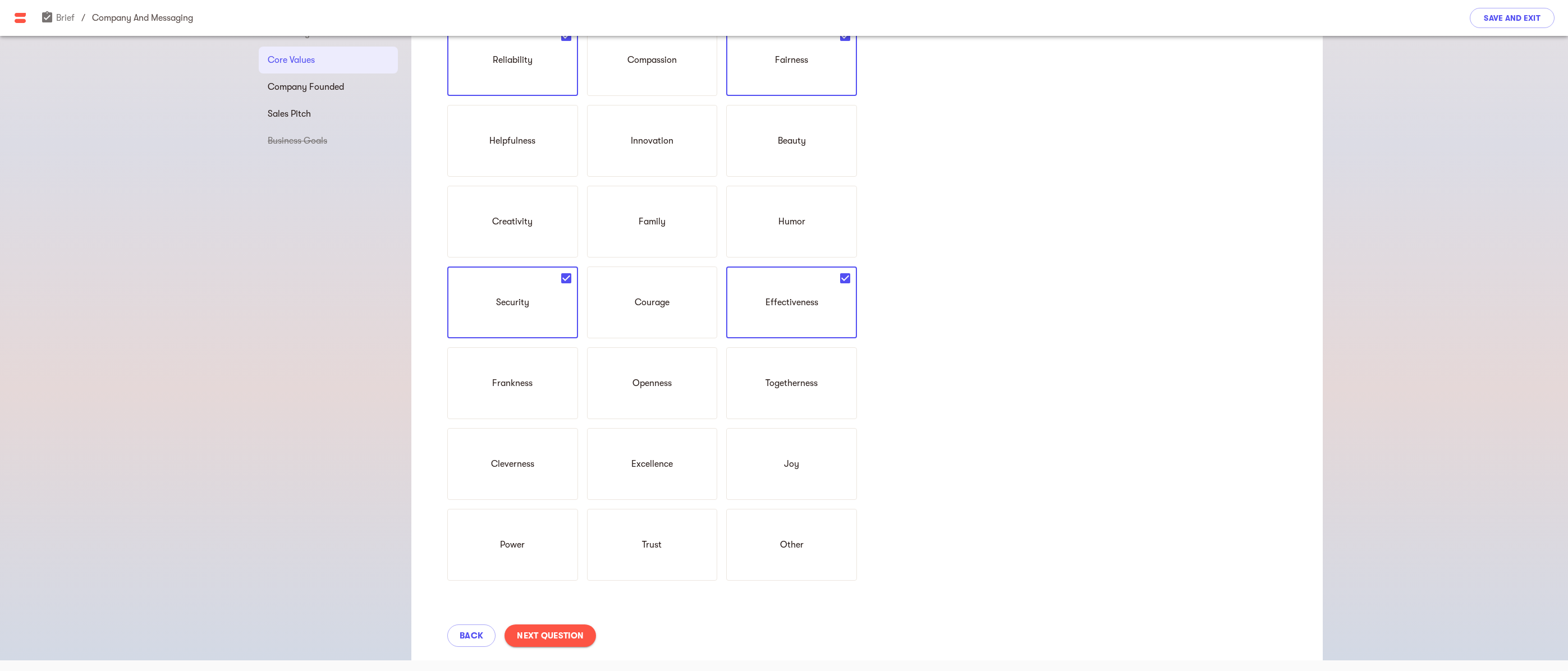
scroll to position [87, 0]
click at [513, 383] on p "Frankness" at bounding box center [512, 380] width 40 height 14
click at [649, 443] on div "Excellence" at bounding box center [652, 461] width 131 height 72
click at [658, 539] on p "Trust" at bounding box center [652, 541] width 19 height 14
click at [554, 634] on span "Next Question" at bounding box center [550, 632] width 67 height 14
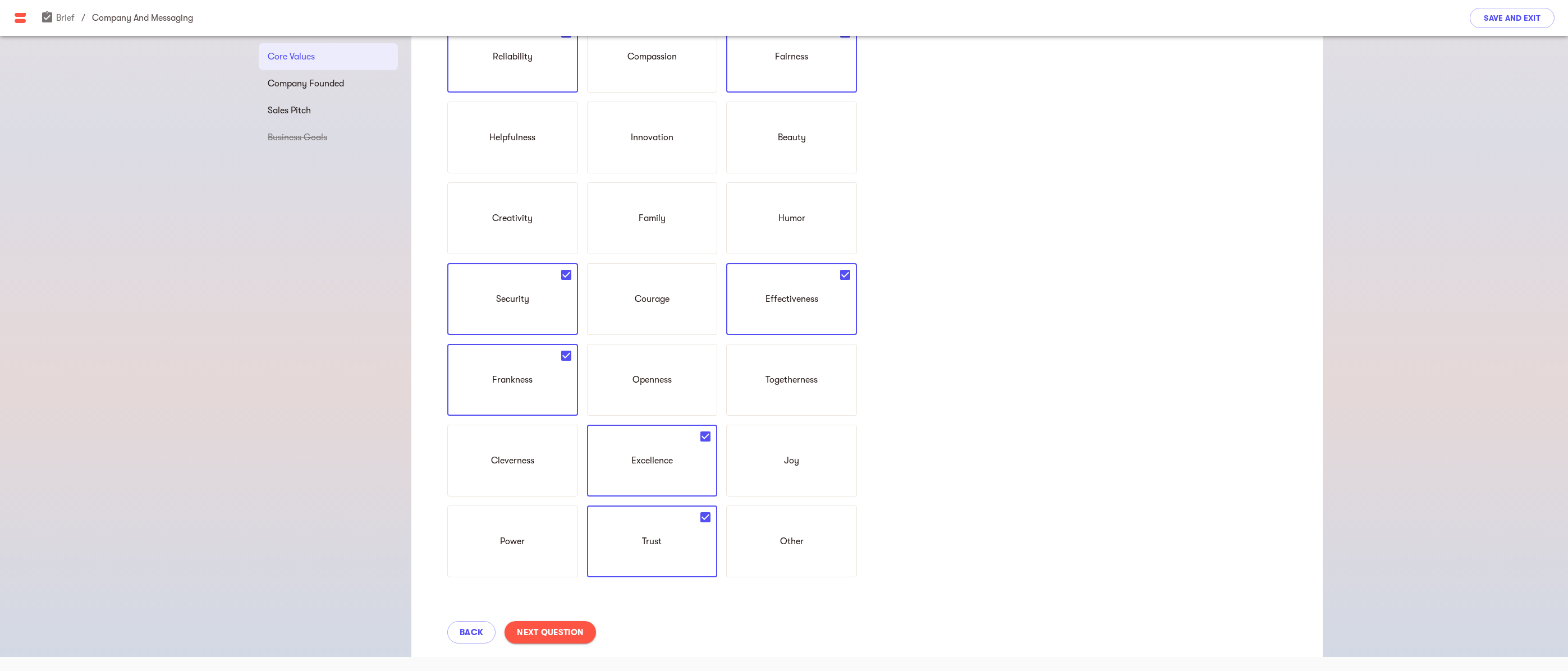
scroll to position [14, 0]
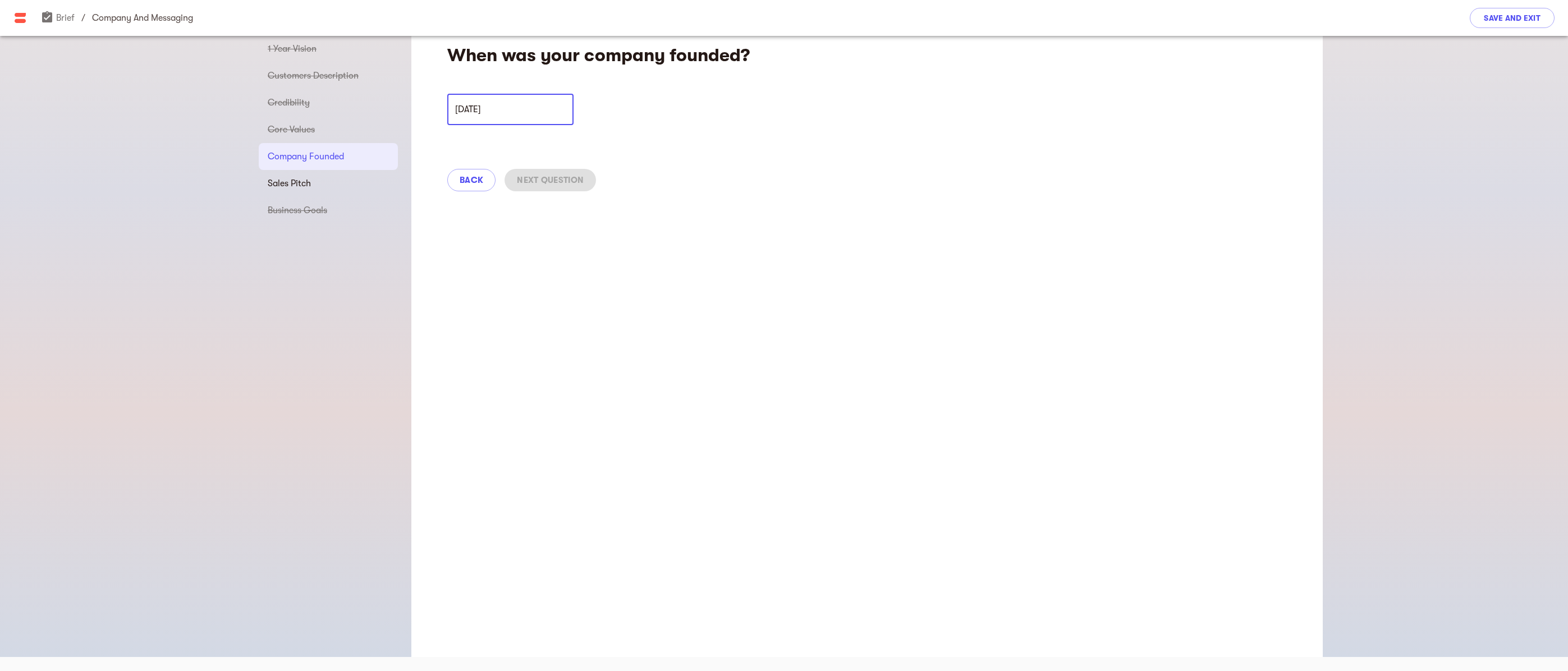
click at [509, 109] on input "[DATE]" at bounding box center [510, 110] width 126 height 32
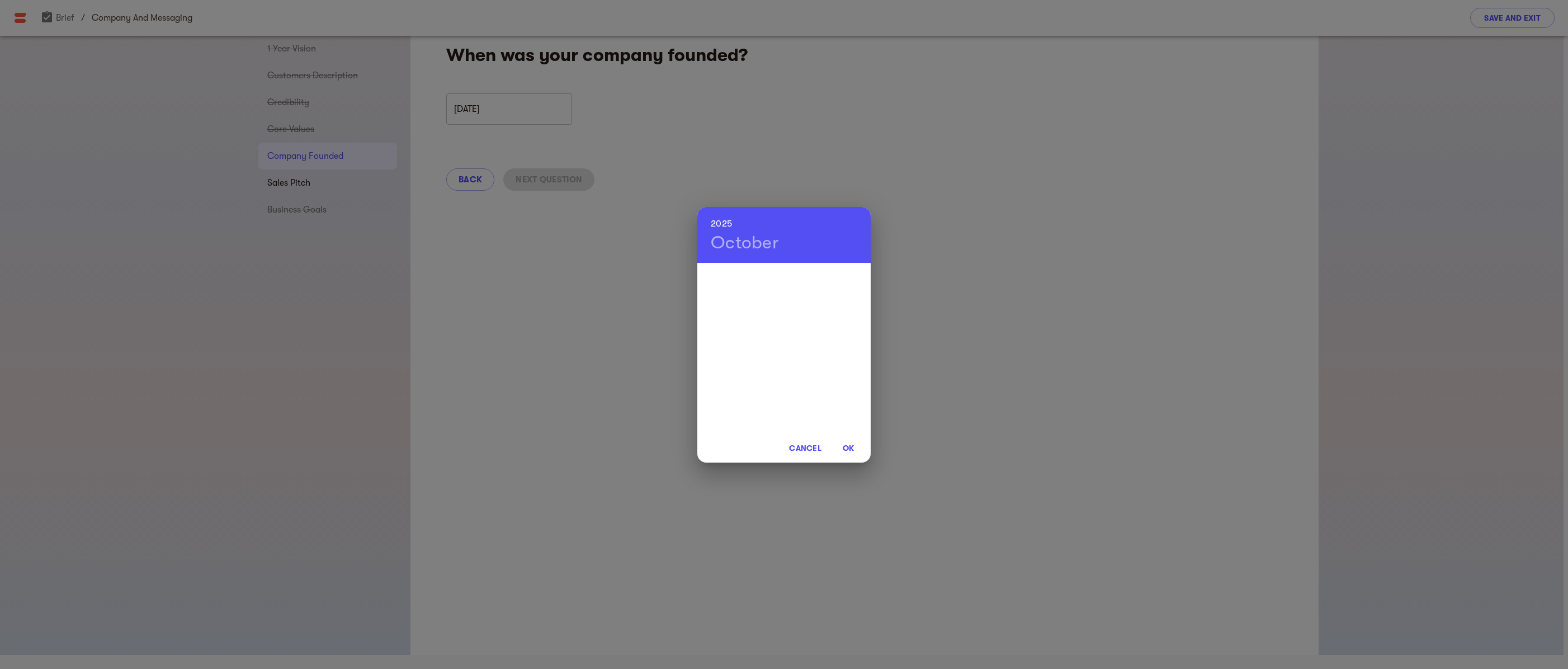
click at [744, 244] on h4 "October" at bounding box center [744, 243] width 68 height 22
click at [729, 288] on div "Jan" at bounding box center [726, 285] width 58 height 42
click at [725, 221] on h6 "2025" at bounding box center [721, 224] width 21 height 16
click at [715, 223] on h6 "2025" at bounding box center [721, 224] width 21 height 16
click at [786, 353] on div at bounding box center [784, 348] width 173 height 168
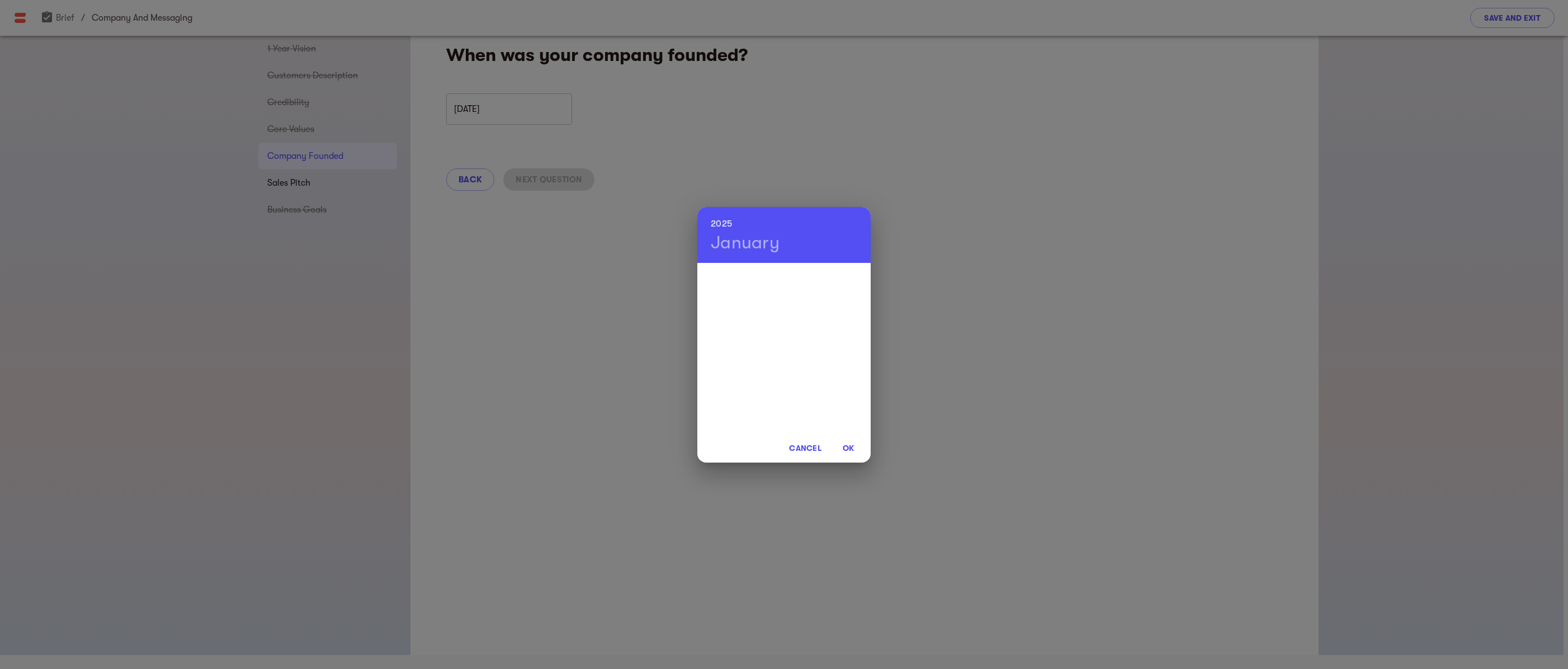
click at [847, 449] on span "OK" at bounding box center [848, 448] width 27 height 14
type input "[DATE]"
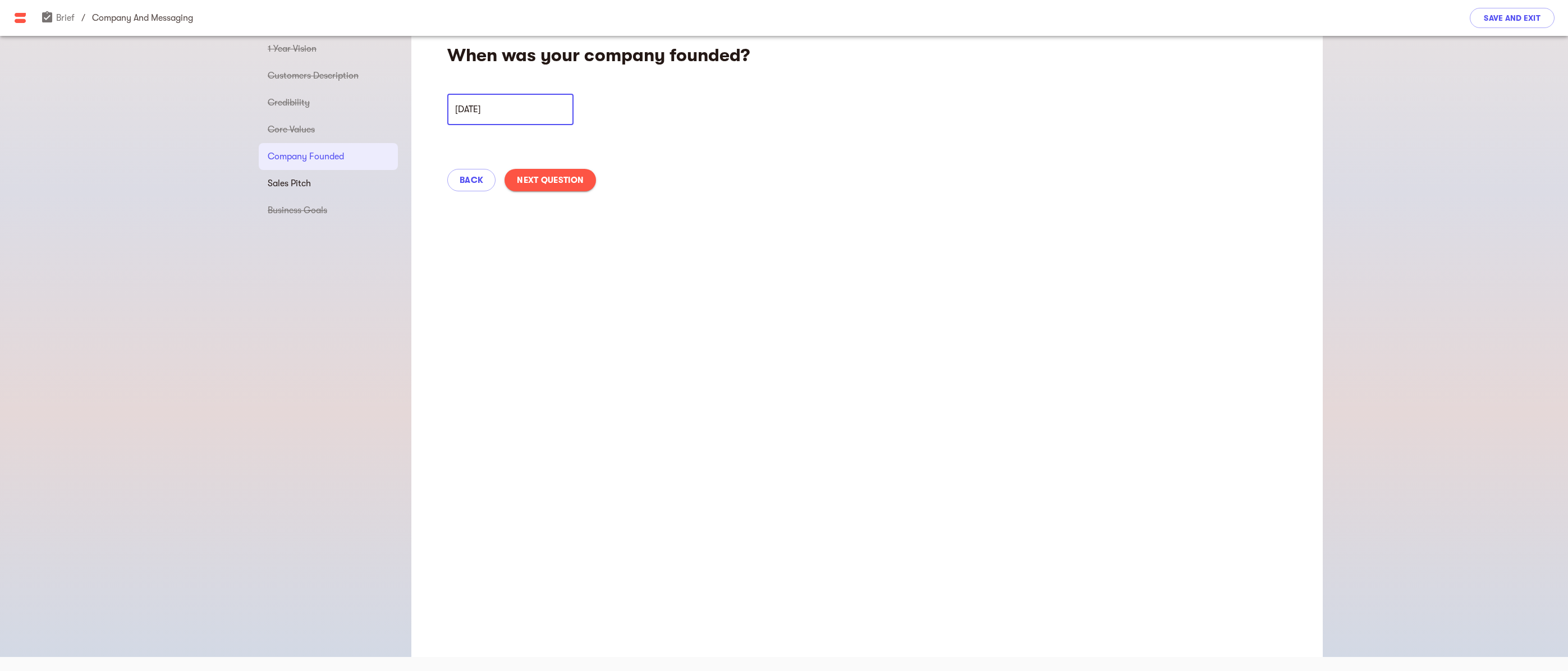
click at [483, 109] on input "[DATE]" at bounding box center [510, 110] width 126 height 32
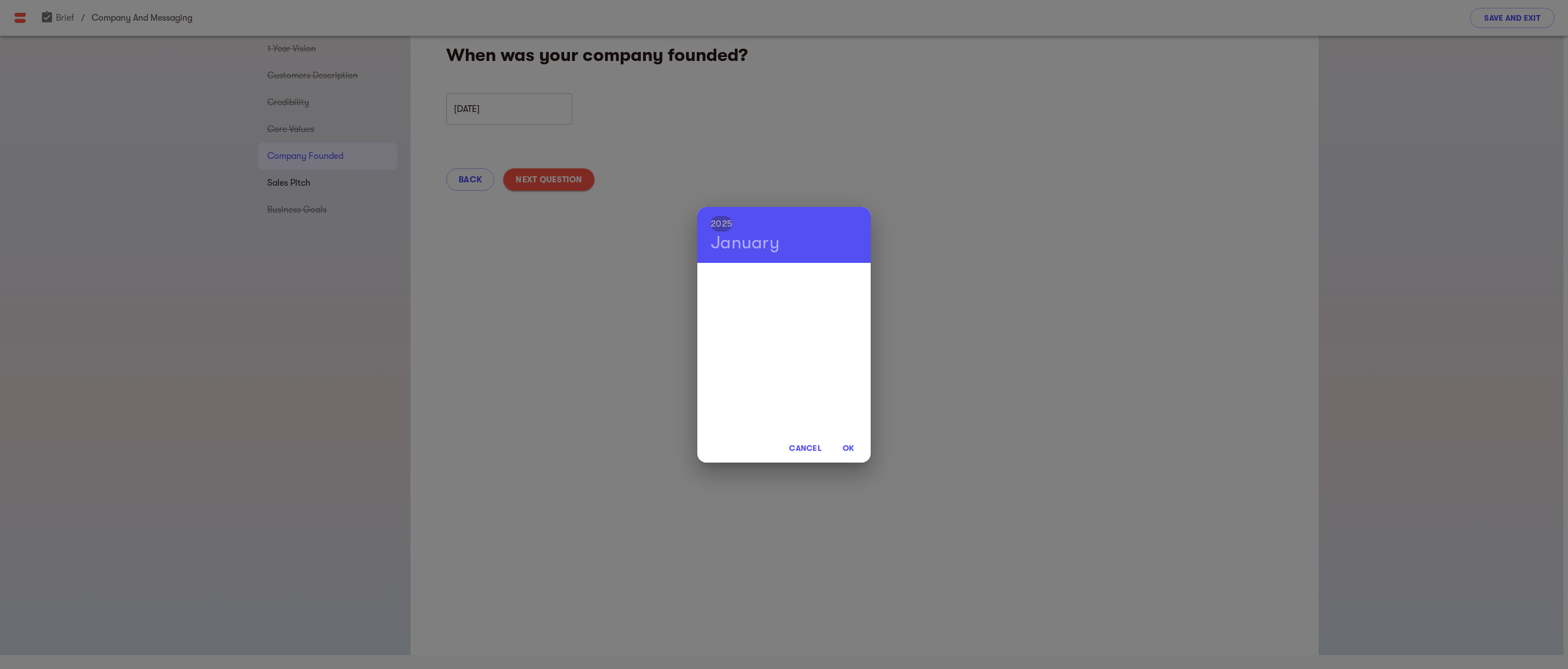
click at [724, 223] on h6 "2025" at bounding box center [721, 224] width 21 height 16
click at [755, 250] on h4 "January" at bounding box center [745, 243] width 69 height 22
click at [719, 220] on h6 "2025" at bounding box center [721, 224] width 21 height 16
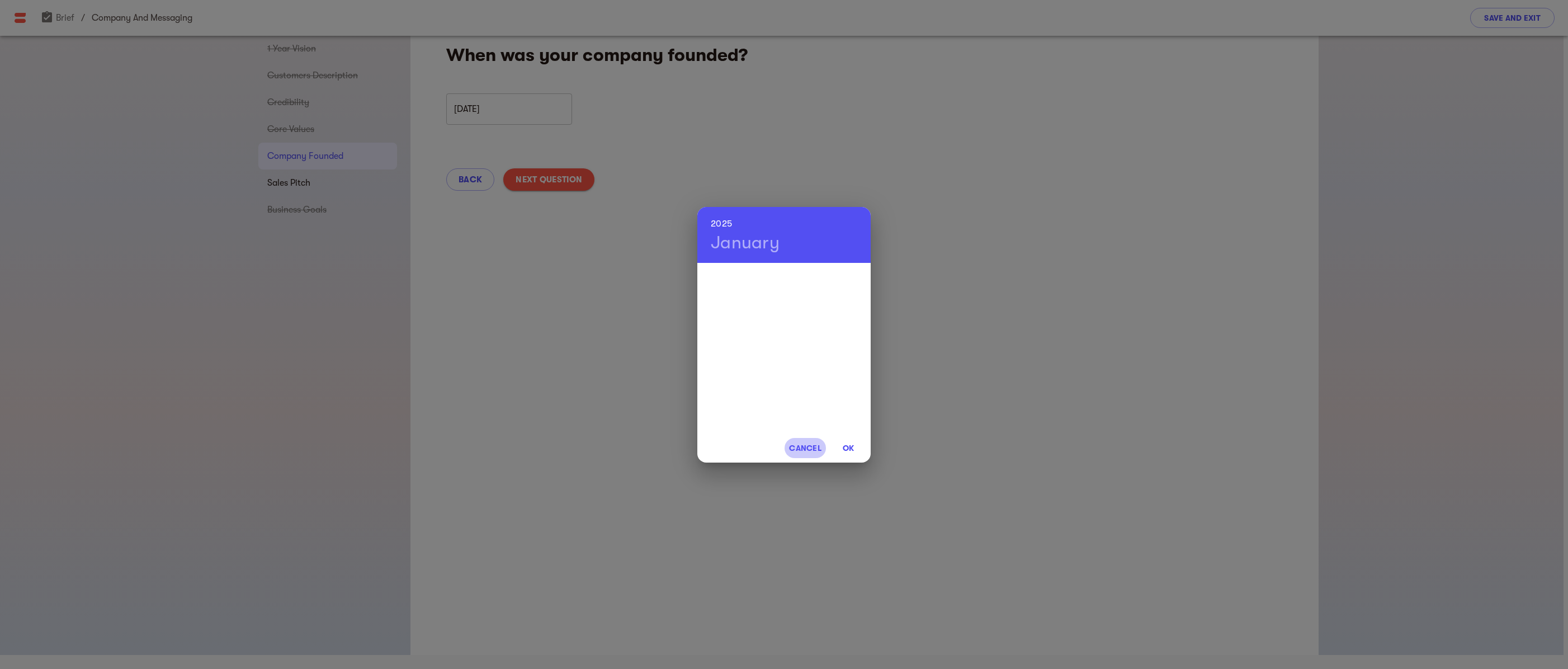
click at [809, 448] on span "Cancel" at bounding box center [804, 448] width 32 height 14
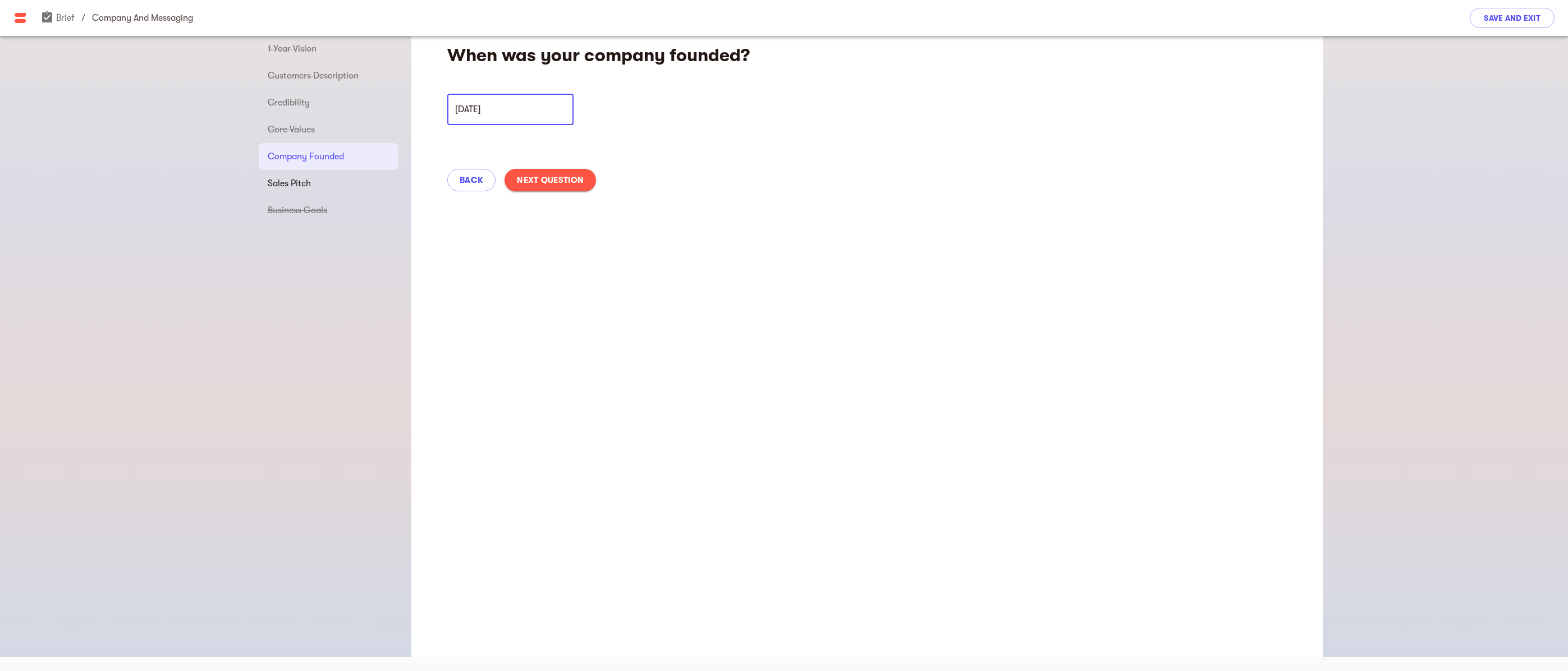
click at [504, 112] on input "[DATE]" at bounding box center [510, 110] width 126 height 32
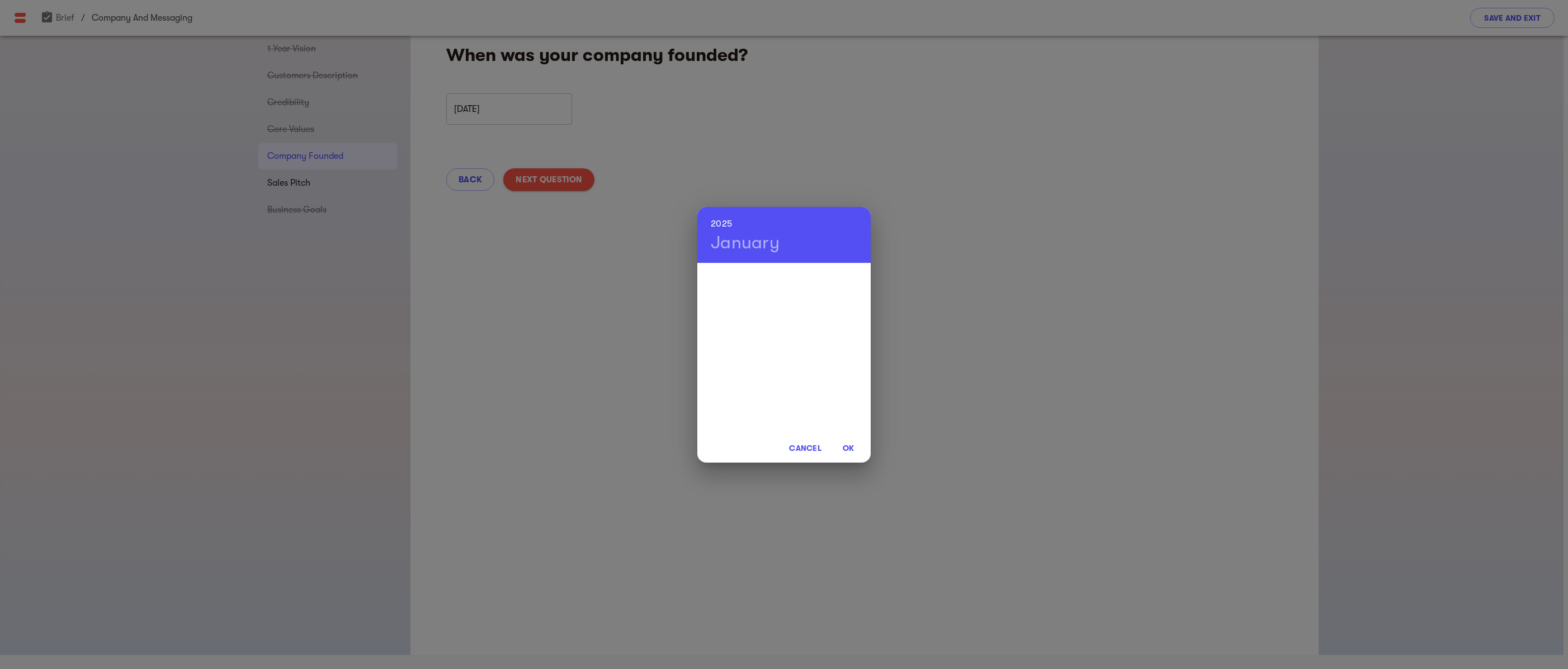
click at [758, 361] on div at bounding box center [784, 348] width 173 height 168
click at [736, 243] on h4 "January" at bounding box center [745, 243] width 69 height 22
click at [734, 288] on div "Jan" at bounding box center [726, 285] width 58 height 42
click at [845, 450] on span "OK" at bounding box center [848, 448] width 27 height 14
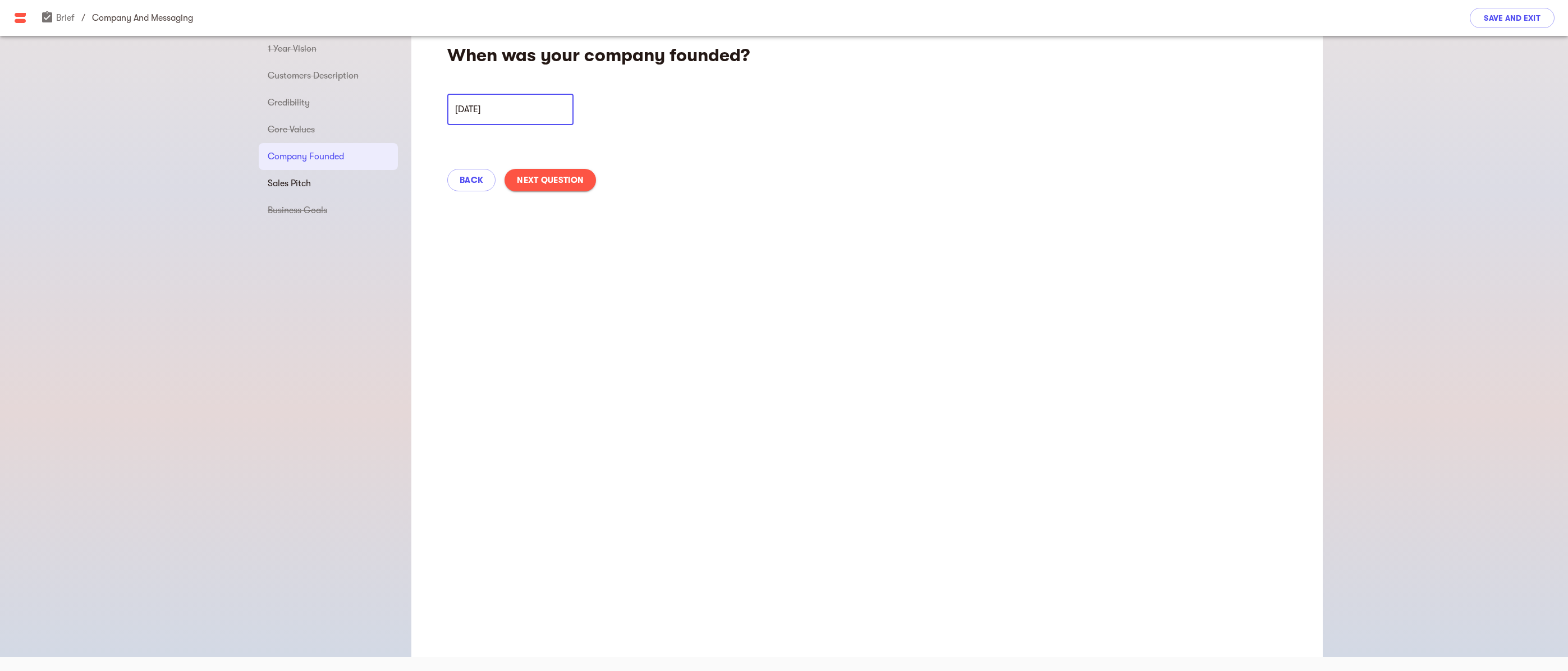
click at [500, 106] on input "[DATE]" at bounding box center [510, 110] width 126 height 32
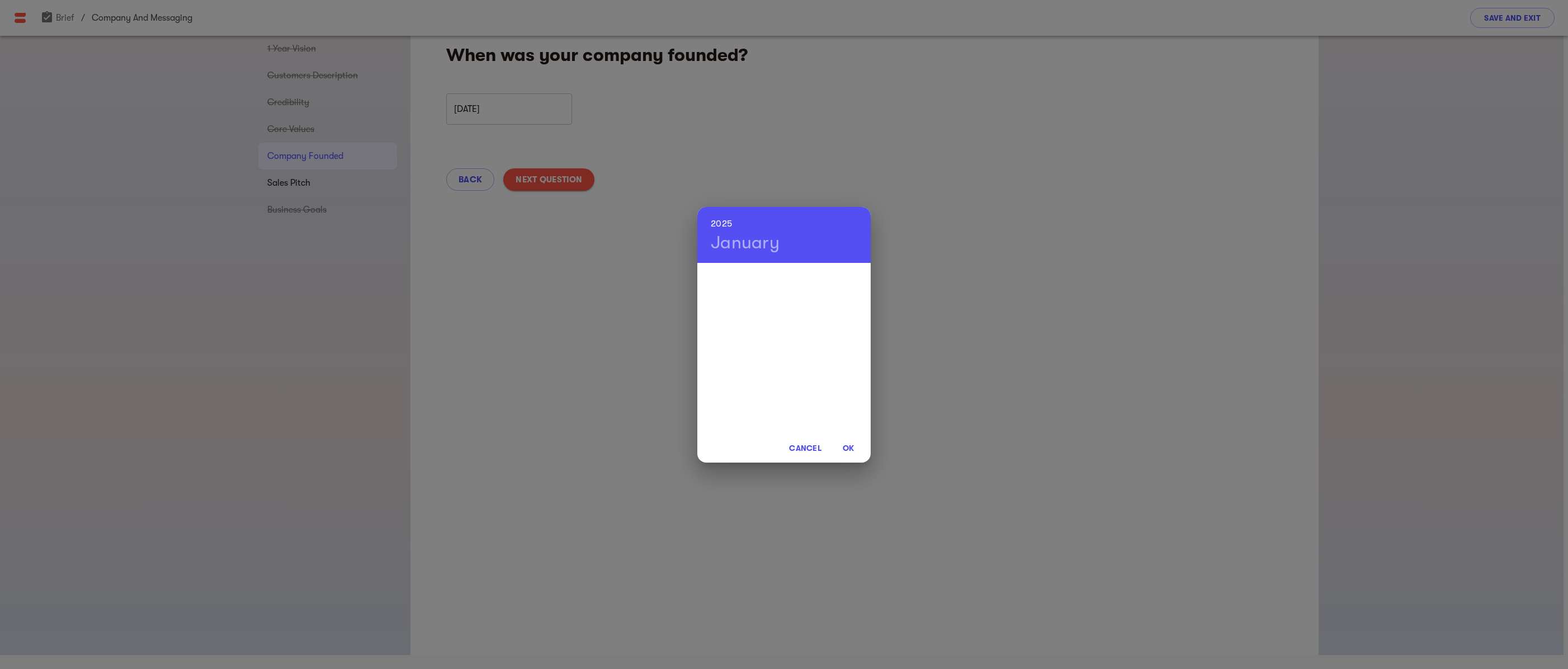
click at [490, 108] on div "[DATE] Cancel OK" at bounding box center [784, 334] width 1568 height 669
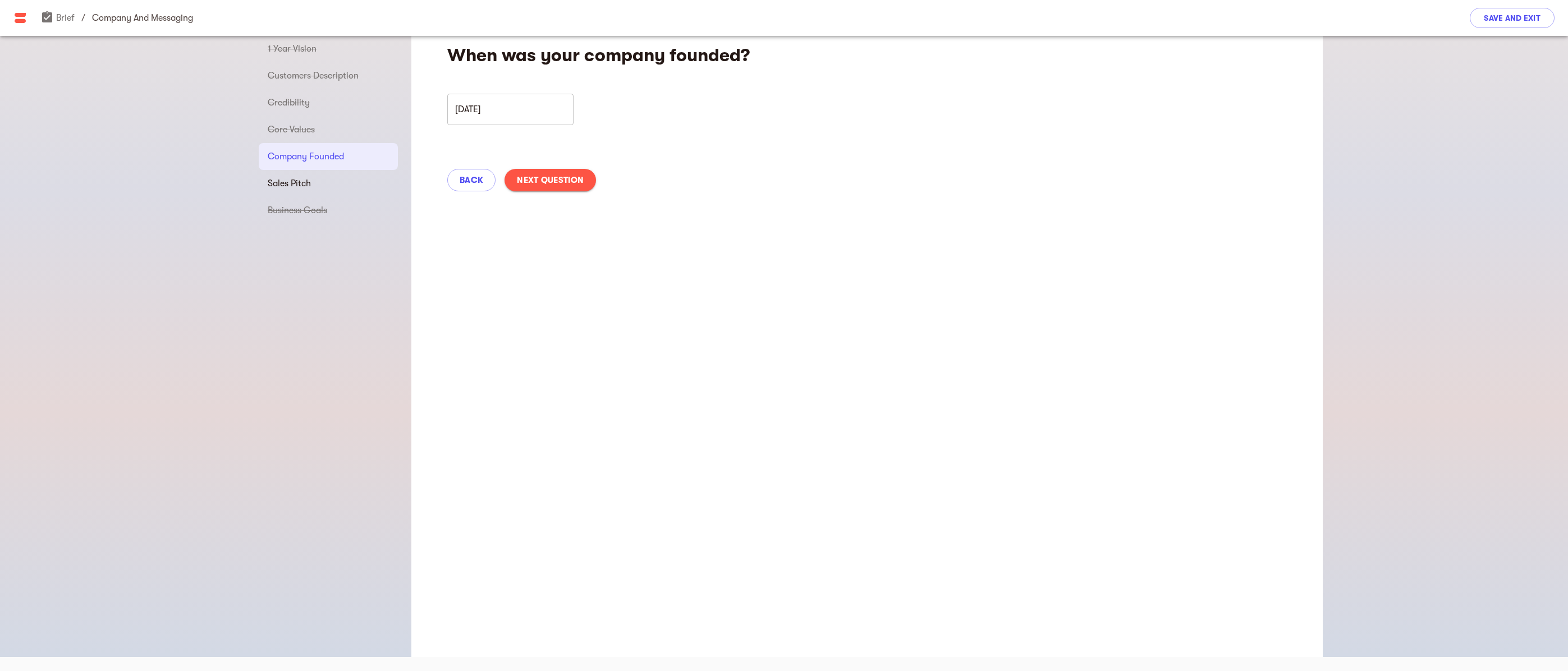
click at [504, 110] on input "[DATE]" at bounding box center [510, 110] width 126 height 32
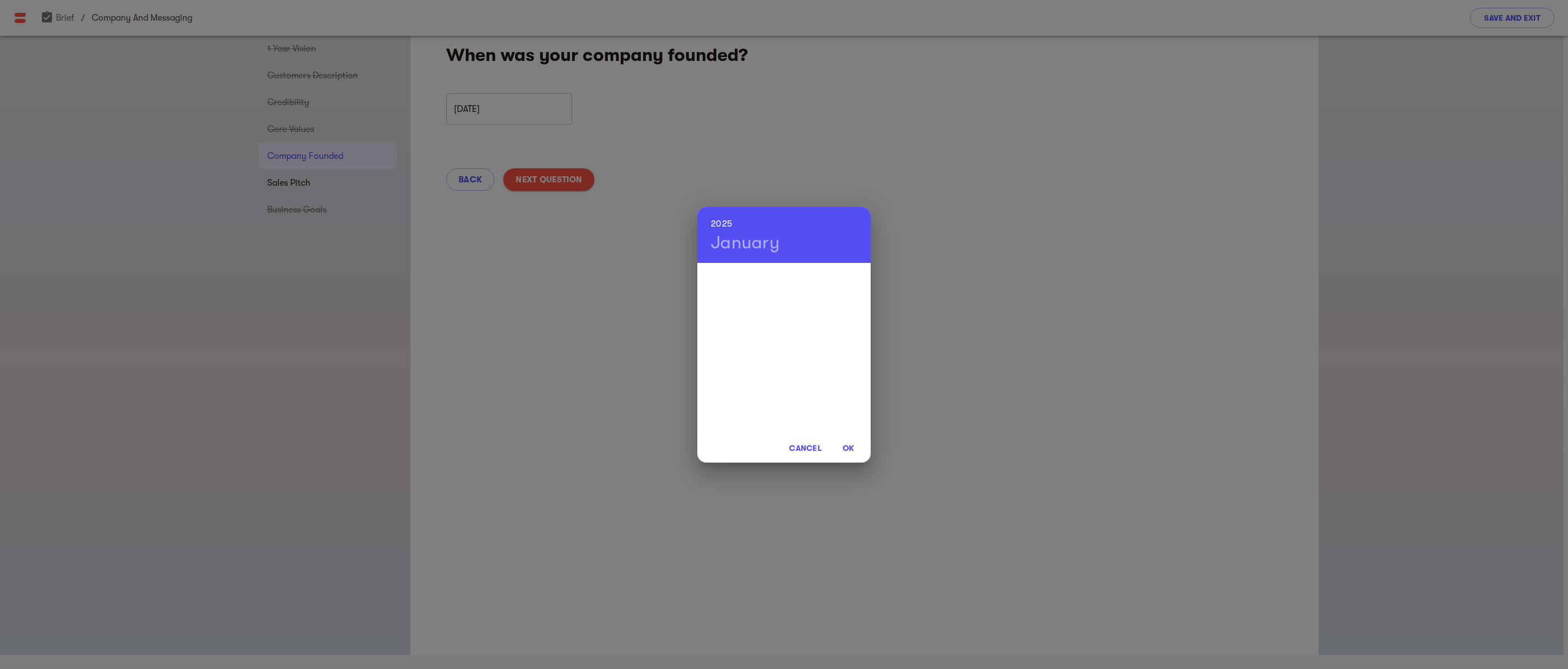
click at [475, 180] on div "[DATE] Cancel OK" at bounding box center [784, 334] width 1568 height 669
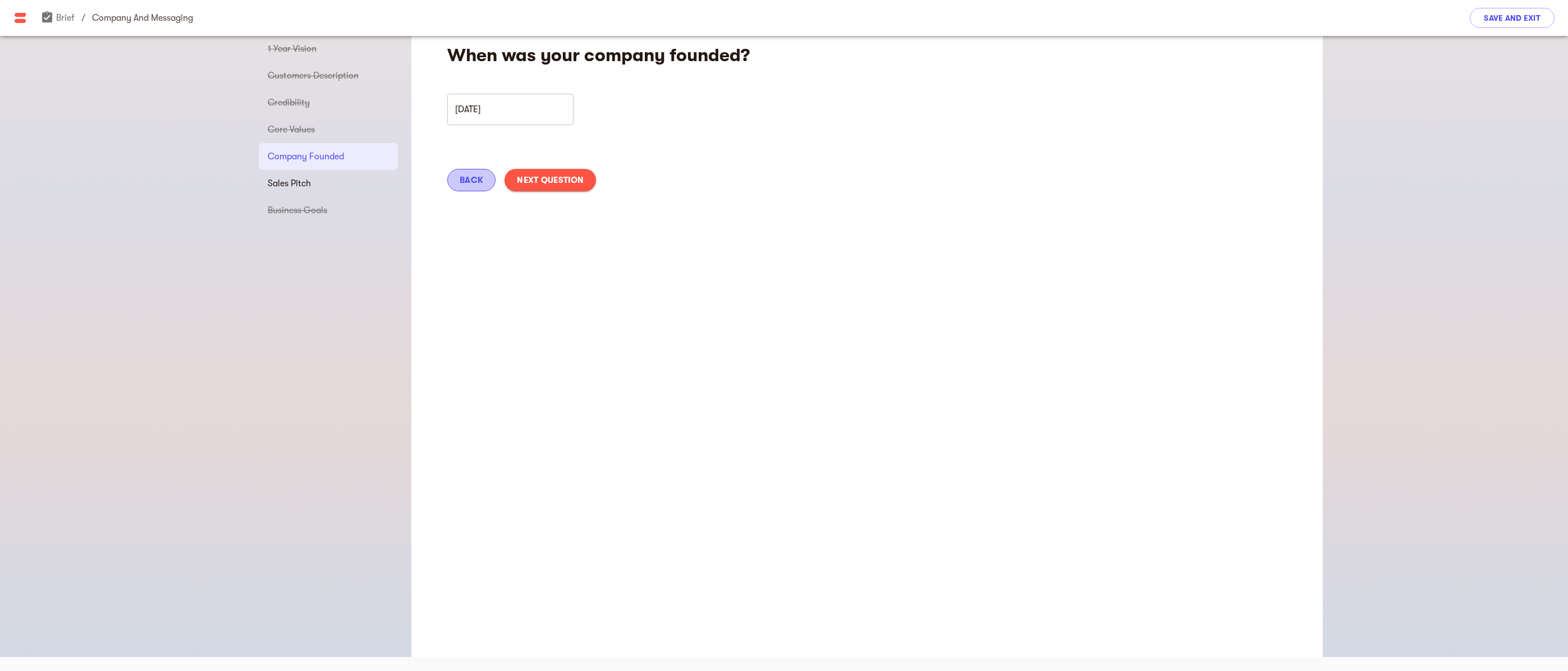
click at [471, 182] on span "Back" at bounding box center [471, 180] width 24 height 14
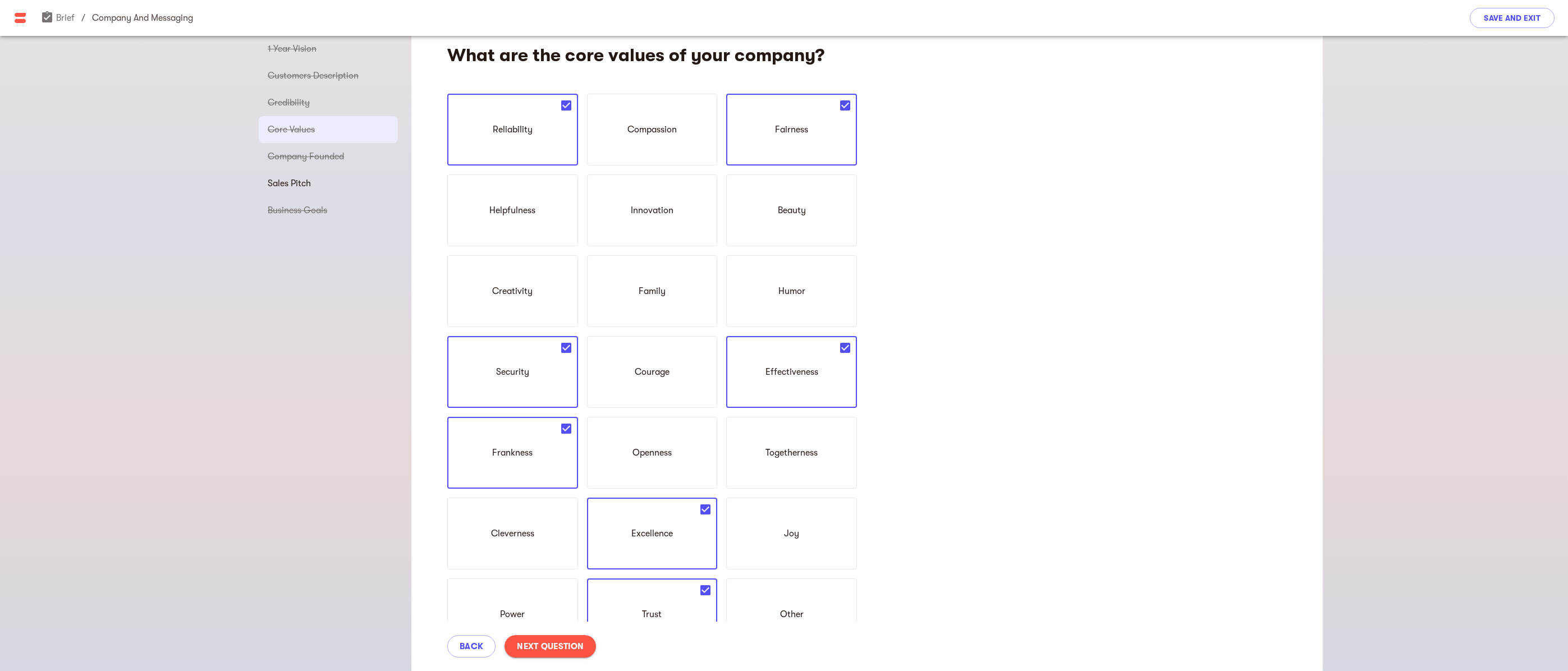
click at [557, 647] on span "Next Question" at bounding box center [550, 646] width 67 height 14
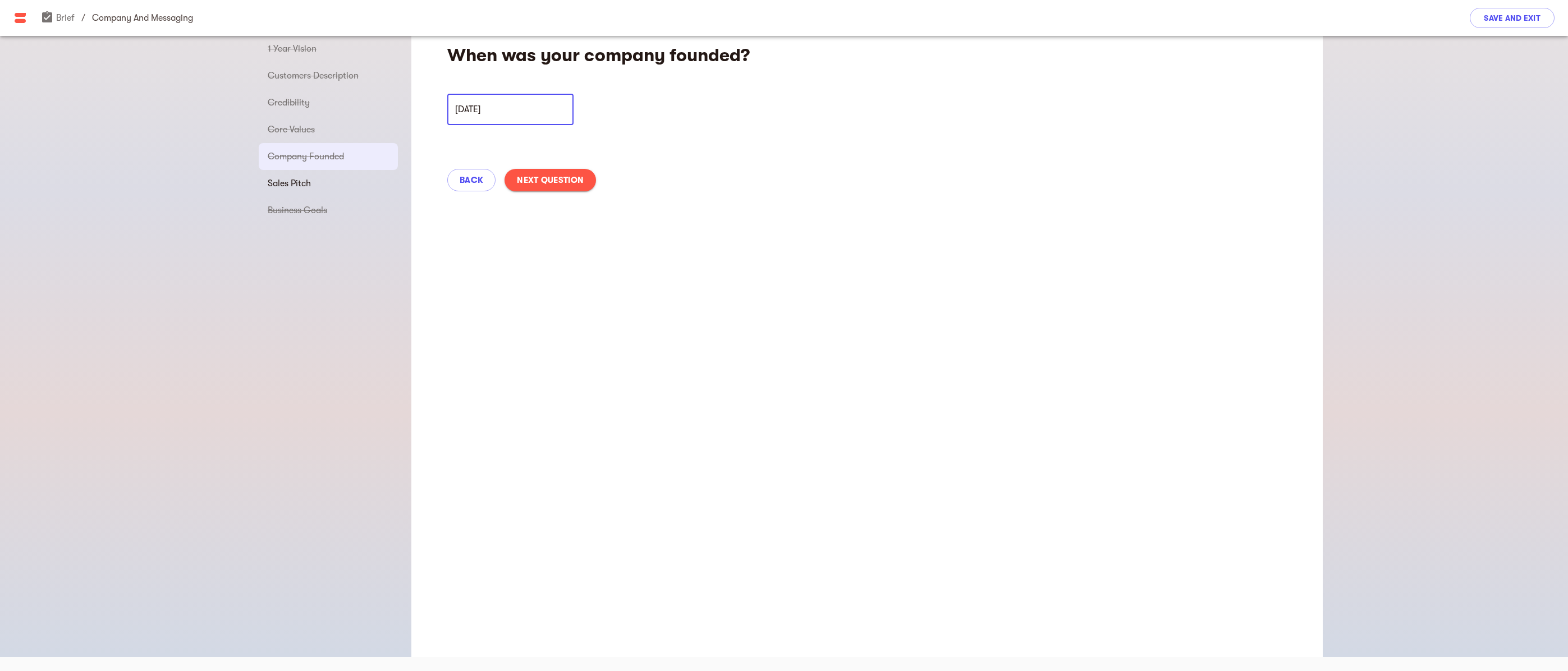
click at [457, 110] on input "[DATE]" at bounding box center [510, 110] width 126 height 32
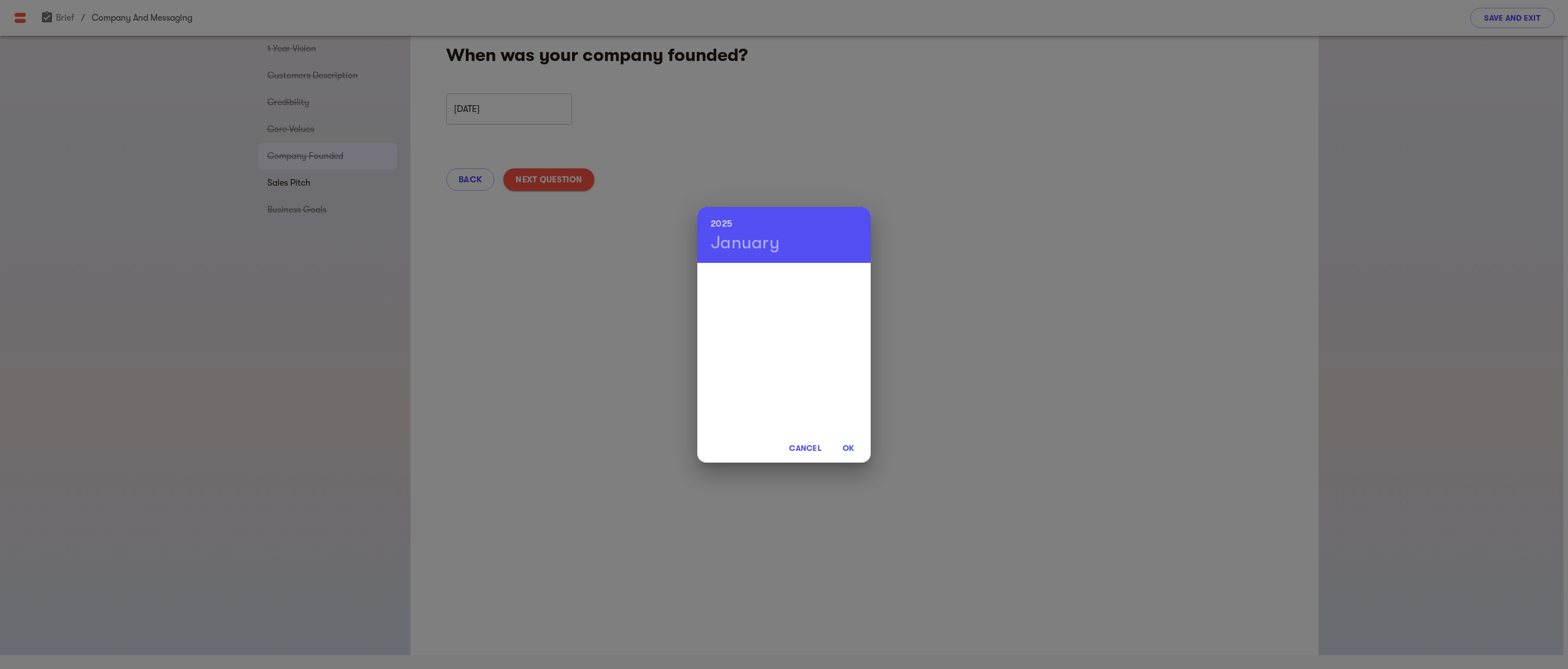
click at [715, 221] on h6 "2025" at bounding box center [721, 224] width 21 height 16
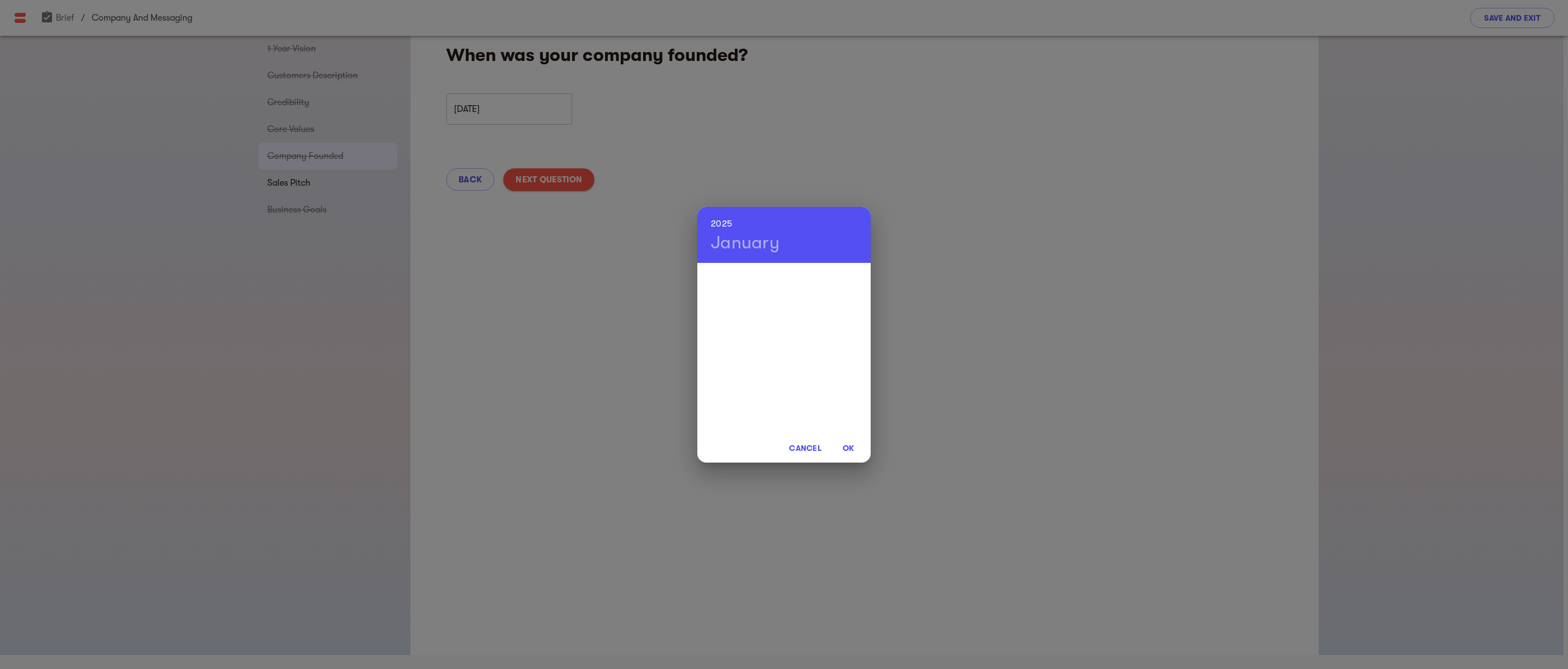
click at [715, 221] on h6 "2025" at bounding box center [721, 224] width 21 height 16
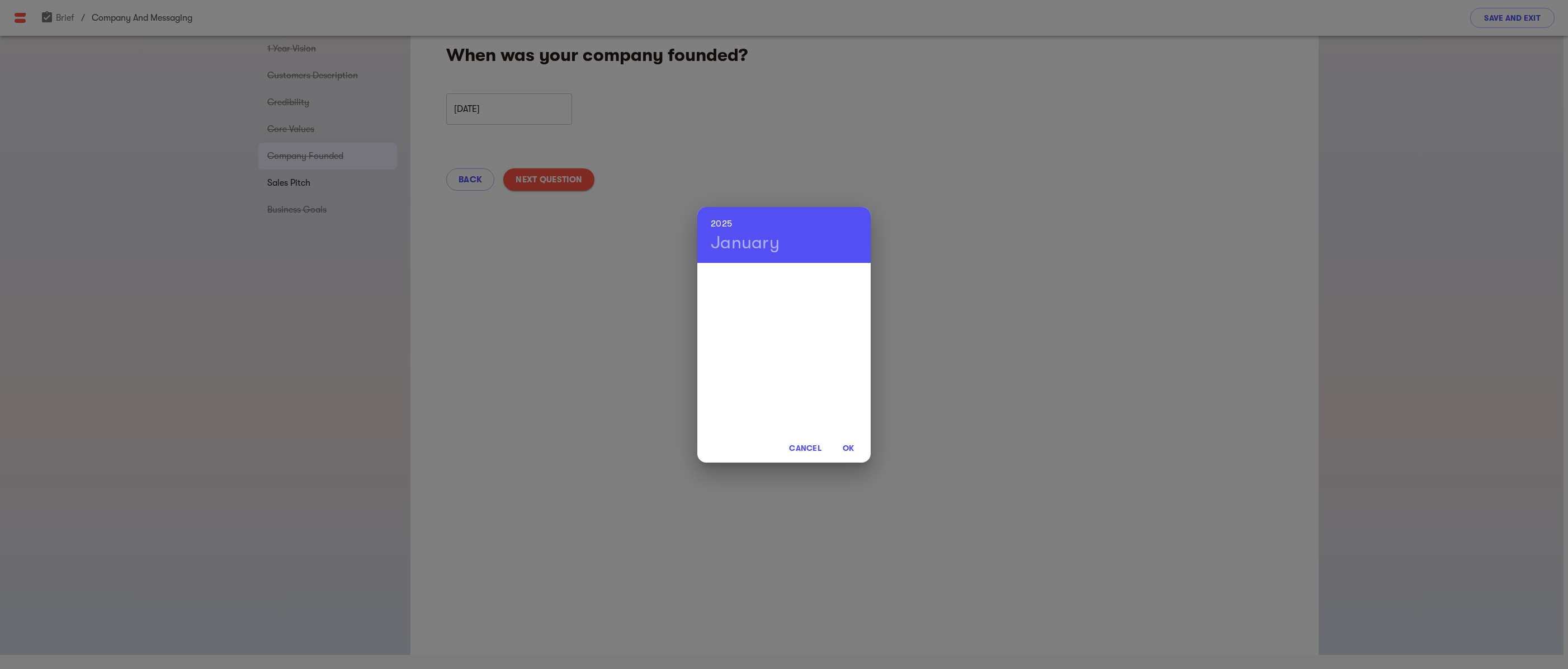
click at [715, 221] on h6 "2025" at bounding box center [721, 224] width 21 height 16
click at [802, 448] on span "Cancel" at bounding box center [804, 448] width 32 height 14
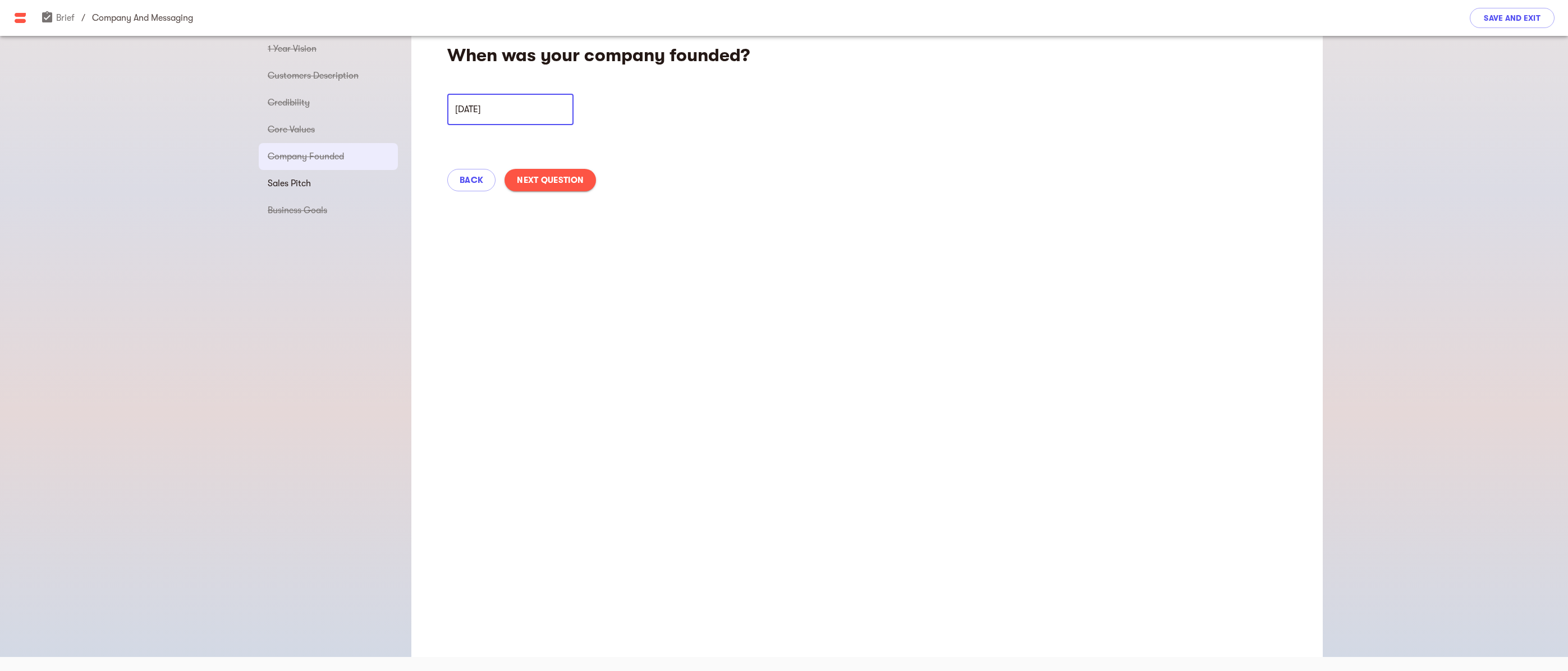
click at [521, 111] on input "[DATE]" at bounding box center [510, 110] width 126 height 32
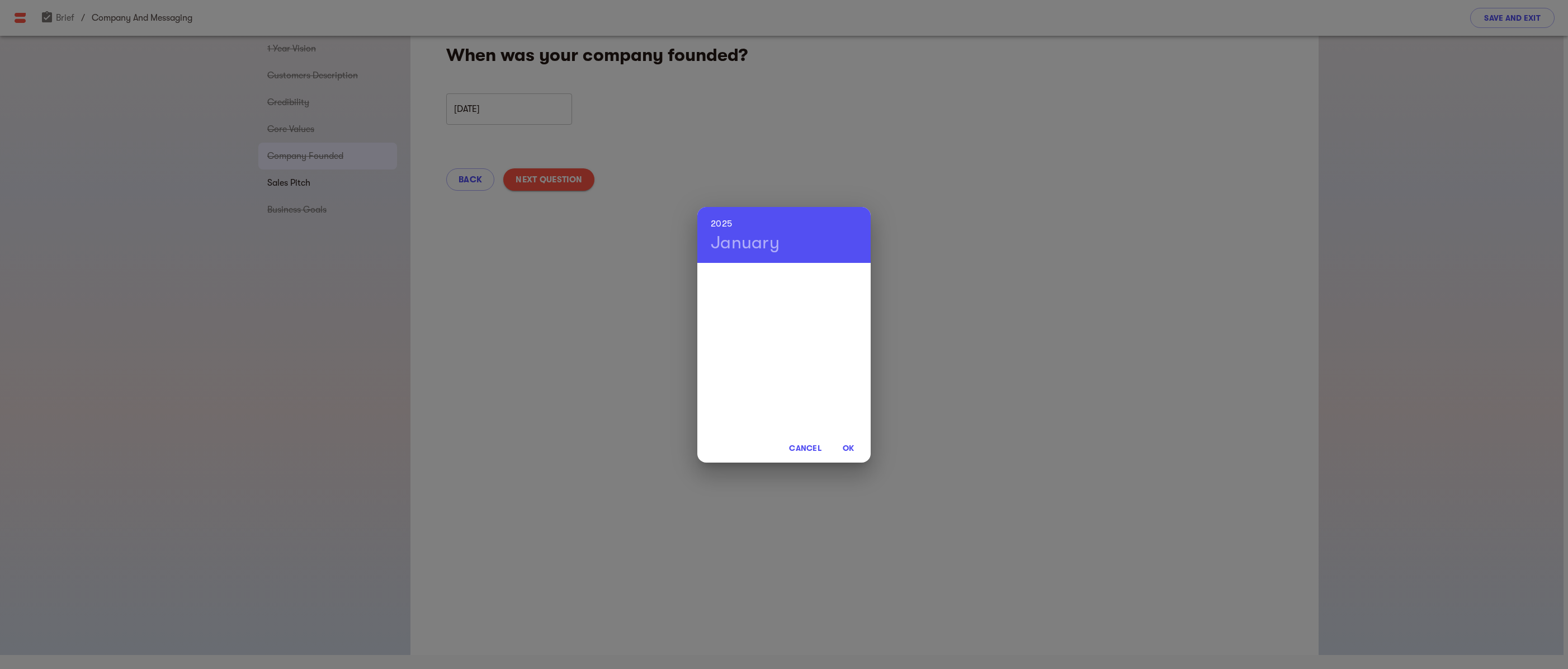
click at [845, 446] on span "OK" at bounding box center [848, 448] width 27 height 14
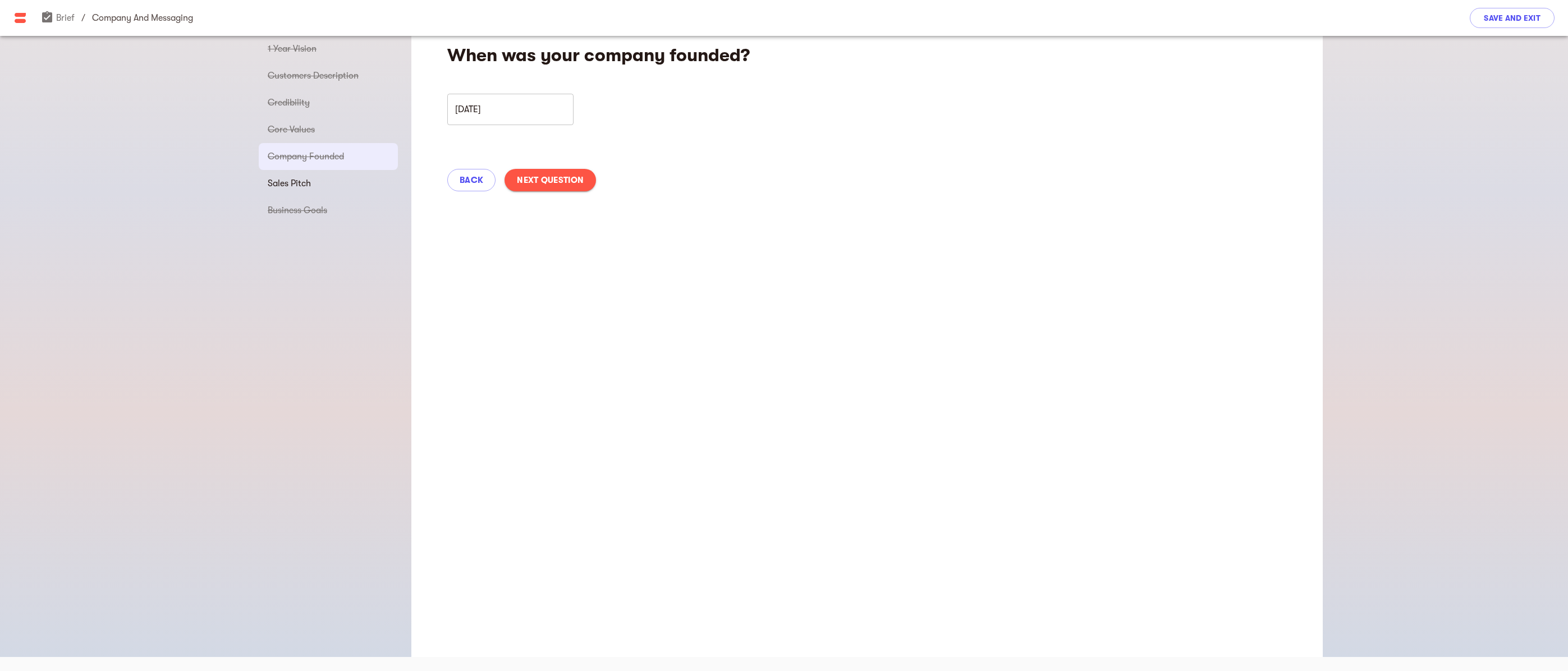
click at [832, 400] on div "When was your company founded? [DATE] ​ Back Next Question" at bounding box center [867, 339] width 911 height 635
click at [482, 177] on span "Back" at bounding box center [471, 180] width 24 height 14
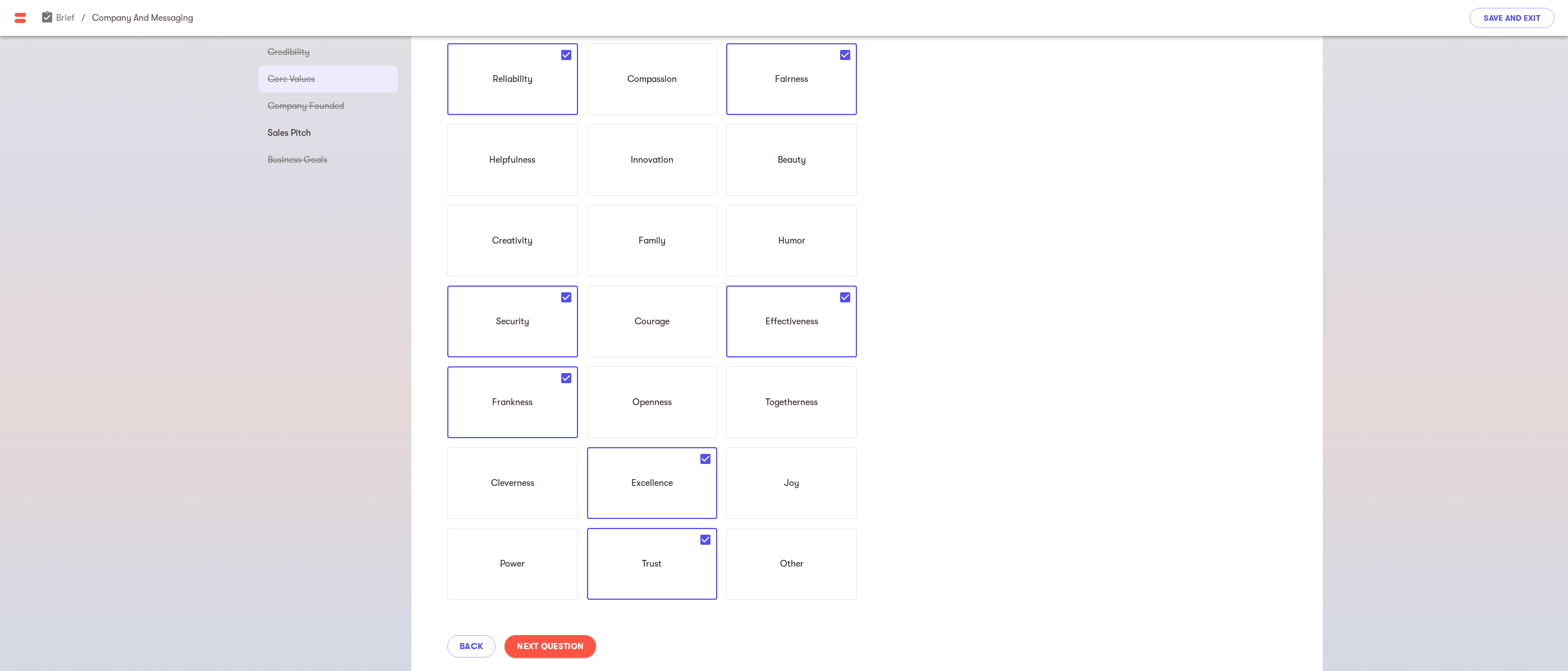
scroll to position [87, 0]
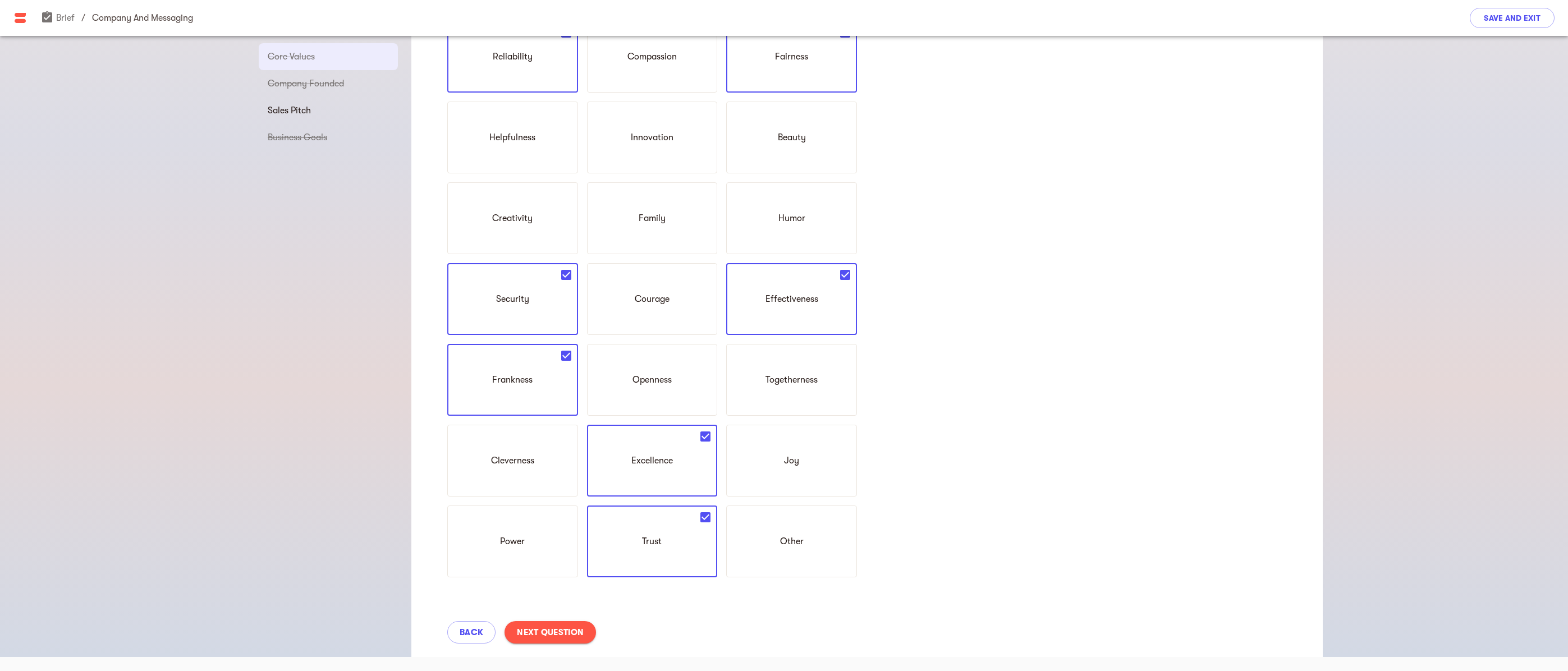
click at [558, 629] on span "Next Question" at bounding box center [550, 632] width 67 height 14
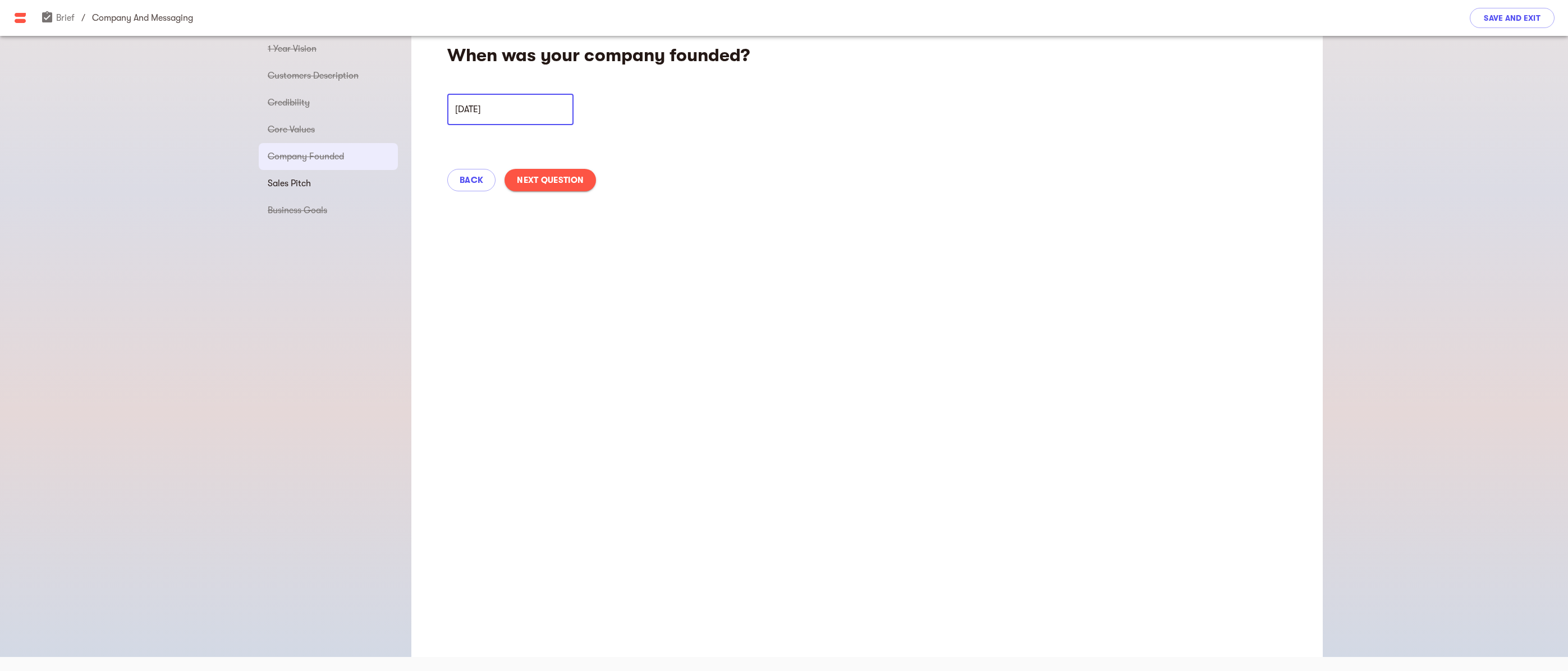
drag, startPoint x: 459, startPoint y: 109, endPoint x: 511, endPoint y: 105, distance: 52.2
click at [511, 105] on input "[DATE]" at bounding box center [510, 110] width 126 height 32
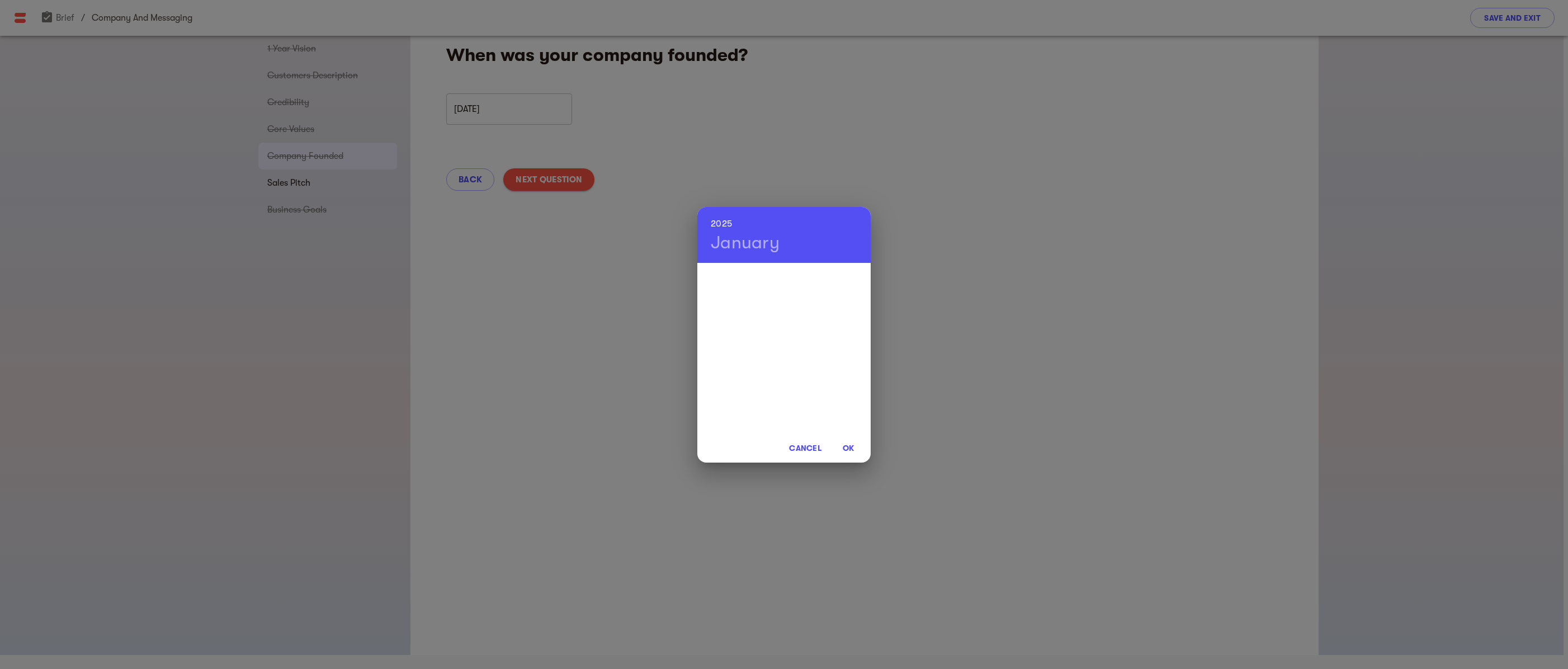
click at [797, 368] on div at bounding box center [784, 348] width 173 height 168
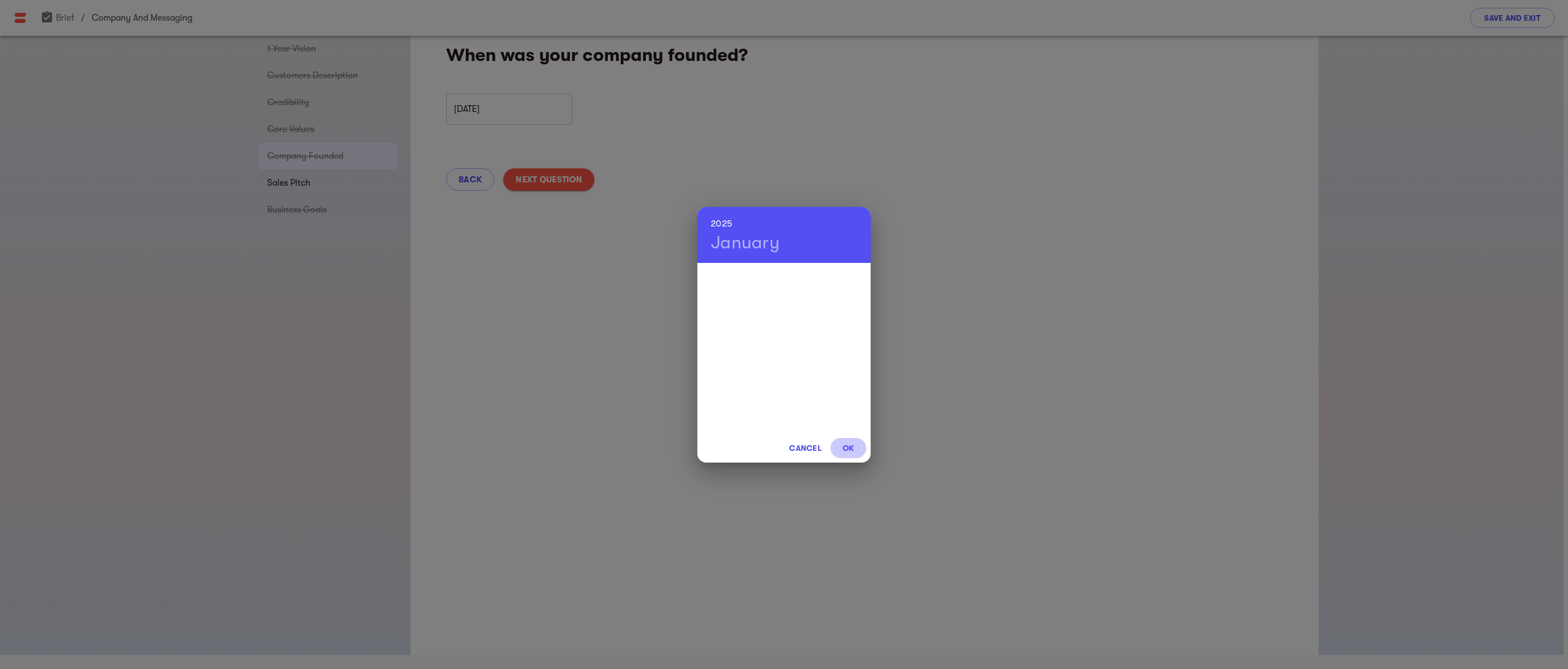
click at [848, 450] on span "OK" at bounding box center [848, 448] width 27 height 14
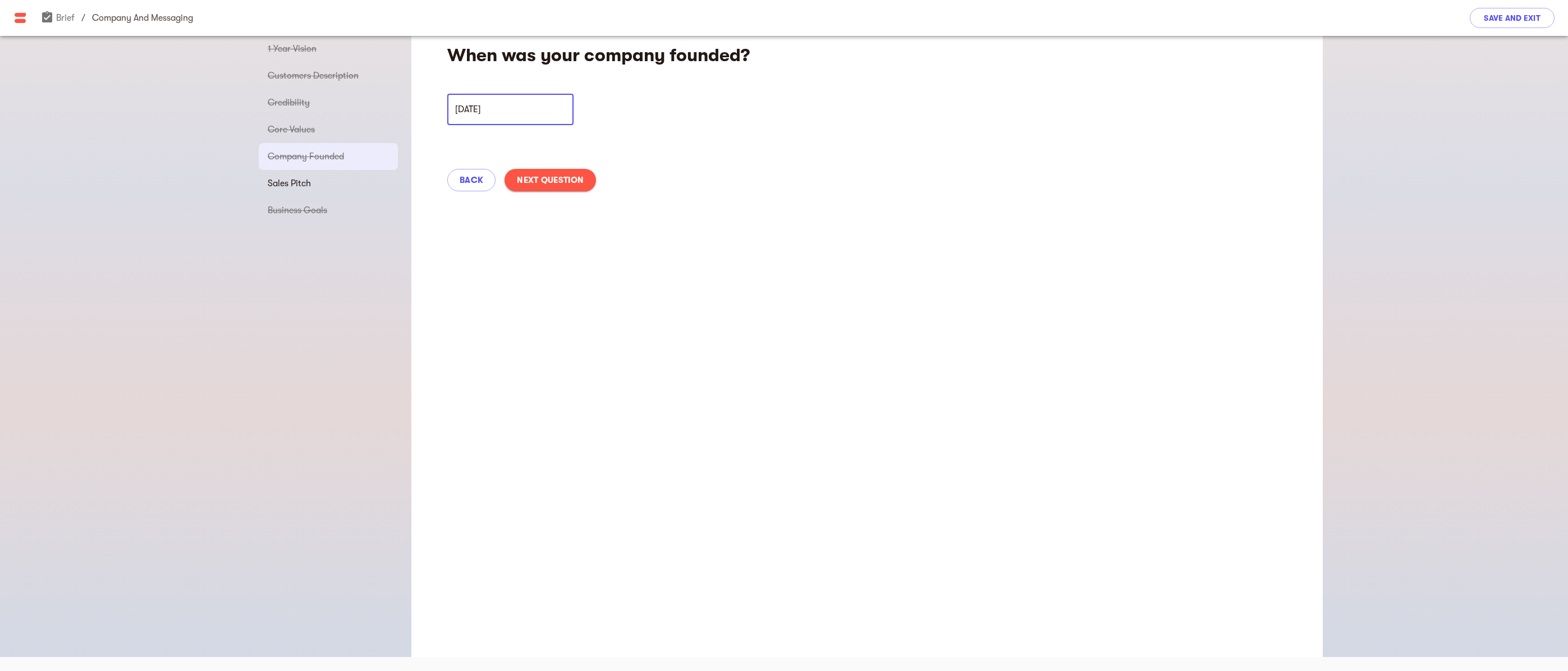
click at [497, 108] on input "[DATE]" at bounding box center [510, 110] width 126 height 32
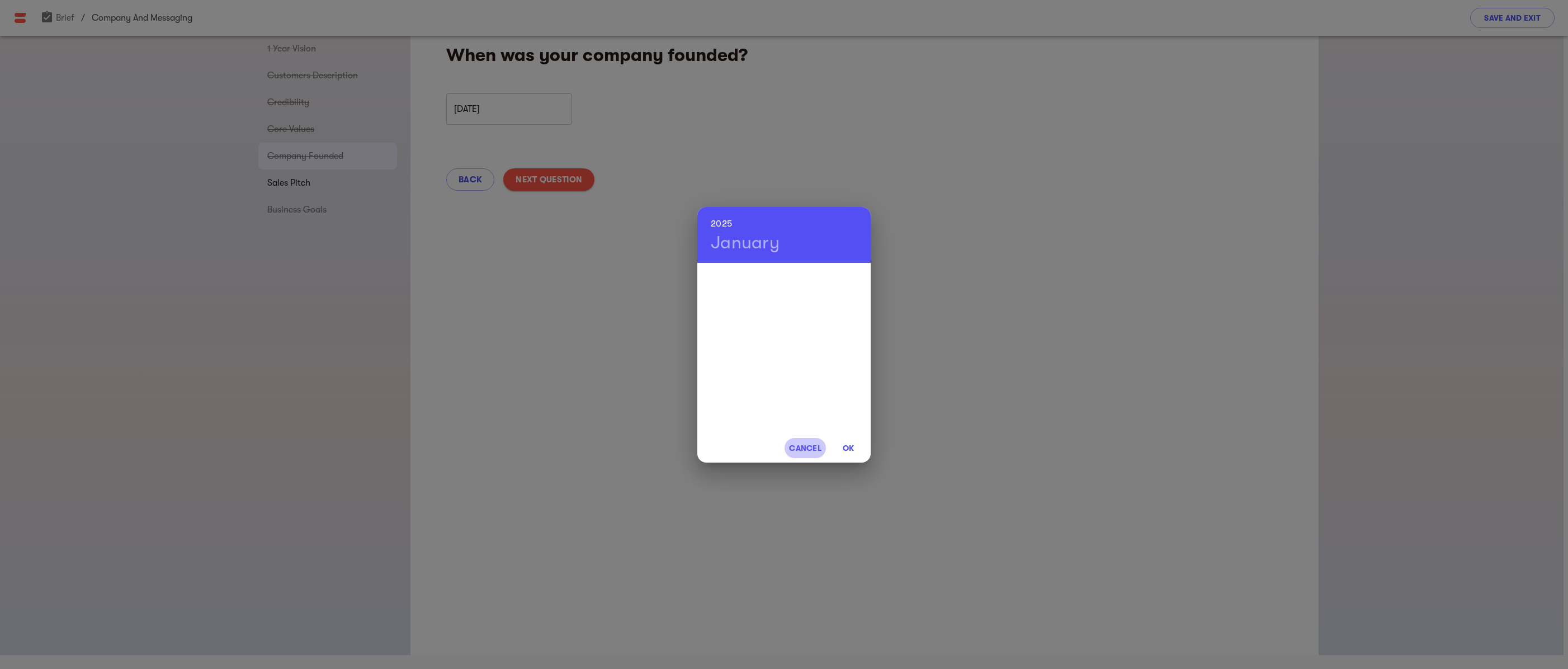
click at [806, 450] on span "Cancel" at bounding box center [804, 448] width 32 height 14
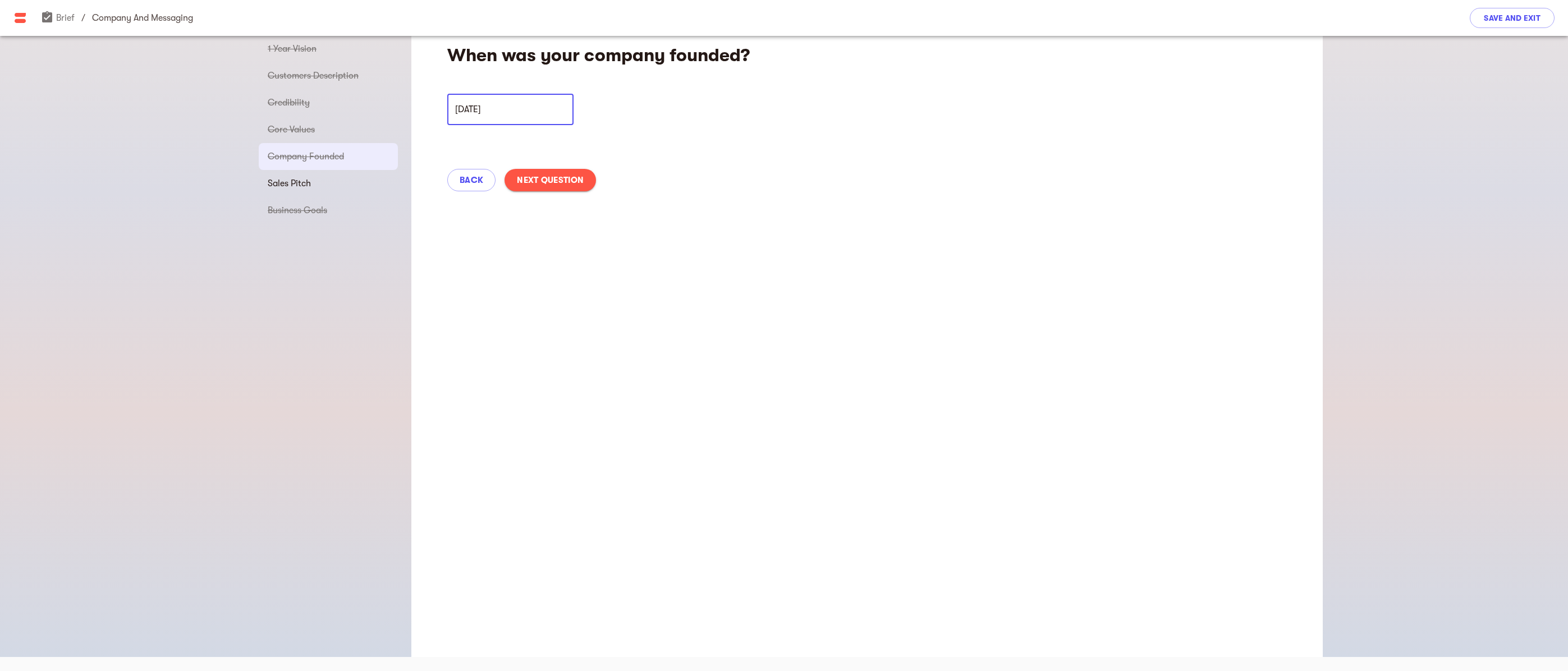
click at [459, 109] on input "[DATE]" at bounding box center [510, 110] width 126 height 32
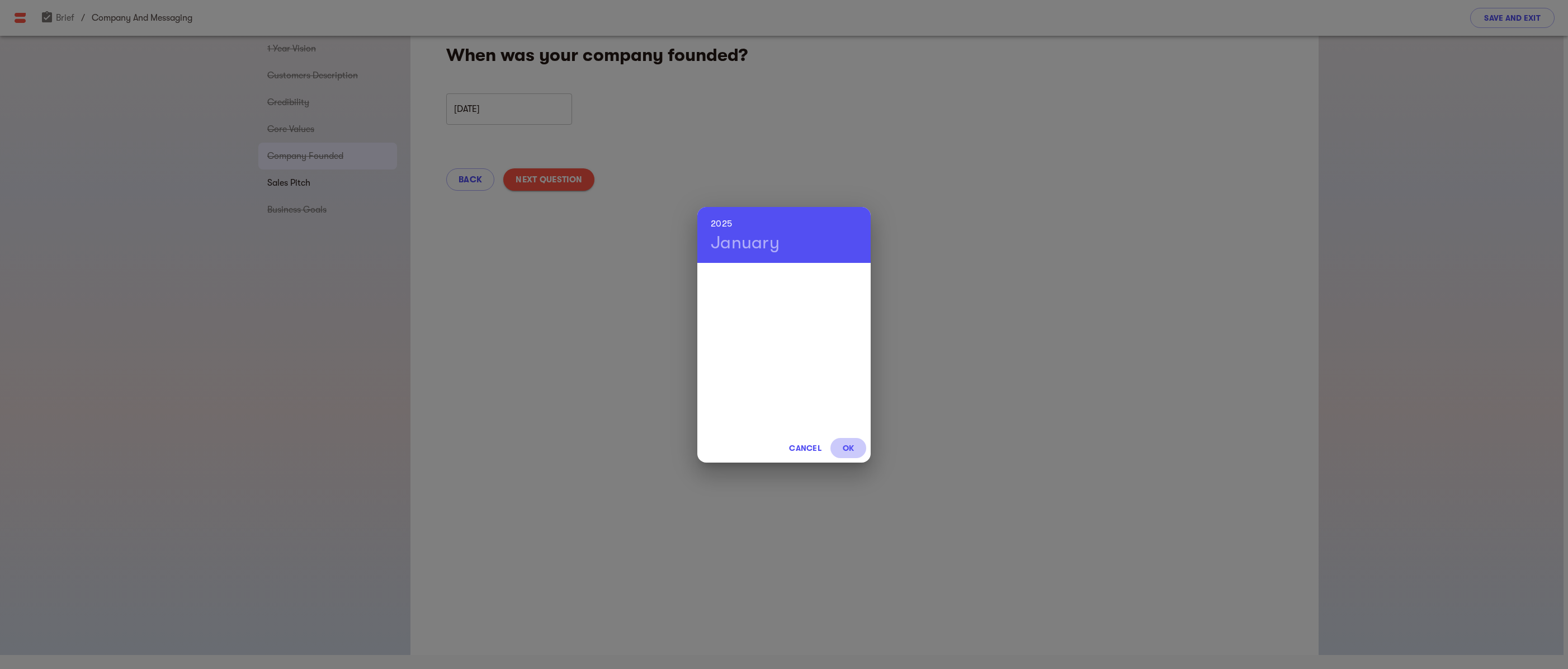
click at [850, 446] on span "OK" at bounding box center [848, 448] width 27 height 14
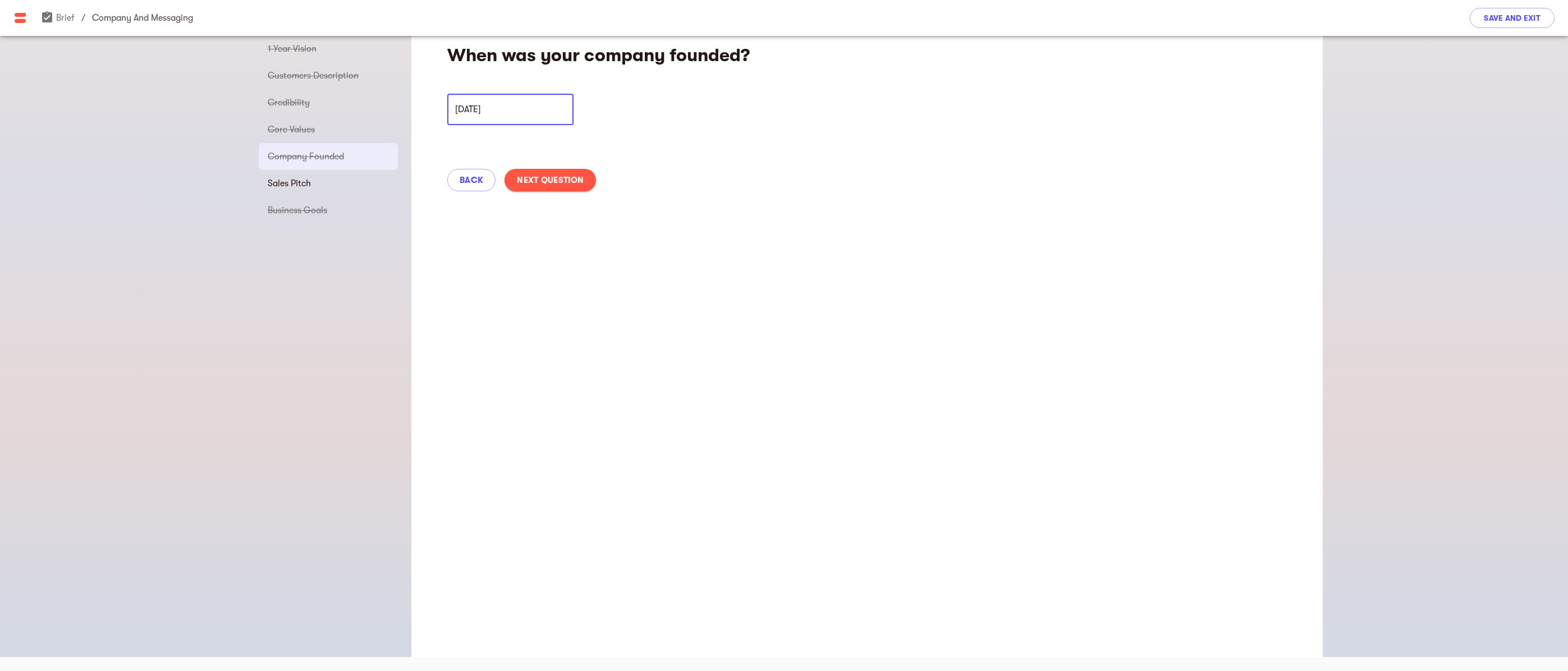
click at [521, 112] on input "[DATE]" at bounding box center [510, 110] width 126 height 32
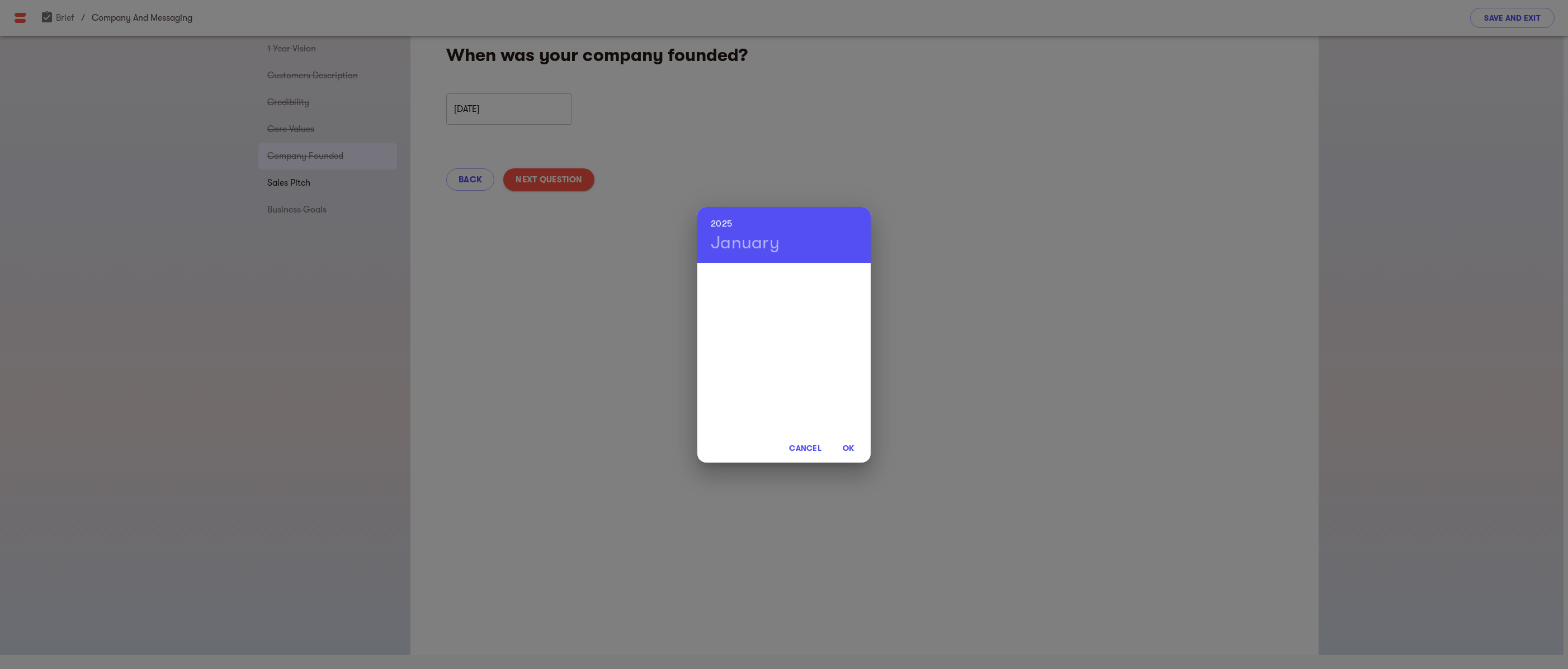
click at [475, 184] on div "[DATE] Cancel OK" at bounding box center [784, 334] width 1568 height 669
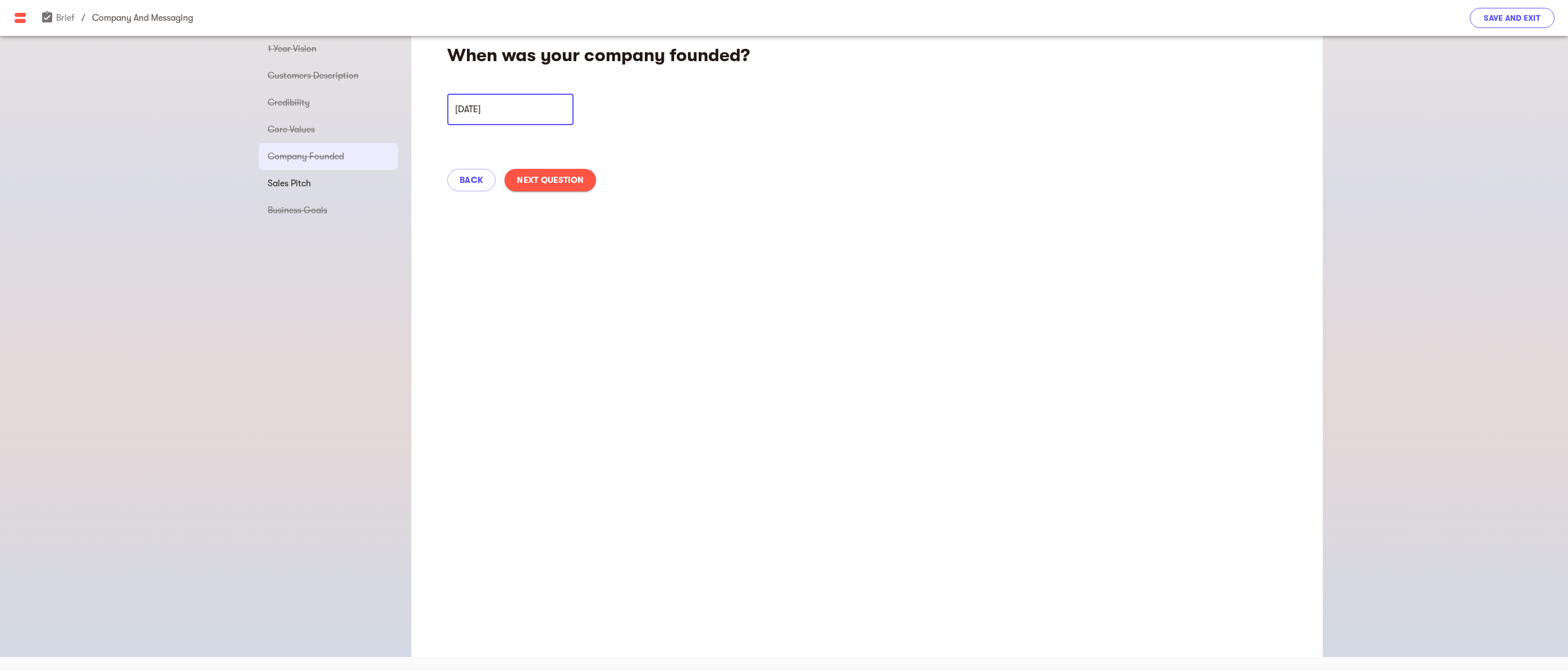
click at [1502, 22] on span "Save and Exit" at bounding box center [1512, 18] width 57 height 14
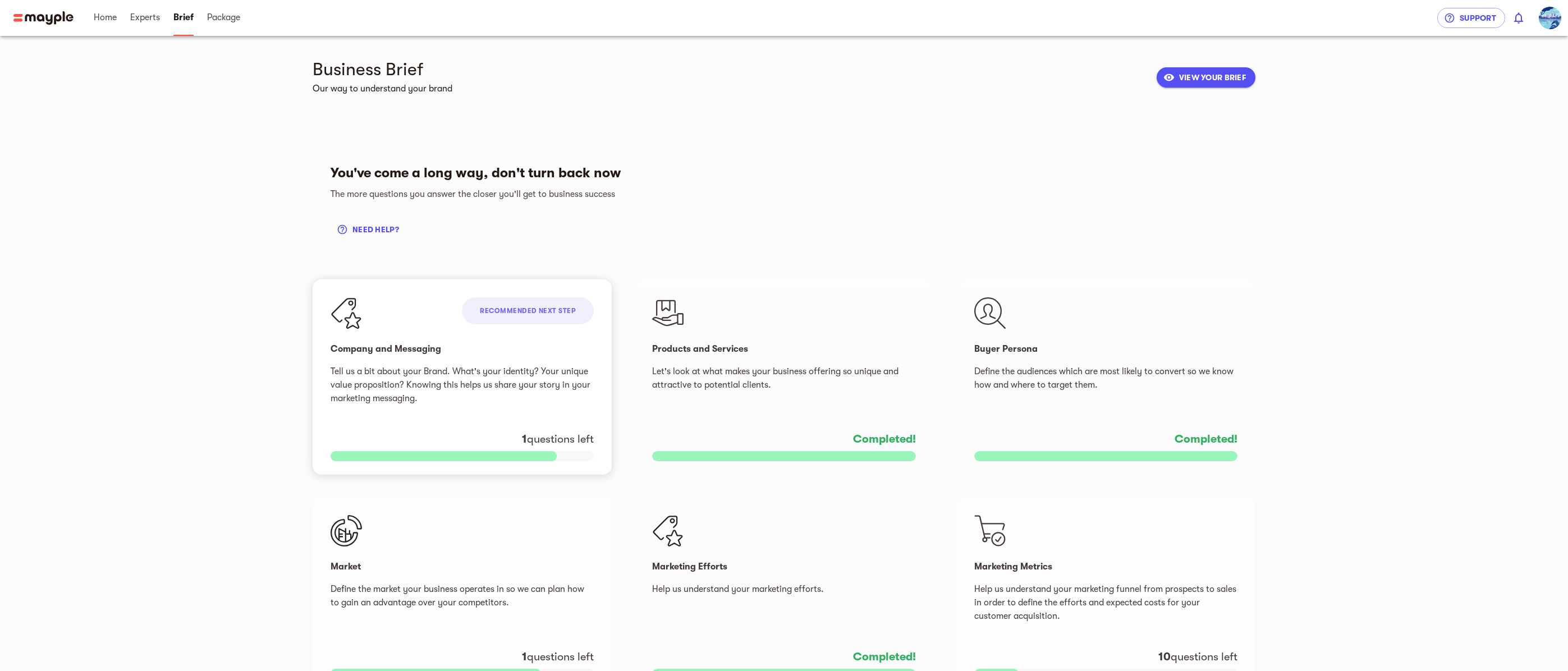
click at [474, 372] on p "Tell us a bit about your Brand. What's your identity? Your unique value proposi…" at bounding box center [462, 385] width 263 height 40
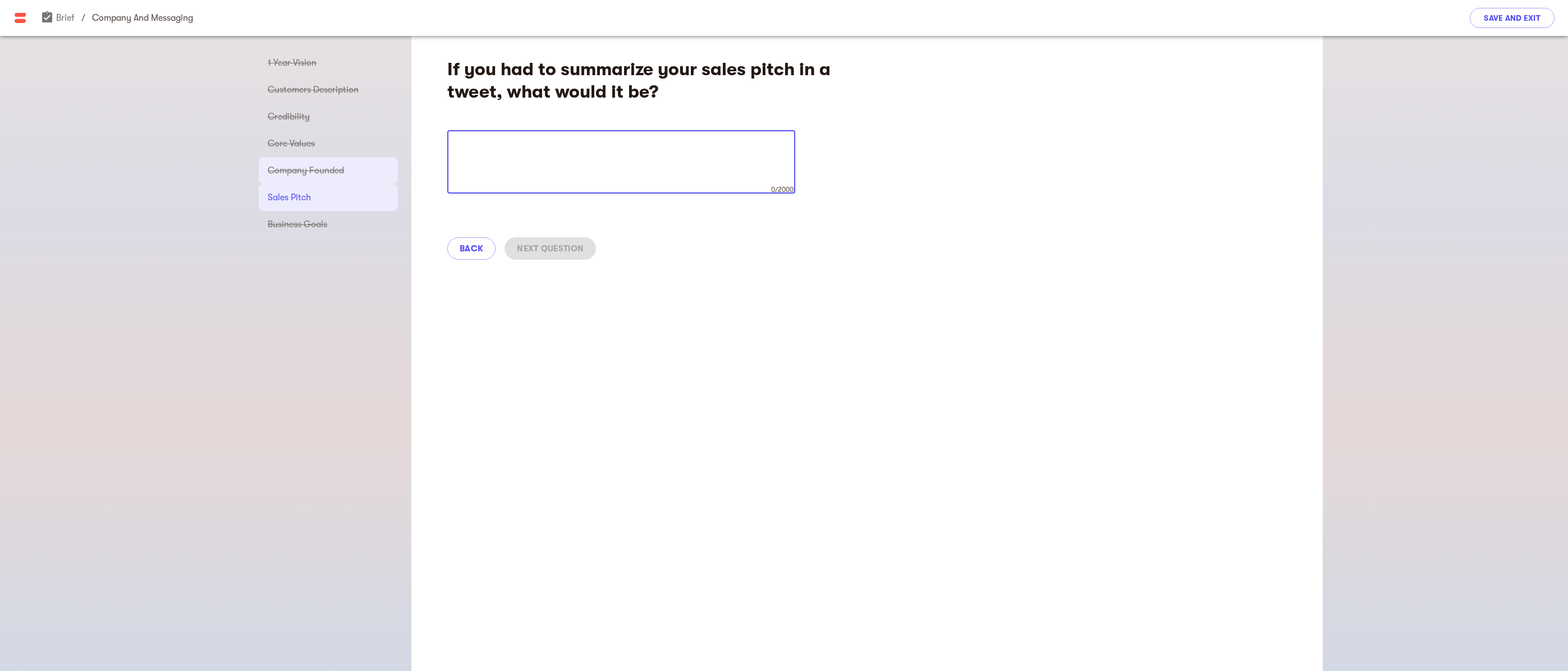
click at [321, 168] on span "Company Founded" at bounding box center [328, 170] width 121 height 14
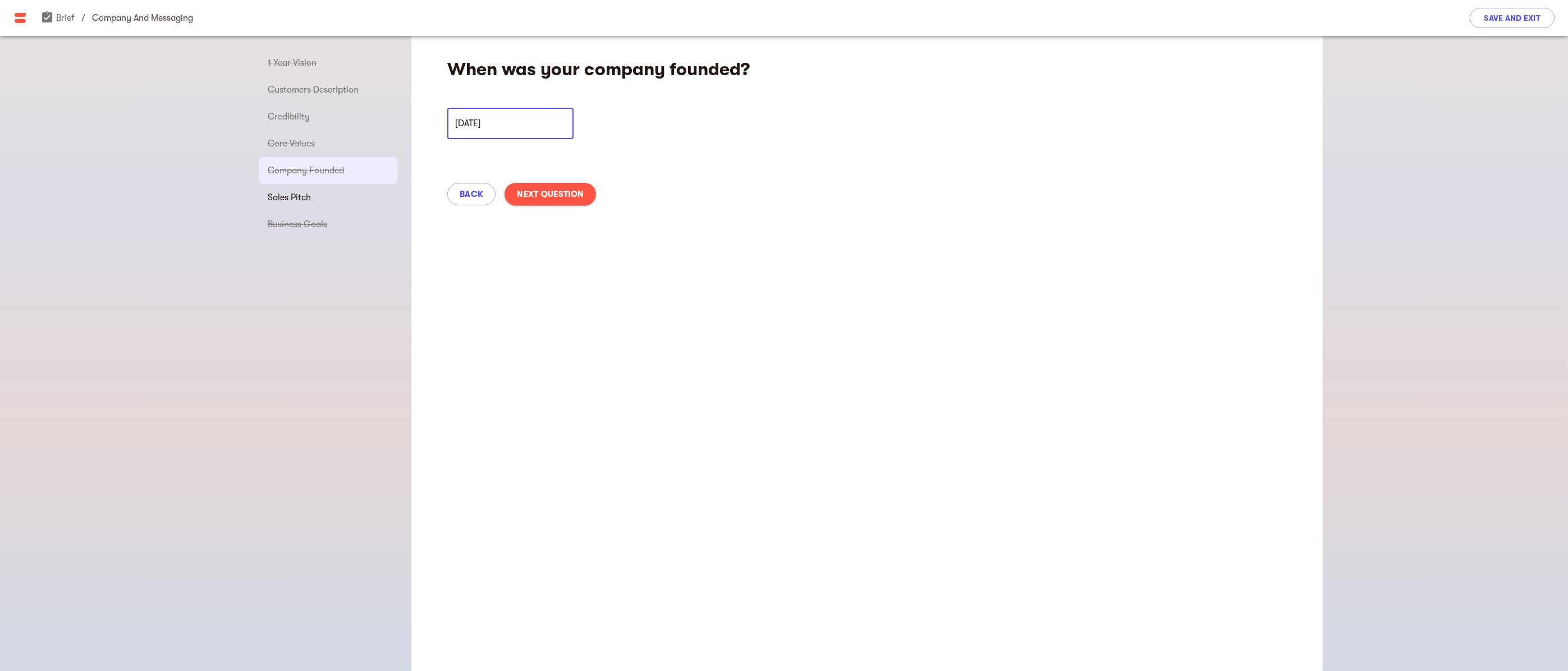
click at [491, 124] on input "[DATE]" at bounding box center [510, 123] width 126 height 32
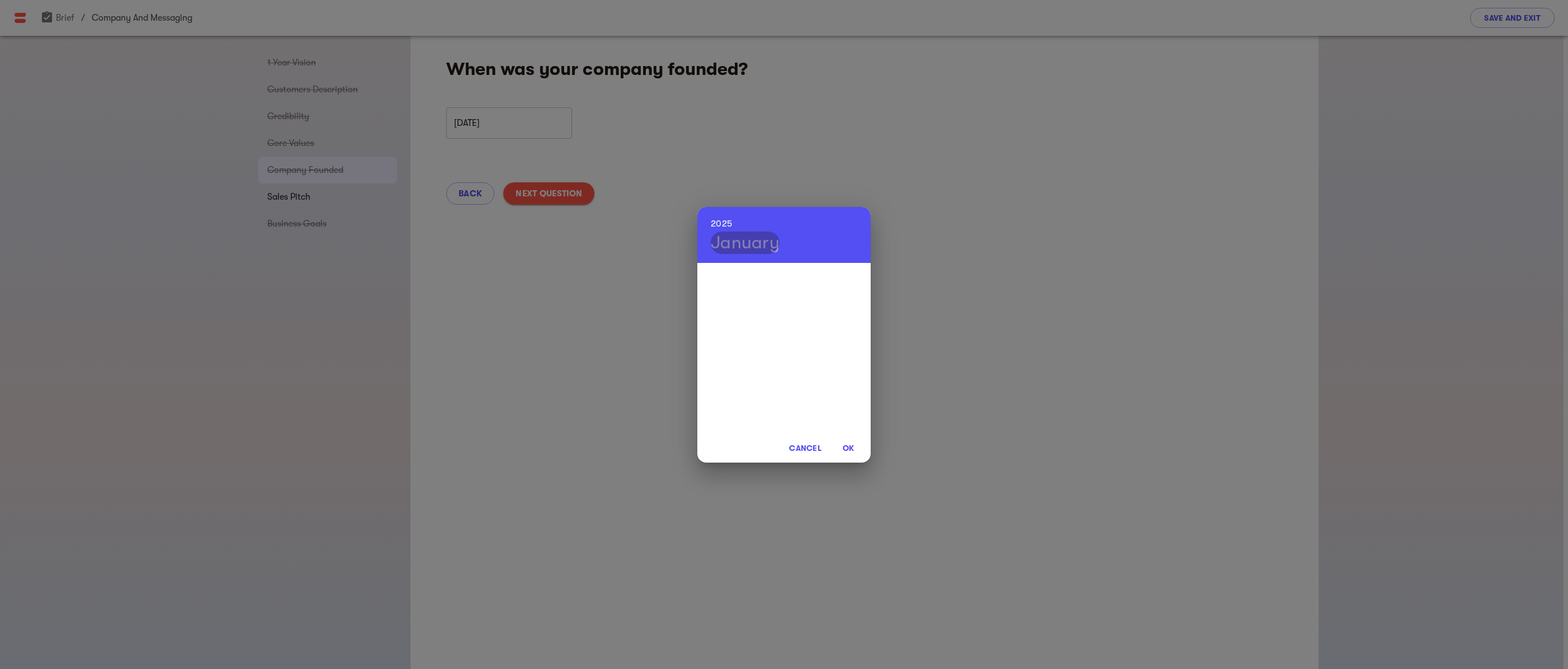
click at [777, 247] on h4 "January" at bounding box center [745, 243] width 69 height 22
click at [776, 247] on h4 "January" at bounding box center [745, 243] width 69 height 22
click at [727, 286] on div "Jan" at bounding box center [726, 285] width 58 height 42
click at [849, 451] on span "OK" at bounding box center [848, 448] width 27 height 14
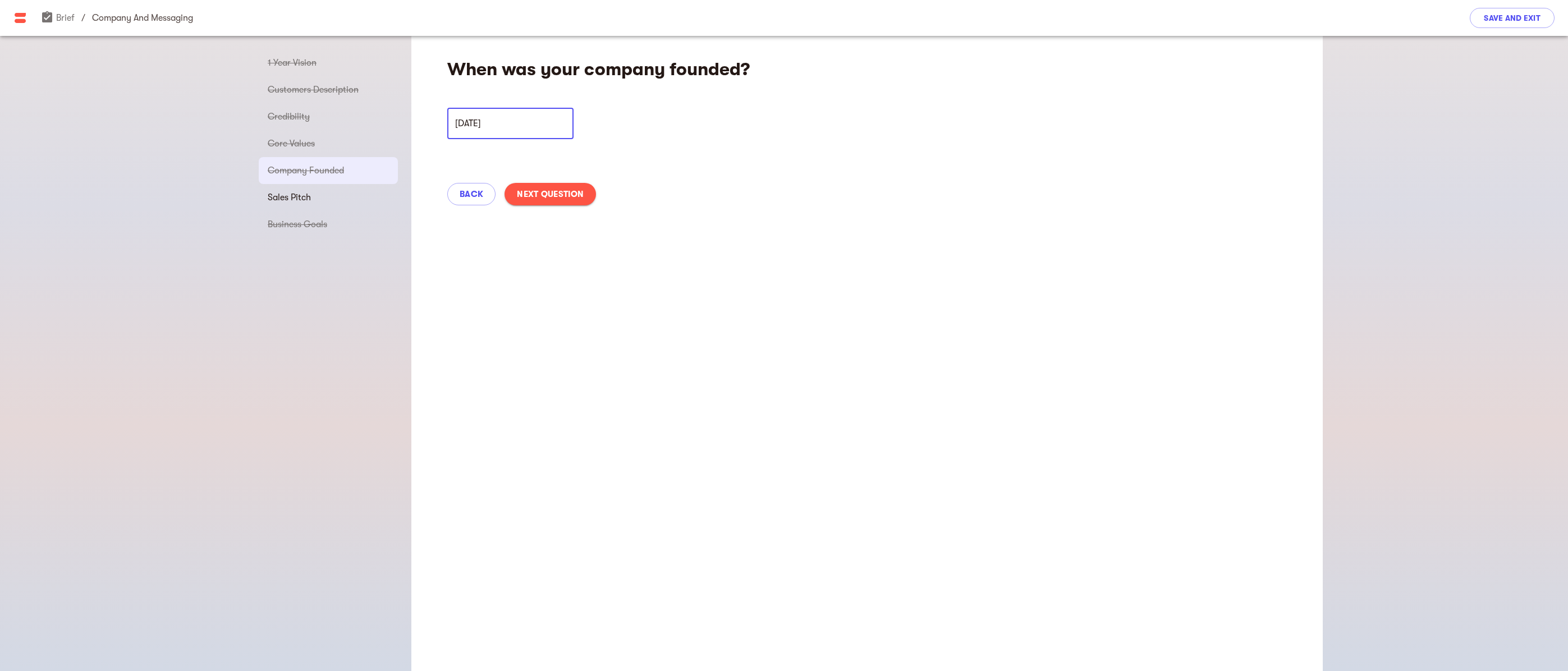
drag, startPoint x: 476, startPoint y: 122, endPoint x: 495, endPoint y: 121, distance: 19.0
click at [495, 121] on input "[DATE]" at bounding box center [510, 123] width 126 height 32
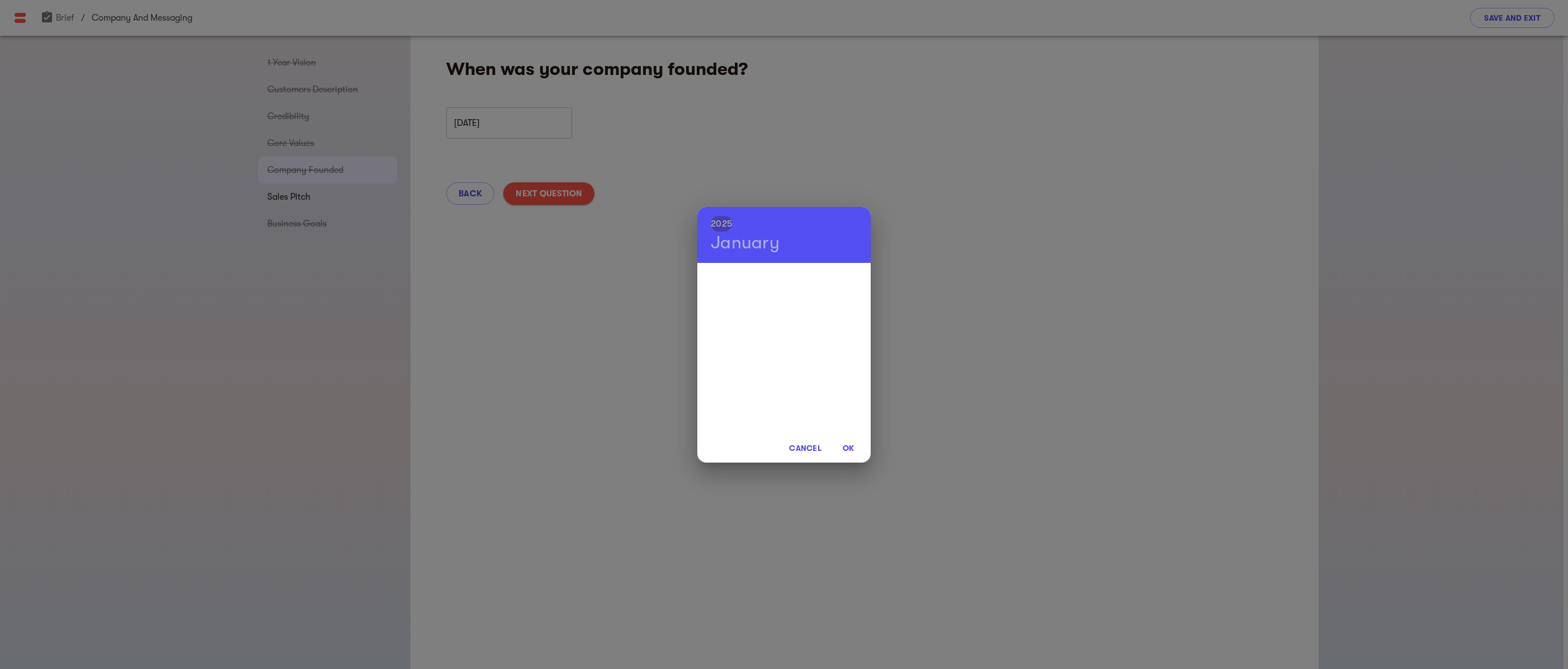
click at [727, 225] on h6 "2025" at bounding box center [721, 224] width 21 height 16
click at [586, 279] on div "[DATE] Cancel OK" at bounding box center [784, 334] width 1568 height 669
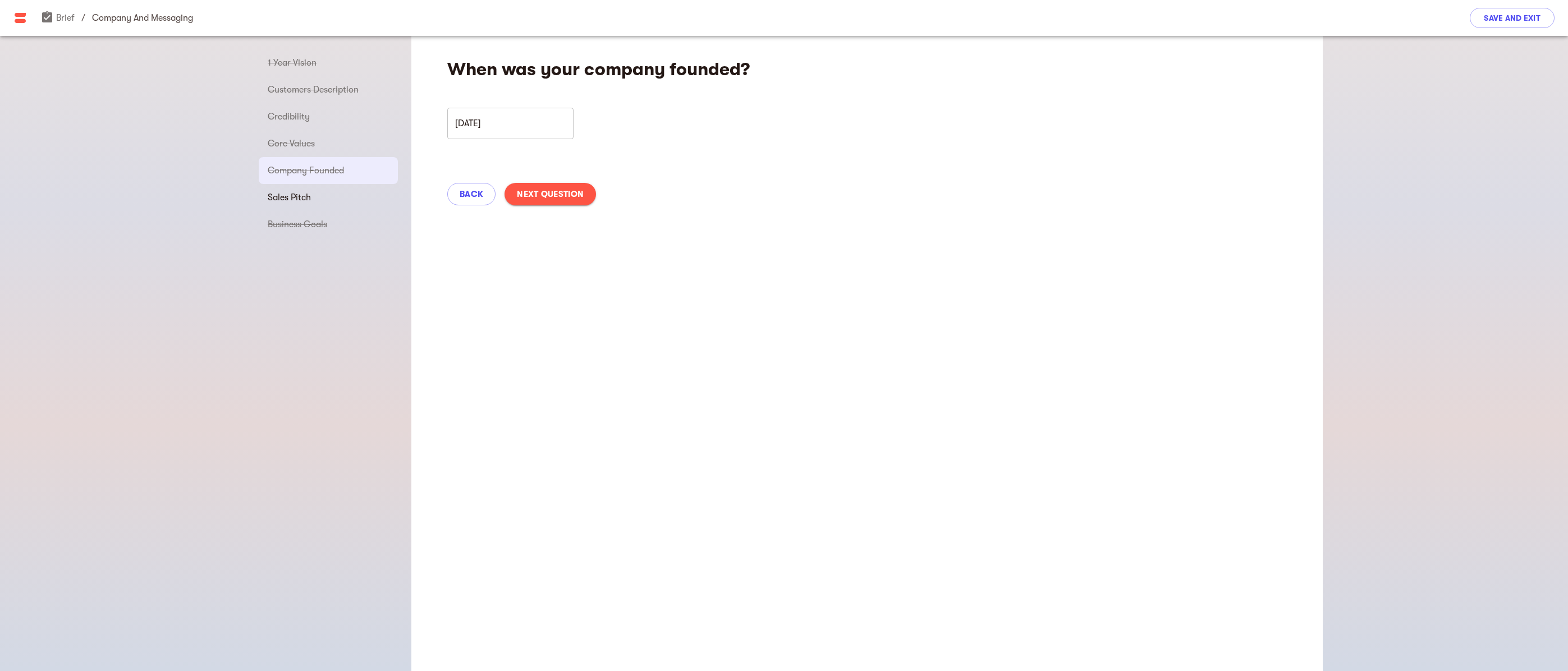
click at [596, 279] on div "When was your company founded? [DATE] ​ Back Next Question" at bounding box center [867, 353] width 911 height 635
click at [462, 128] on input "[DATE]" at bounding box center [510, 123] width 126 height 32
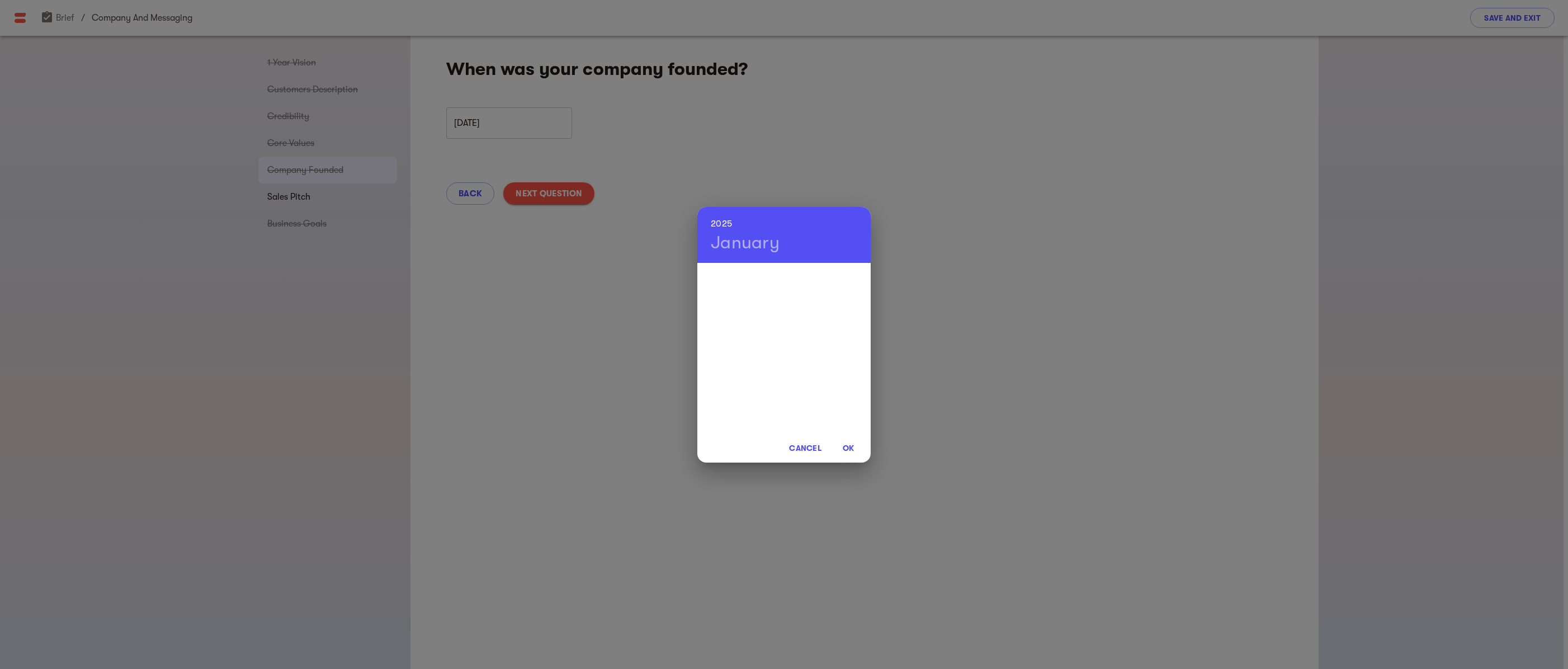
click at [460, 124] on div "[DATE] Cancel OK" at bounding box center [784, 334] width 1568 height 669
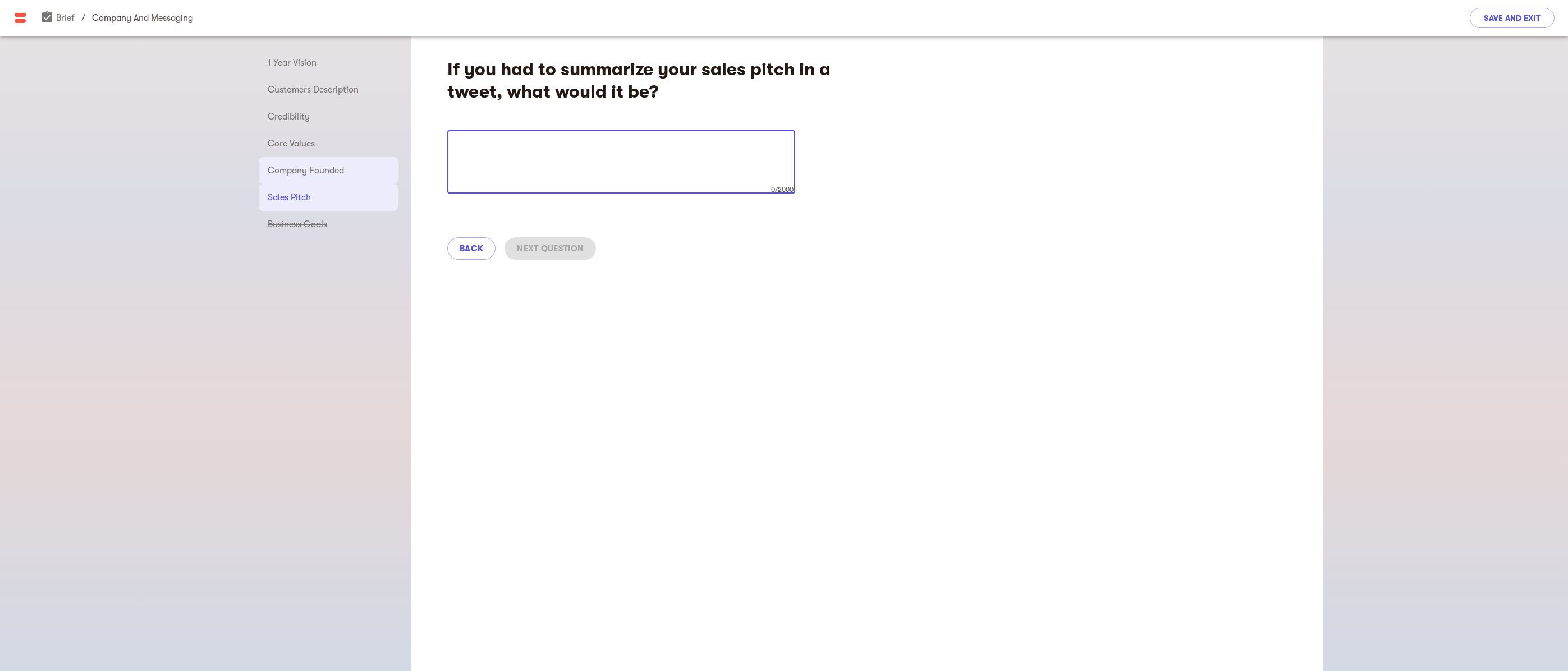
click at [328, 168] on span "Company Founded" at bounding box center [328, 170] width 121 height 14
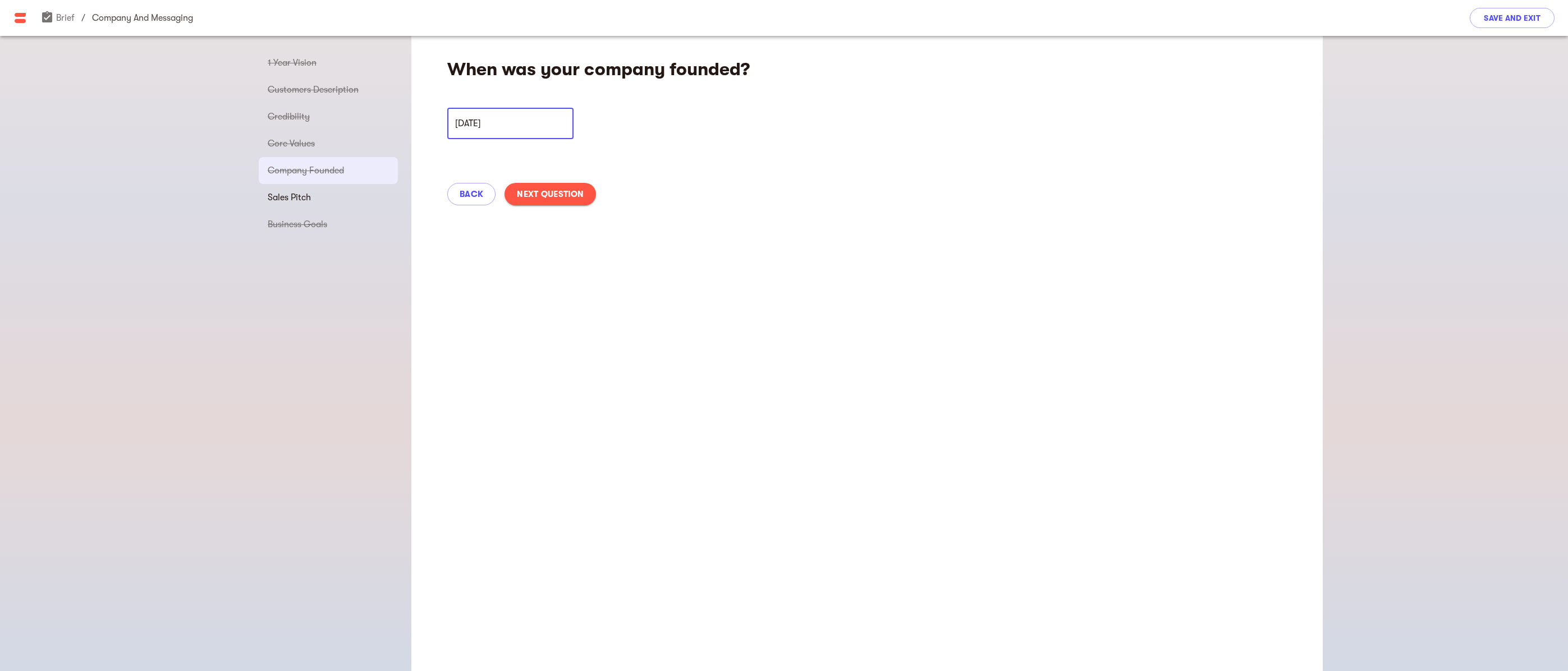
click at [548, 128] on input "[DATE]" at bounding box center [510, 123] width 126 height 32
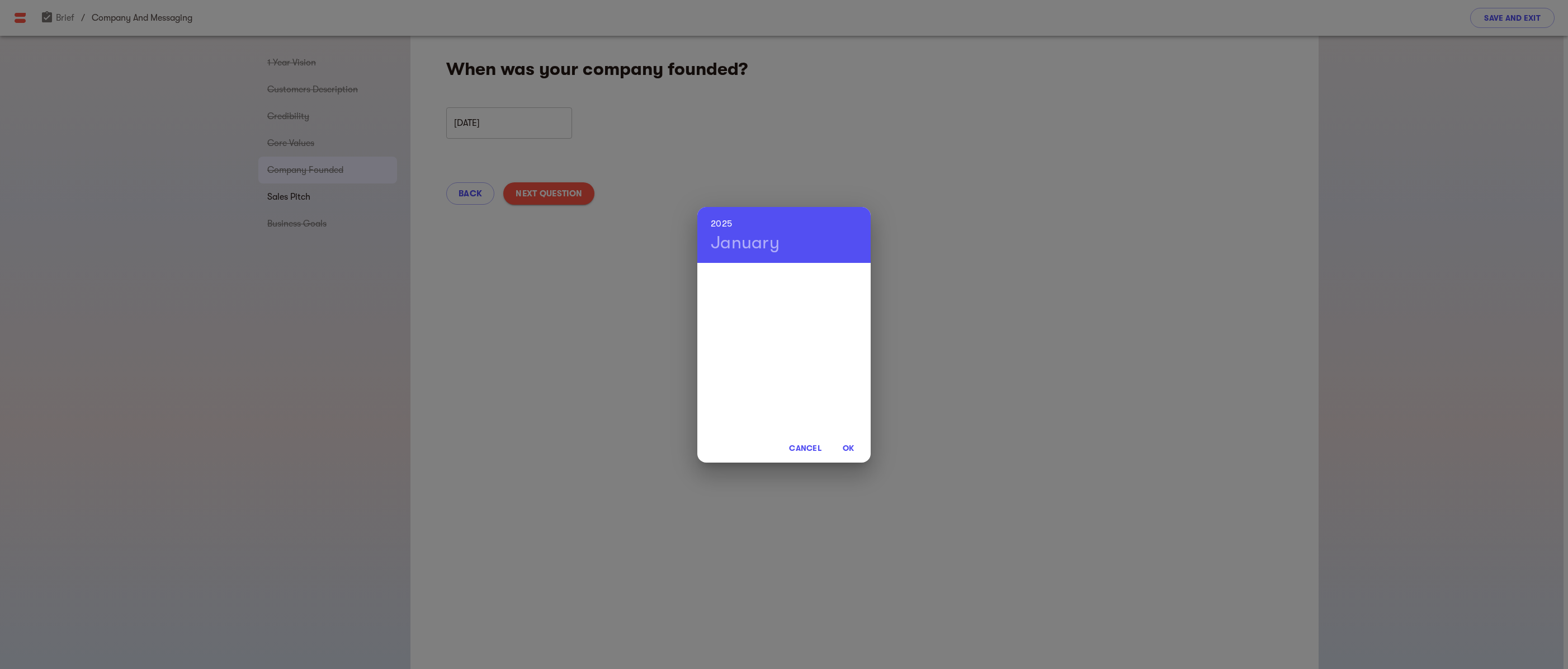
drag, startPoint x: 784, startPoint y: 239, endPoint x: 768, endPoint y: 239, distance: 16.0
click at [781, 239] on div "[DATE]" at bounding box center [784, 235] width 173 height 56
click at [756, 241] on h4 "January" at bounding box center [745, 243] width 69 height 22
click at [722, 222] on h6 "2025" at bounding box center [721, 224] width 21 height 16
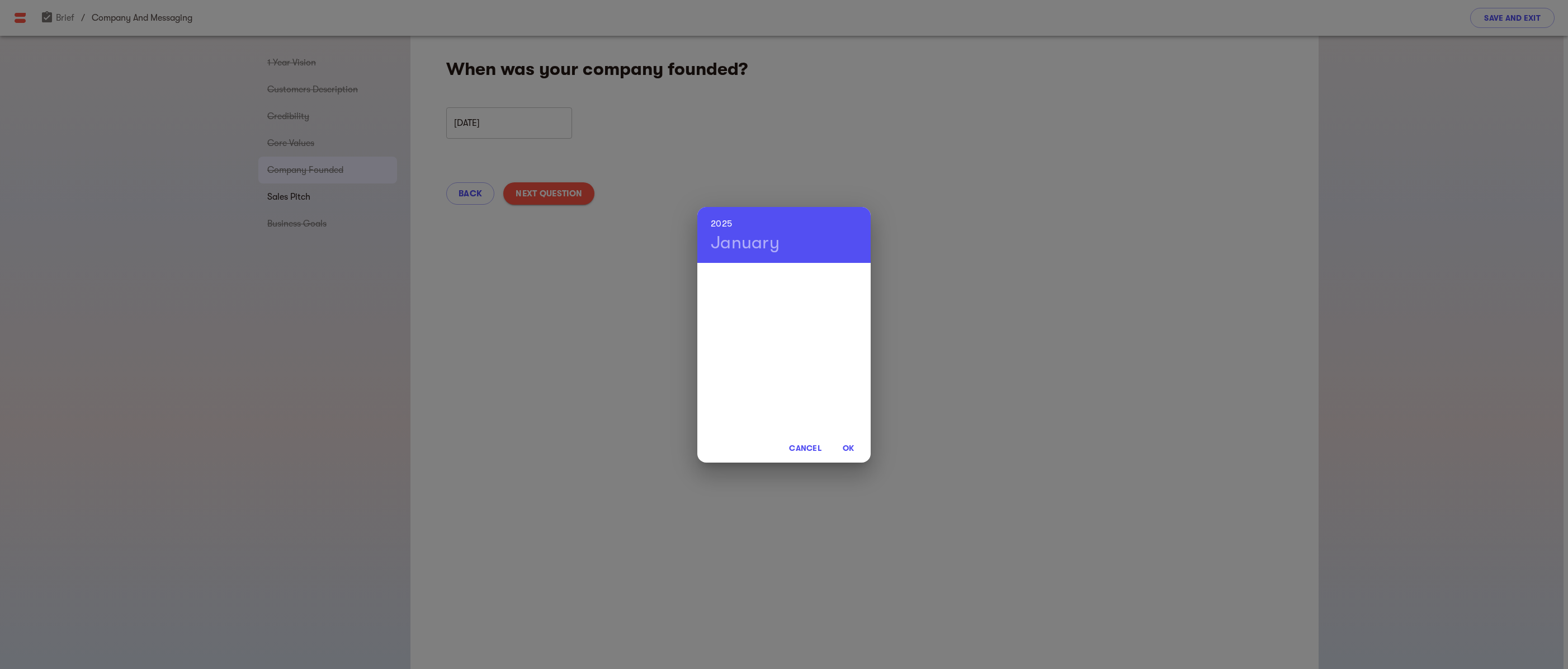
click at [722, 222] on h6 "2025" at bounding box center [721, 224] width 21 height 16
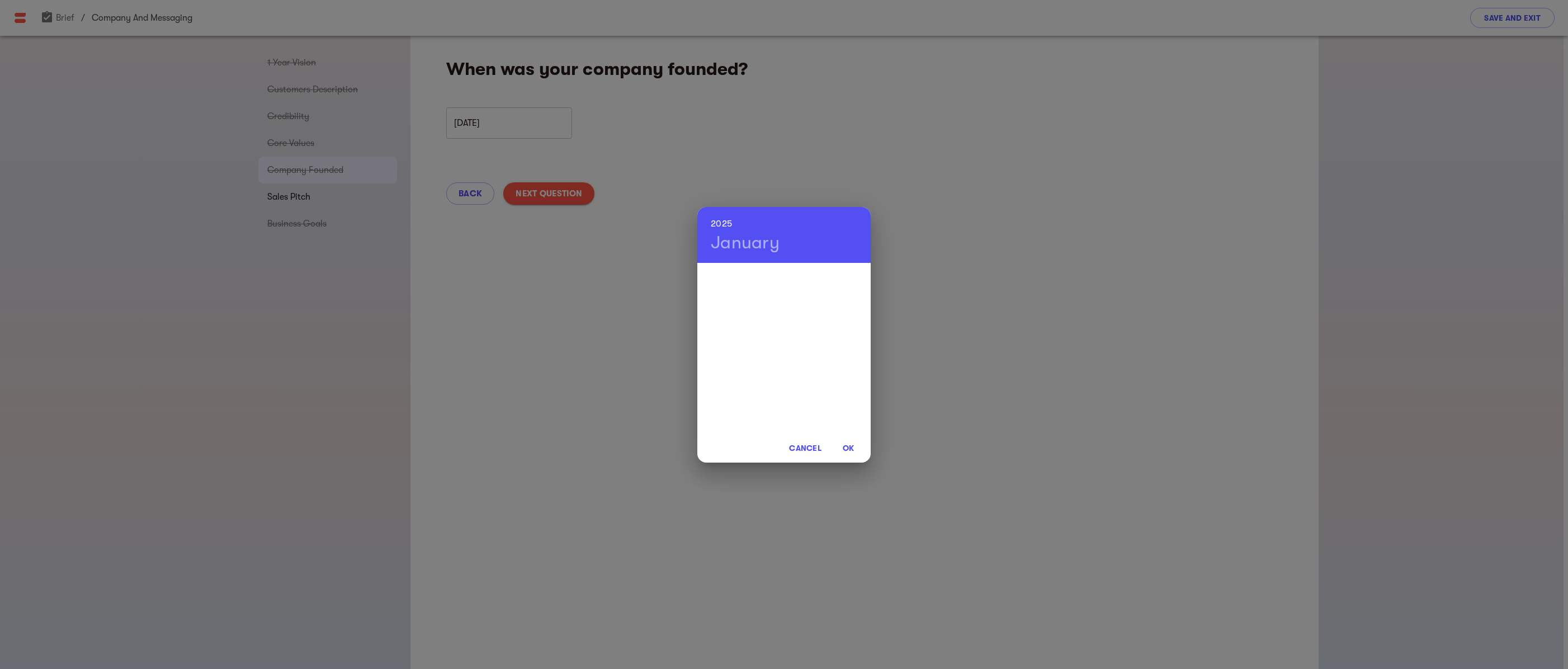
click at [722, 222] on h6 "2025" at bounding box center [721, 224] width 21 height 16
click at [850, 449] on span "OK" at bounding box center [848, 448] width 27 height 14
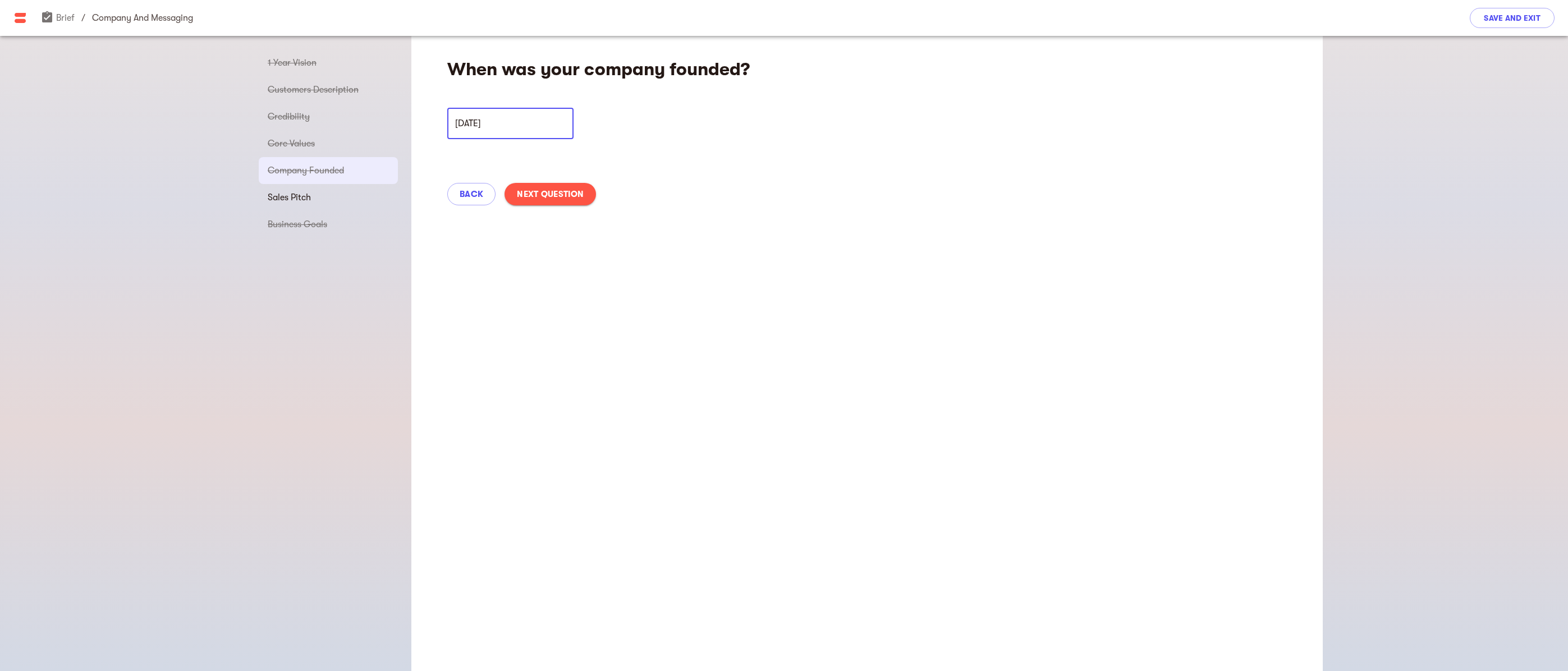
click at [570, 196] on span "Next Question" at bounding box center [550, 194] width 67 height 14
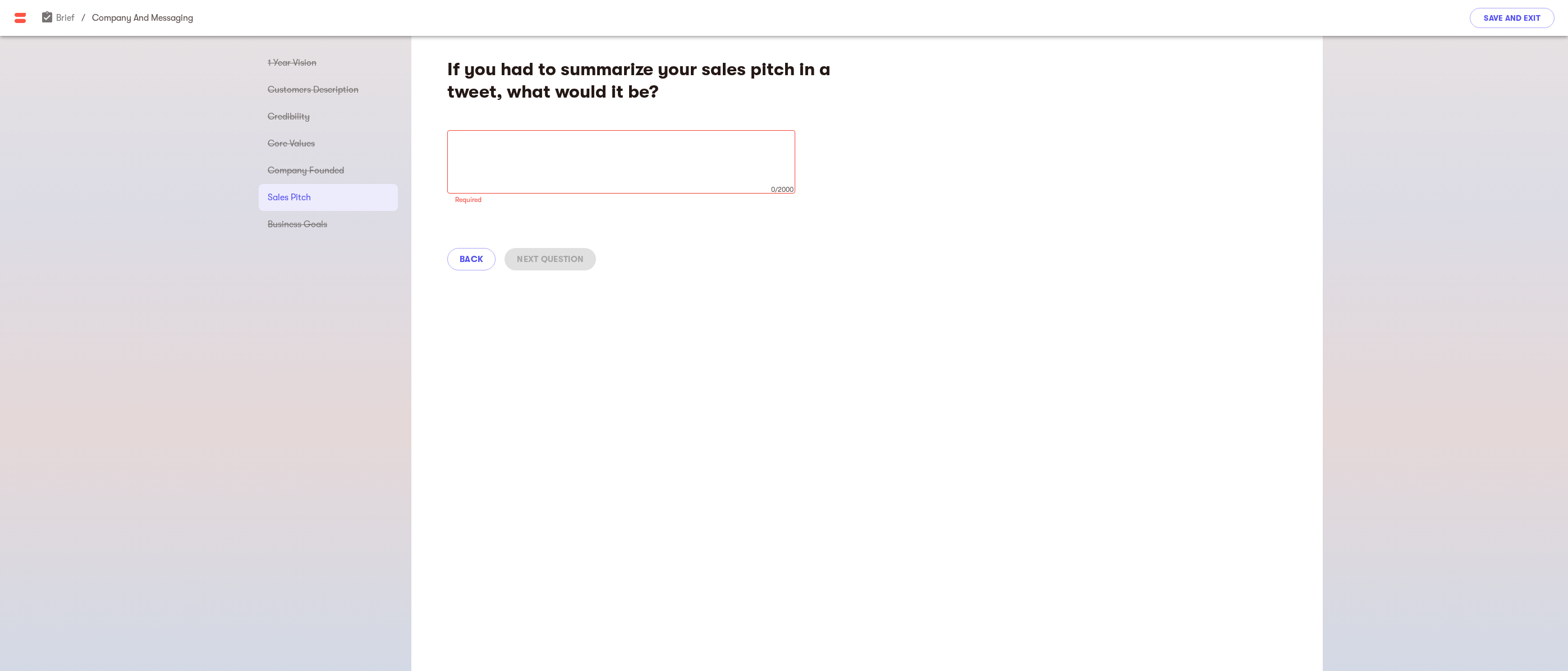
click at [547, 139] on div "x 0/2000 ​" at bounding box center [621, 161] width 348 height 63
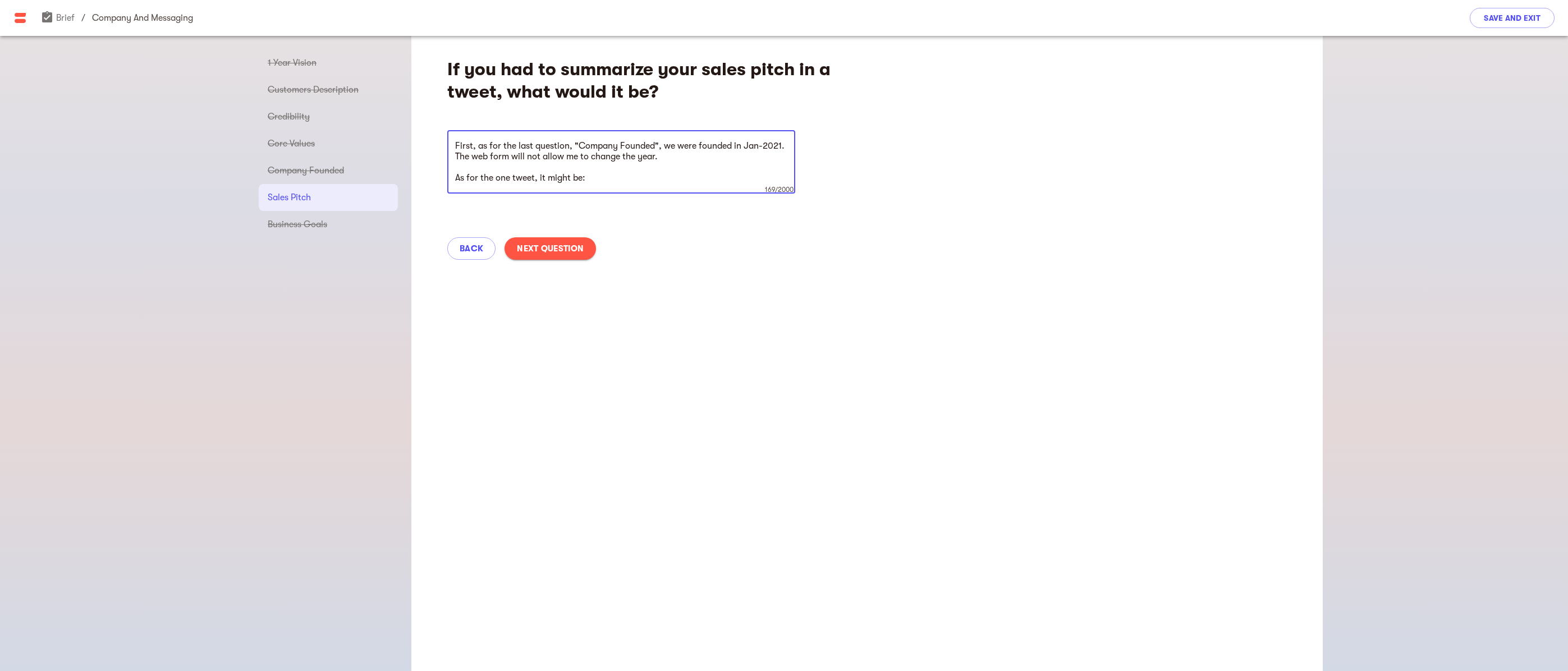
drag, startPoint x: 578, startPoint y: 176, endPoint x: 540, endPoint y: 177, distance: 38.0
click at [540, 177] on textarea "First, as for the last question, "Company Founded", we were founded in Jan-2021…" at bounding box center [621, 161] width 332 height 42
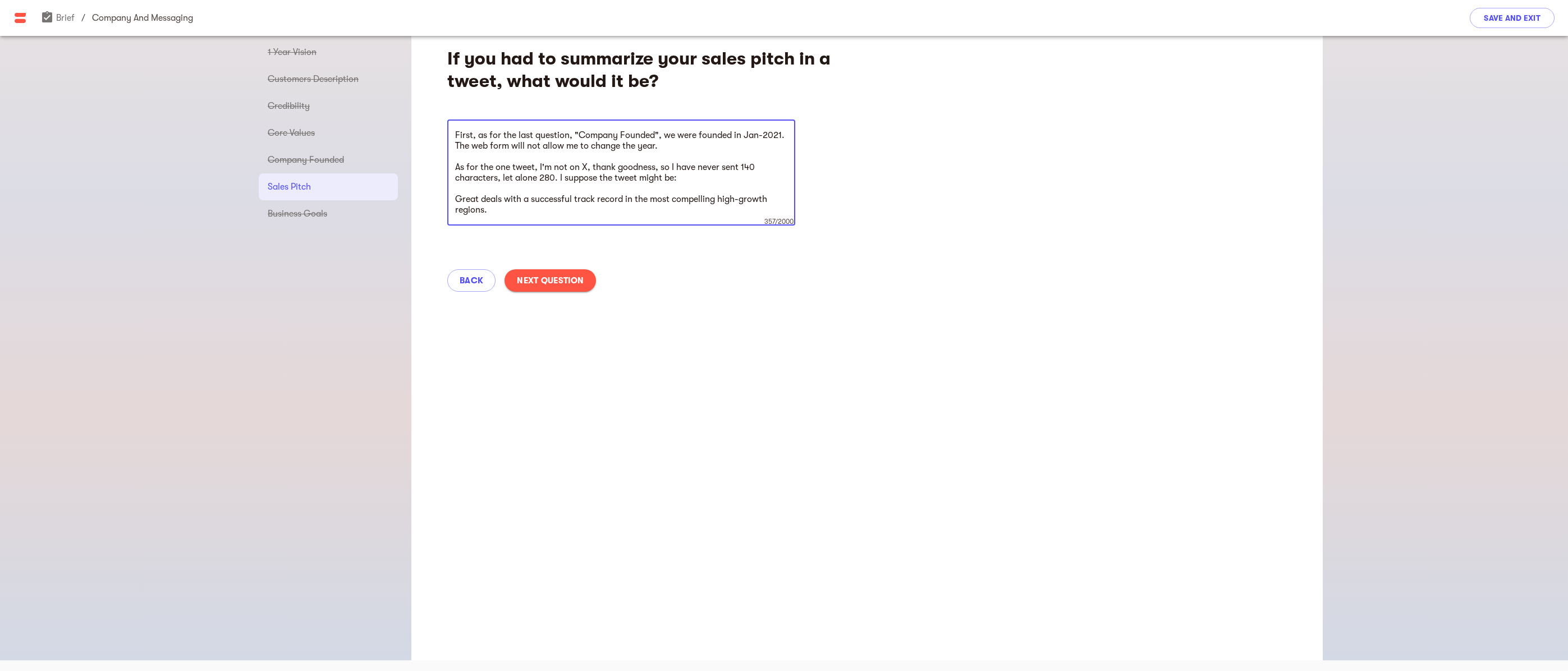
scroll to position [14, 0]
click at [555, 279] on span "Next Question" at bounding box center [550, 278] width 67 height 14
type textarea "Two months: Start the process and get the marketing stack, content generation, …"
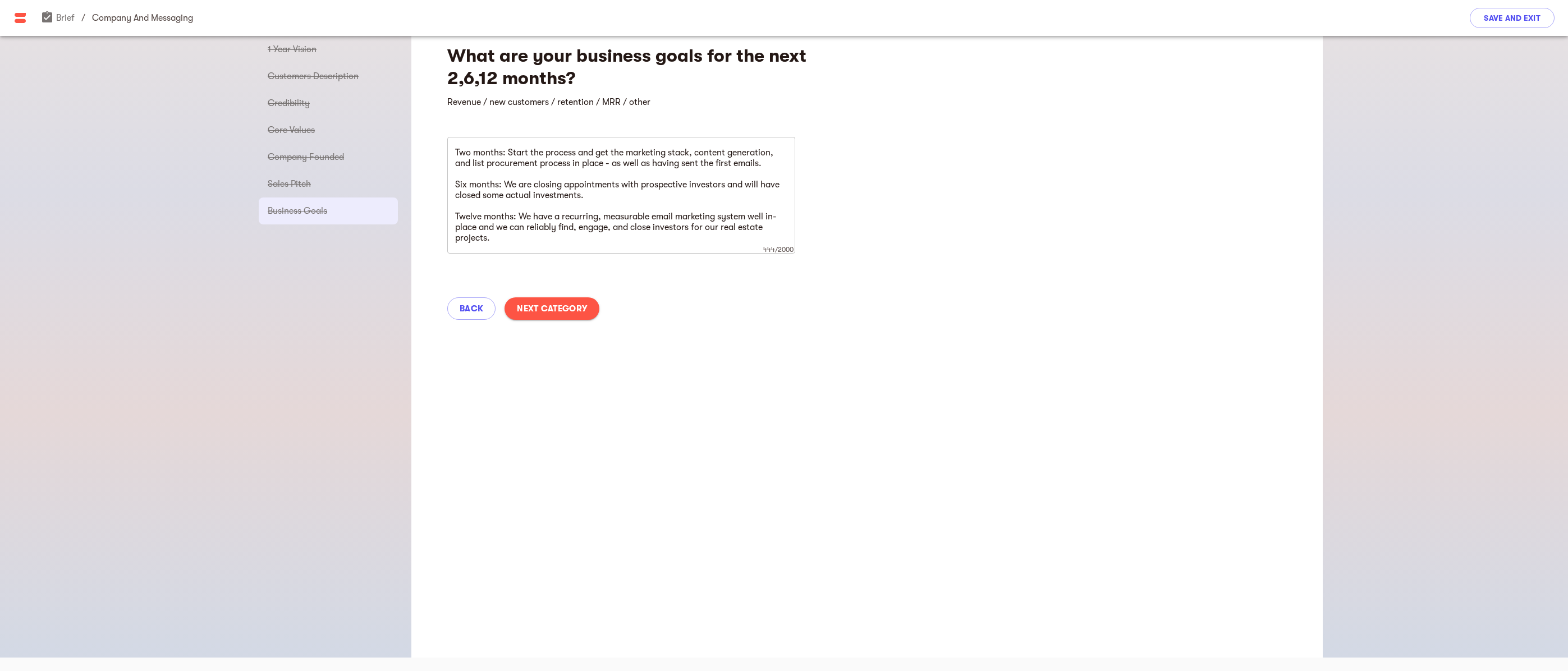
click at [556, 310] on span "Next Category" at bounding box center [552, 309] width 70 height 14
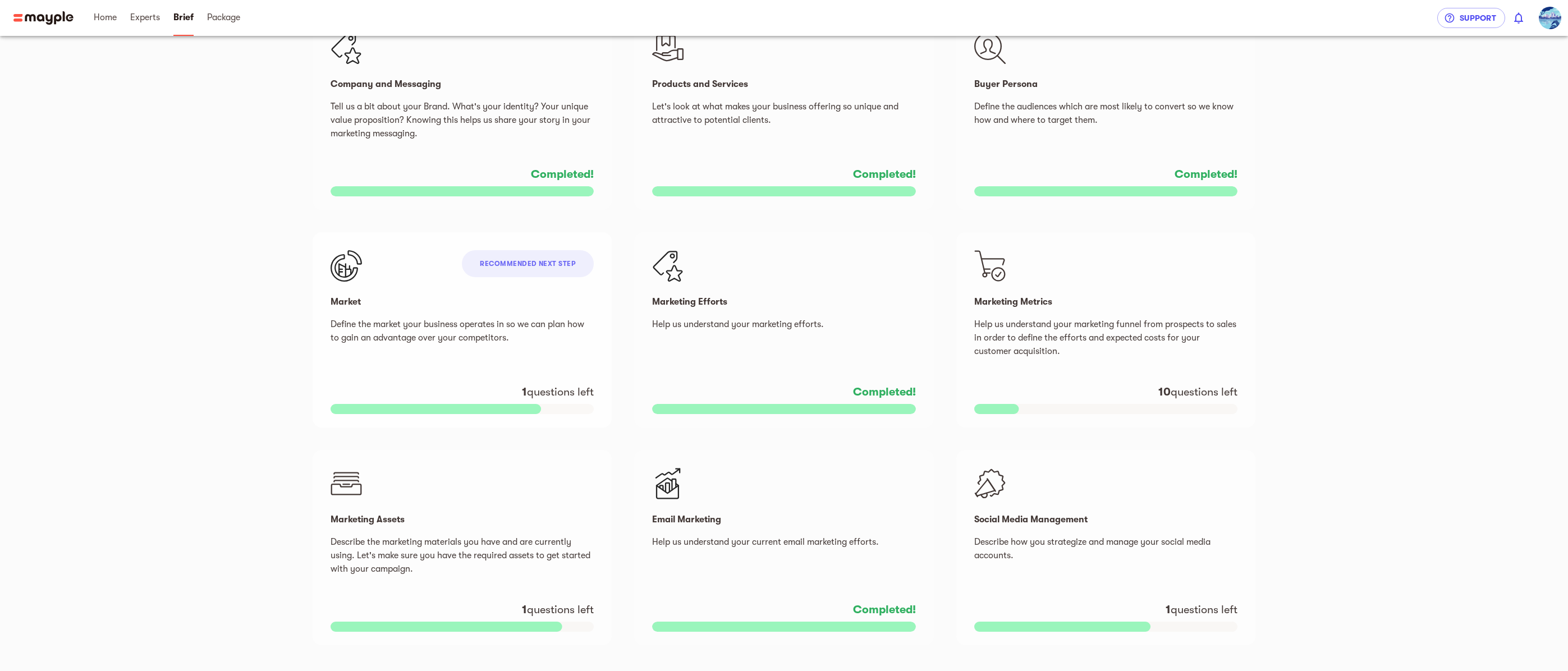
scroll to position [279, 0]
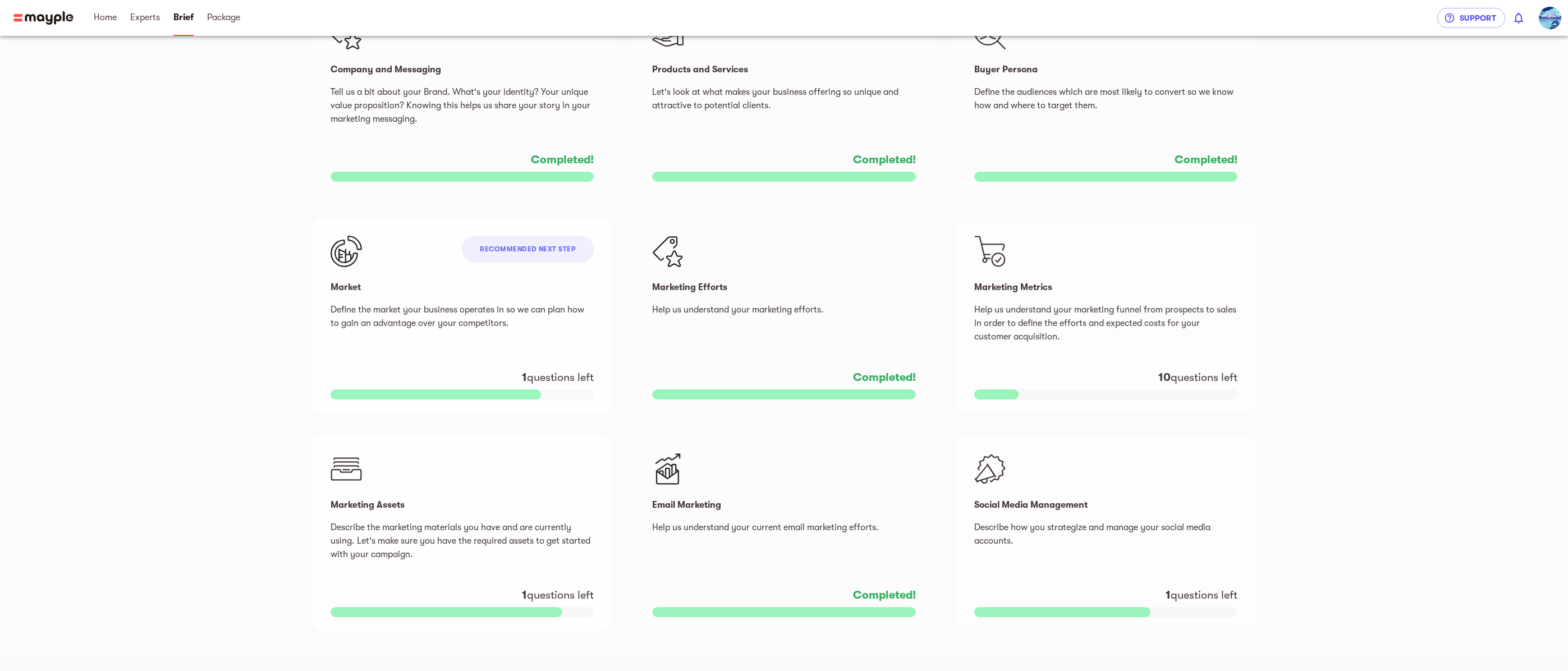
click at [465, 543] on p "Describe the marketing materials you have and are currently using. Let's make s…" at bounding box center [462, 541] width 263 height 40
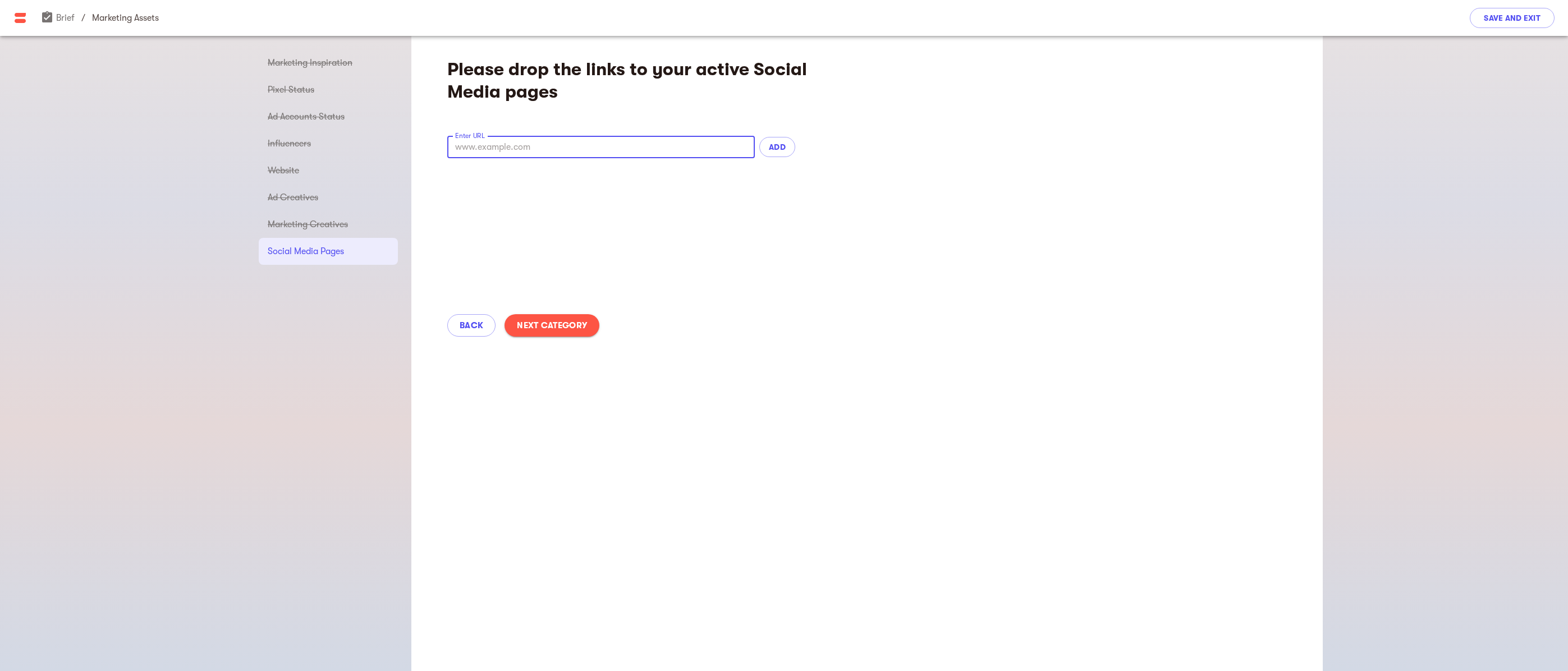
click at [497, 152] on input "text" at bounding box center [601, 146] width 308 height 22
type input "Not relevant"
click at [769, 149] on span "ADD" at bounding box center [777, 146] width 18 height 14
click at [769, 149] on div "ADD" at bounding box center [777, 152] width 40 height 24
click at [545, 331] on span "Next Category" at bounding box center [552, 337] width 70 height 14
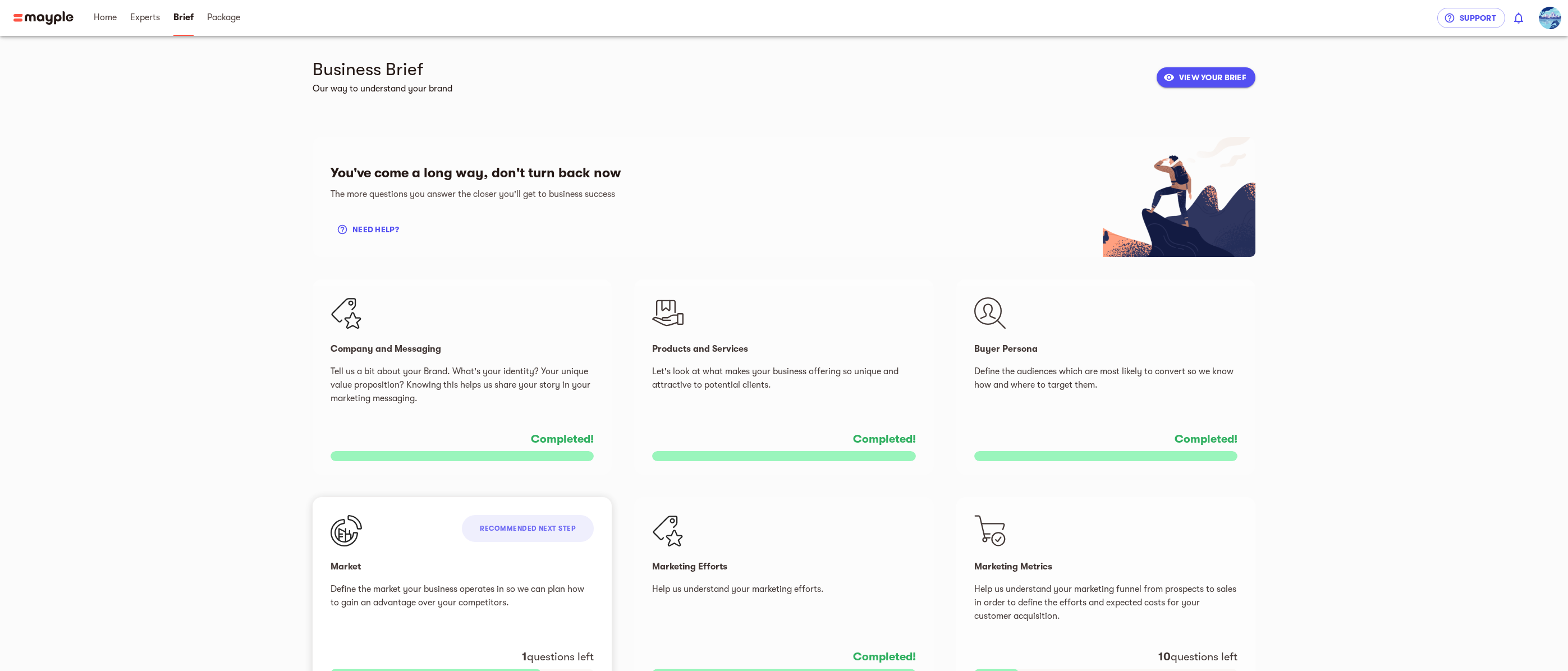
click at [437, 590] on p "Define the market your business operates in so we can plan how to gain an advan…" at bounding box center [462, 603] width 263 height 40
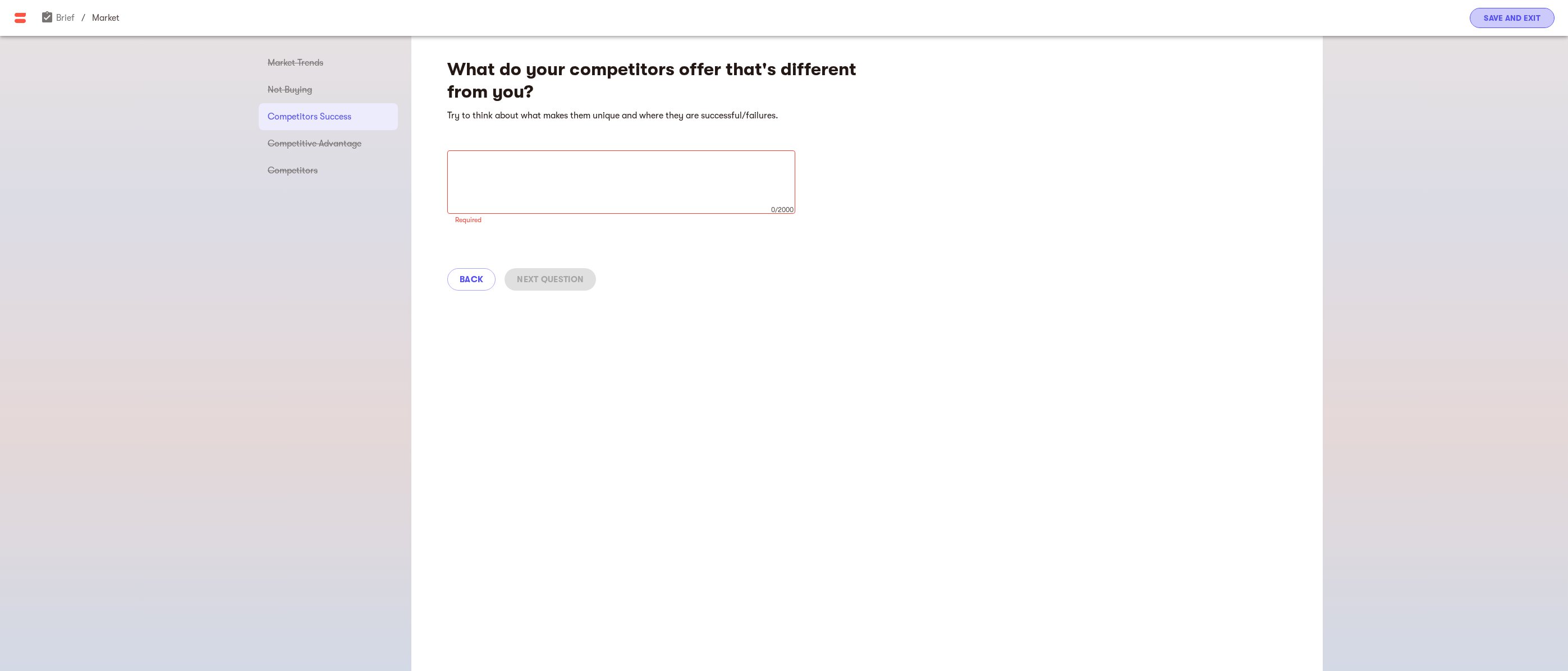
click at [1502, 19] on span "Save and Exit" at bounding box center [1512, 18] width 57 height 14
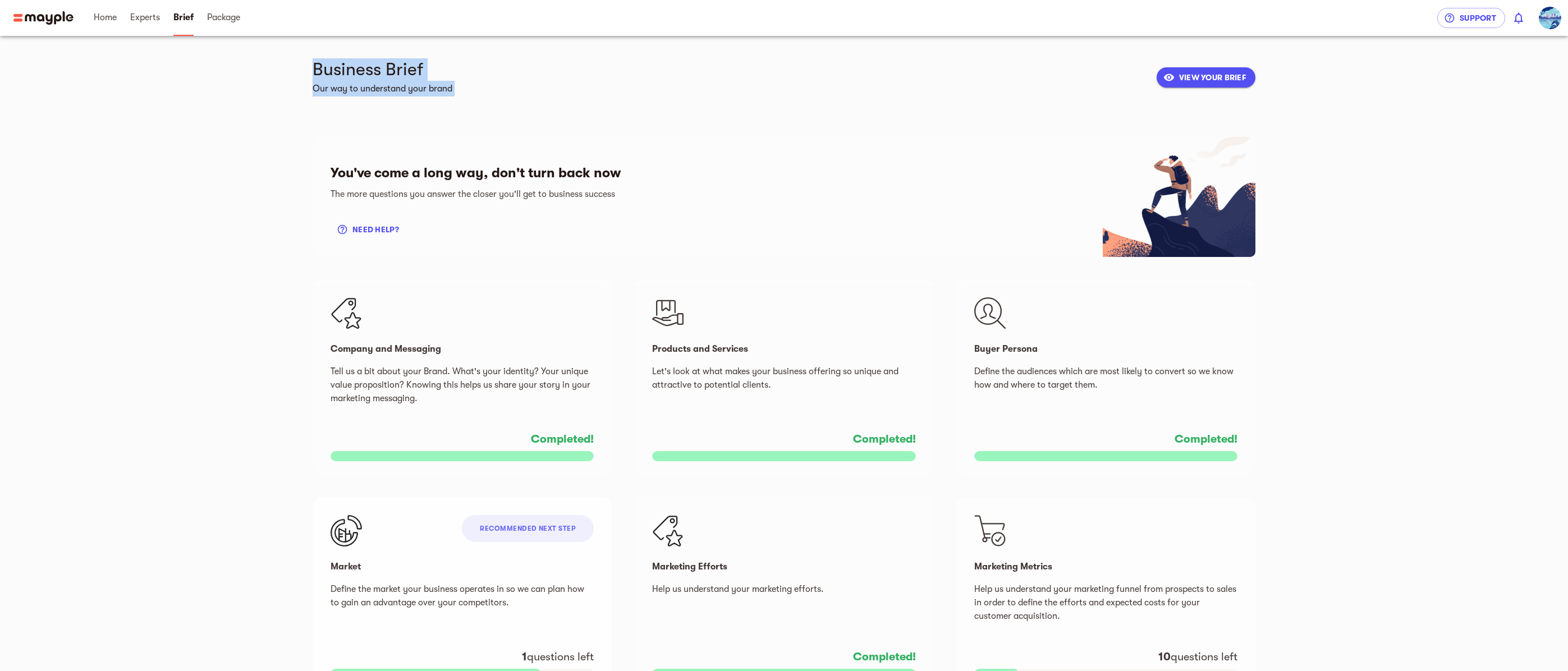
drag, startPoint x: 1567, startPoint y: 29, endPoint x: 1558, endPoint y: 75, distance: 46.9
click at [1558, 75] on div "Home Experts Brief Package Support 0 Business Brief Our way to understand your …" at bounding box center [784, 469] width 1568 height 937
click at [1097, 603] on p "Help us understand your marketing funnel from prospects to sales in order to de…" at bounding box center [1105, 603] width 263 height 40
select select "USD"
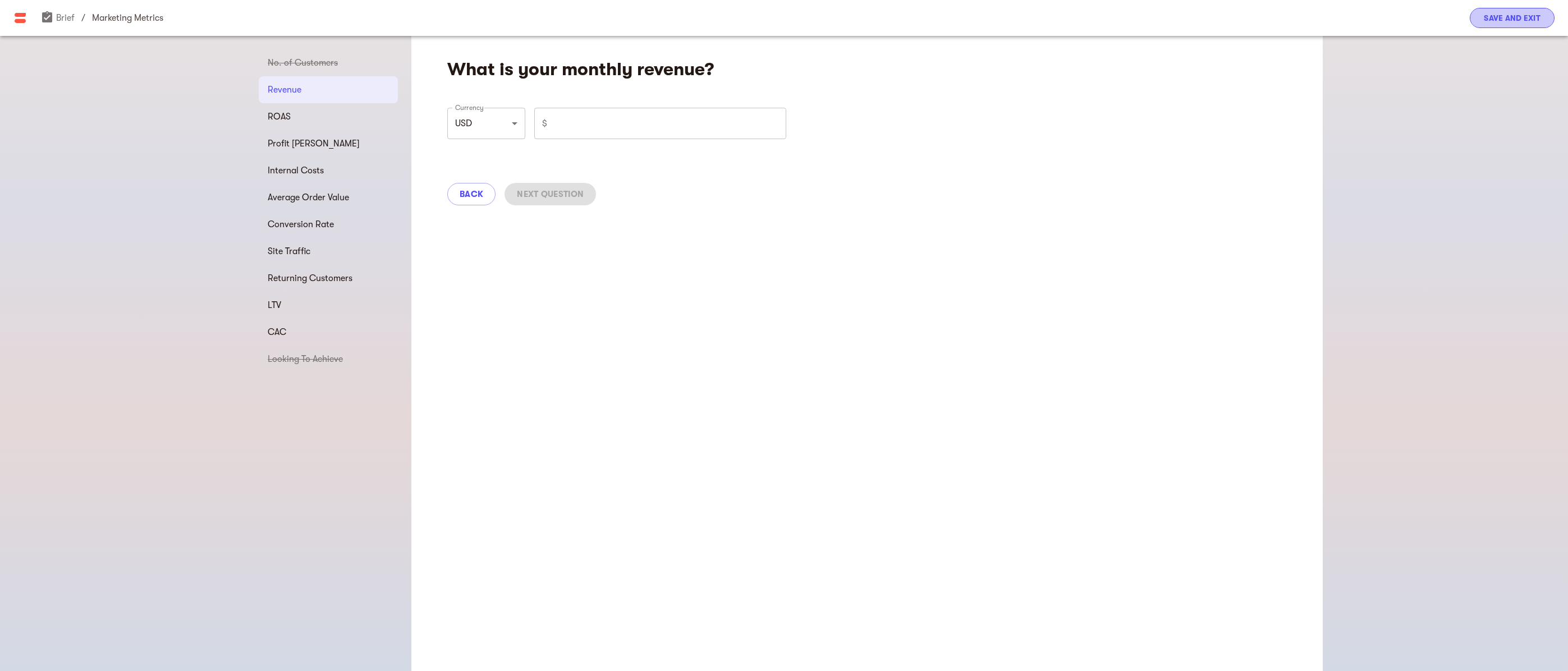
click at [1501, 24] on span "Save and Exit" at bounding box center [1512, 18] width 57 height 14
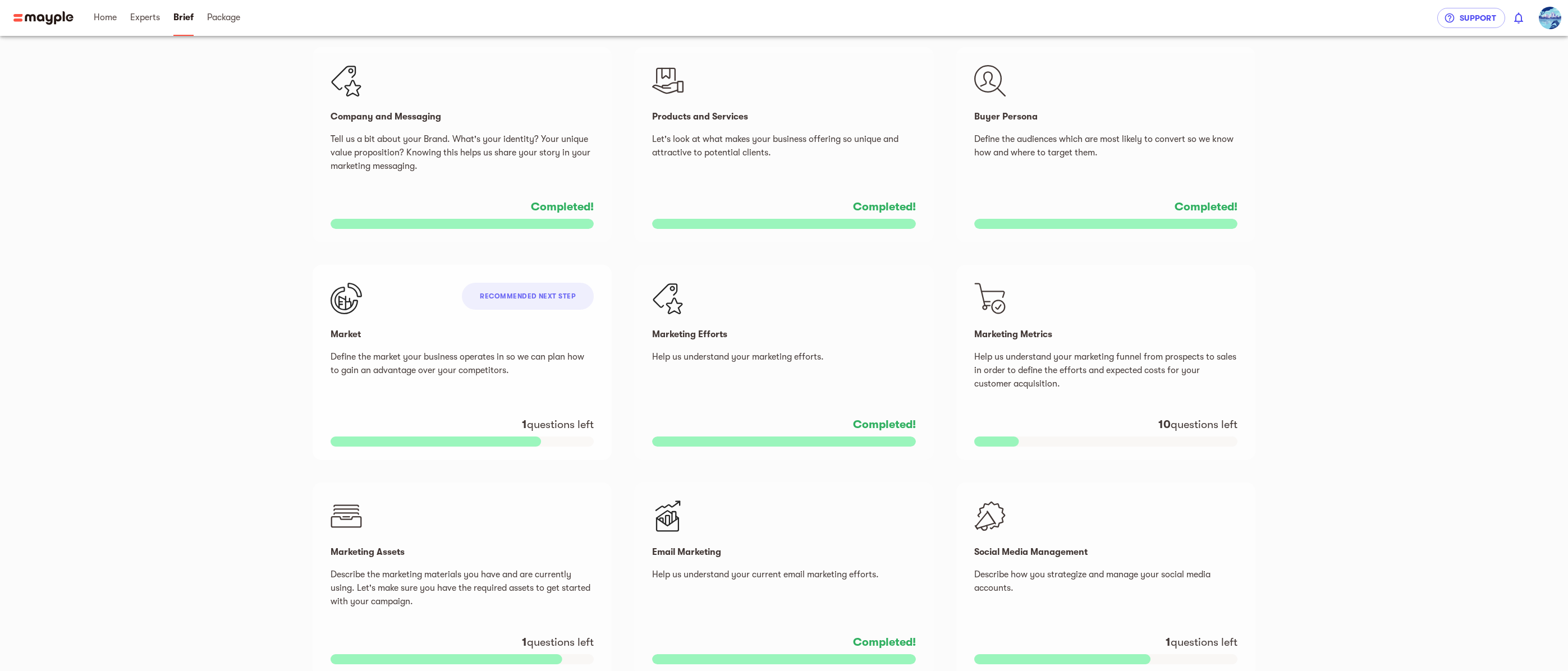
scroll to position [279, 0]
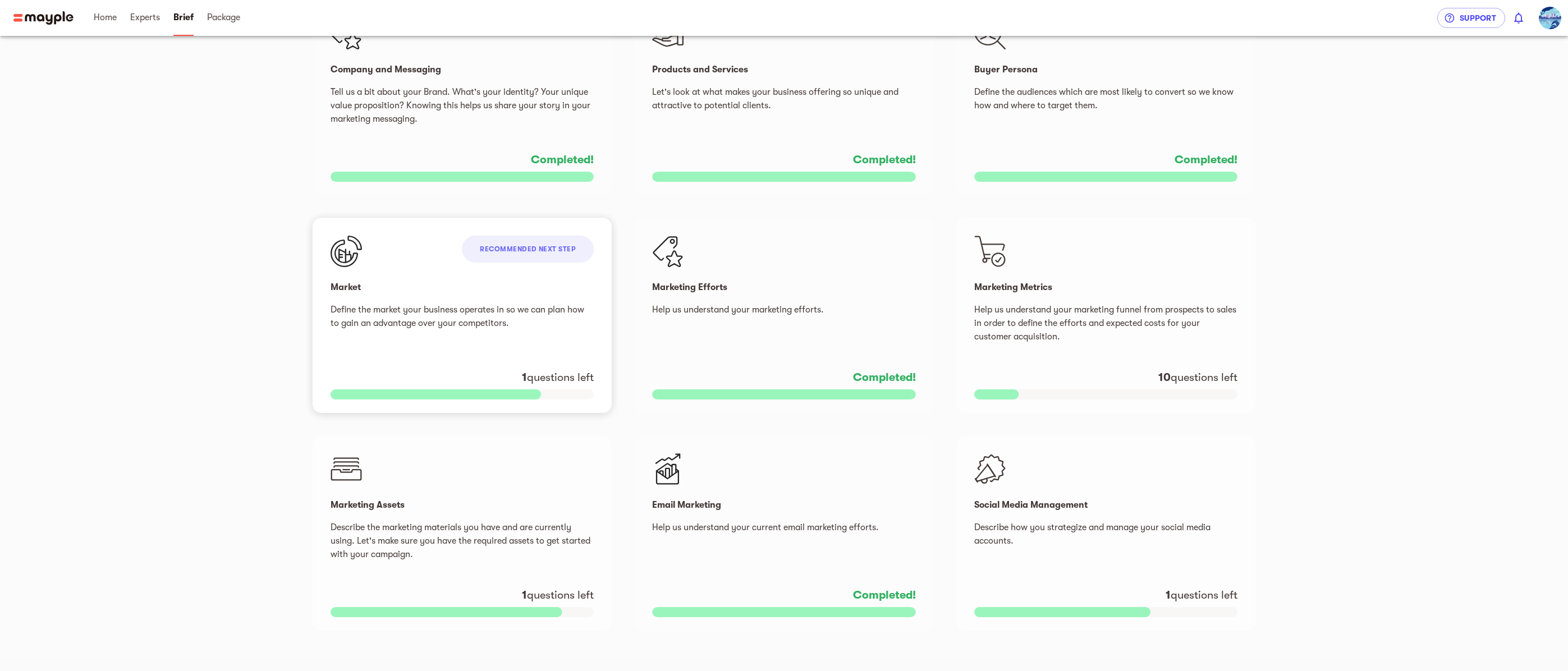
click at [552, 248] on span "Recommended next step" at bounding box center [528, 249] width 96 height 8
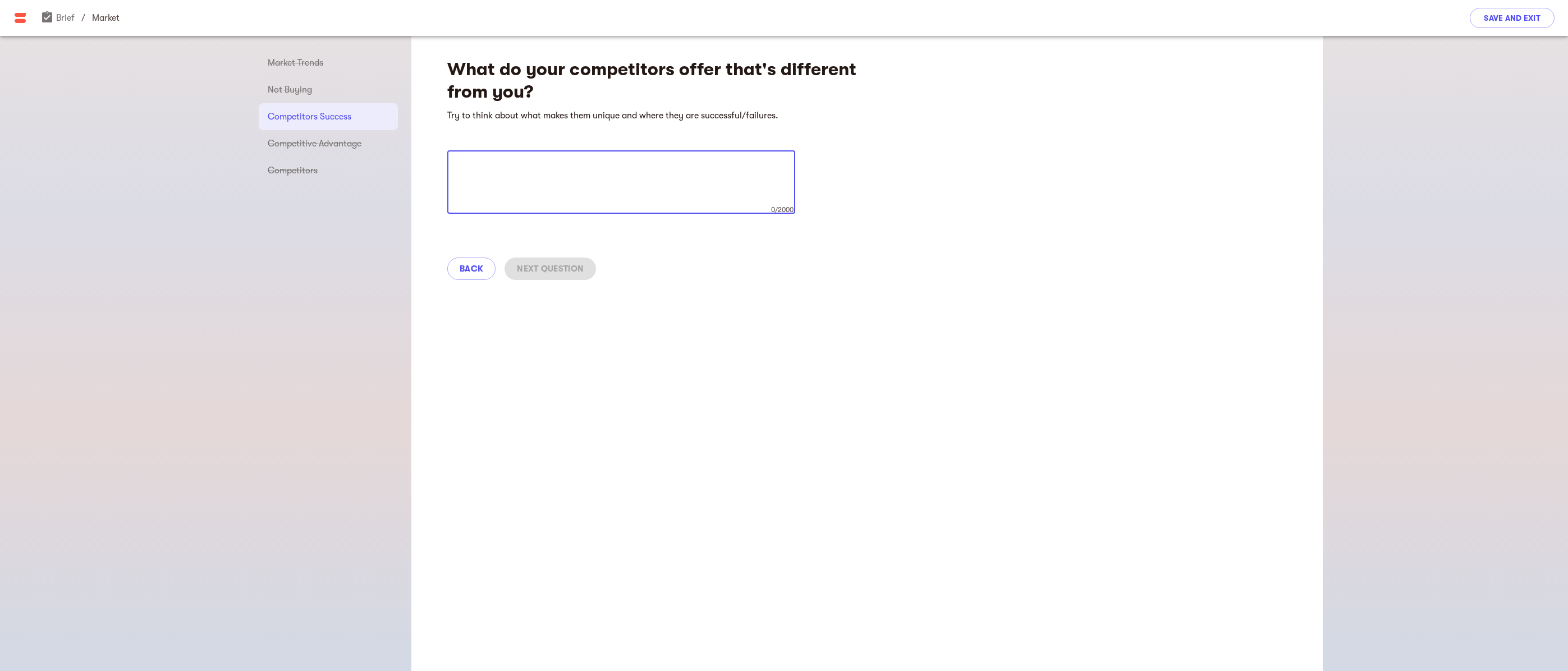
click at [563, 189] on textarea at bounding box center [621, 182] width 332 height 42
click at [545, 266] on span "Next Question" at bounding box center [550, 268] width 67 height 14
type textarea "We are small real estate developer. We have a ten-year track record of success …"
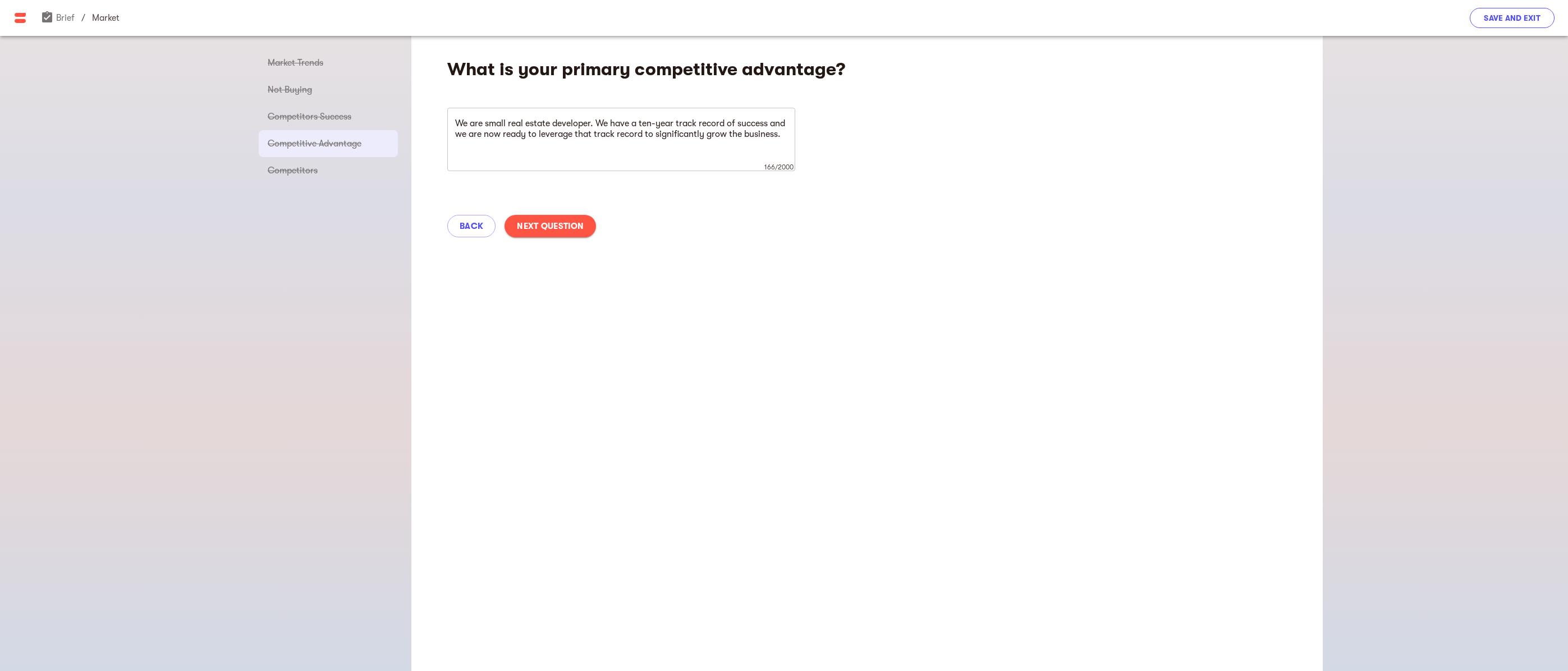
click at [1513, 14] on span "Save and Exit" at bounding box center [1512, 18] width 57 height 14
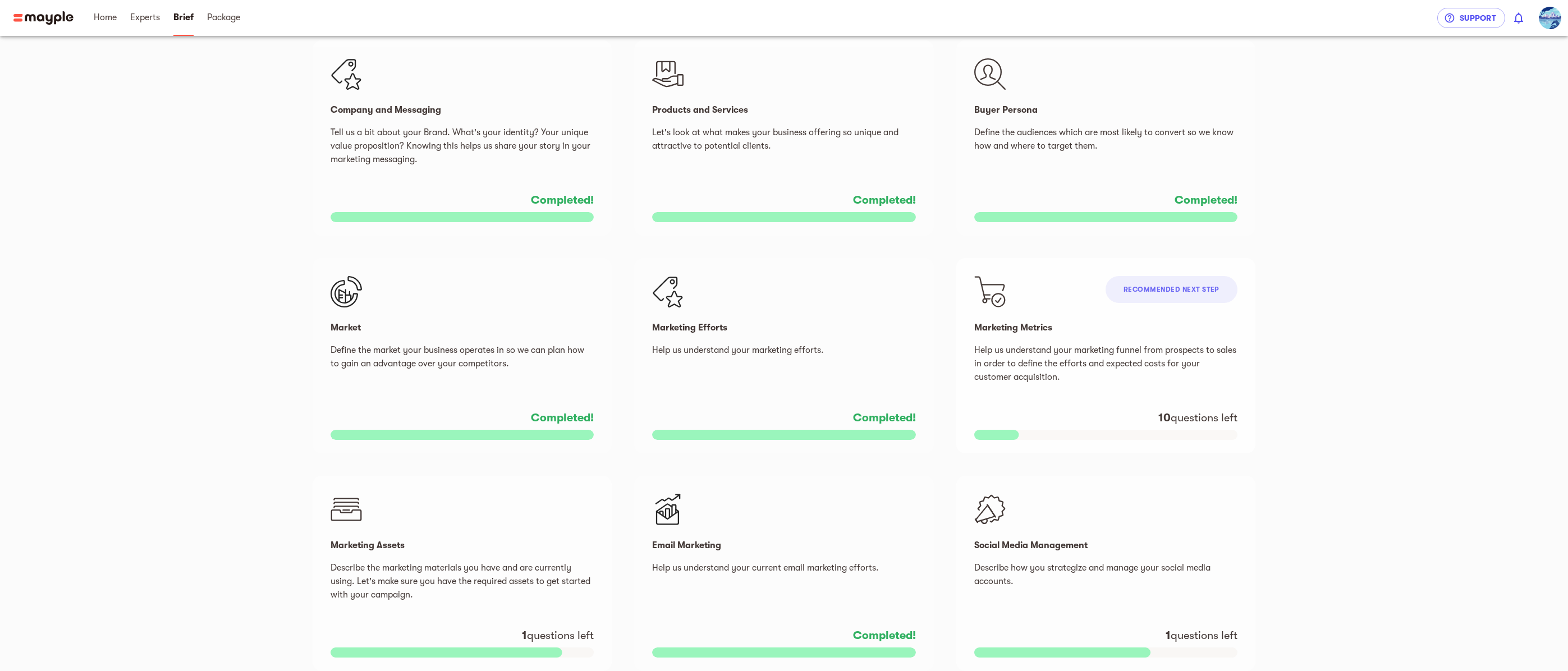
scroll to position [279, 0]
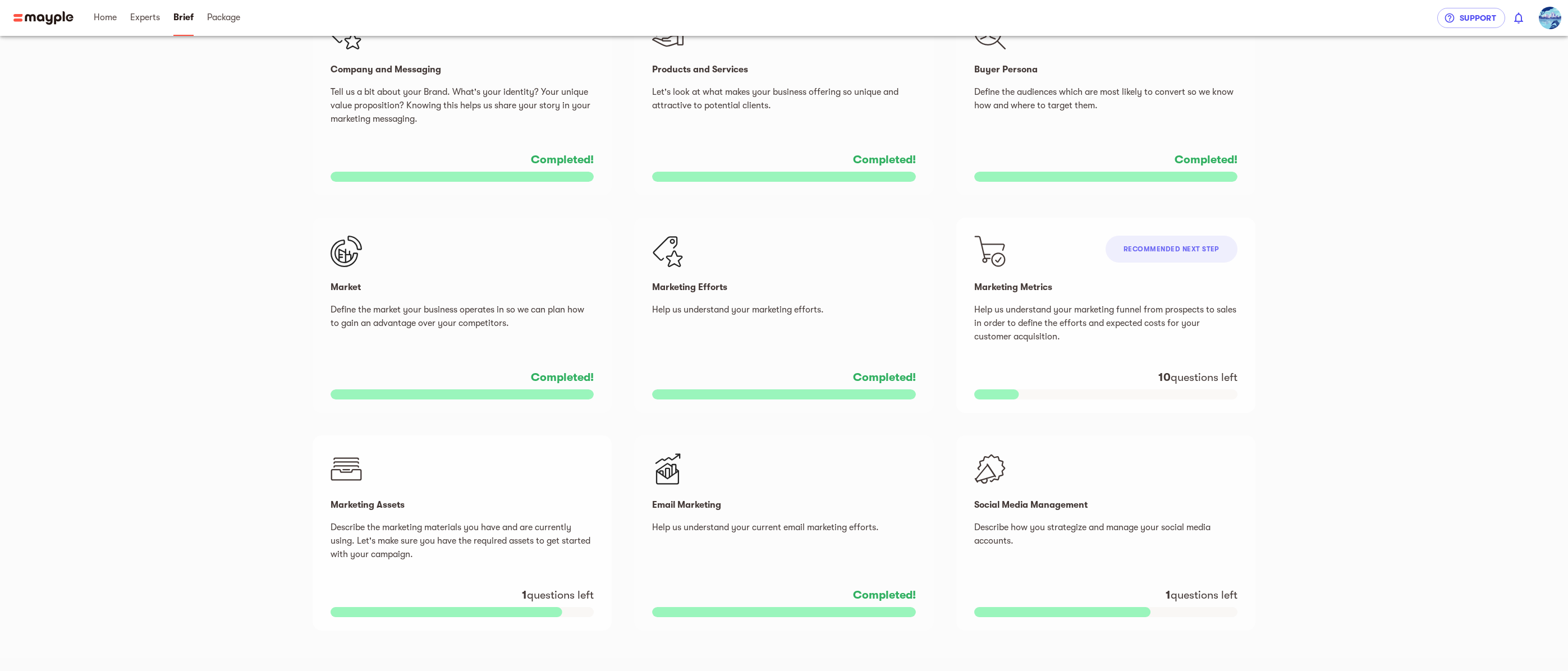
click at [405, 532] on p "Describe the marketing materials you have and are currently using. Let's make s…" at bounding box center [462, 541] width 263 height 40
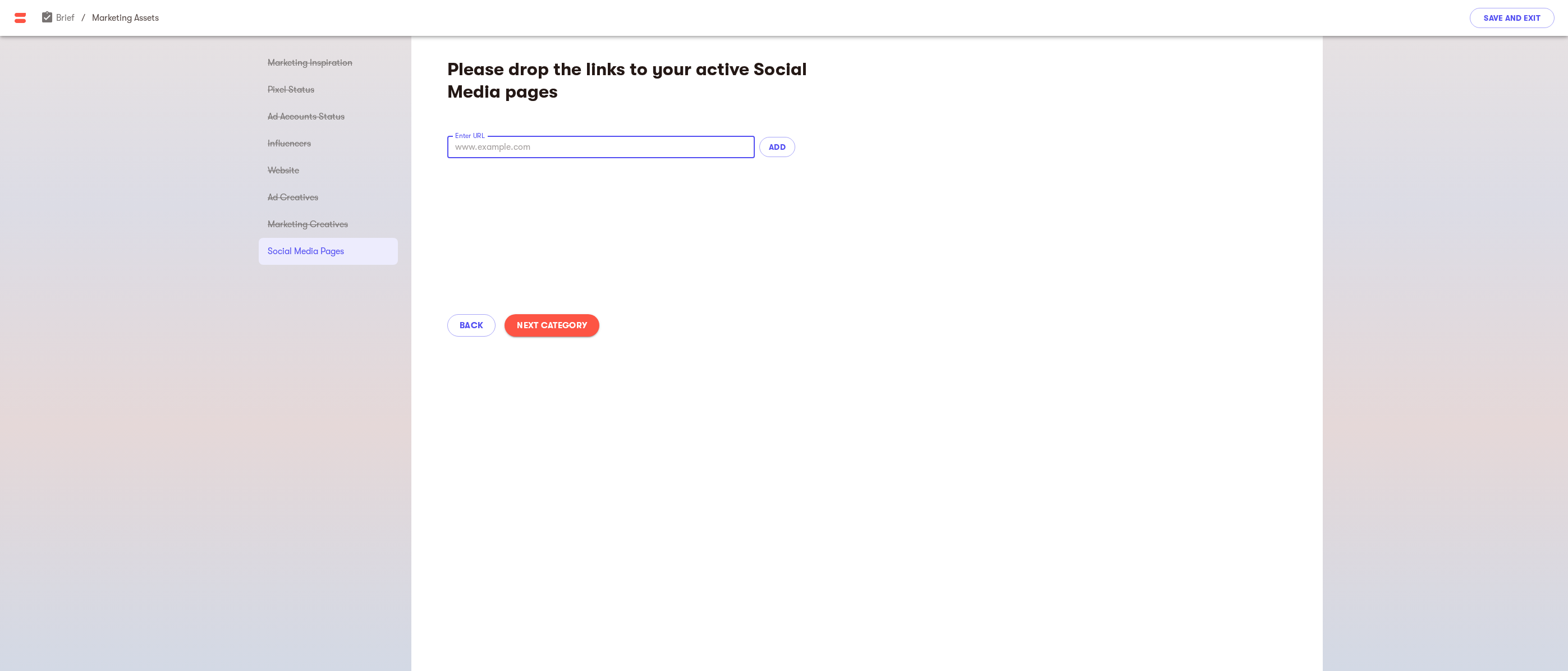
click at [500, 148] on input "text" at bounding box center [601, 146] width 308 height 22
click at [784, 149] on span "ADD" at bounding box center [777, 146] width 18 height 14
click at [501, 148] on input "www.THIS_IS_NOT_RELEVANT.com" at bounding box center [601, 146] width 308 height 22
drag, startPoint x: 598, startPoint y: 151, endPoint x: 513, endPoint y: 172, distance: 87.6
click at [513, 172] on div "Enter URL www.THIs-IS_NOT_RELEVANT.com Enter URL Invalid URL ADD" at bounding box center [621, 152] width 348 height 45
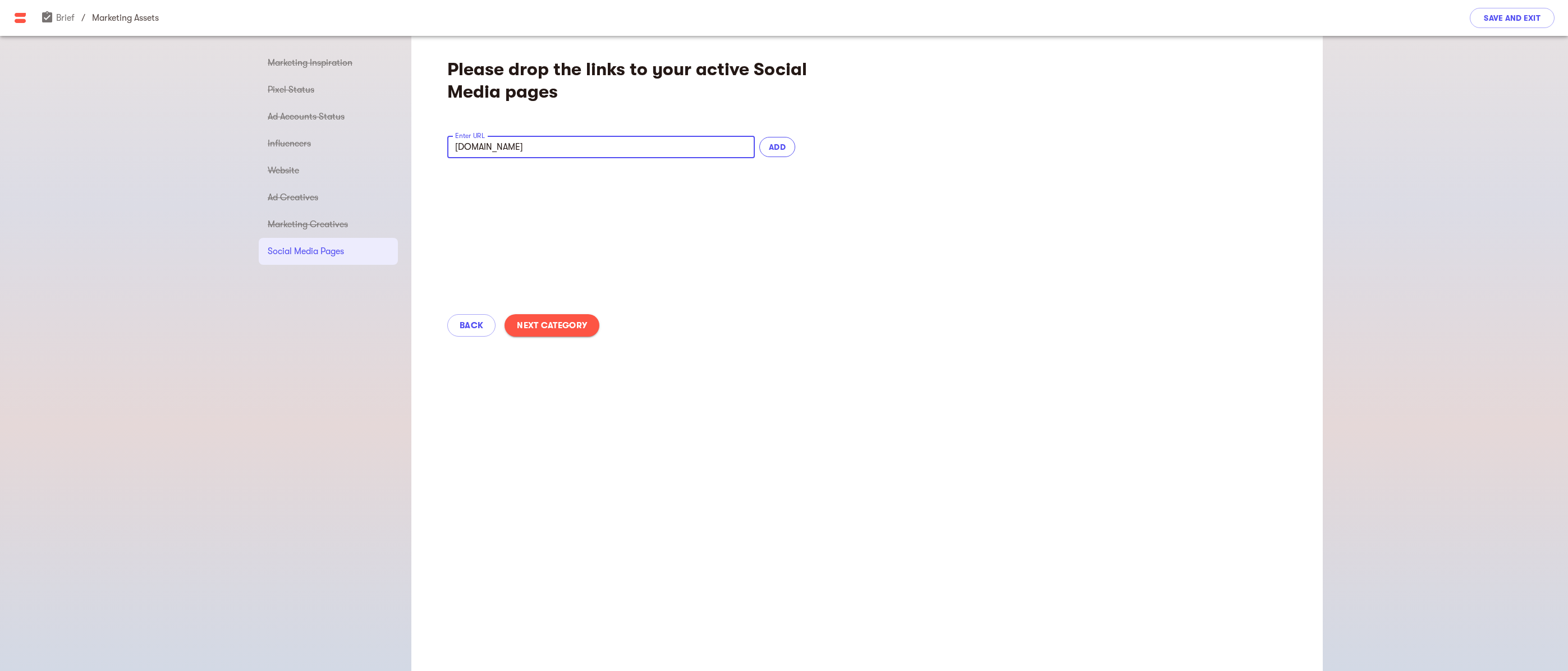
type input "www.THIS-IS-NOT-RELEVANT.com"
click at [778, 151] on span "ADD" at bounding box center [777, 146] width 18 height 14
click at [555, 327] on span "Next Category" at bounding box center [552, 325] width 70 height 14
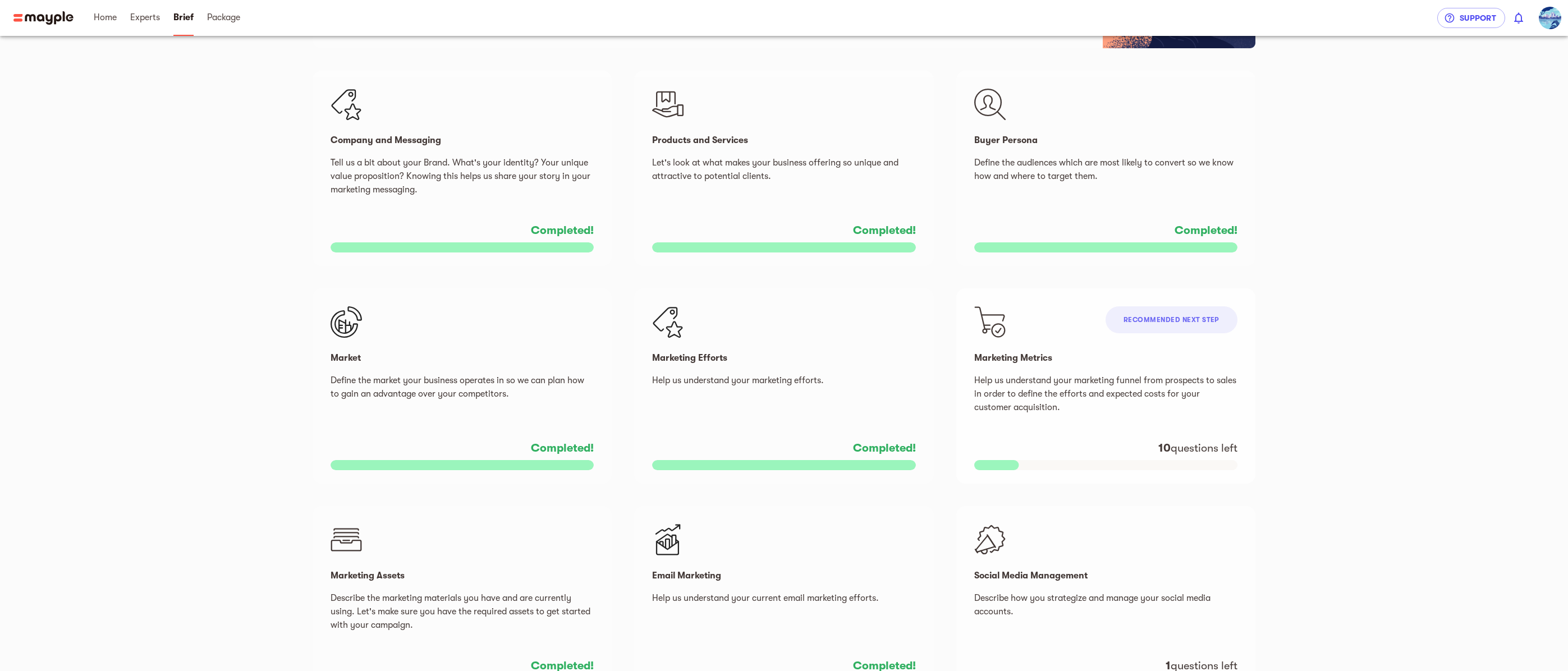
scroll to position [279, 0]
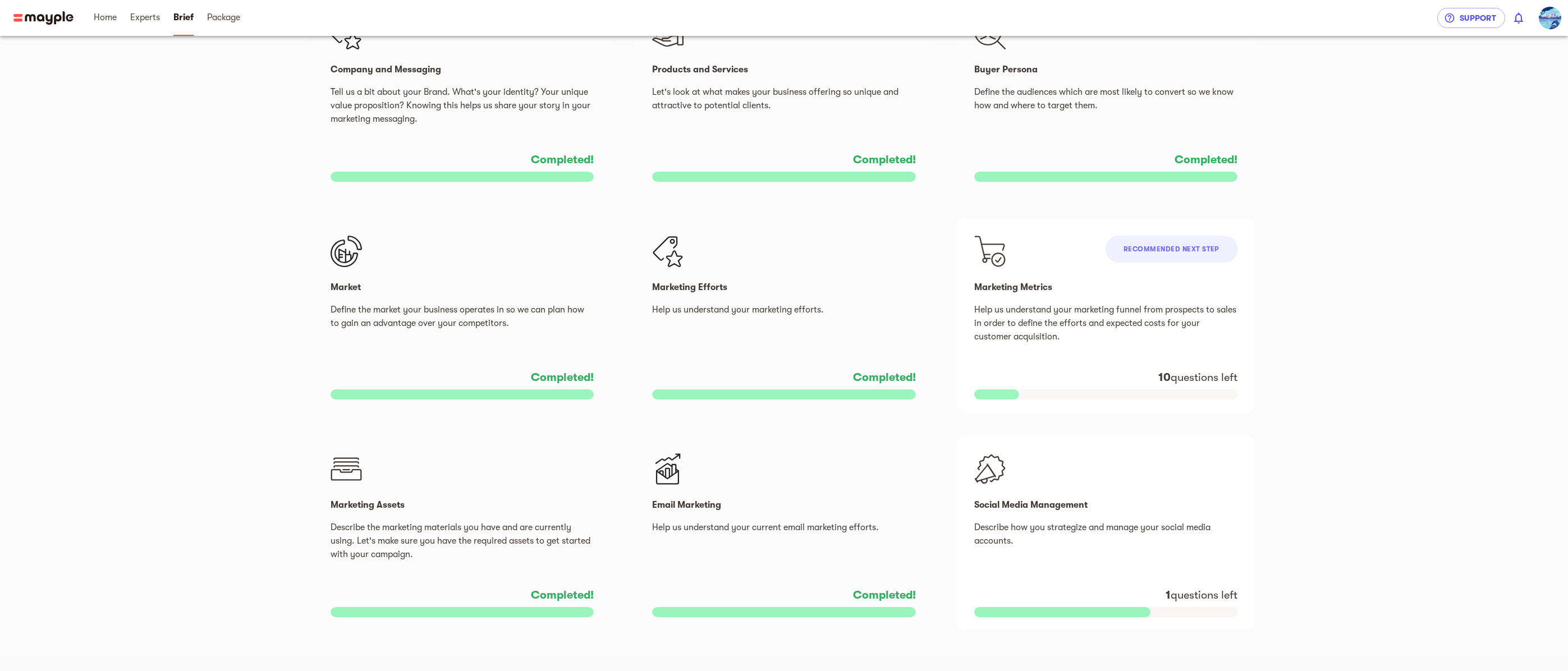
click at [1043, 531] on p "Describe how you strategize and manage your social media accounts." at bounding box center [1105, 541] width 263 height 40
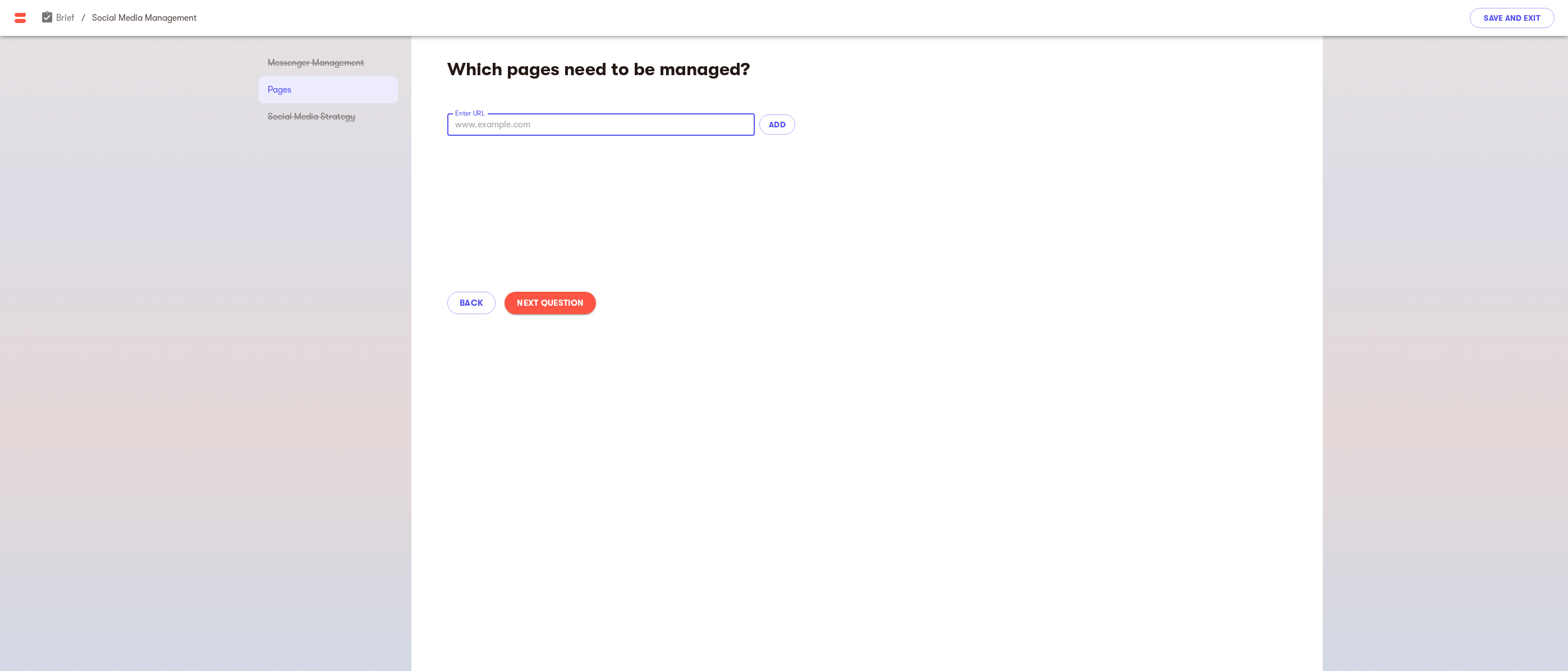
click at [543, 127] on input "text" at bounding box center [601, 124] width 308 height 22
type input "www.THIS-IS-NOT-RELEVANT.com"
click at [779, 128] on span "ADD" at bounding box center [777, 124] width 18 height 14
click at [564, 300] on span "Next Question" at bounding box center [550, 303] width 67 height 14
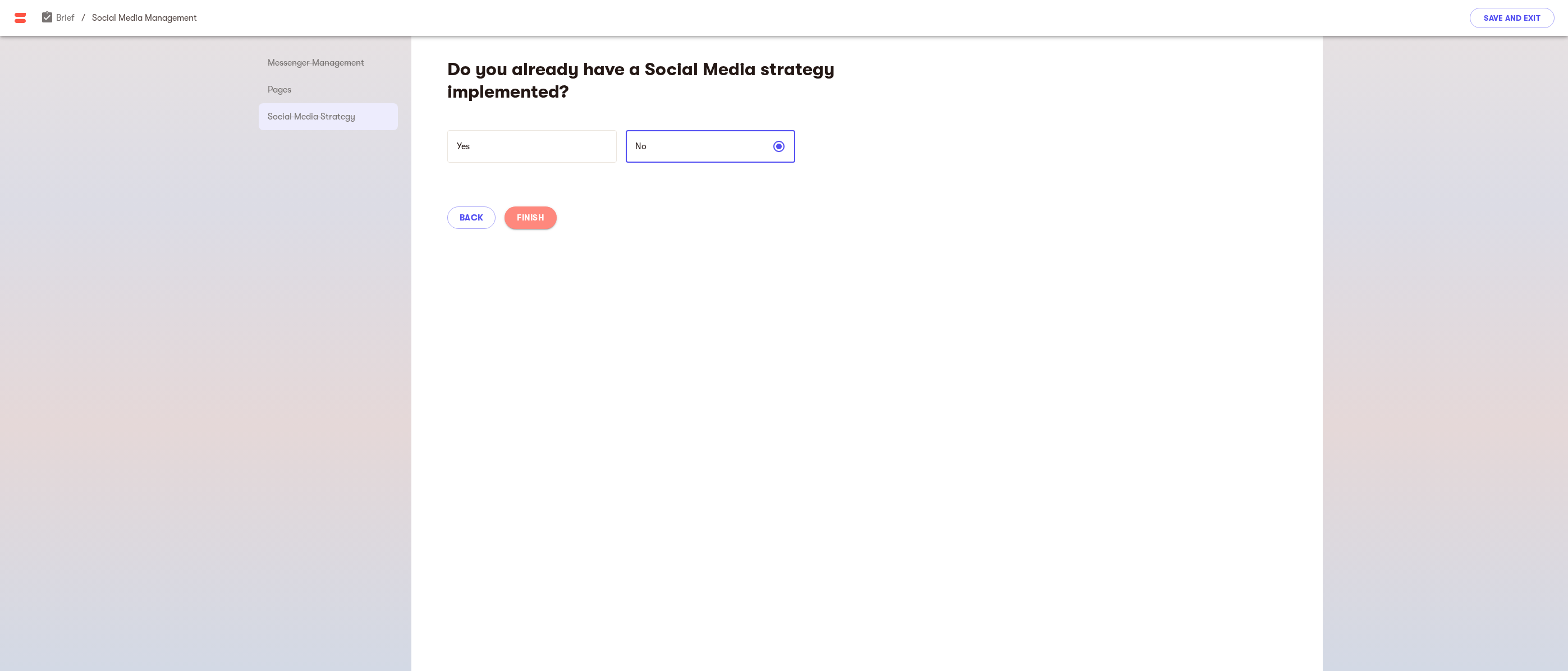
click at [524, 221] on span "Finish" at bounding box center [530, 217] width 27 height 14
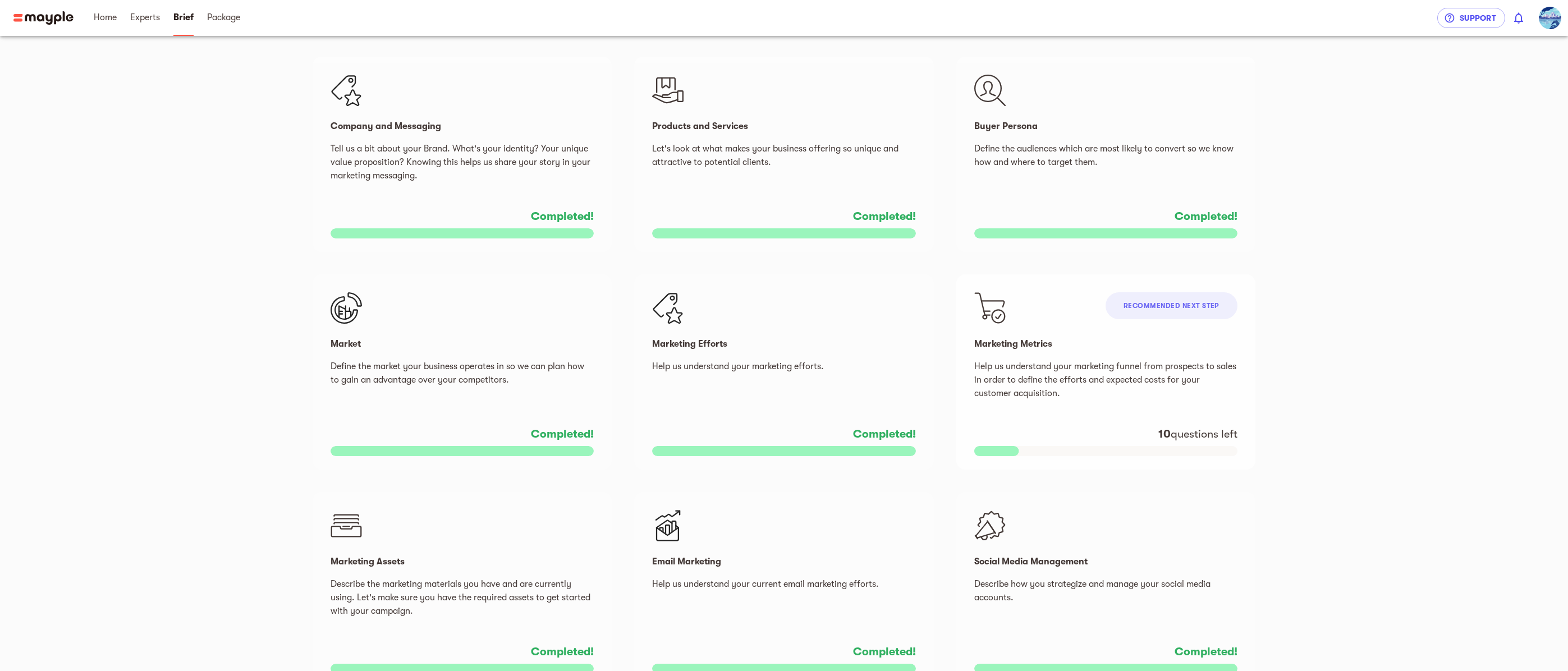
scroll to position [279, 0]
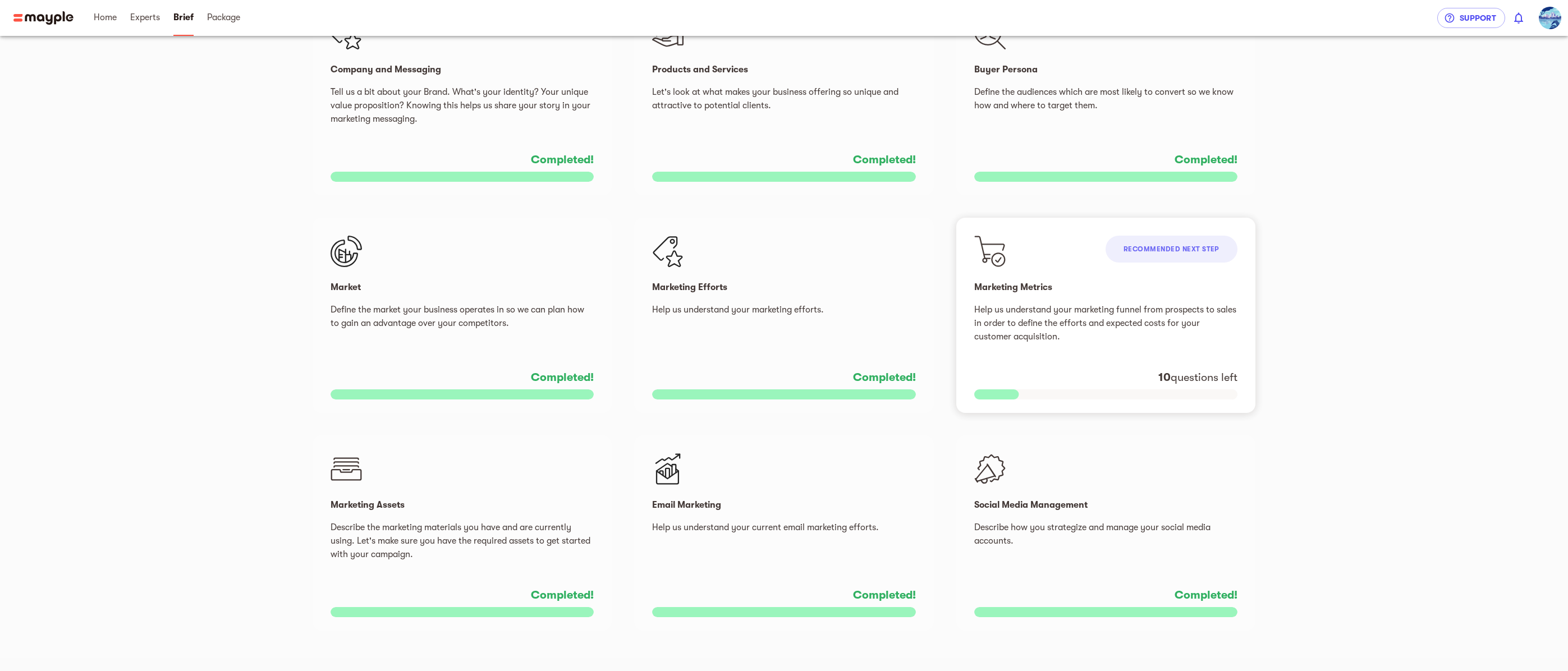
click at [1145, 250] on span "Recommended next step" at bounding box center [1172, 249] width 96 height 8
select select "USD"
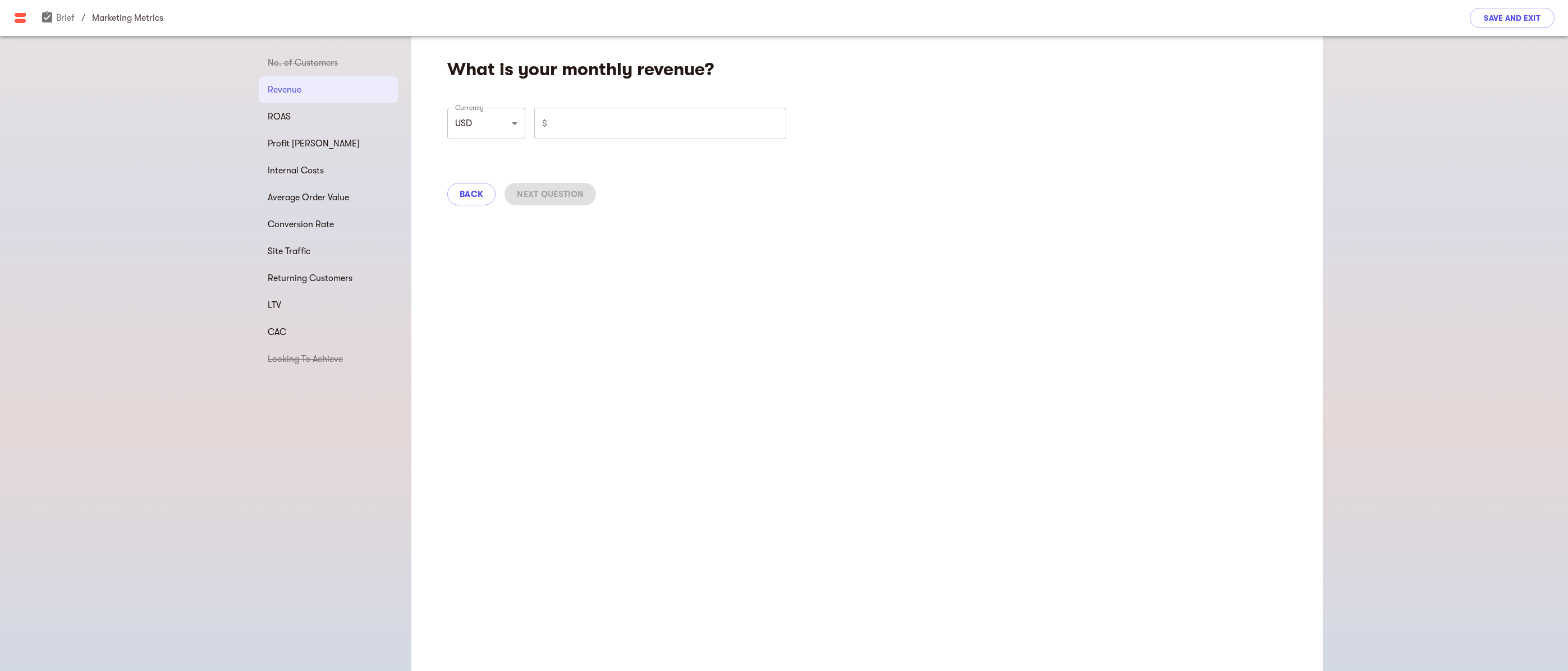
click at [675, 134] on input "number" at bounding box center [669, 123] width 235 height 32
type input "0"
click at [565, 193] on span "Next Question" at bounding box center [550, 194] width 67 height 14
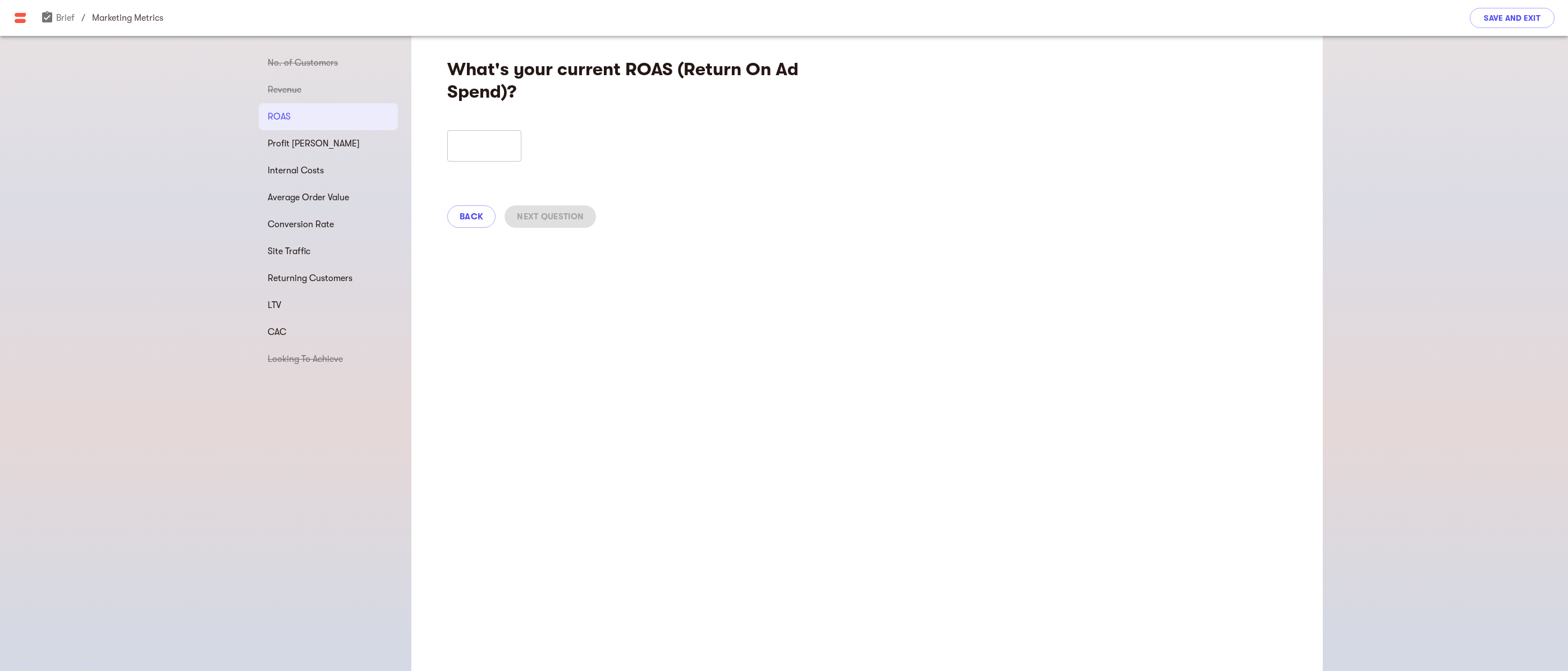
click at [493, 149] on input "number" at bounding box center [484, 146] width 74 height 32
type input "0"
click at [535, 213] on span "Next Question" at bounding box center [550, 216] width 67 height 14
select select "USD"
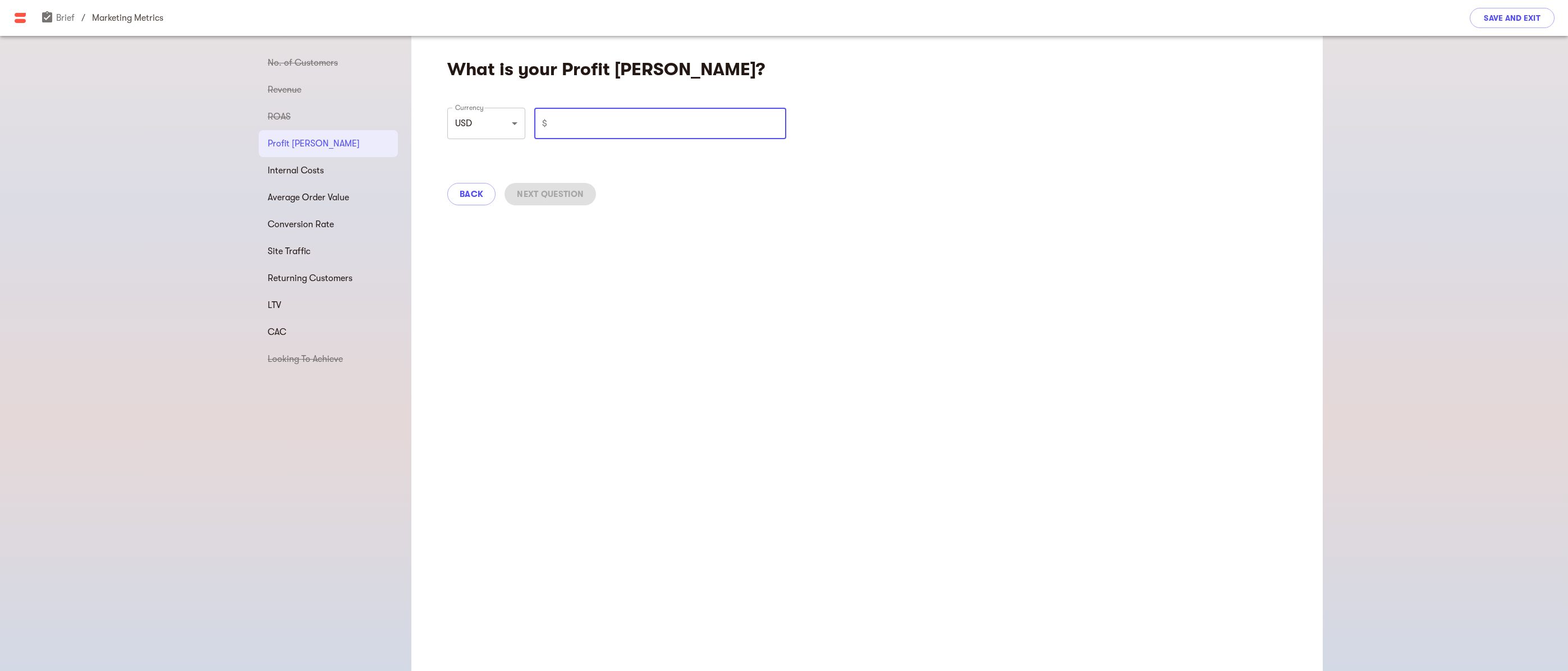
click at [553, 126] on input "number" at bounding box center [669, 123] width 235 height 32
type input "0"
click at [550, 187] on span "Next Question" at bounding box center [550, 194] width 67 height 14
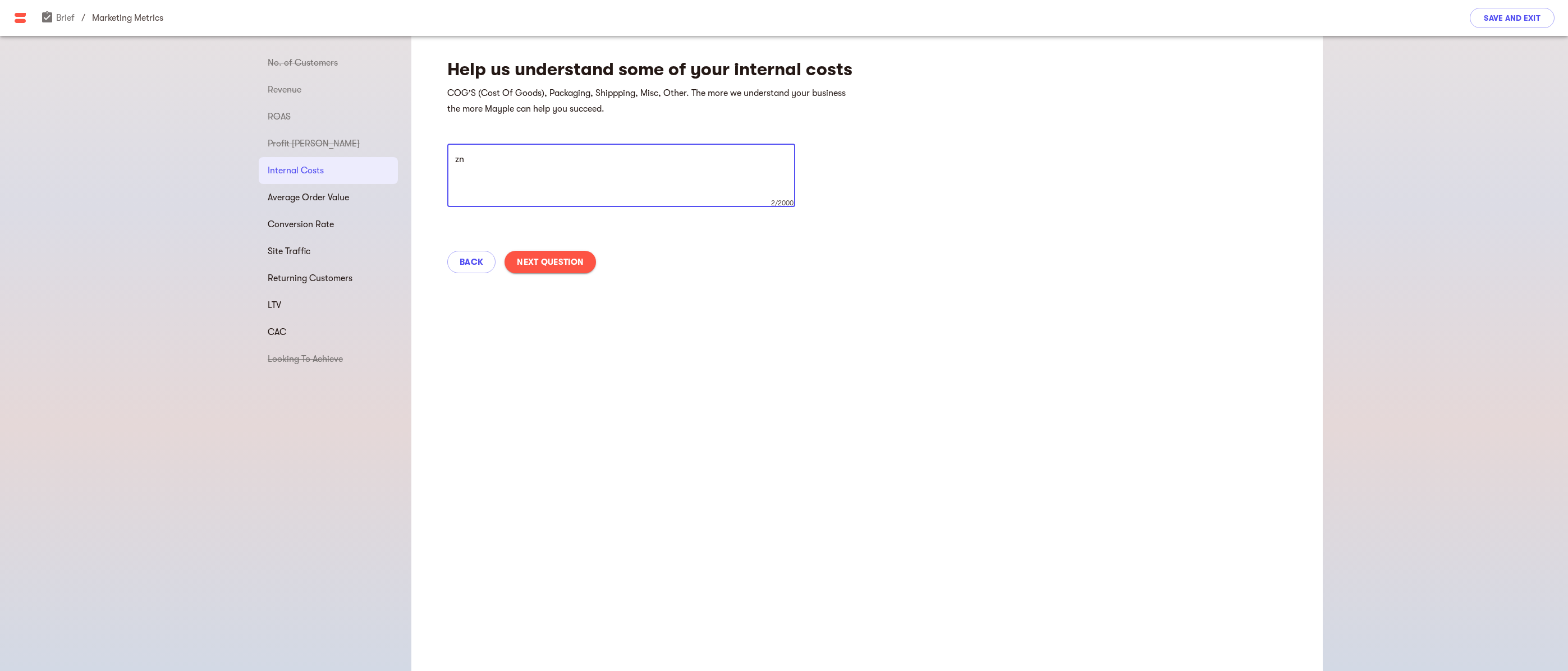
type textarea "z"
type textarea "None of the questions in t his section seem relevant to our situation, so I am …"
click at [567, 267] on span "Next Question" at bounding box center [550, 262] width 67 height 14
select select "USD"
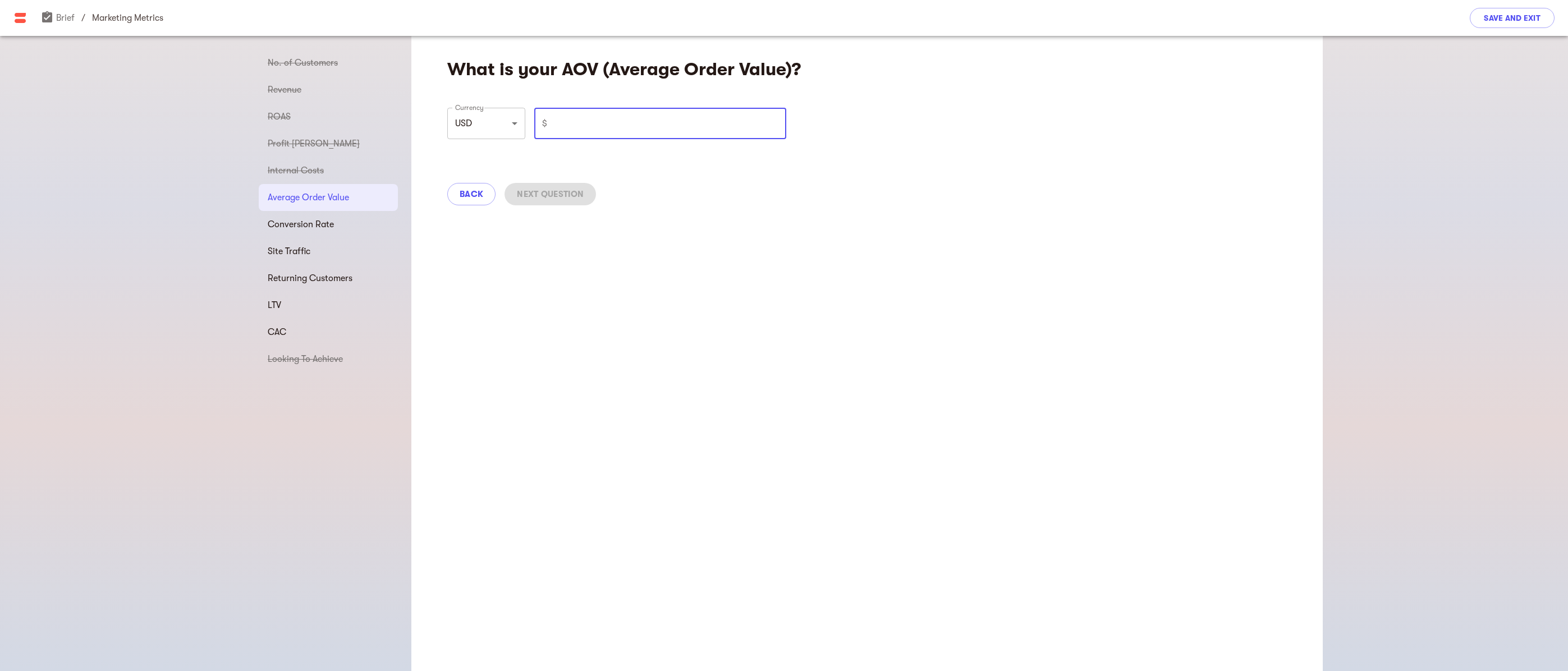
click at [569, 123] on input "number" at bounding box center [669, 123] width 235 height 32
type input "0"
click at [558, 194] on span "Next Question" at bounding box center [550, 194] width 67 height 14
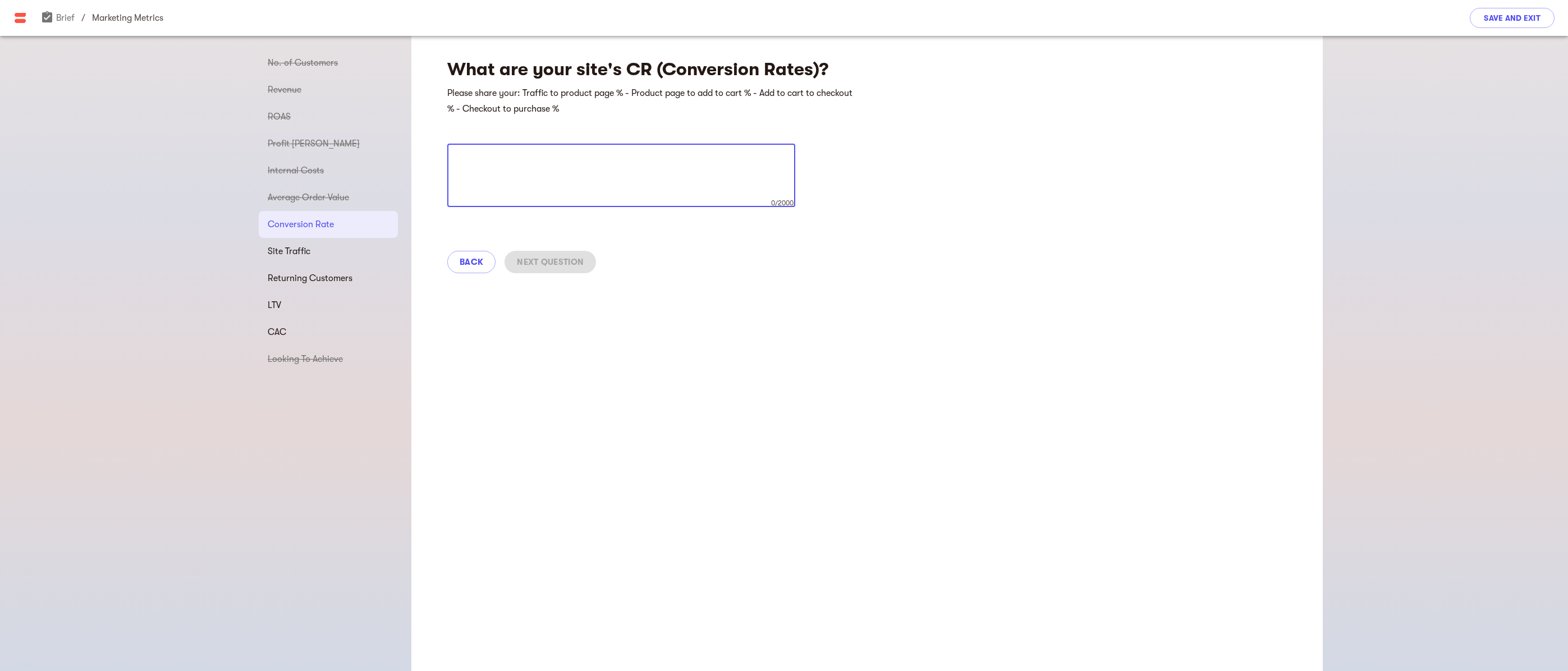
click at [560, 158] on textarea at bounding box center [621, 175] width 332 height 42
click at [560, 156] on textarea "0" at bounding box center [621, 175] width 332 height 42
type textarea "0"
click at [555, 258] on span "Next Question" at bounding box center [550, 262] width 67 height 14
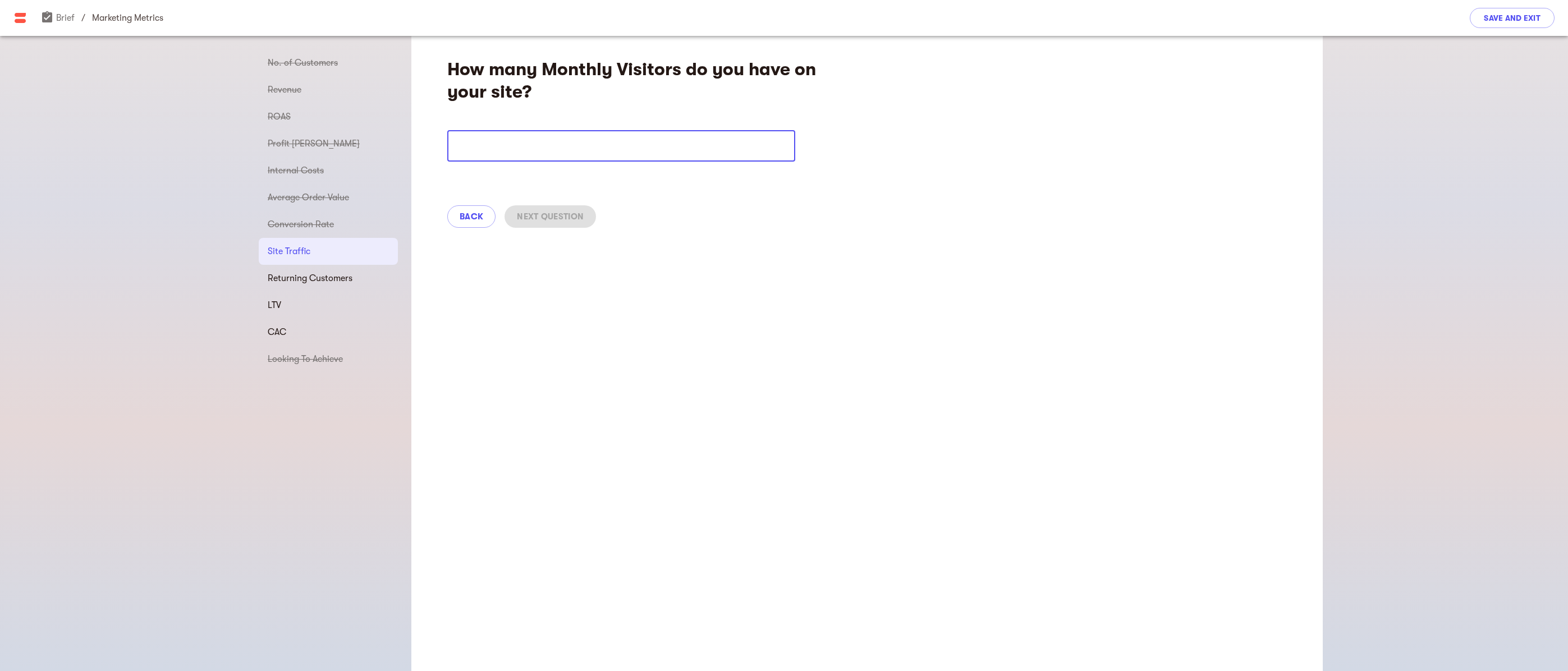
click at [547, 161] on input "number" at bounding box center [621, 146] width 348 height 32
type input "0"
click at [554, 215] on span "Next Question" at bounding box center [550, 216] width 67 height 14
type input "0"
click at [482, 149] on input "0" at bounding box center [467, 146] width 41 height 32
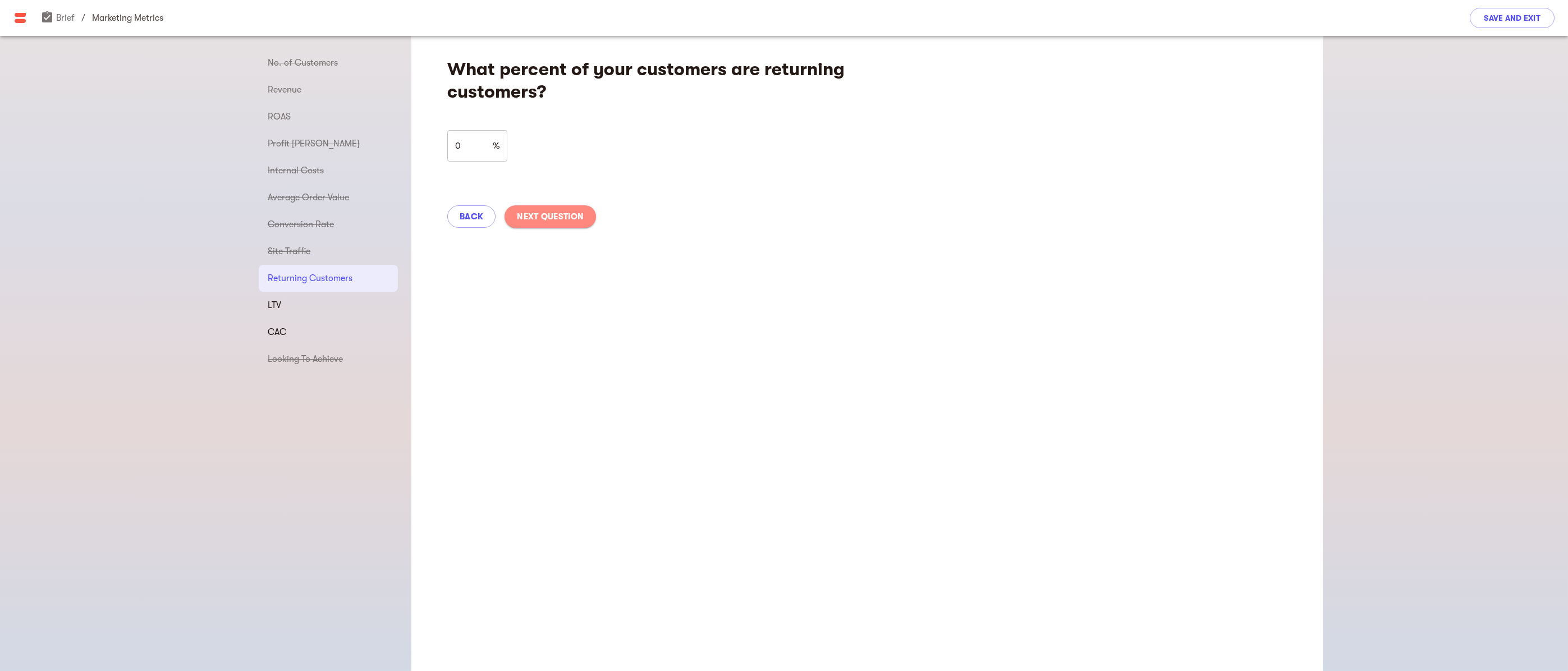
click at [545, 222] on span "Next Question" at bounding box center [550, 216] width 67 height 14
select select "USD"
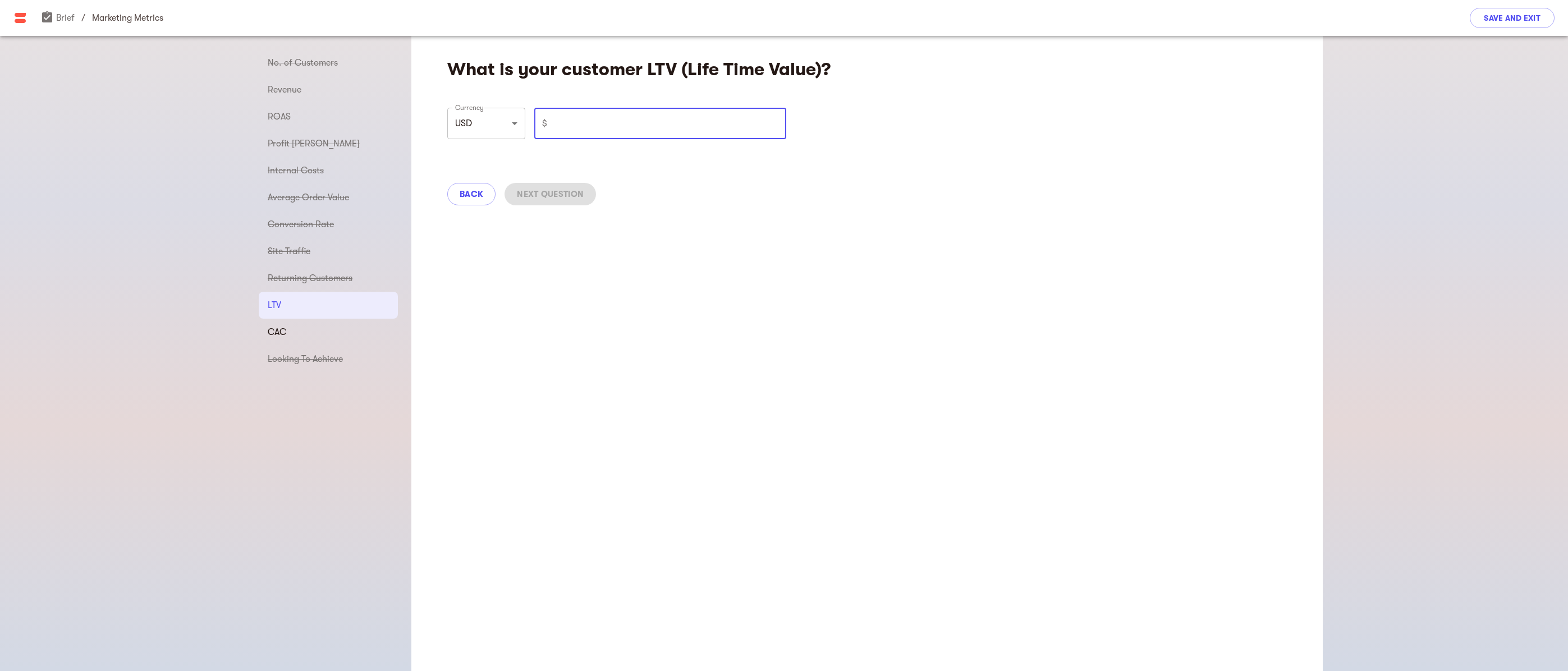
click at [565, 128] on input "number" at bounding box center [669, 123] width 235 height 32
type input "0"
click at [557, 194] on span "Next Question" at bounding box center [550, 194] width 67 height 14
click at [557, 194] on div "Back Next Question" at bounding box center [867, 194] width 911 height 50
click at [570, 126] on input "number" at bounding box center [669, 123] width 235 height 32
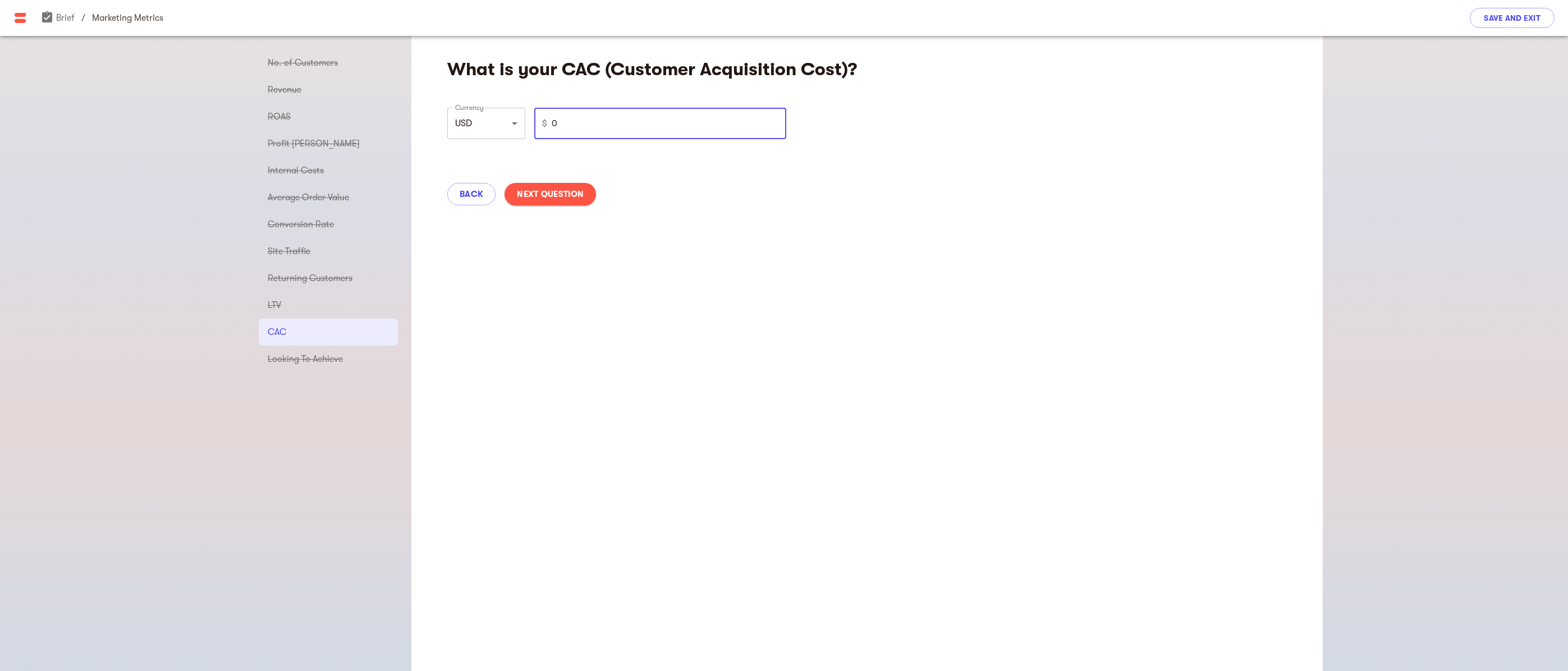
type input "0"
click at [559, 194] on span "Next Question" at bounding box center [550, 194] width 67 height 14
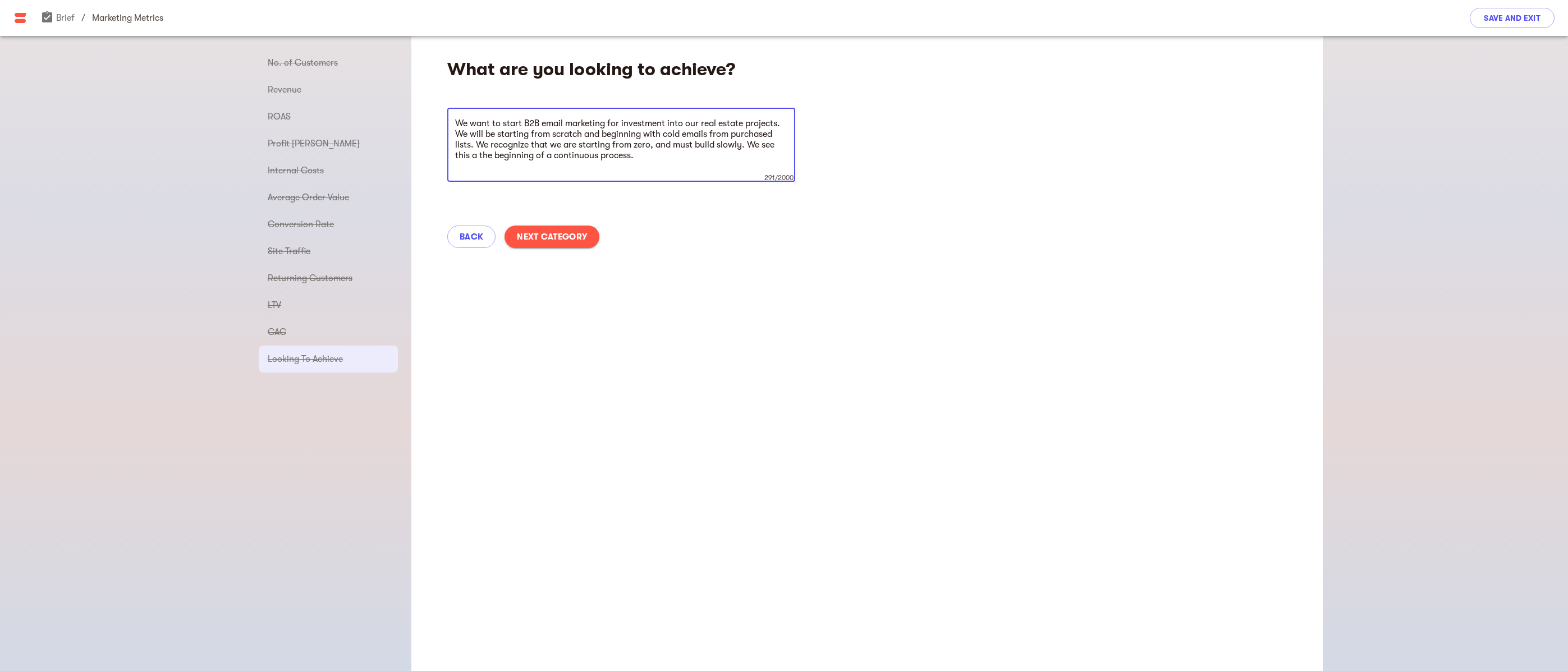
click at [558, 230] on span "Next Category" at bounding box center [552, 237] width 70 height 14
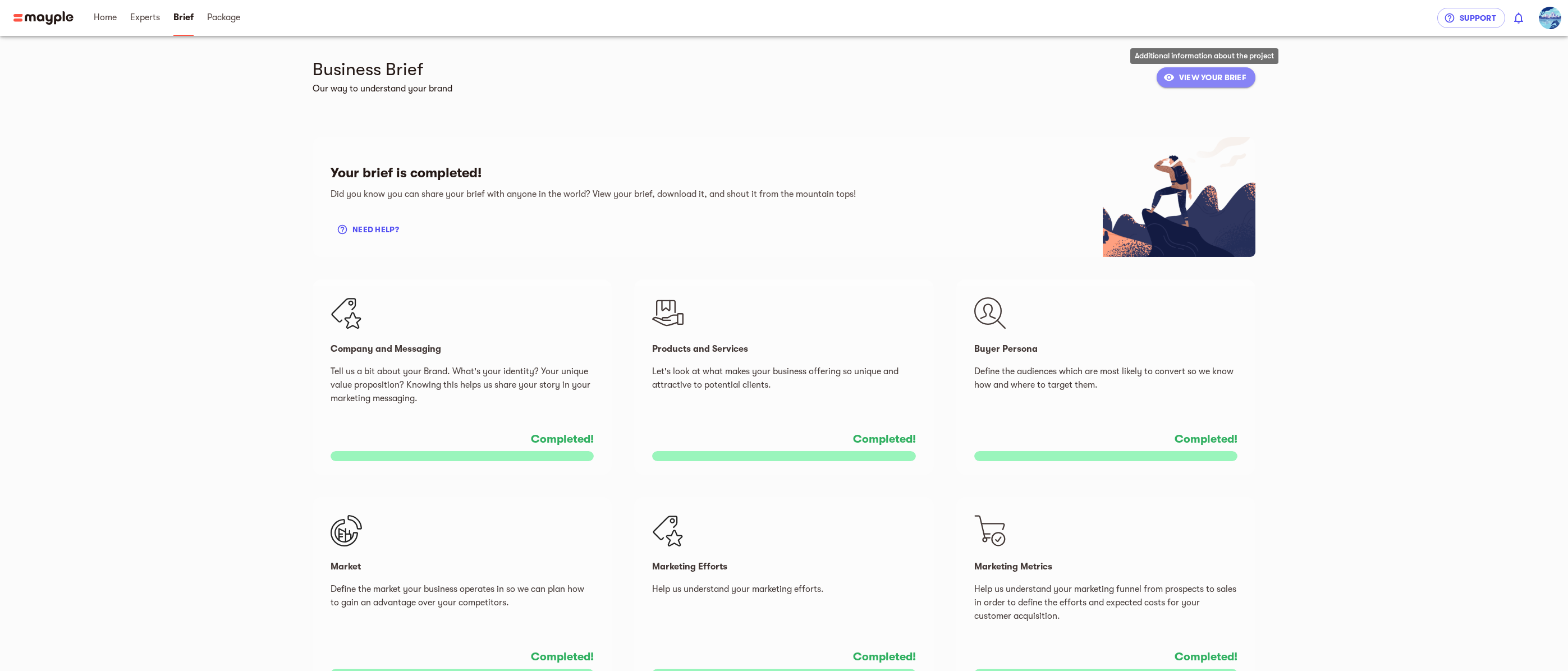
click at [1180, 79] on span "VIEW YOUR BRIEF" at bounding box center [1206, 78] width 81 height 14
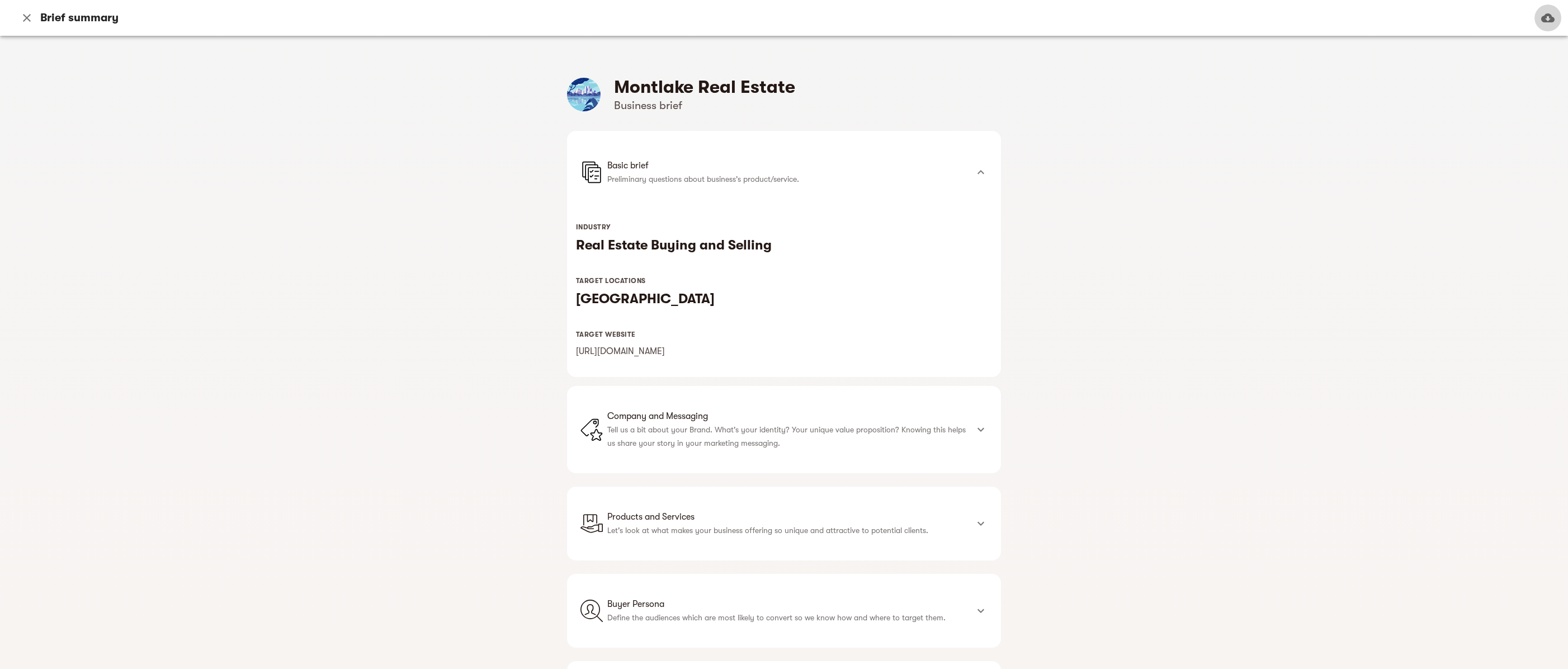
click at [1548, 16] on icon "button" at bounding box center [1547, 18] width 14 height 9
click at [24, 14] on icon "button" at bounding box center [26, 18] width 14 height 14
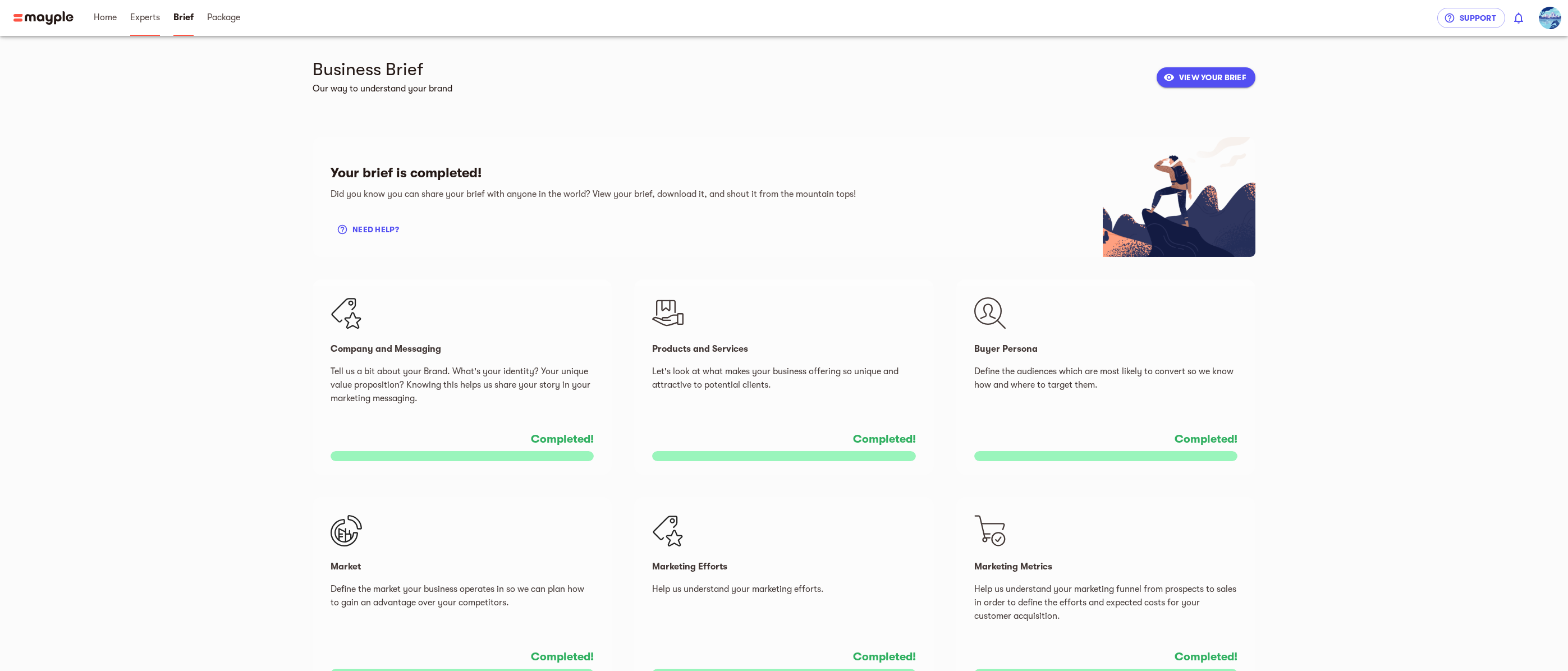
click at [142, 17] on span "Experts" at bounding box center [144, 17] width 29 height 14
